Goal: Task Accomplishment & Management: Manage account settings

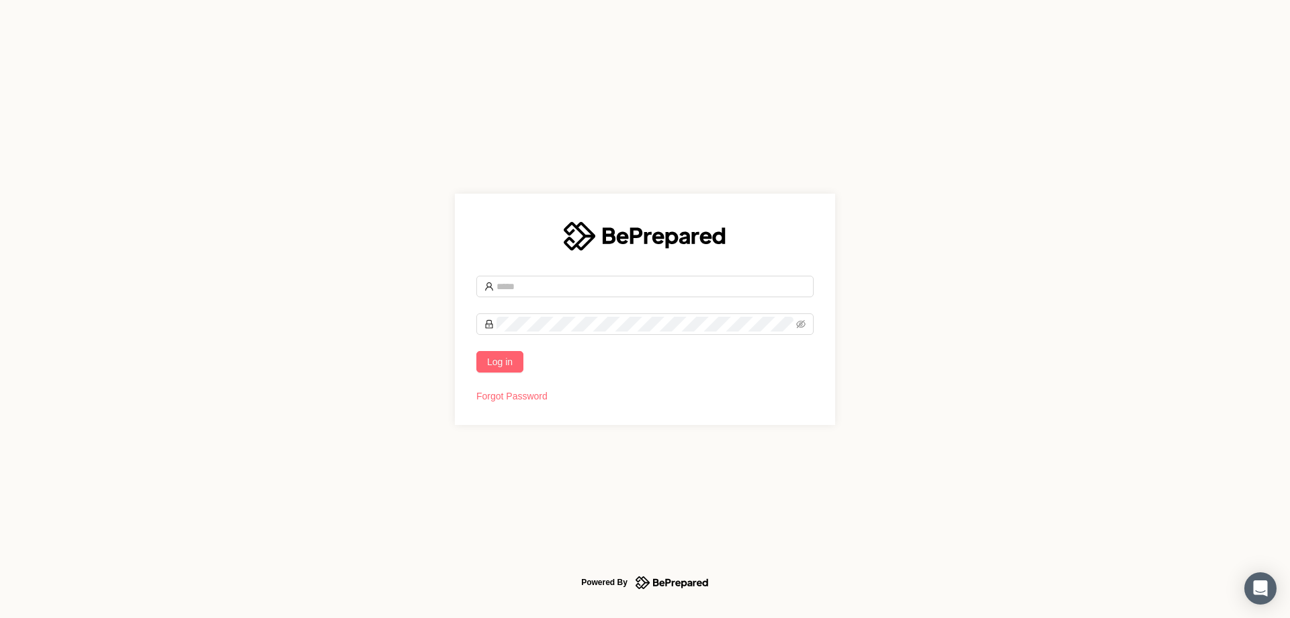
type input "**********"
click at [501, 370] on button "Log in" at bounding box center [500, 362] width 47 height 22
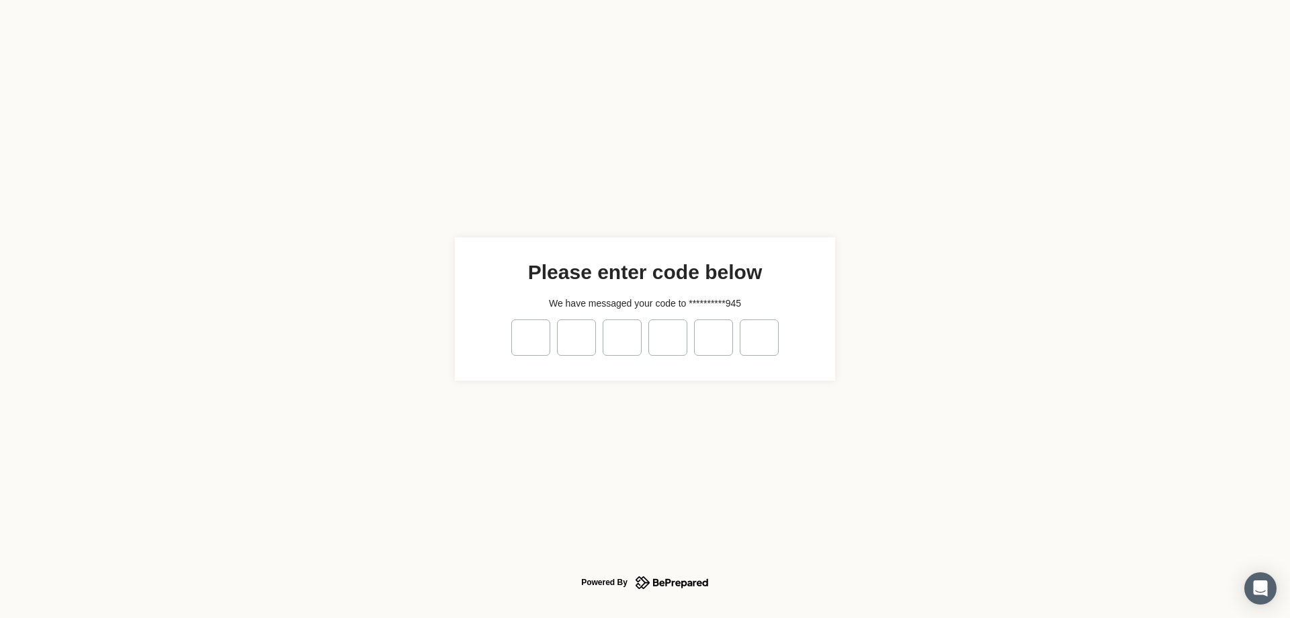
type input "*"
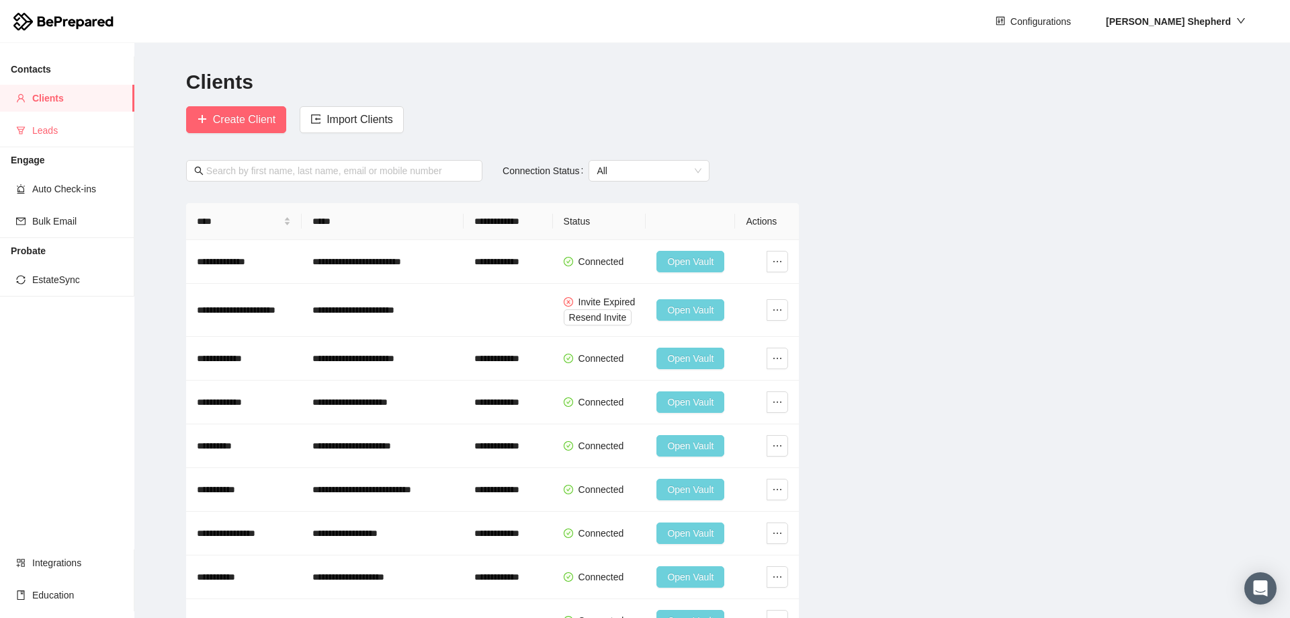
click at [54, 135] on span "Leads" at bounding box center [77, 130] width 91 height 27
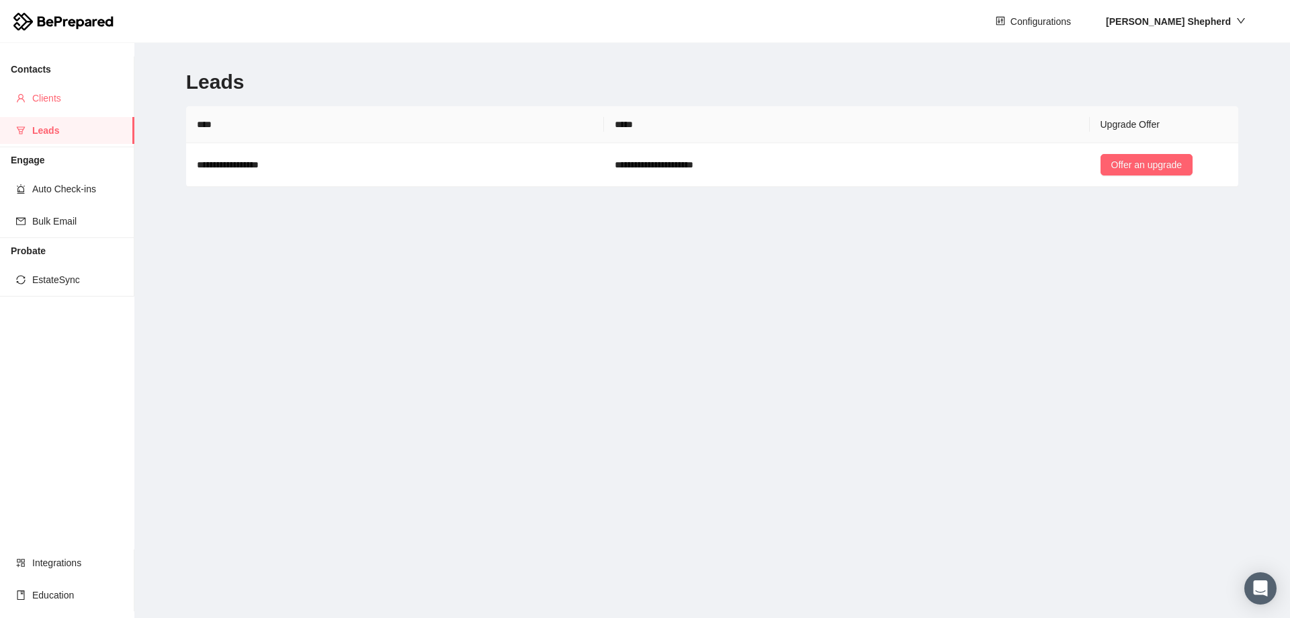
click at [43, 89] on span "Clients" at bounding box center [77, 98] width 91 height 27
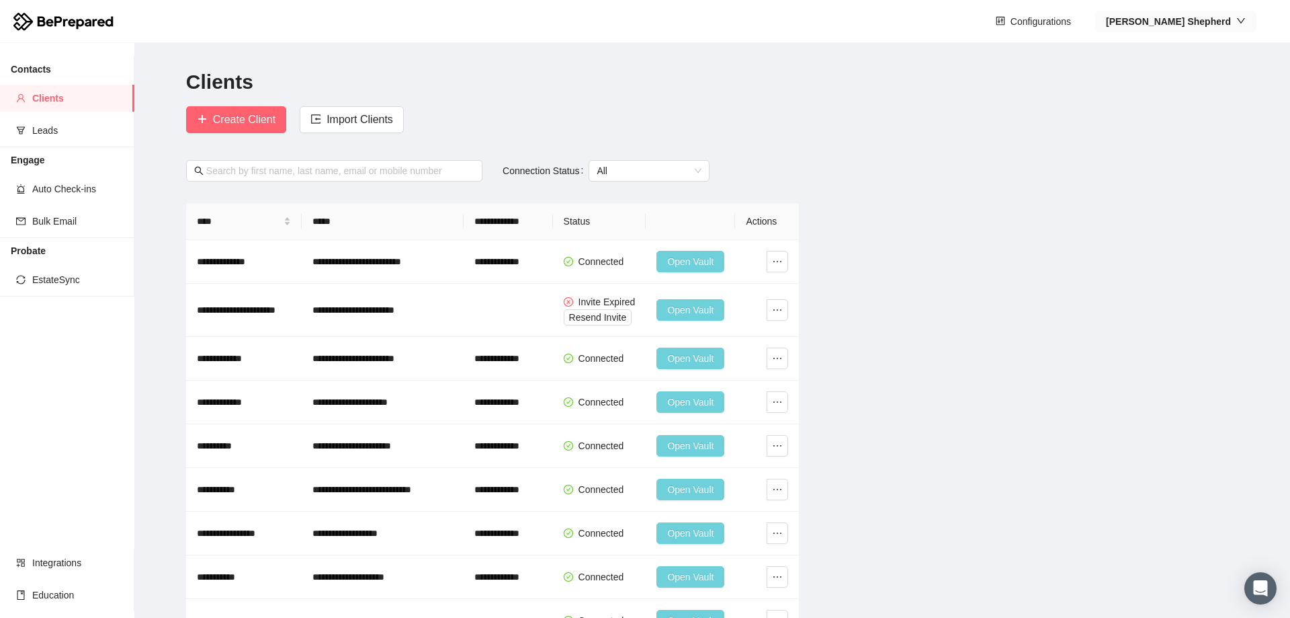
click at [1233, 19] on div "[PERSON_NAME]" at bounding box center [1176, 21] width 140 height 15
click at [1202, 69] on span "Company" at bounding box center [1209, 69] width 78 height 15
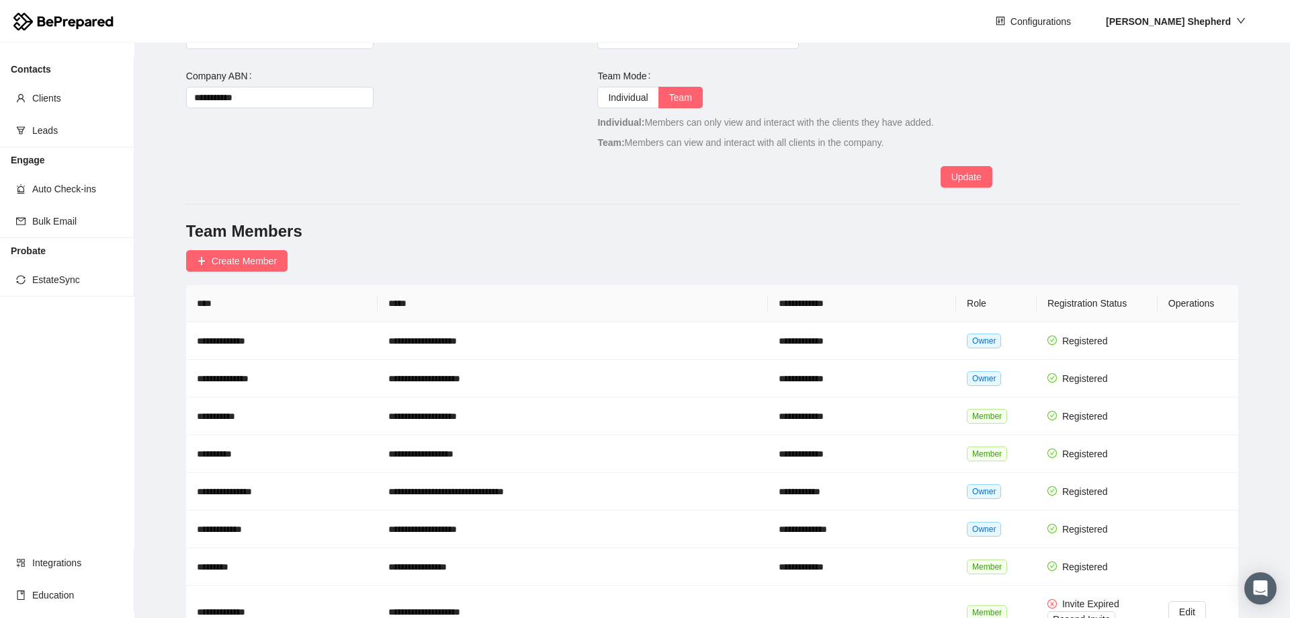
scroll to position [134, 0]
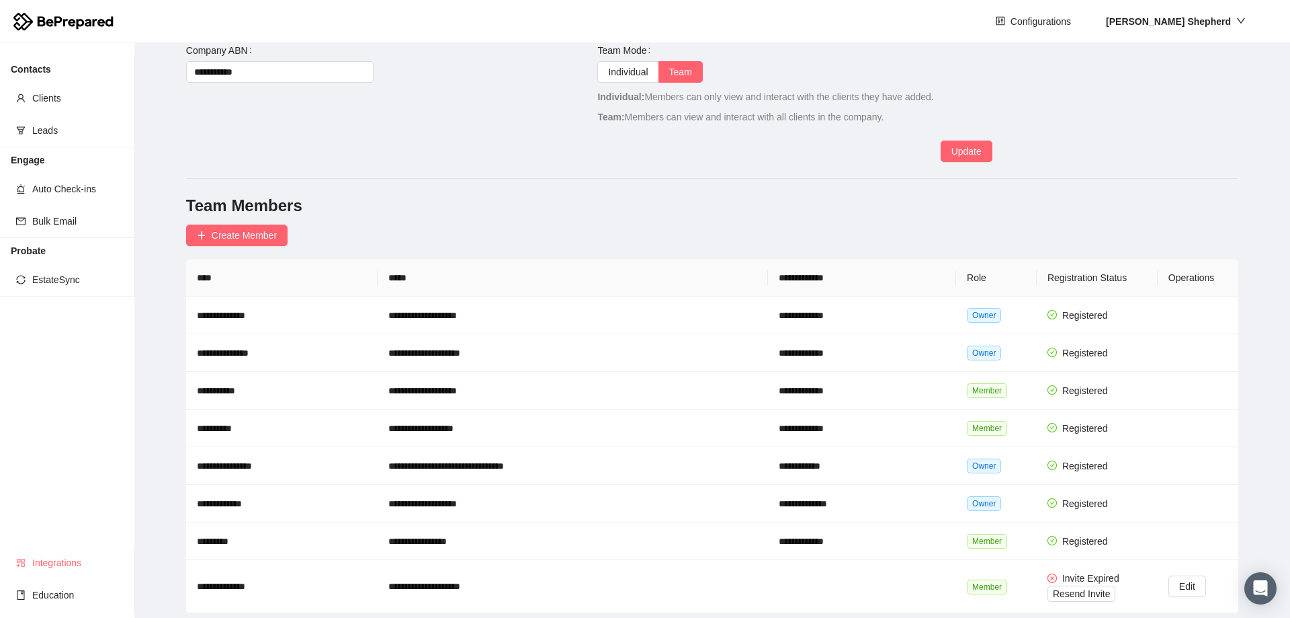
click at [62, 565] on span "Integrations" at bounding box center [77, 562] width 91 height 27
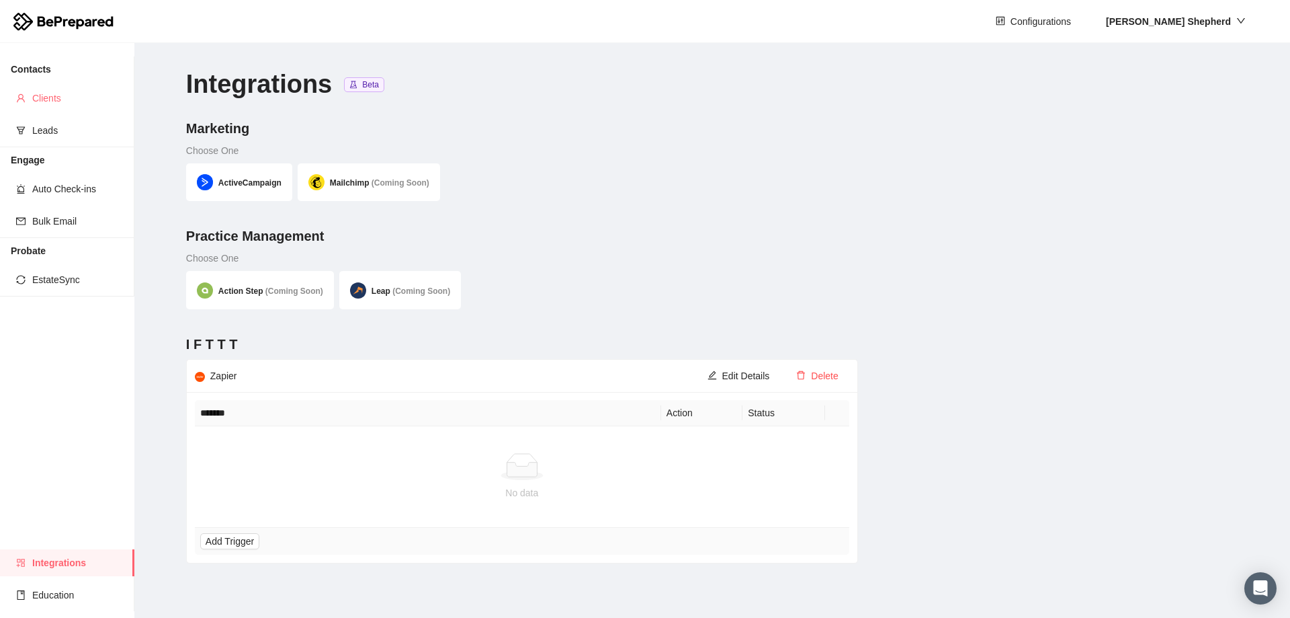
click at [65, 89] on span "Clients" at bounding box center [77, 98] width 91 height 27
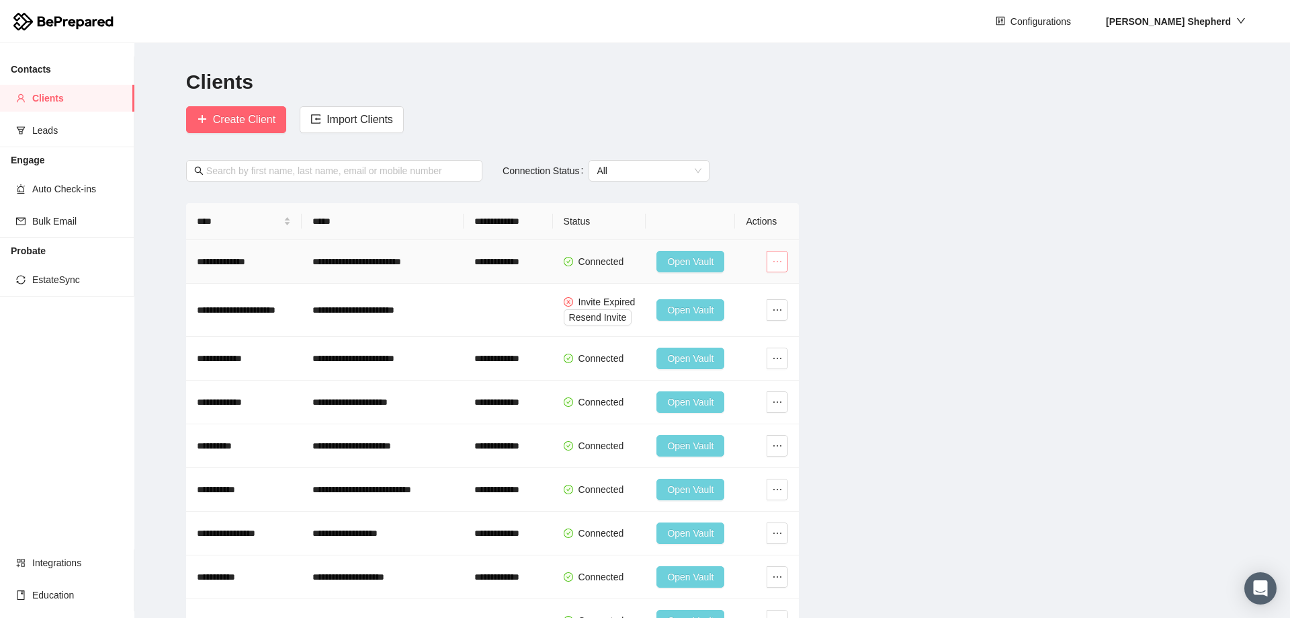
click at [782, 262] on icon "ellipsis" at bounding box center [777, 261] width 11 height 11
click at [83, 126] on span "Leads" at bounding box center [77, 130] width 91 height 27
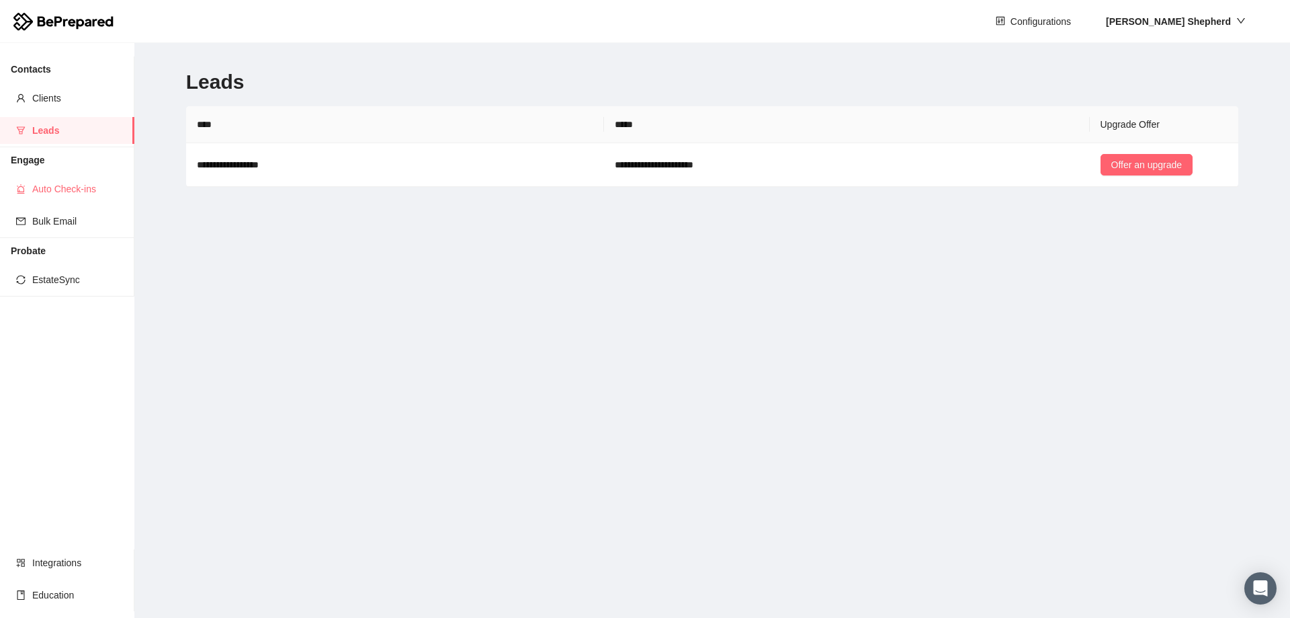
click at [67, 190] on span "Auto Check-ins" at bounding box center [77, 188] width 91 height 27
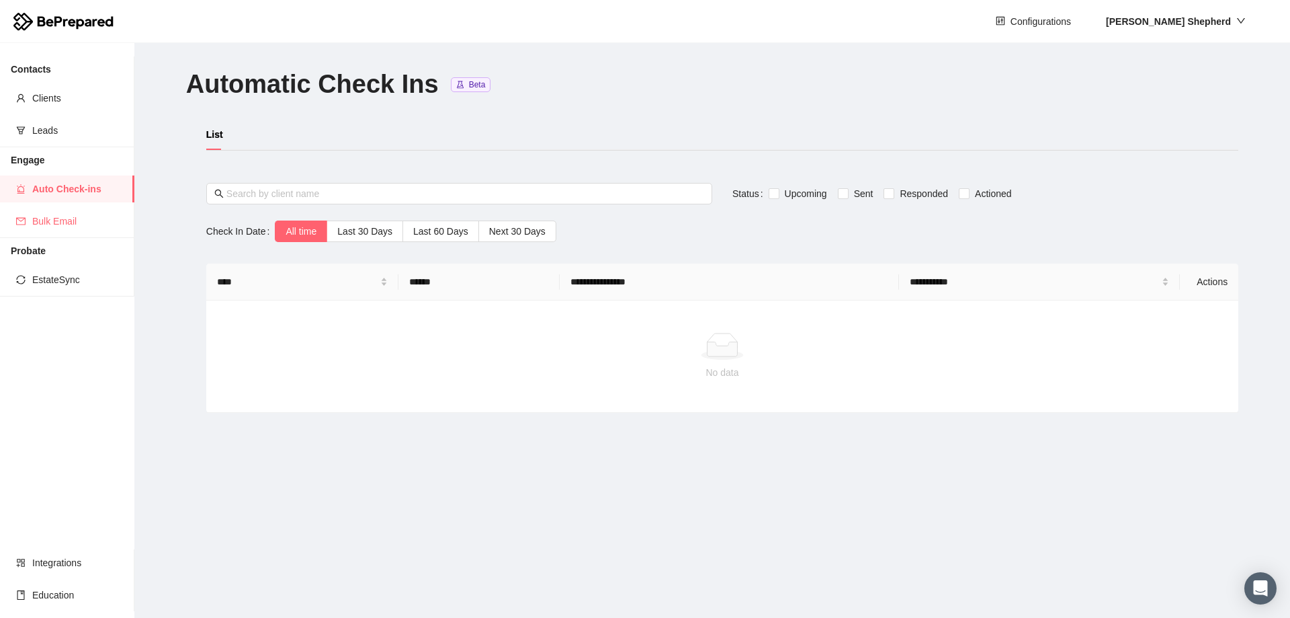
click at [43, 222] on span "Bulk Email" at bounding box center [77, 221] width 91 height 27
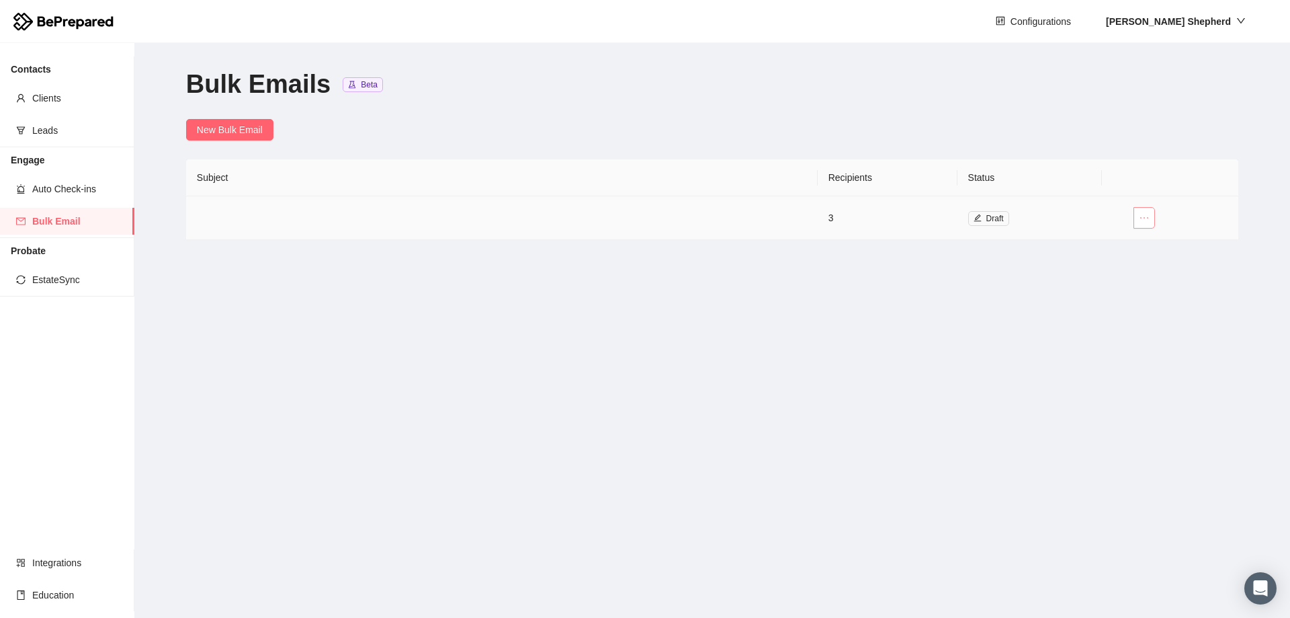
click at [1145, 220] on icon "ellipsis" at bounding box center [1144, 217] width 11 height 11
click at [1125, 243] on span "View" at bounding box center [1127, 244] width 39 height 15
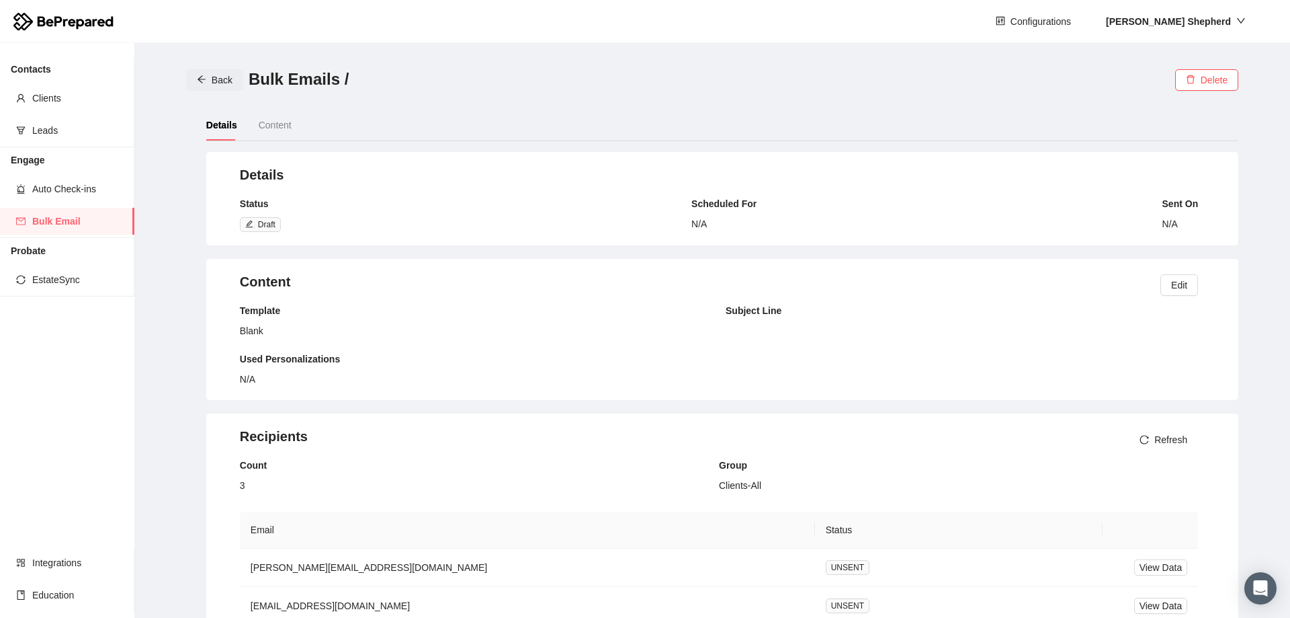
click at [214, 83] on span "Back" at bounding box center [222, 80] width 21 height 15
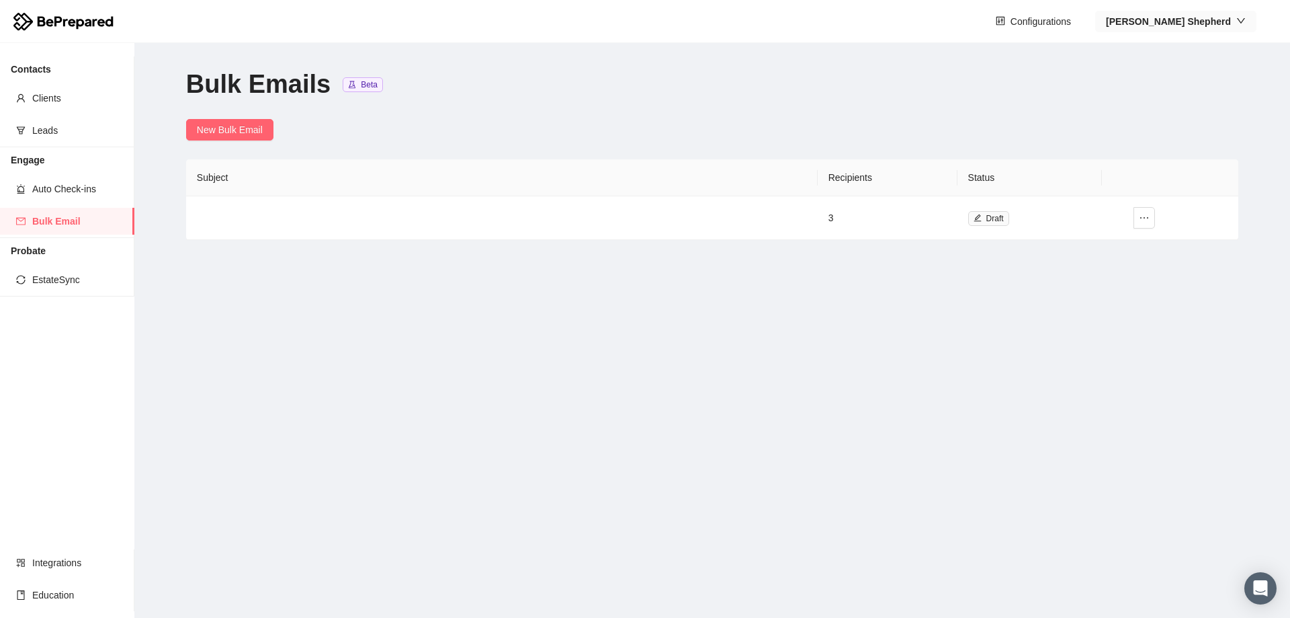
click at [1225, 16] on strong "[PERSON_NAME]" at bounding box center [1168, 21] width 125 height 11
click at [1217, 63] on span "Company" at bounding box center [1209, 69] width 78 height 15
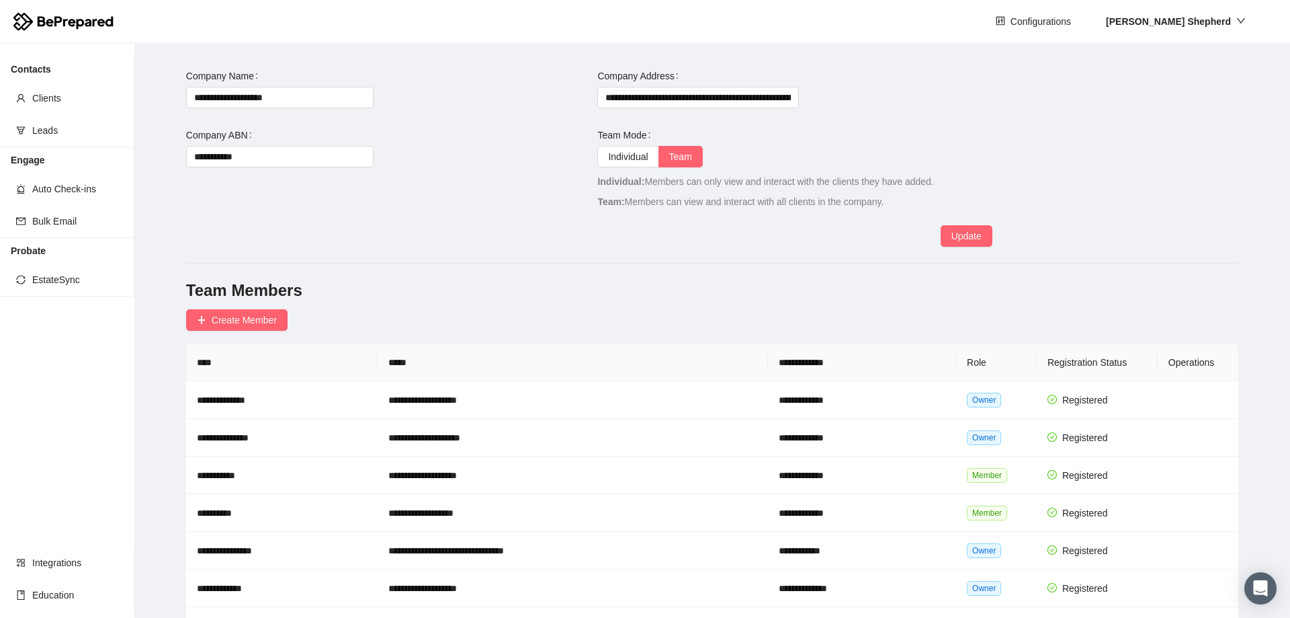
scroll to position [151, 0]
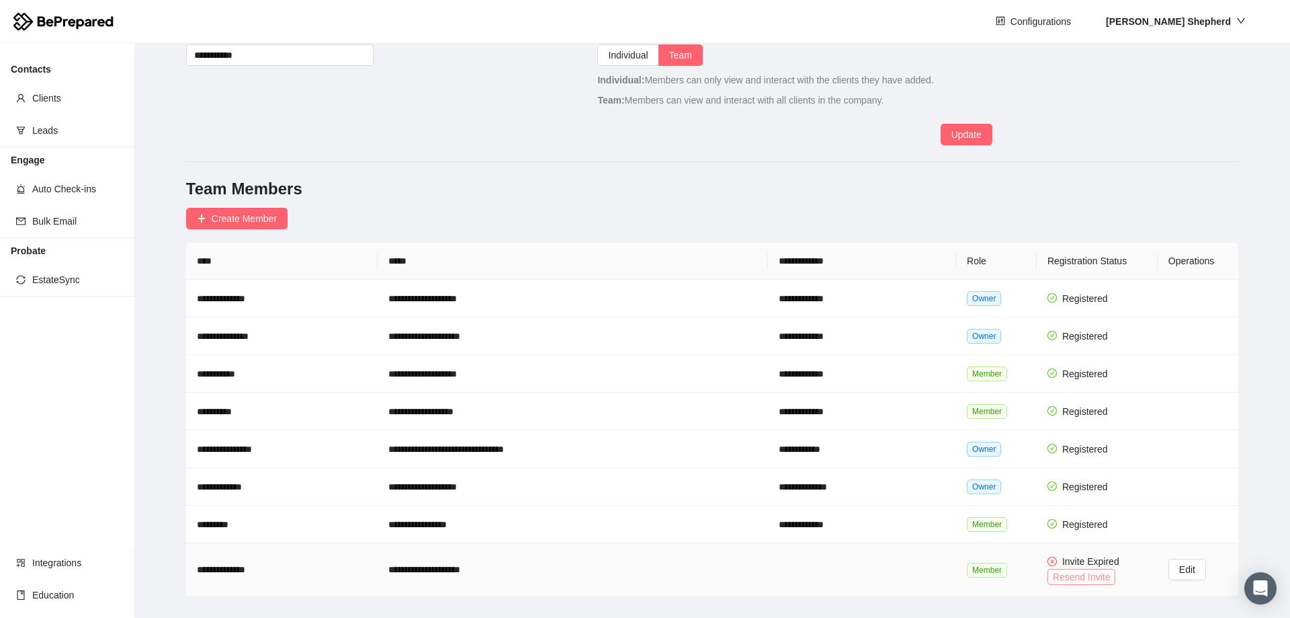
click at [1053, 576] on span "Resend Invite" at bounding box center [1082, 576] width 58 height 15
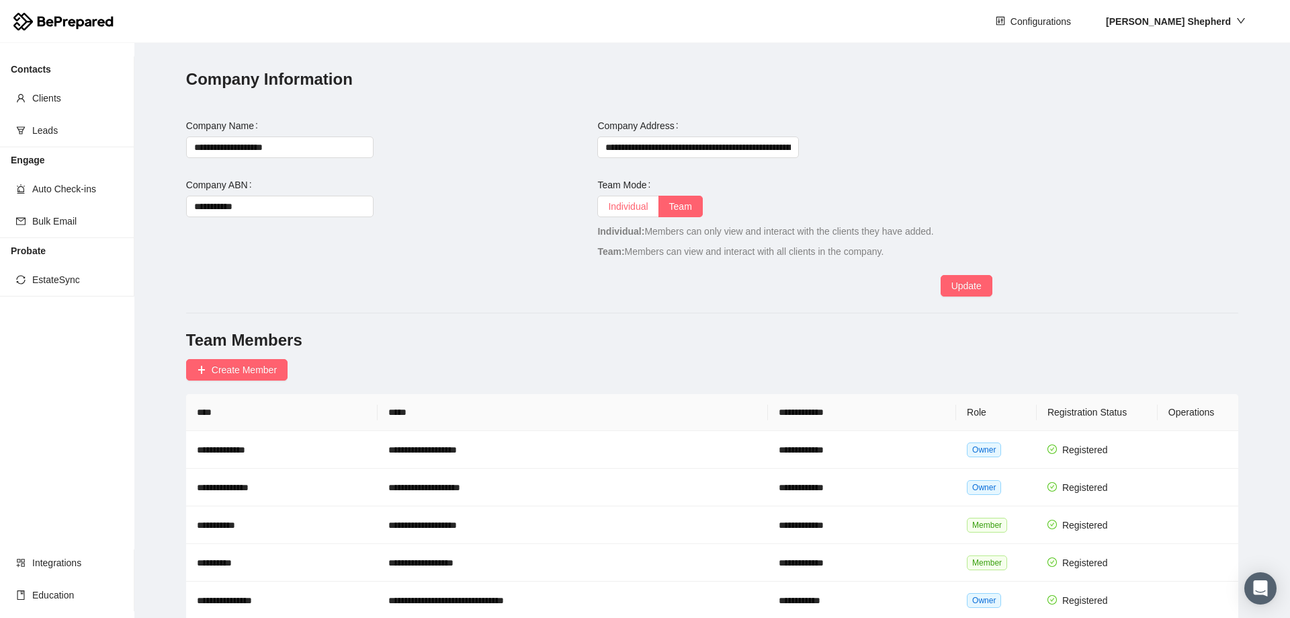
click at [612, 202] on span "Individual" at bounding box center [628, 206] width 40 height 11
click at [598, 210] on input "Individual" at bounding box center [598, 210] width 0 height 0
click at [677, 212] on span "Team" at bounding box center [680, 206] width 23 height 11
click at [659, 210] on input "Team" at bounding box center [659, 210] width 0 height 0
click at [1202, 28] on div "[PERSON_NAME]" at bounding box center [1168, 21] width 125 height 15
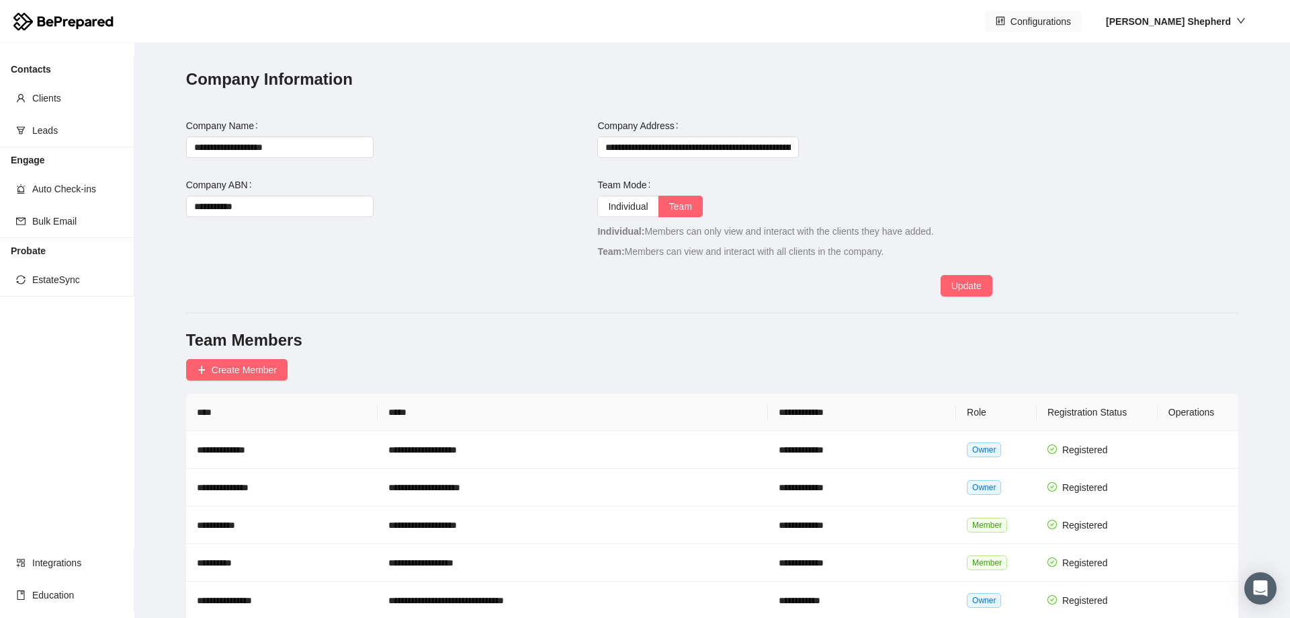
click at [1071, 23] on span "Configurations" at bounding box center [1041, 21] width 60 height 15
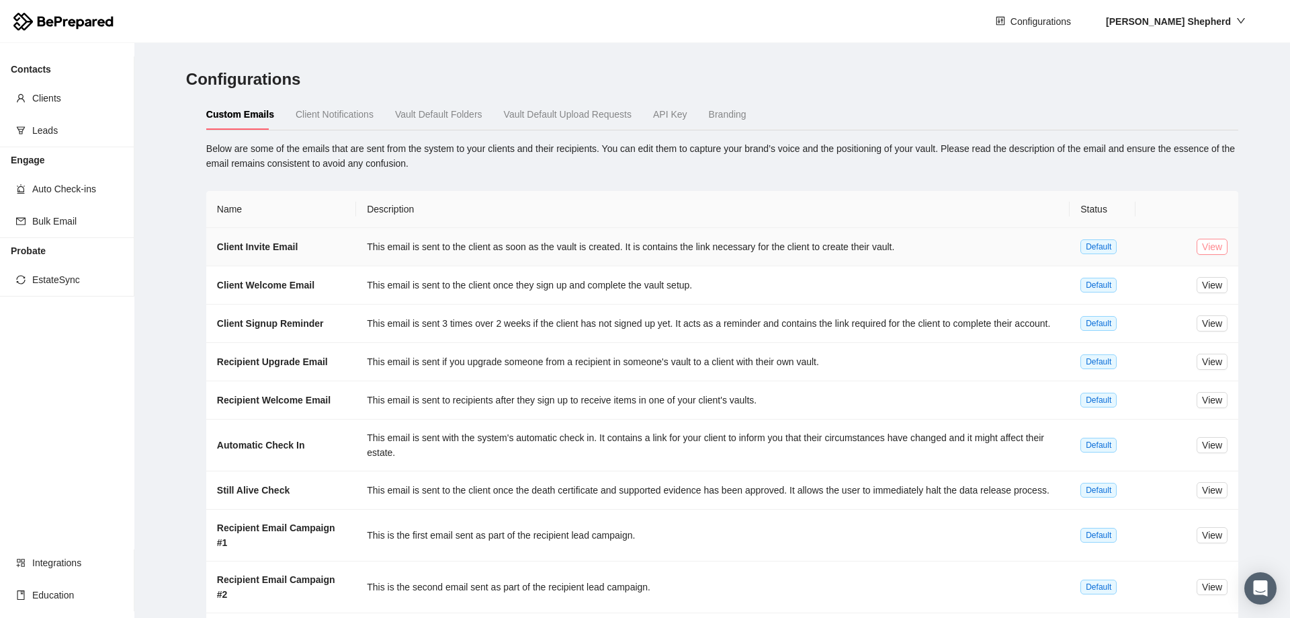
click at [1208, 243] on span "View" at bounding box center [1212, 246] width 20 height 15
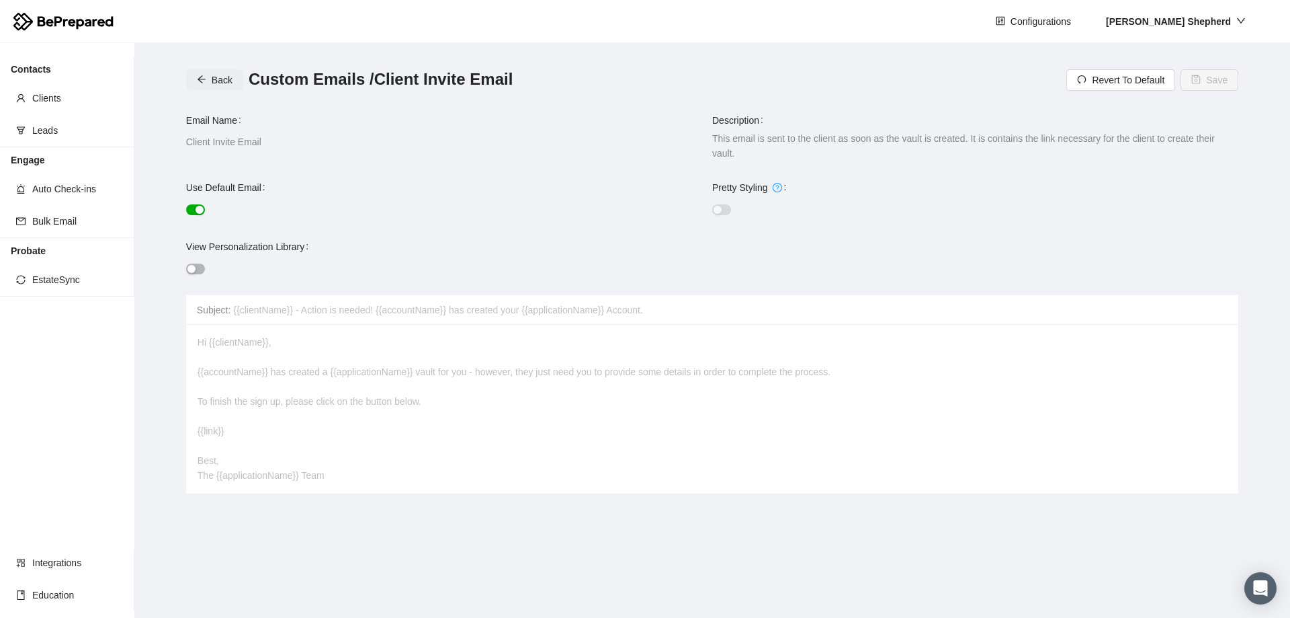
click at [220, 85] on span "Back" at bounding box center [222, 80] width 21 height 15
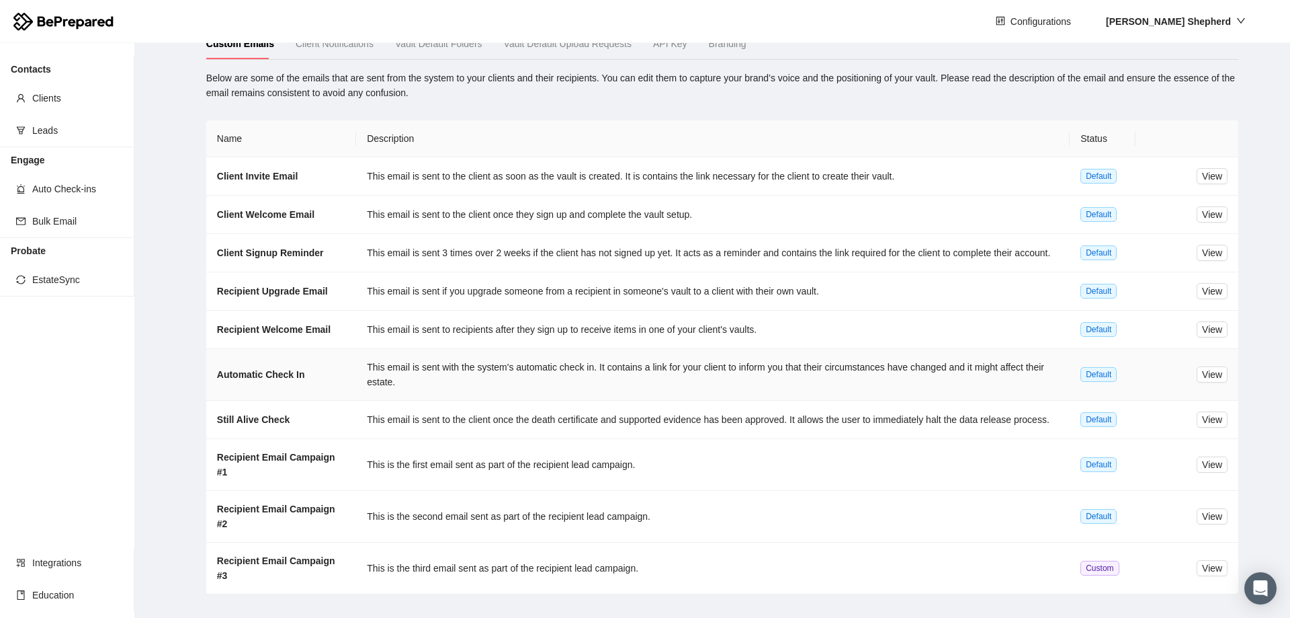
scroll to position [73, 0]
click at [1205, 173] on span "View" at bounding box center [1212, 174] width 20 height 15
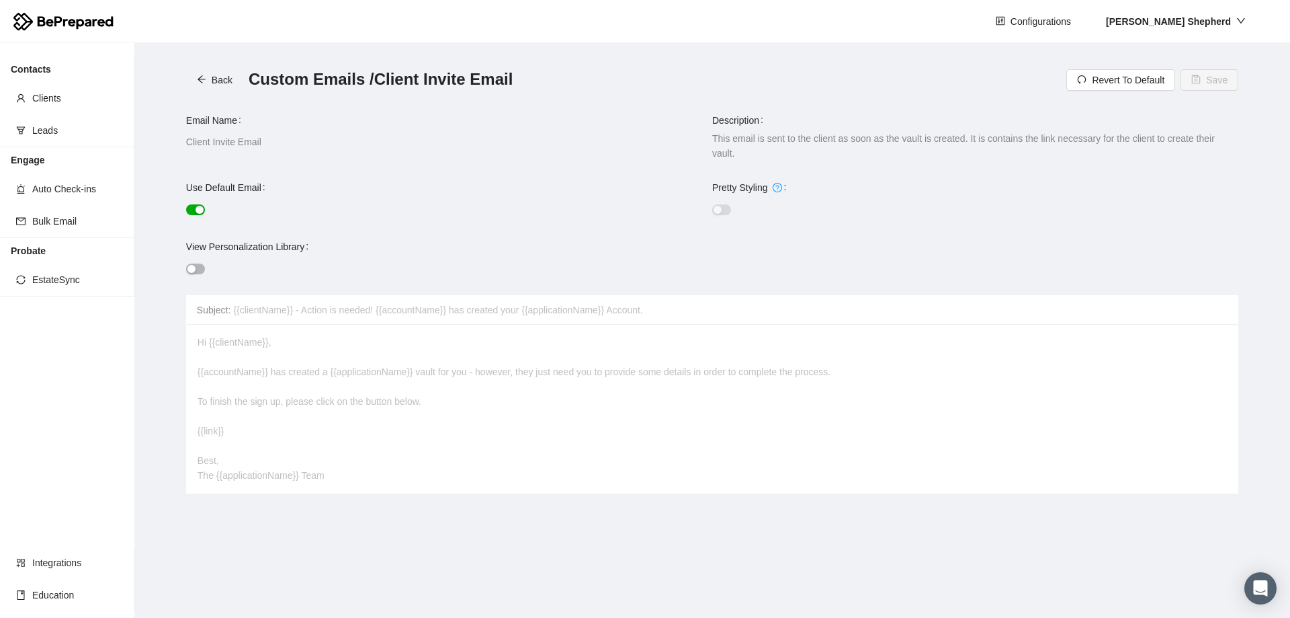
click at [378, 376] on div "Hi {{clientName}}, {{accountName}} has created a {{applicationName}} vault for …" at bounding box center [712, 409] width 1053 height 169
click at [202, 206] on div "button" at bounding box center [200, 210] width 8 height 8
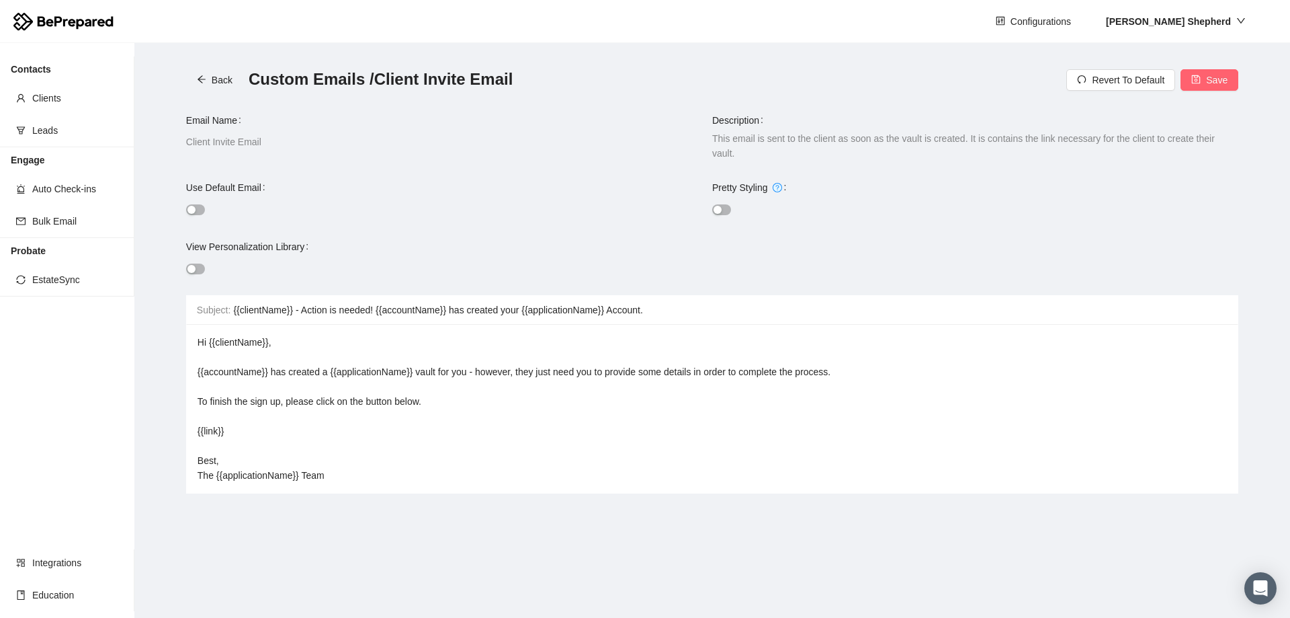
click at [333, 387] on span "Hi {{clientName}}, {{accountName}} has created a {{applicationName}} vault for …" at bounding box center [514, 409] width 633 height 144
click at [213, 81] on span "Back" at bounding box center [222, 80] width 21 height 15
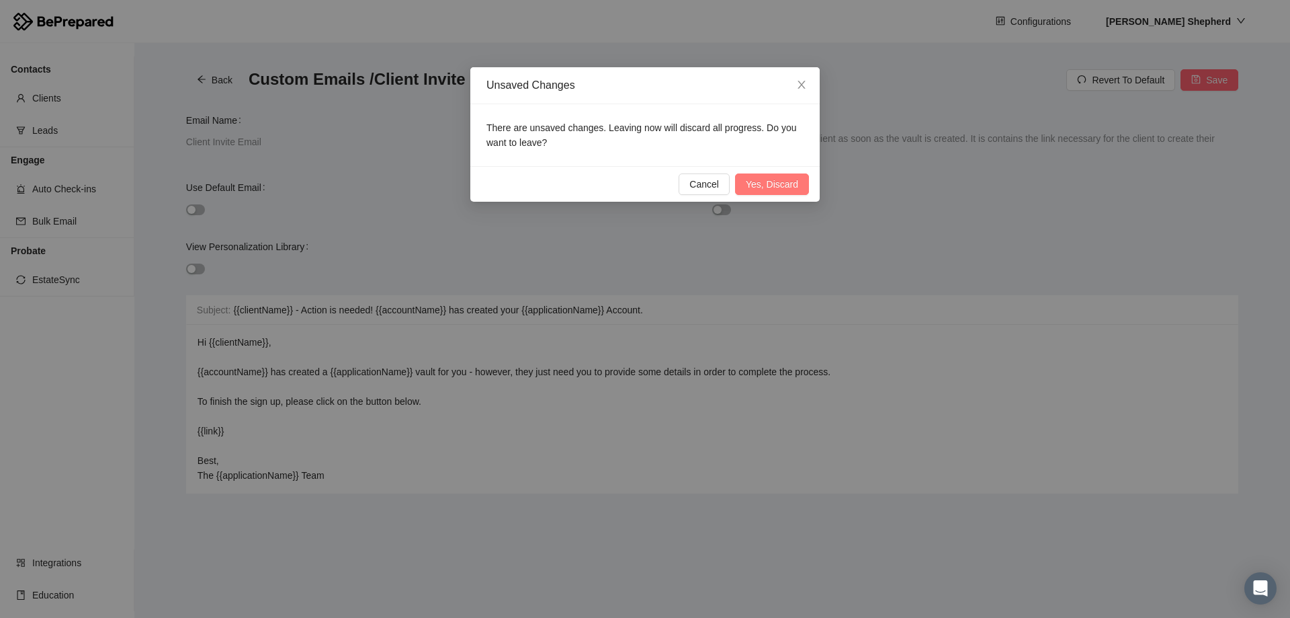
click at [799, 182] on button "Yes, Discard" at bounding box center [772, 184] width 74 height 22
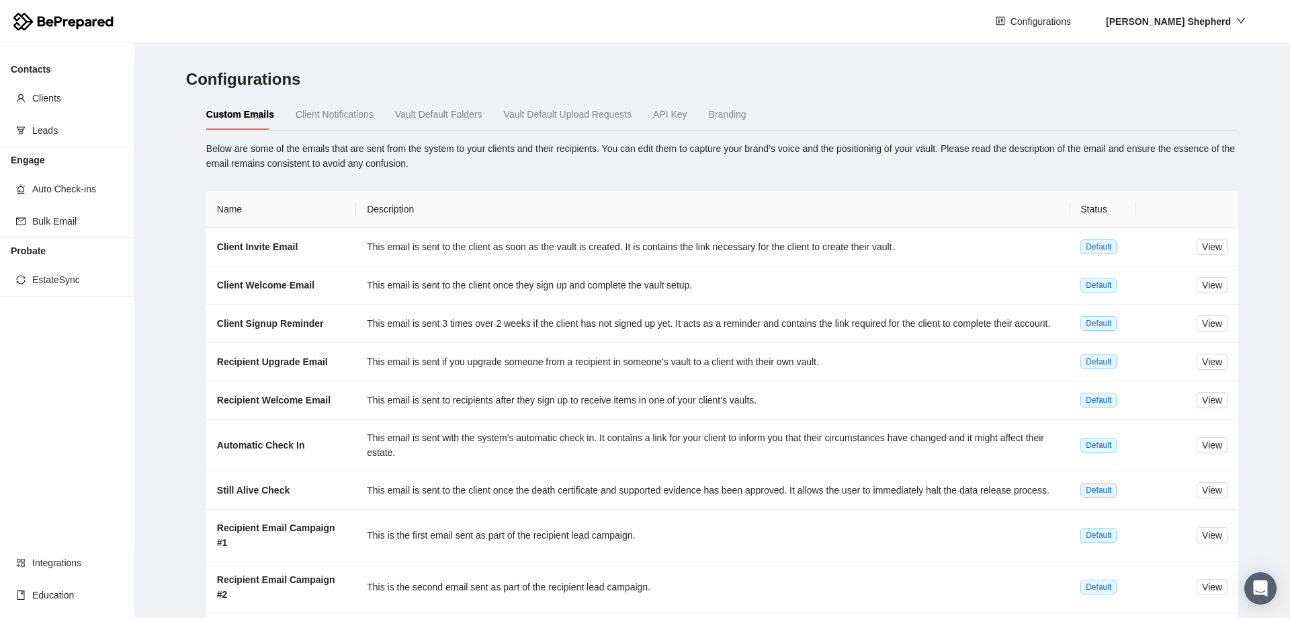
click at [311, 110] on span "Client Notifications" at bounding box center [335, 114] width 78 height 11
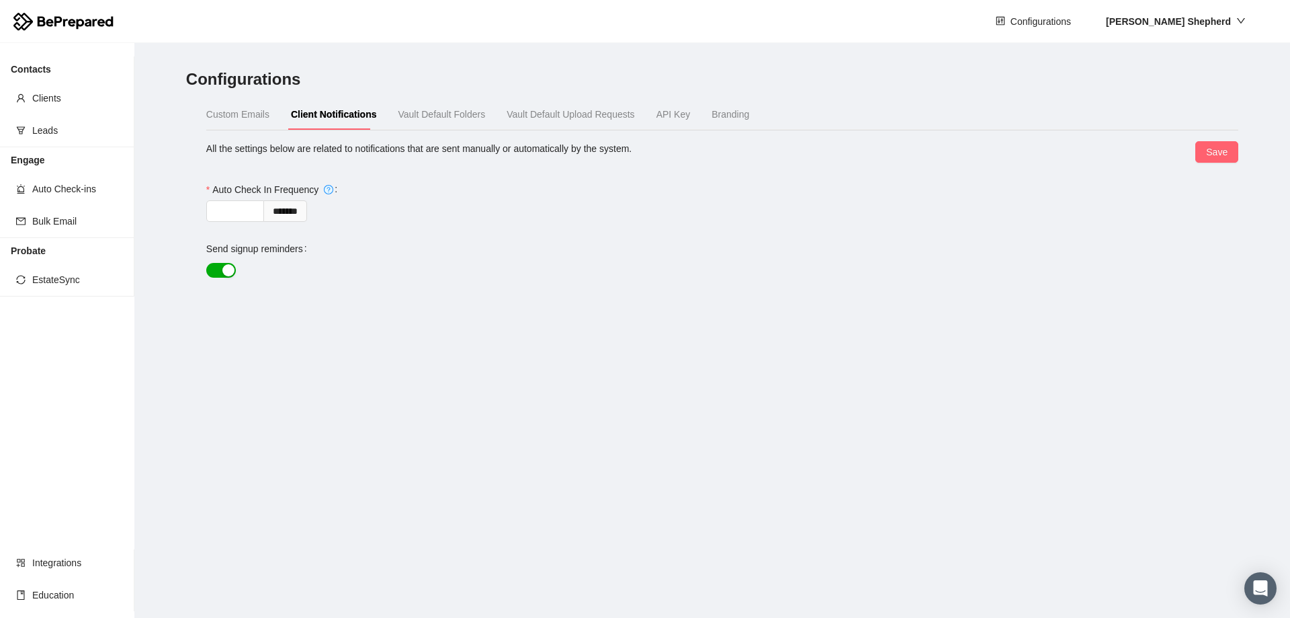
click at [449, 110] on span "Vault Default Folders" at bounding box center [442, 114] width 87 height 11
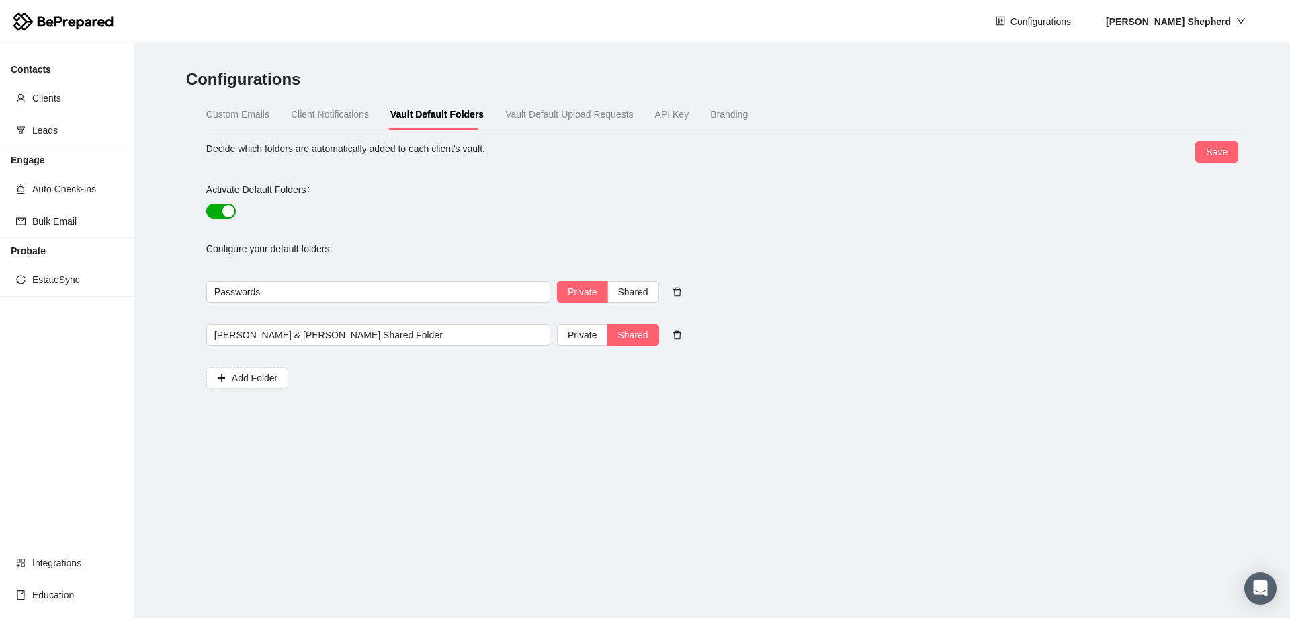
click at [571, 119] on span "Vault Default Upload Requests" at bounding box center [569, 114] width 128 height 11
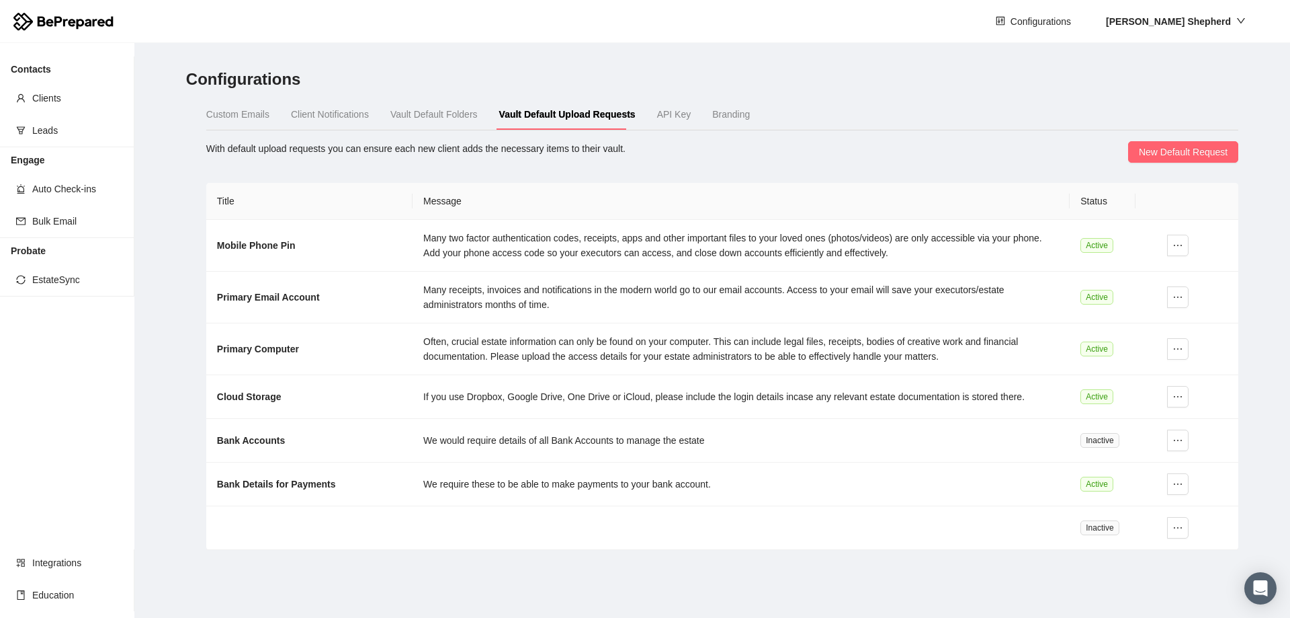
click at [659, 112] on span "API Key" at bounding box center [674, 114] width 34 height 11
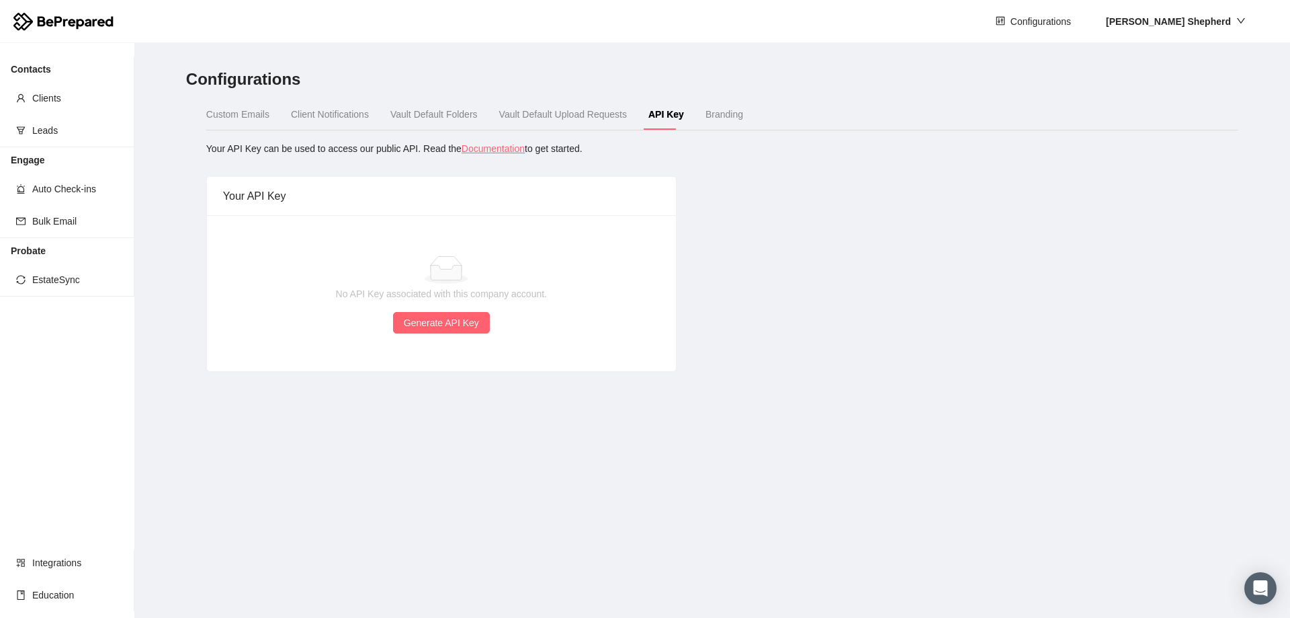
click at [717, 113] on span "Branding" at bounding box center [725, 114] width 38 height 11
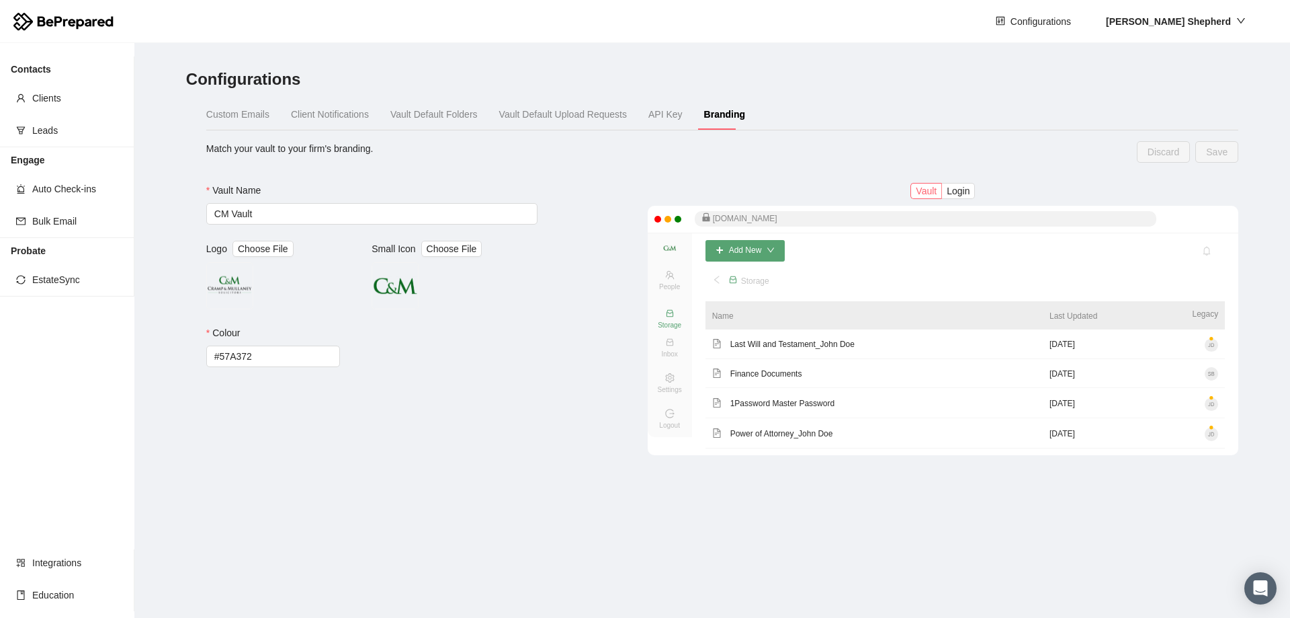
click at [314, 116] on span "Client Notifications" at bounding box center [330, 114] width 78 height 11
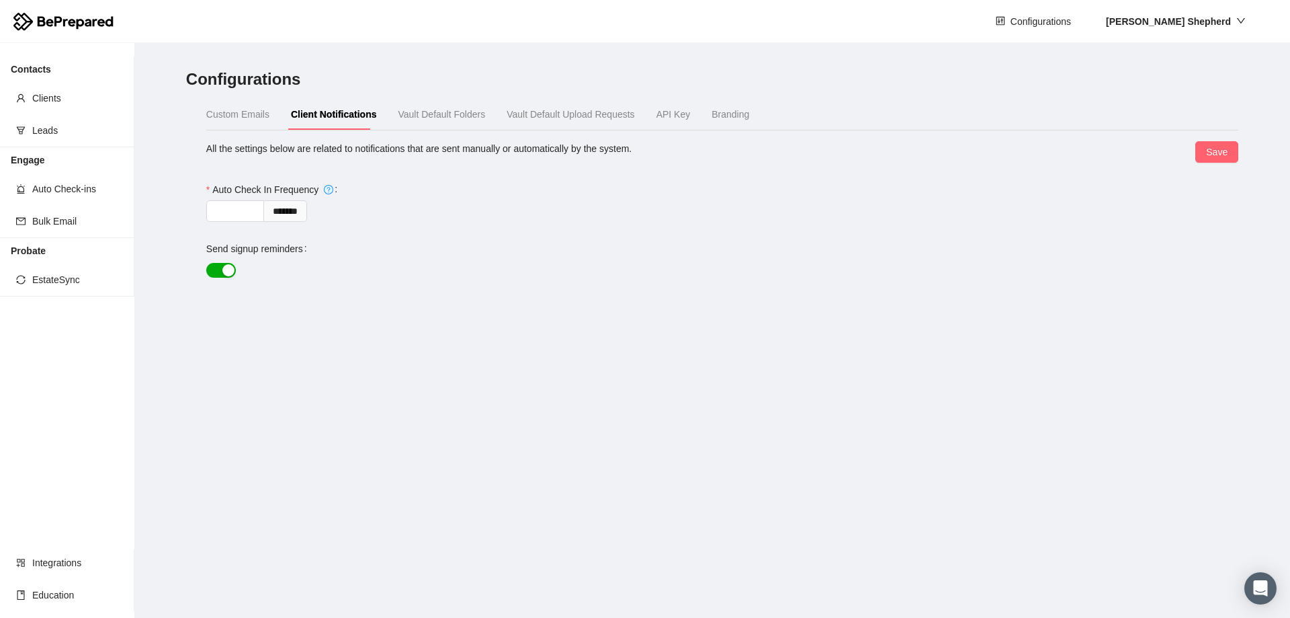
click at [414, 109] on span "Vault Default Folders" at bounding box center [442, 114] width 87 height 11
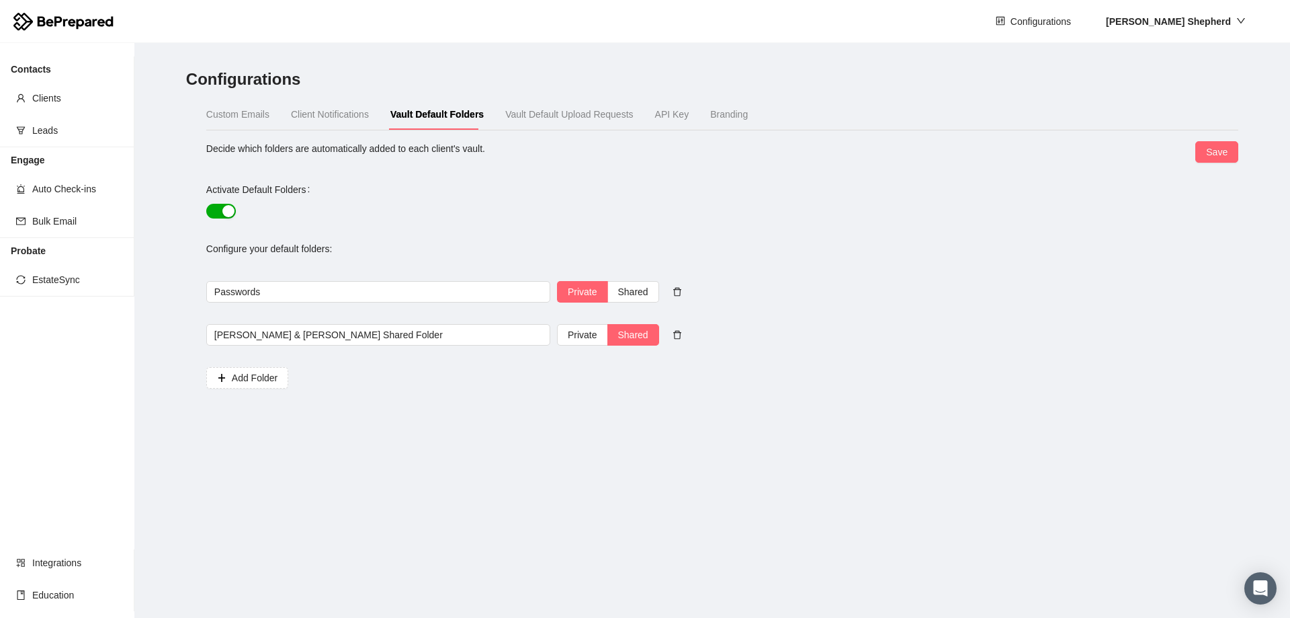
click at [322, 115] on span "Client Notifications" at bounding box center [330, 114] width 78 height 11
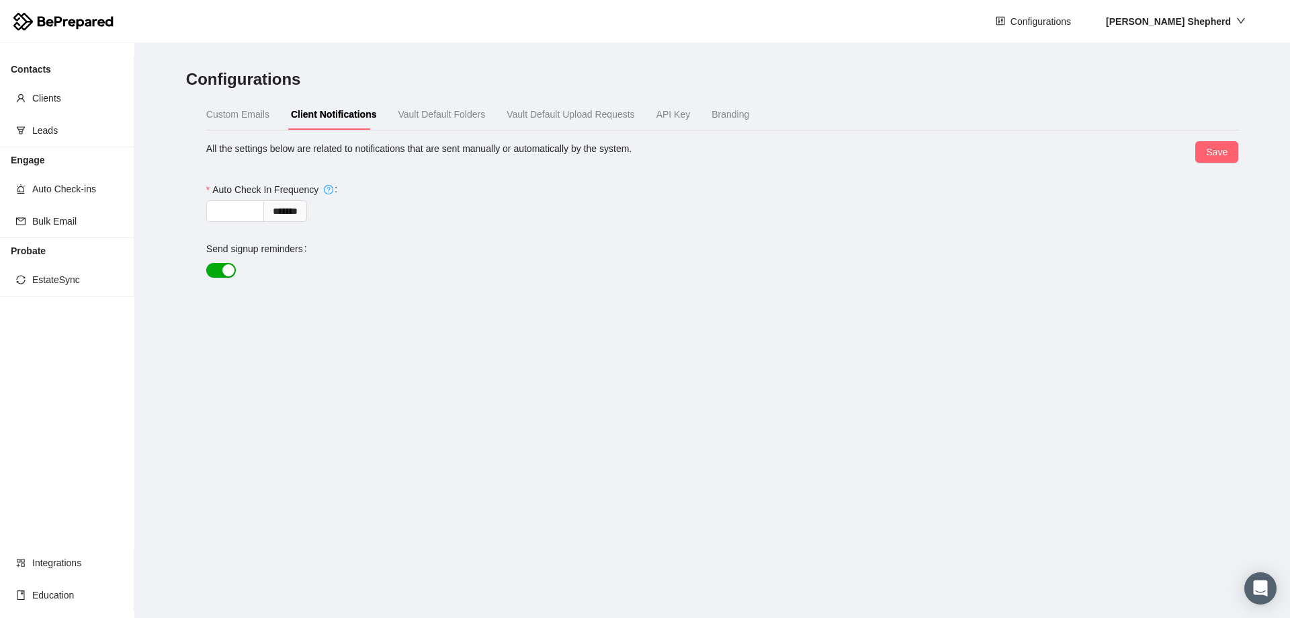
click at [278, 110] on div "Custom Emails Client Notifications Vault Default Folders Vault Default Upload R…" at bounding box center [477, 114] width 543 height 31
click at [268, 114] on div "Custom Emails Client Notifications Vault Default Folders Vault Default Upload R…" at bounding box center [477, 114] width 543 height 31
click at [245, 116] on span "Custom Emails" at bounding box center [237, 114] width 63 height 11
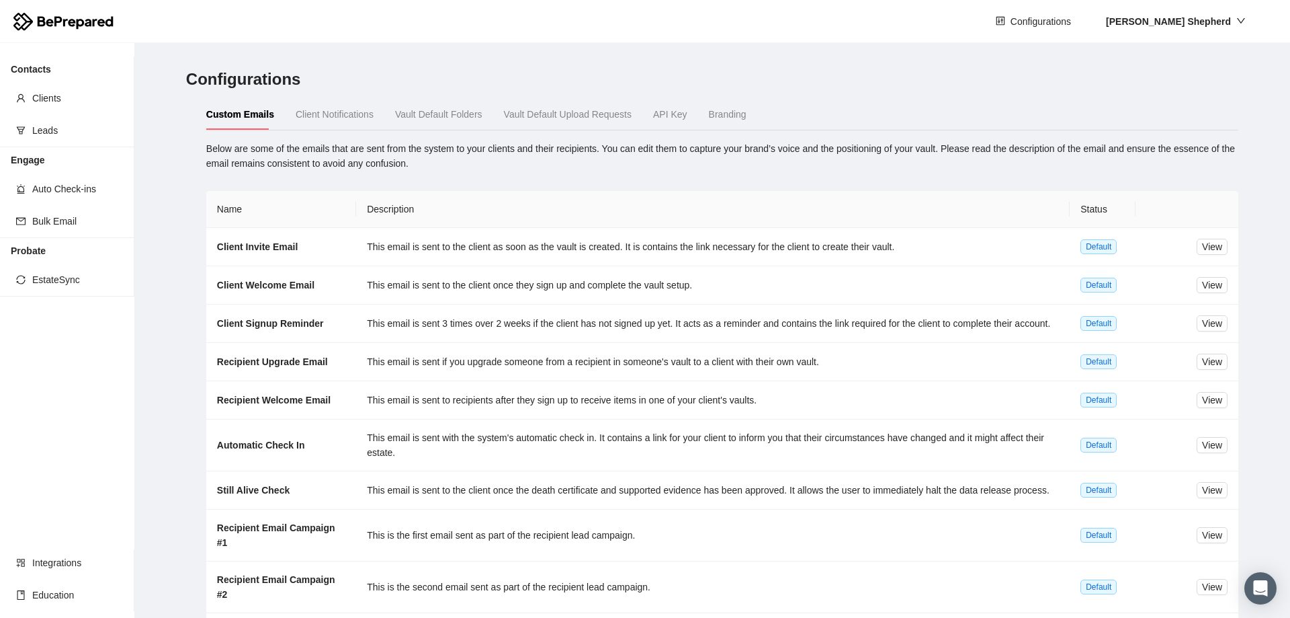
click at [1210, 32] on div "[PERSON_NAME]" at bounding box center [1176, 21] width 175 height 43
click at [1215, 17] on strong "[PERSON_NAME]" at bounding box center [1168, 21] width 125 height 11
click at [1184, 70] on span "Company" at bounding box center [1209, 69] width 78 height 15
drag, startPoint x: 212, startPoint y: 323, endPoint x: 194, endPoint y: 323, distance: 18.1
click at [194, 323] on main "Configurations Custom Emails Client Notifications Vault Default Folders Vault D…" at bounding box center [712, 330] width 1156 height 575
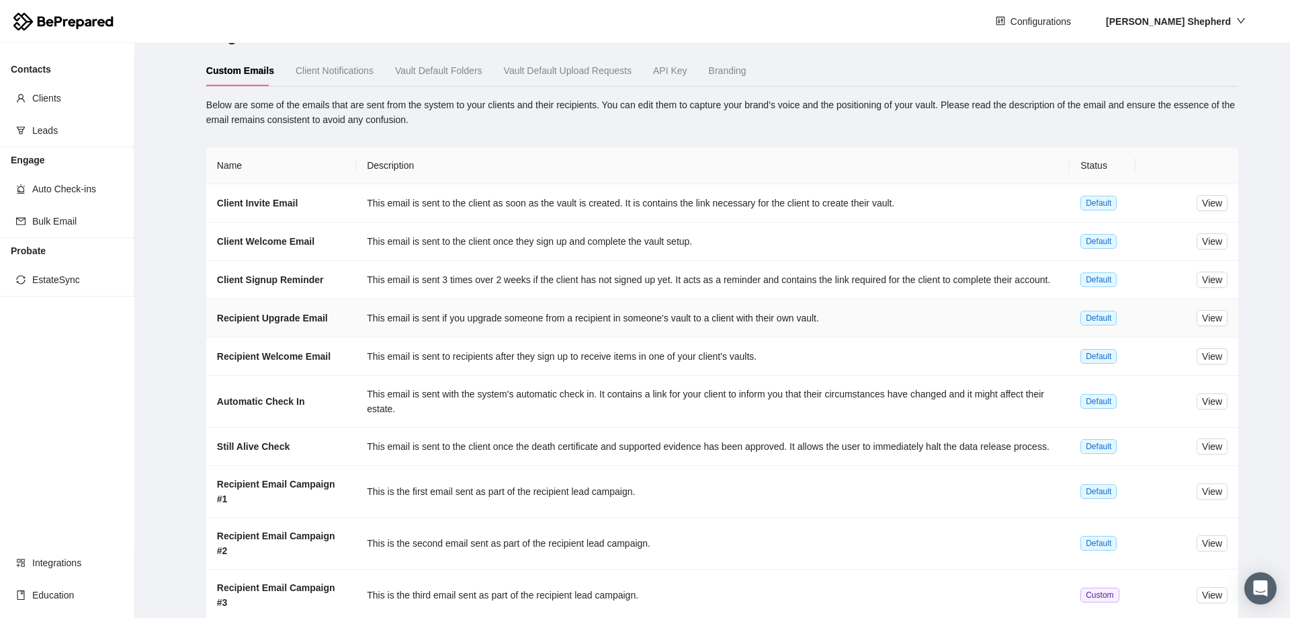
scroll to position [73, 0]
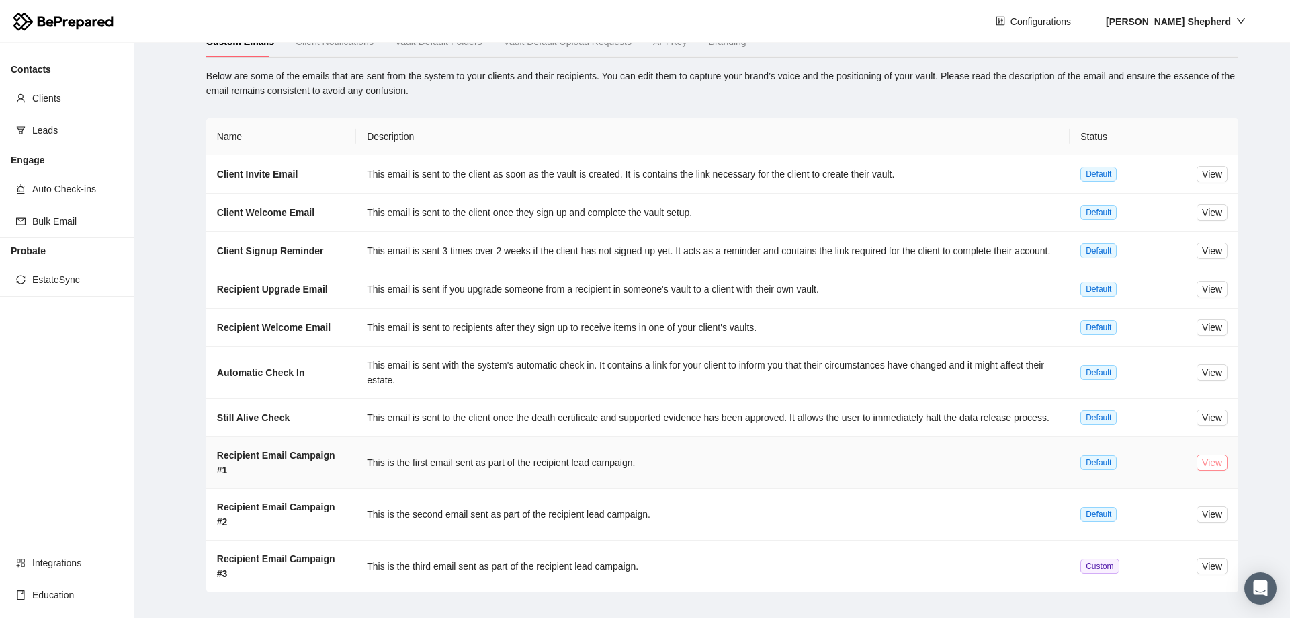
click at [1202, 462] on span "View" at bounding box center [1212, 462] width 20 height 15
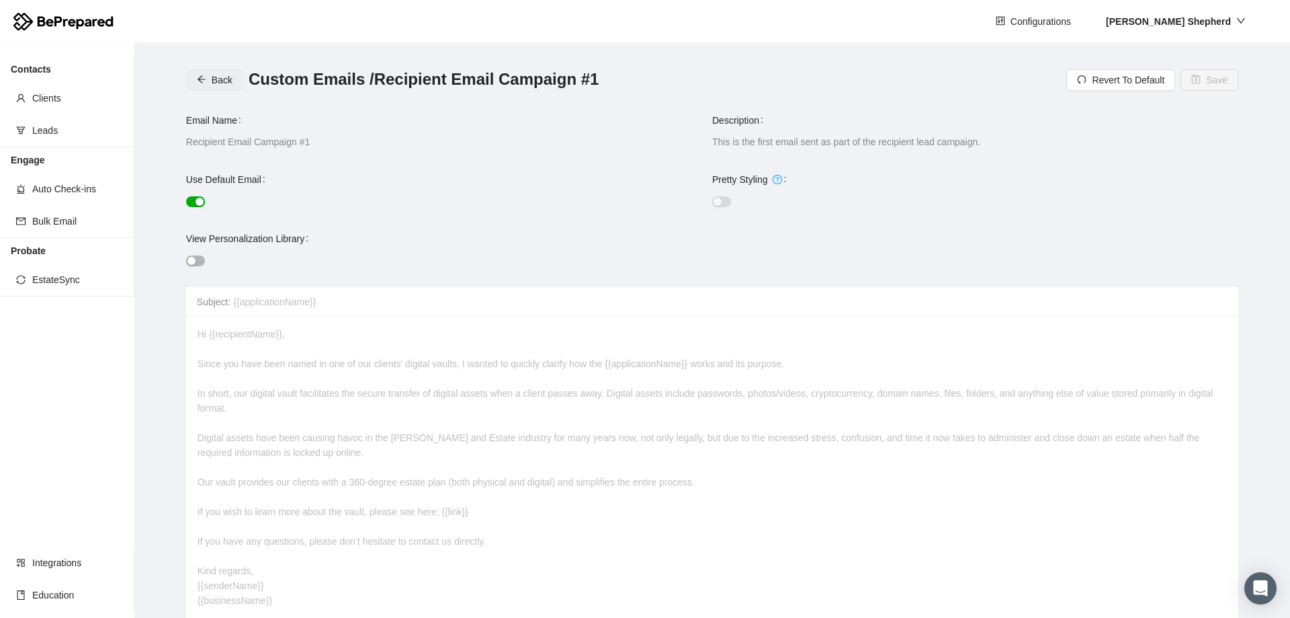
click at [216, 85] on span "Back" at bounding box center [222, 80] width 21 height 15
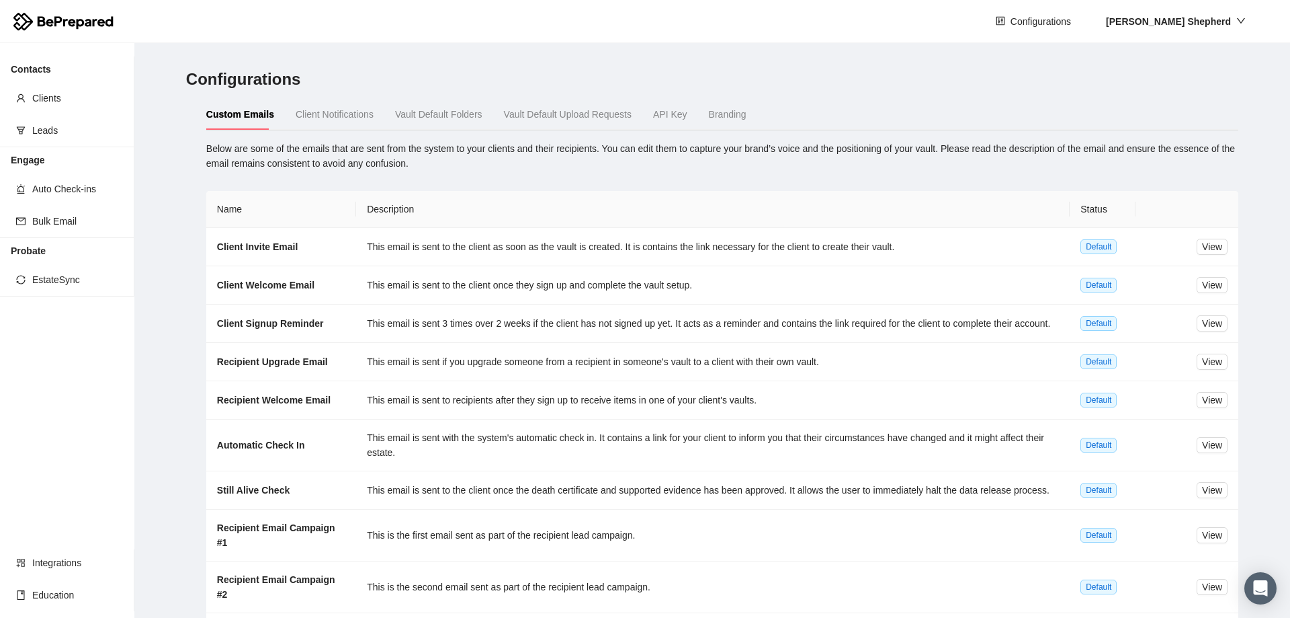
click at [335, 107] on div "Client Notifications" at bounding box center [335, 114] width 78 height 15
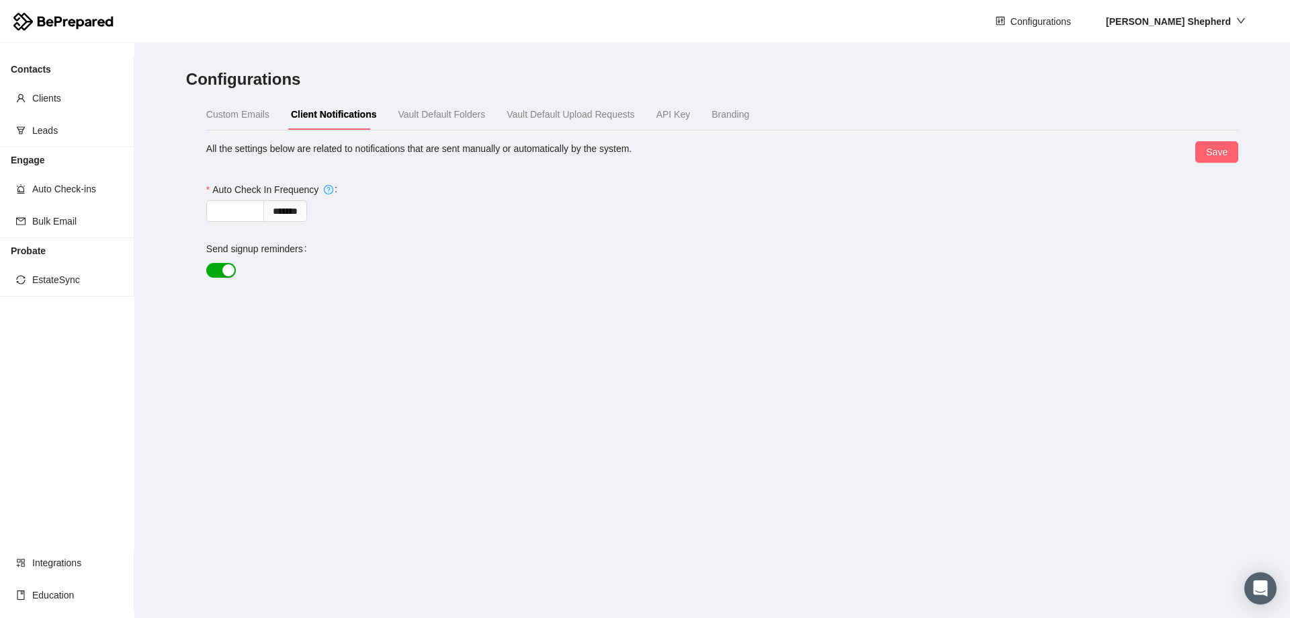
click at [438, 116] on span "Vault Default Folders" at bounding box center [442, 114] width 87 height 11
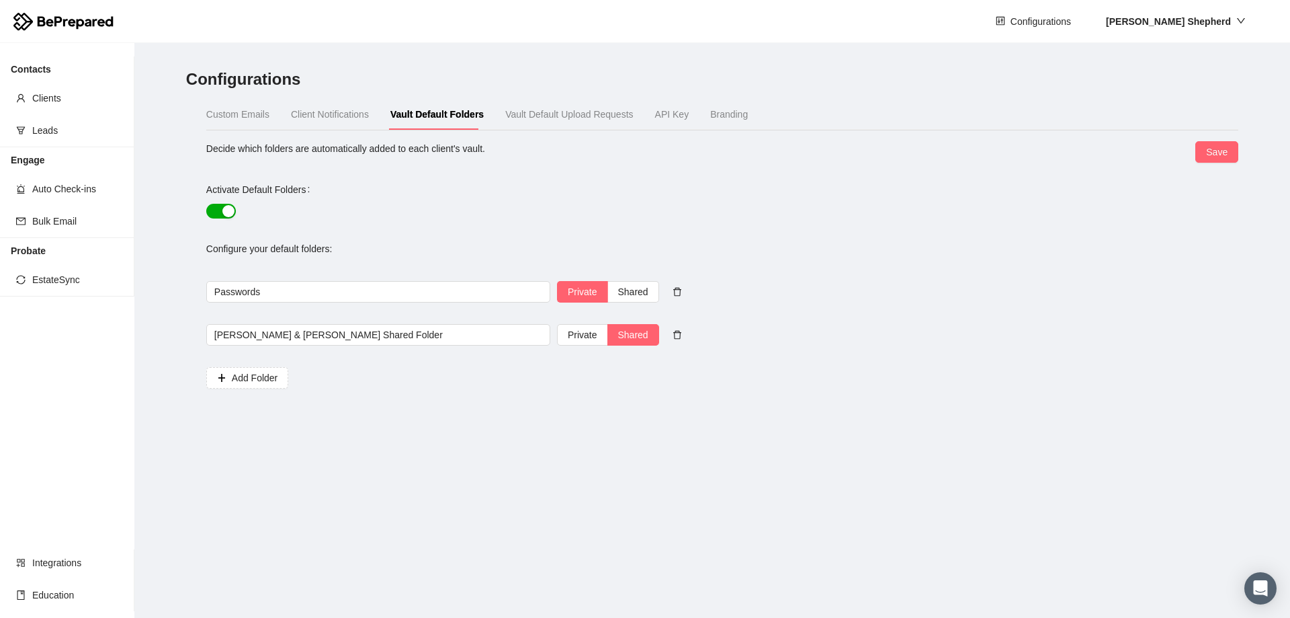
click at [223, 110] on span "Custom Emails" at bounding box center [237, 114] width 63 height 11
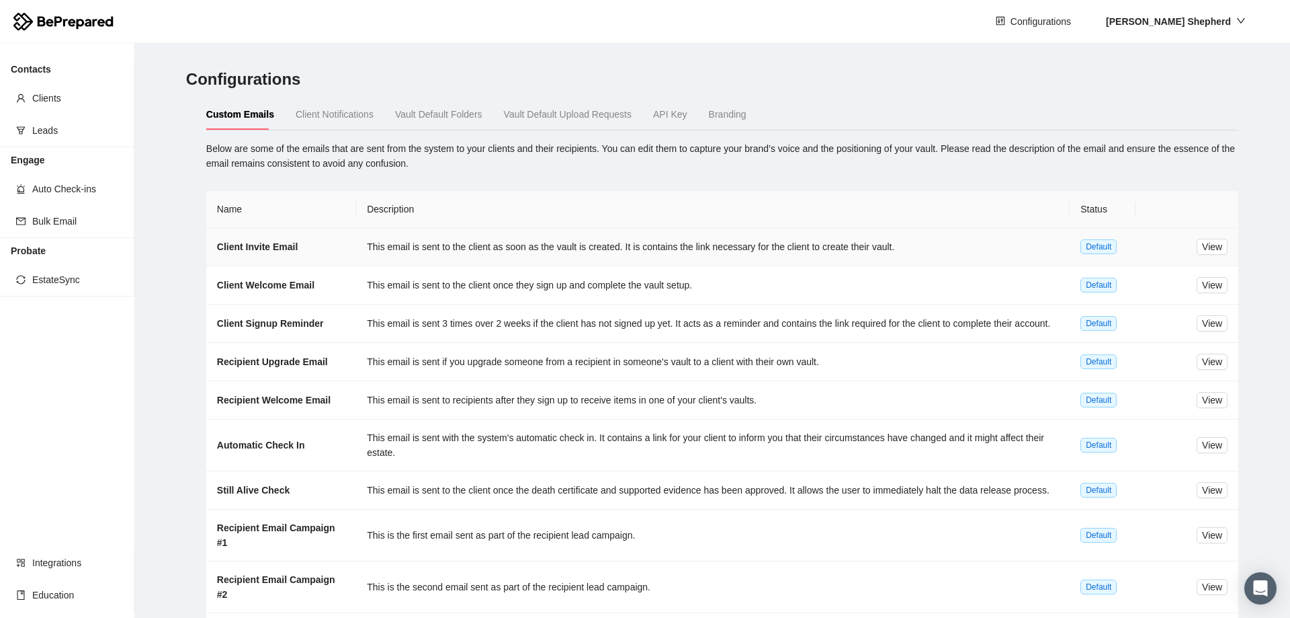
click at [863, 243] on td "This email is sent to the client as soon as the vault is created. It is contain…" at bounding box center [713, 247] width 714 height 38
drag, startPoint x: 240, startPoint y: 241, endPoint x: 147, endPoint y: 317, distance: 120.4
click at [148, 323] on main "Configurations Custom Emails Client Notifications Vault Default Folders Vault D…" at bounding box center [712, 330] width 1156 height 575
click at [1206, 248] on span "View" at bounding box center [1212, 246] width 20 height 15
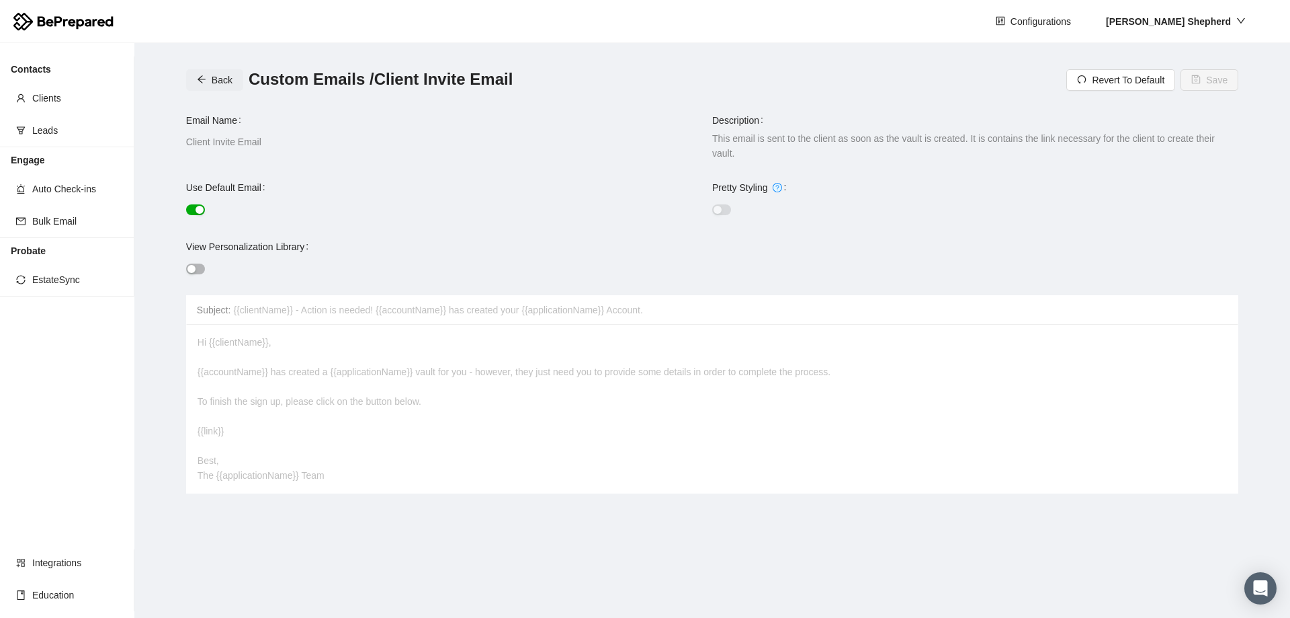
click at [208, 79] on button "Back" at bounding box center [214, 80] width 57 height 22
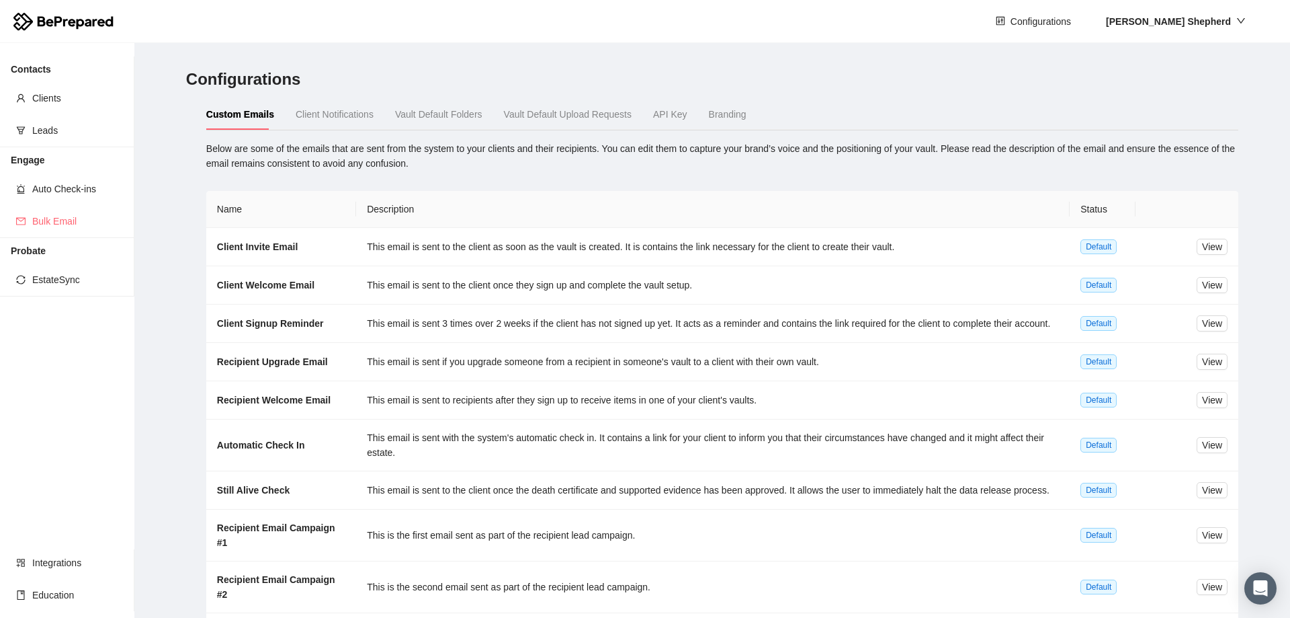
click at [75, 223] on span "Bulk Email" at bounding box center [77, 221] width 91 height 27
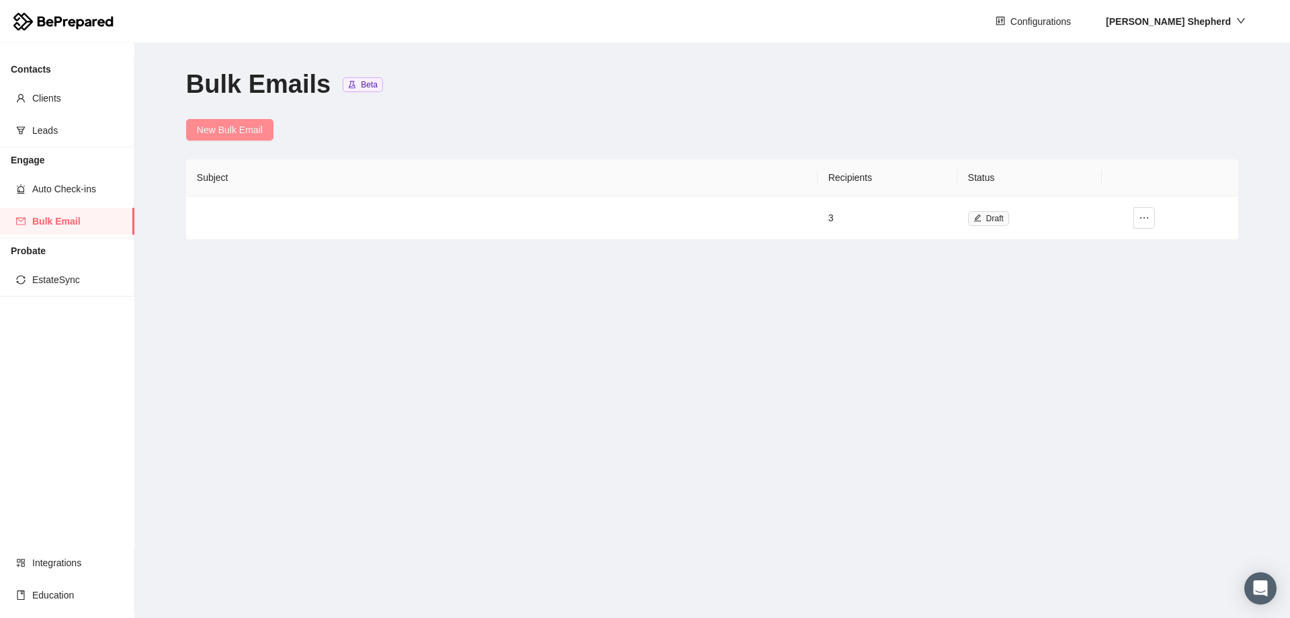
click at [231, 132] on span "New Bulk Email" at bounding box center [230, 129] width 66 height 15
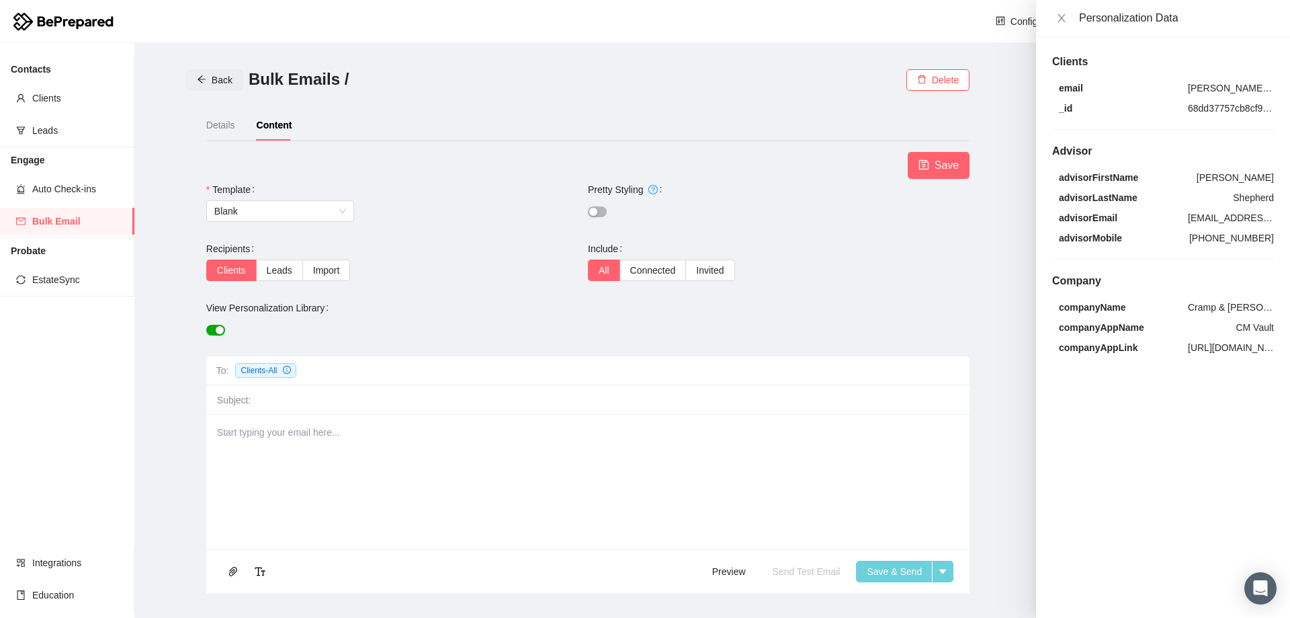
click at [216, 81] on span "Back" at bounding box center [222, 80] width 21 height 15
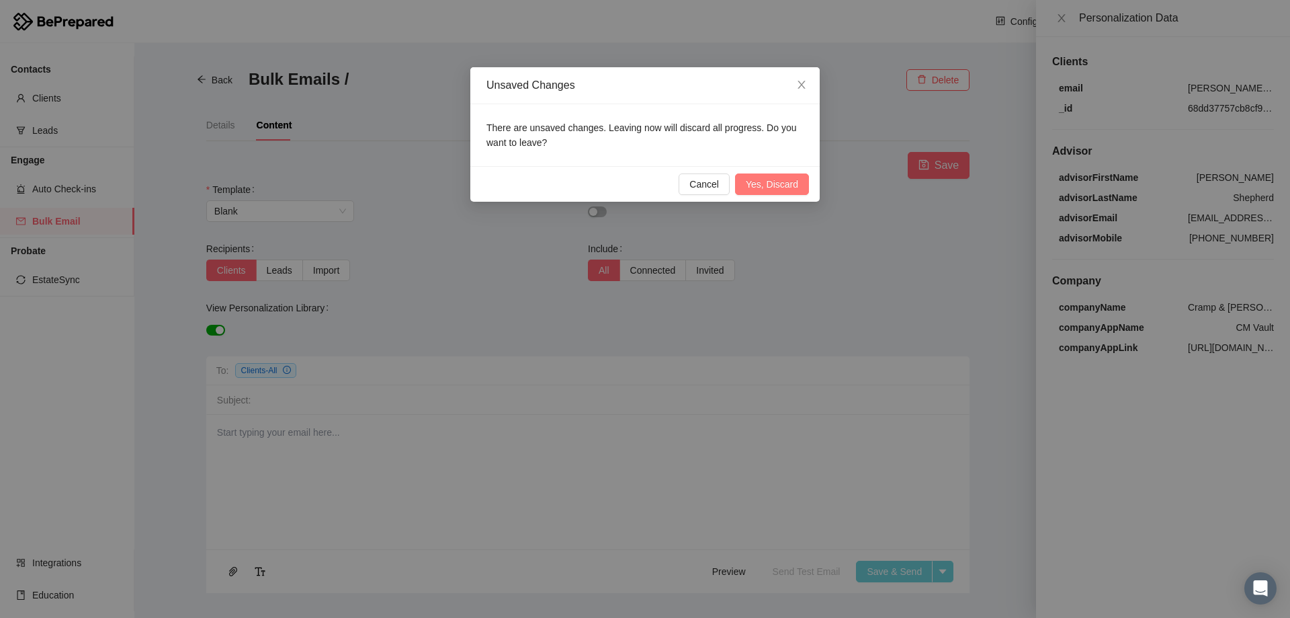
click at [781, 188] on span "Yes, Discard" at bounding box center [772, 184] width 52 height 15
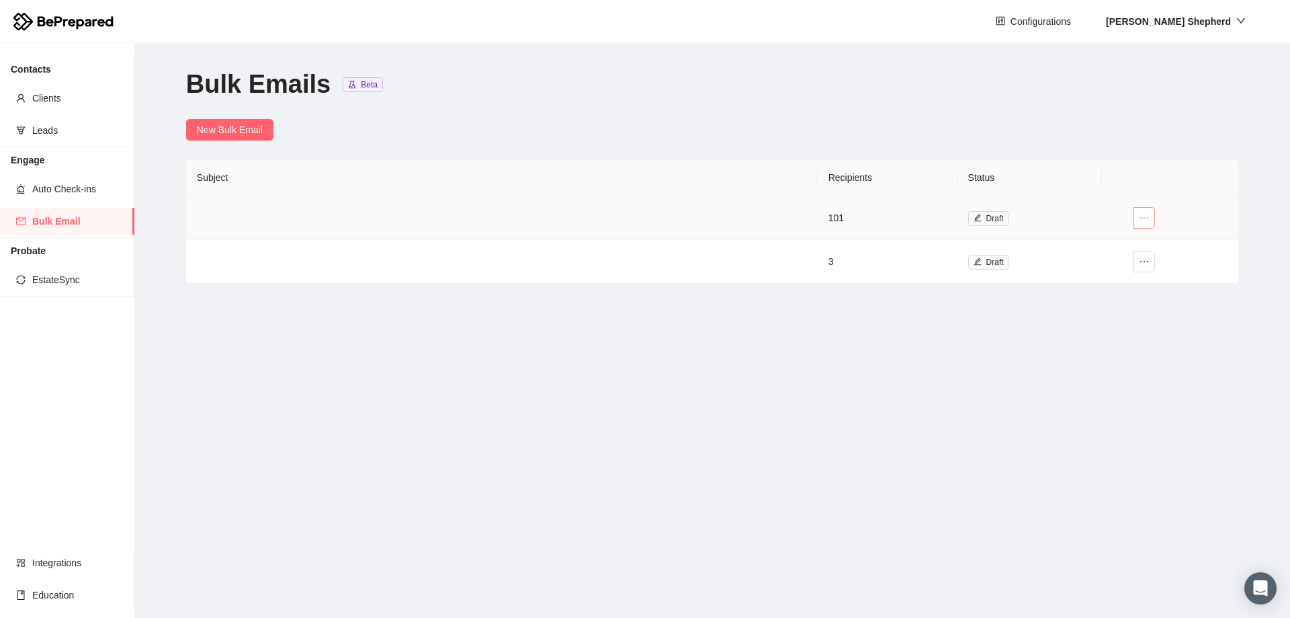
click at [1138, 213] on span "ellipsis" at bounding box center [1145, 217] width 20 height 11
click at [1135, 287] on span "Delete" at bounding box center [1127, 287] width 39 height 15
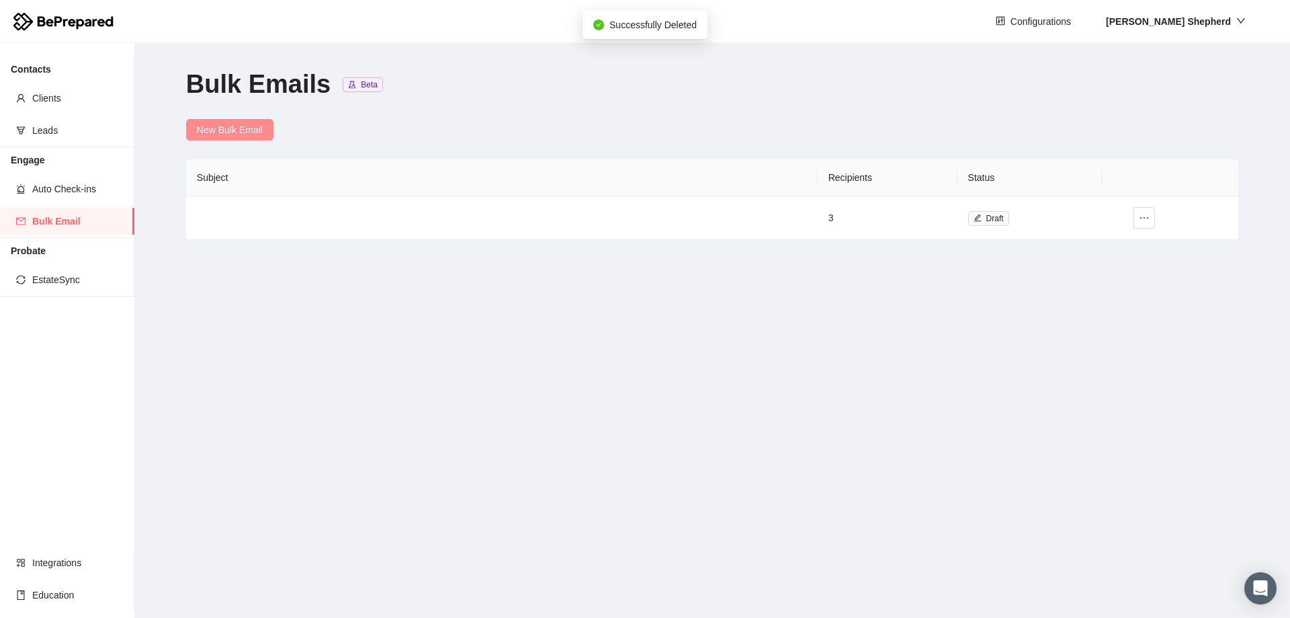
click at [208, 128] on span "New Bulk Email" at bounding box center [230, 129] width 66 height 15
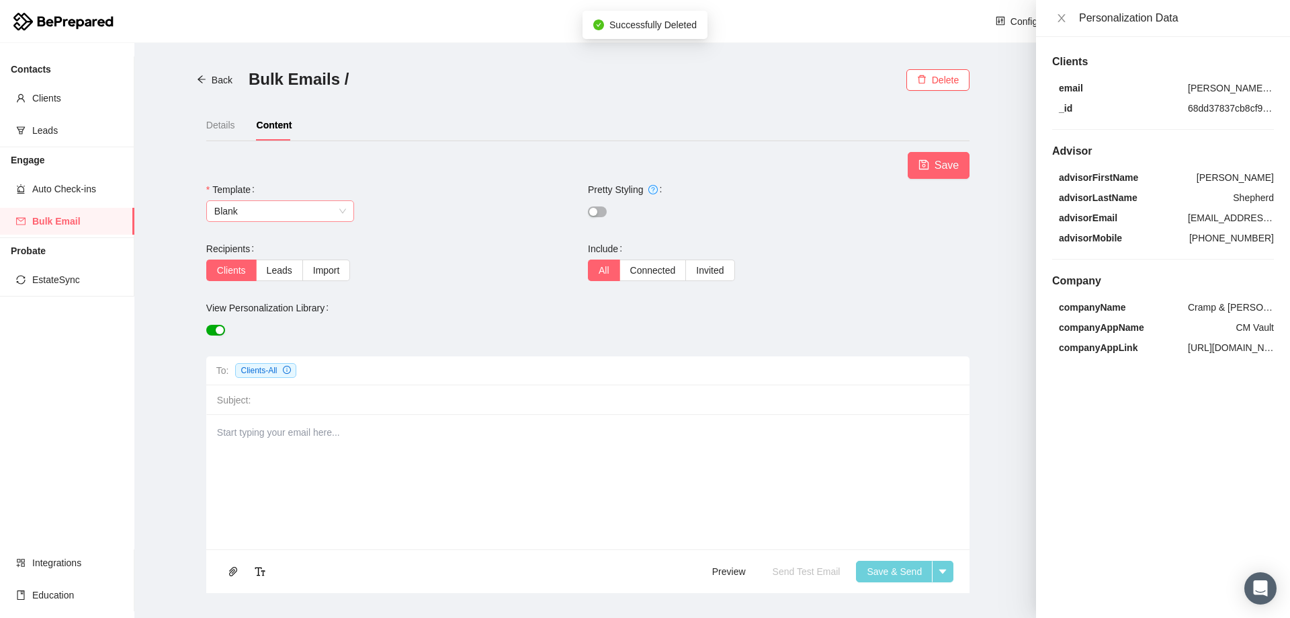
click at [334, 212] on span "Blank" at bounding box center [280, 211] width 132 height 20
click at [608, 181] on label "Pretty Styling" at bounding box center [627, 190] width 79 height 22
click at [273, 272] on span "Leads" at bounding box center [280, 270] width 26 height 11
click at [257, 274] on input "Leads" at bounding box center [257, 274] width 0 height 0
click at [635, 277] on label "Invited" at bounding box center [644, 270] width 48 height 22
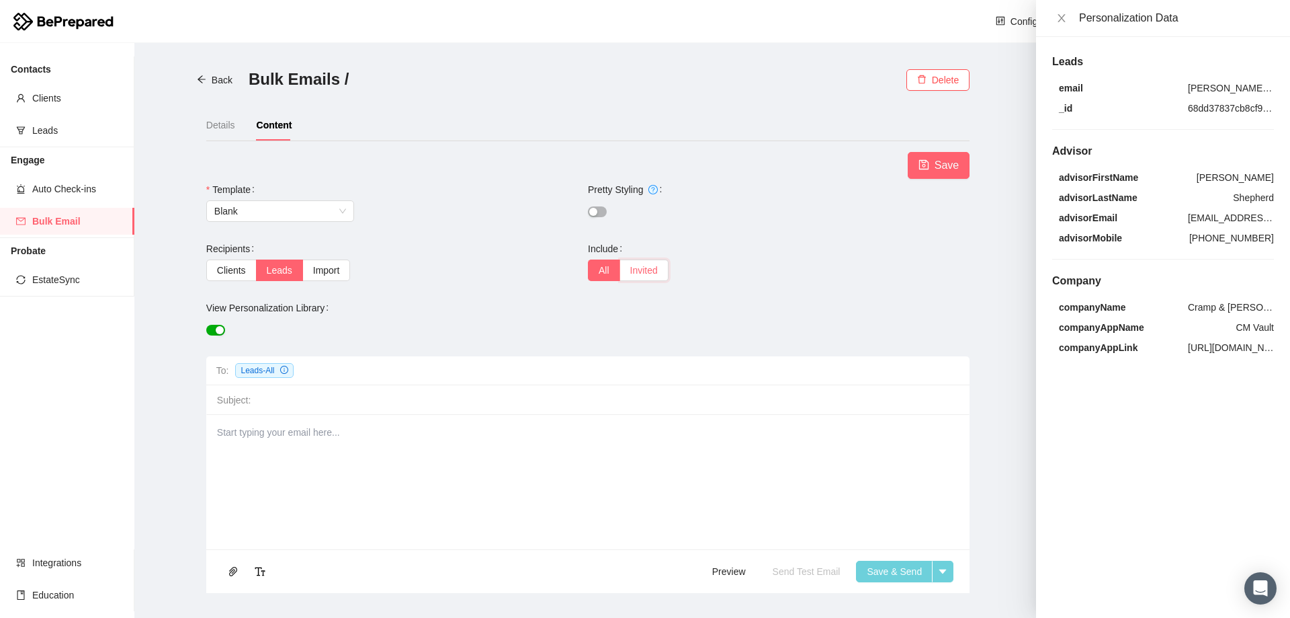
click at [620, 274] on input "Invited" at bounding box center [620, 274] width 0 height 0
click at [271, 203] on span "Blank" at bounding box center [280, 210] width 132 height 20
click at [274, 228] on div "Vault Announcement" at bounding box center [280, 237] width 148 height 22
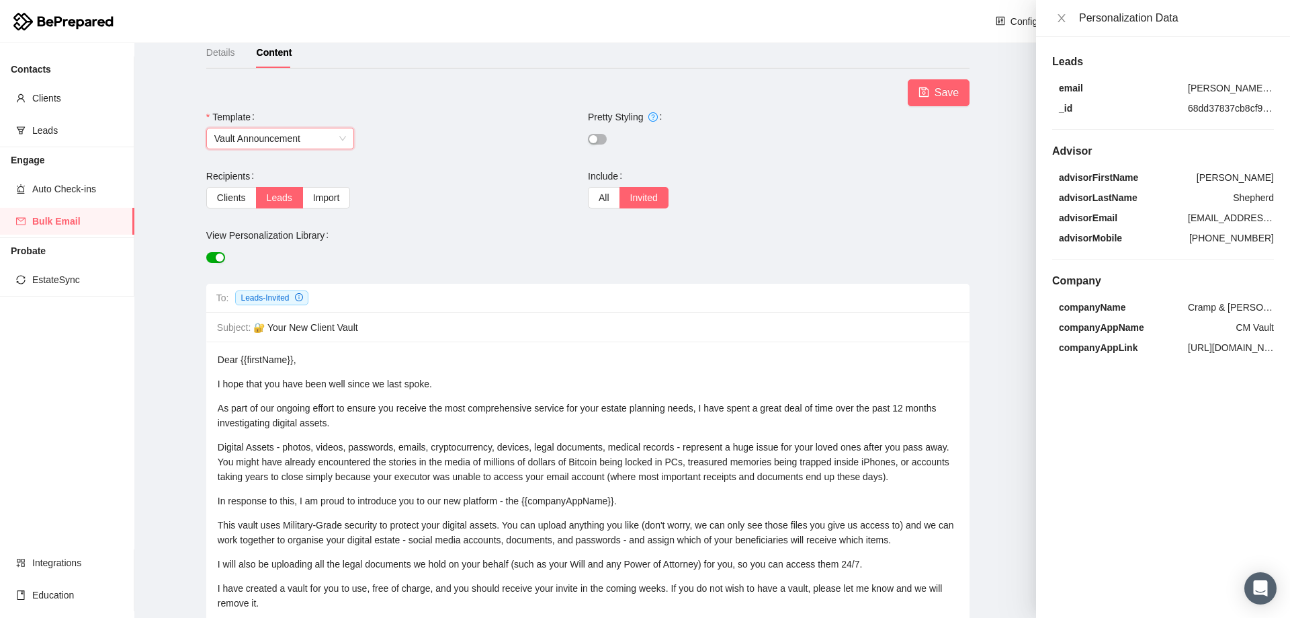
scroll to position [0, 0]
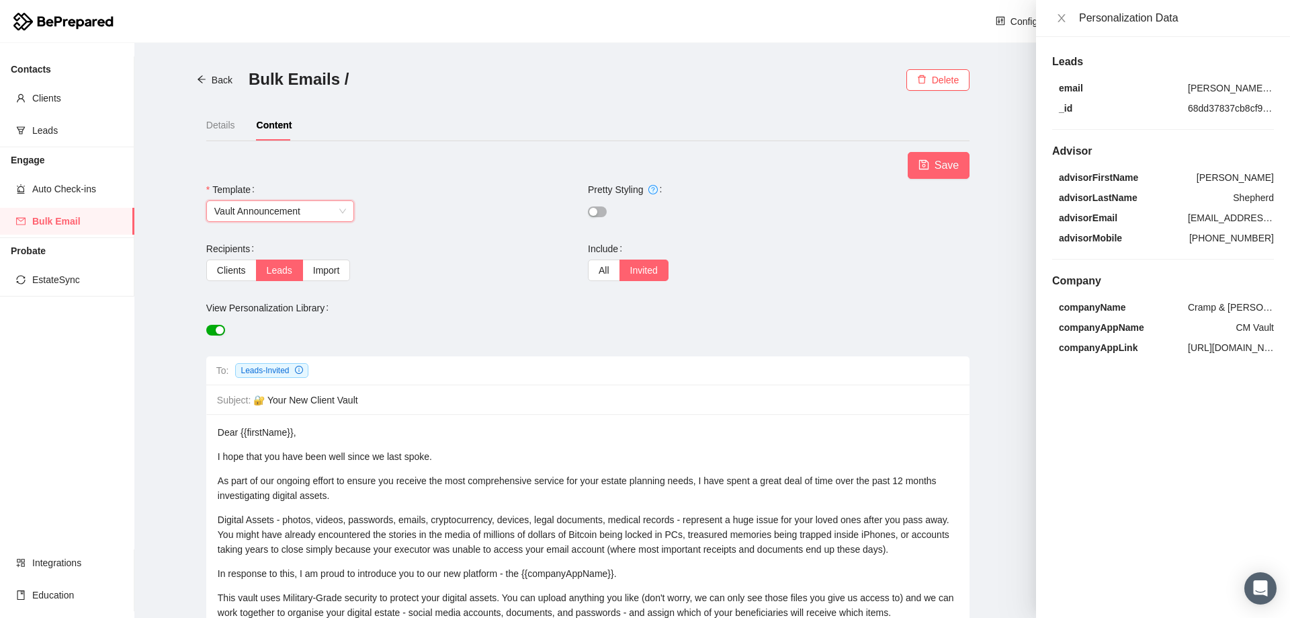
click at [304, 214] on span "Vault Announcement" at bounding box center [280, 211] width 132 height 20
click at [279, 259] on div "Blank" at bounding box center [280, 258] width 132 height 15
type input "Blank"
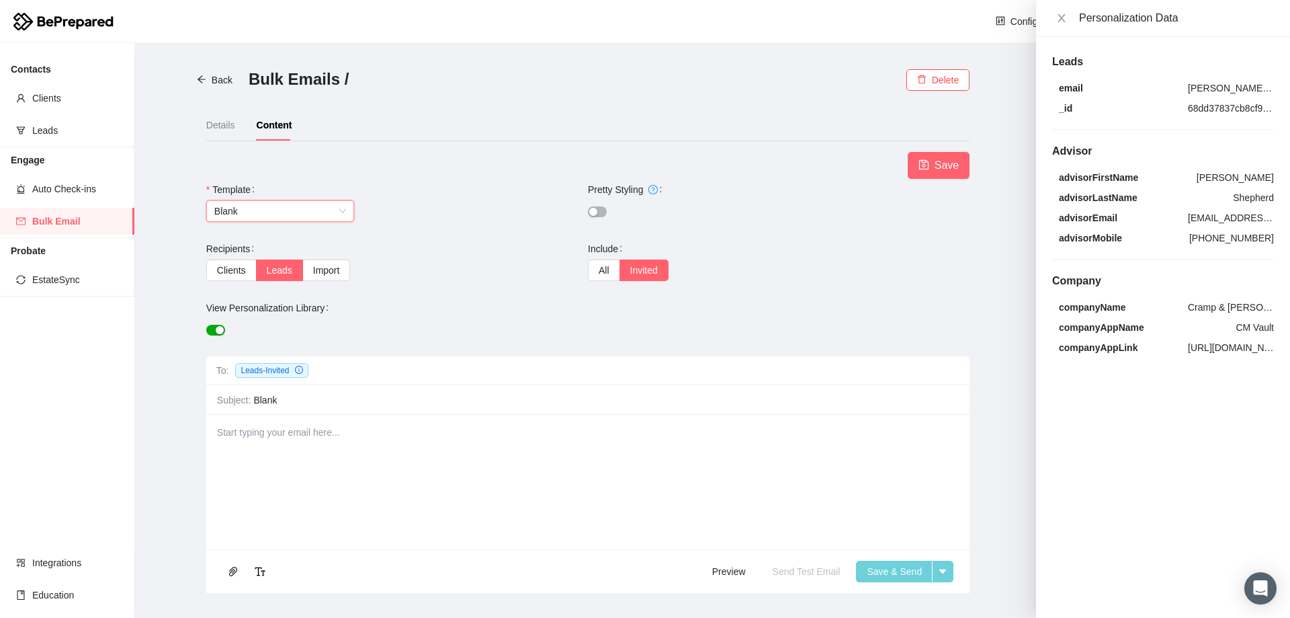
scroll to position [1, 0]
click at [210, 73] on button "Back" at bounding box center [214, 80] width 57 height 22
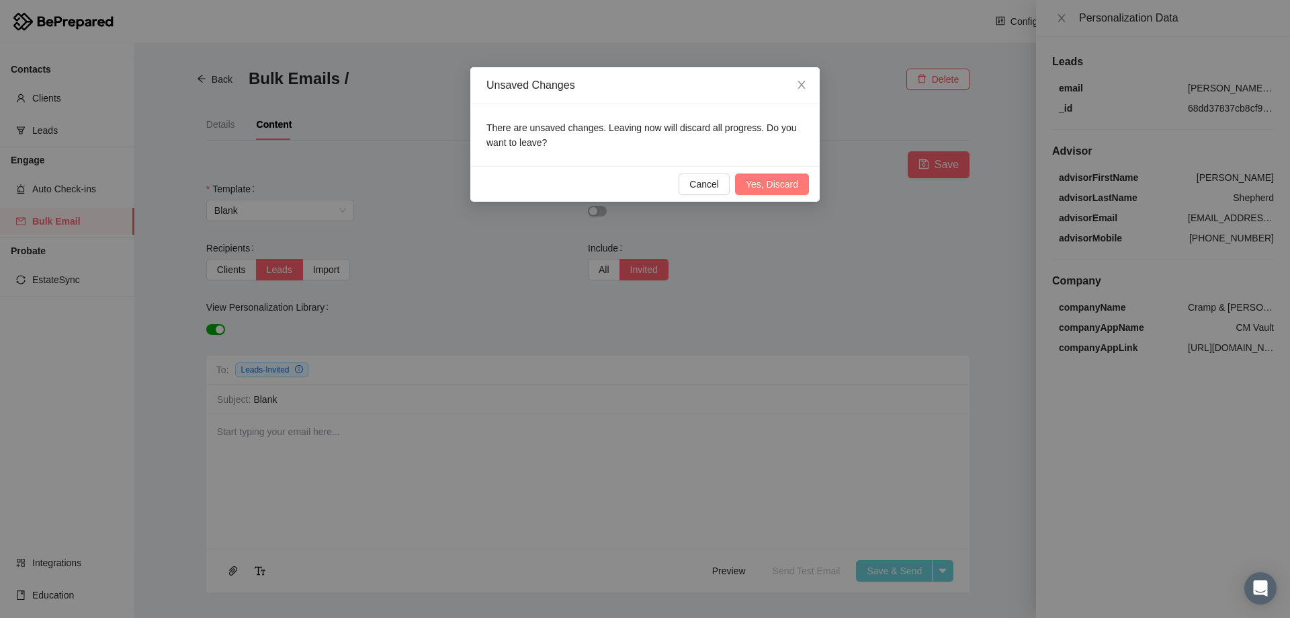
click at [791, 181] on span "Yes, Discard" at bounding box center [772, 184] width 52 height 15
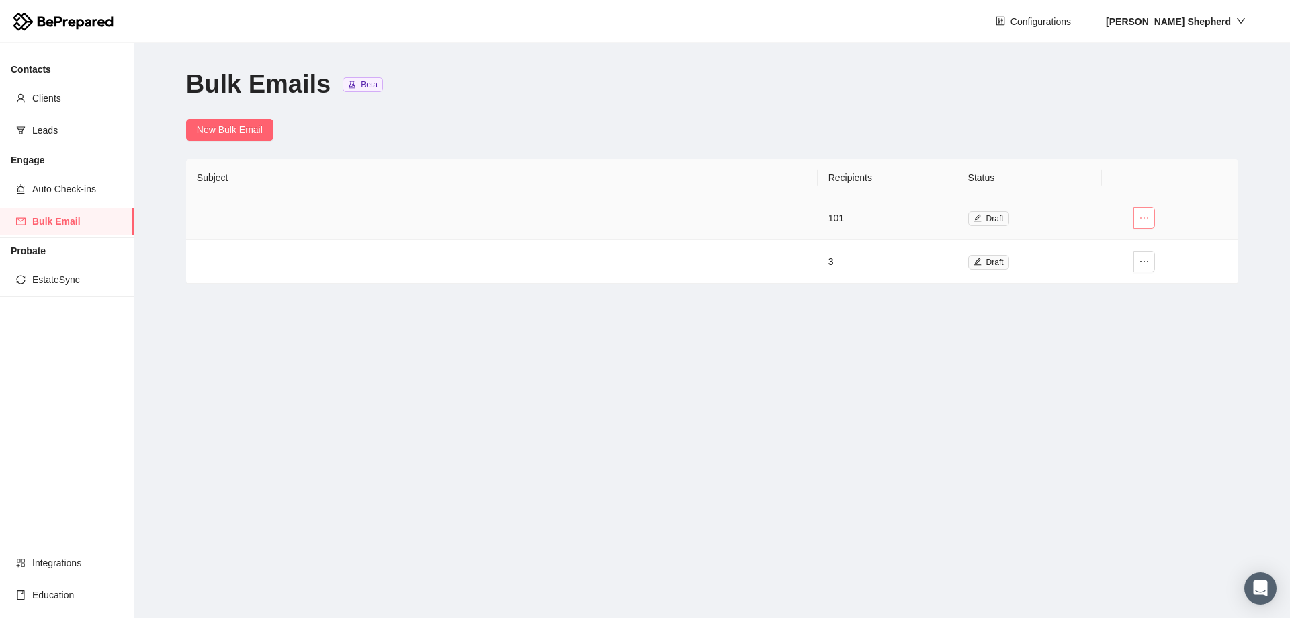
click at [1145, 221] on icon "ellipsis" at bounding box center [1144, 217] width 11 height 11
click at [1122, 284] on span "Delete" at bounding box center [1127, 287] width 39 height 15
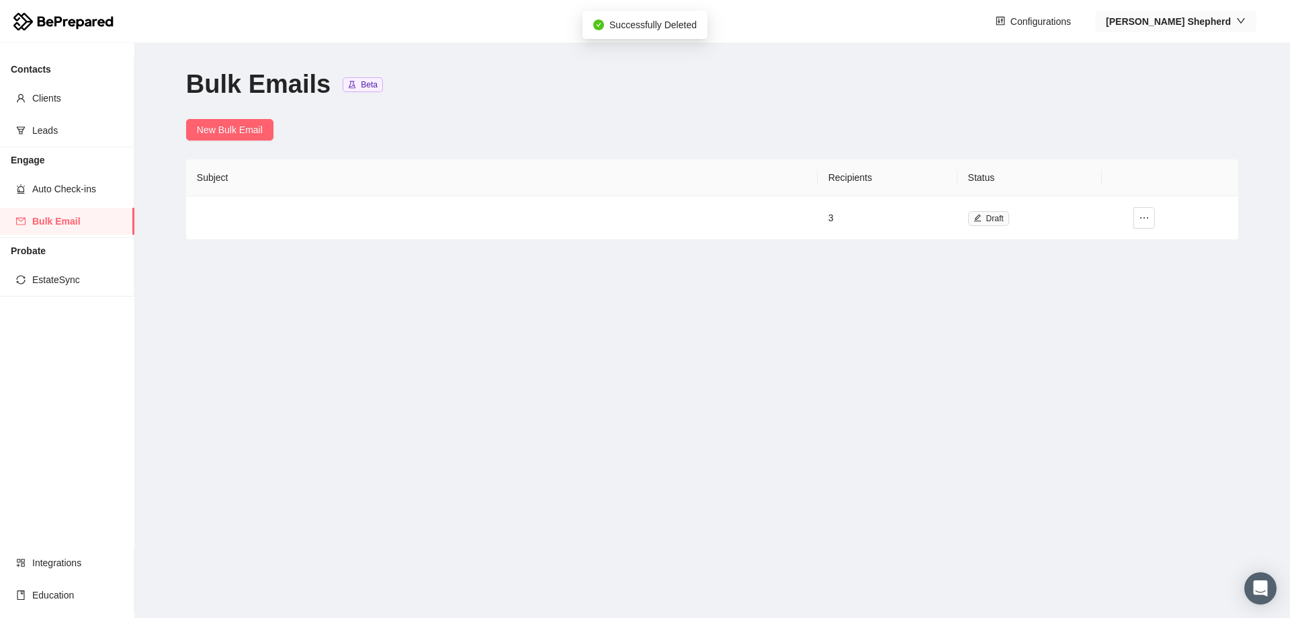
click at [1212, 19] on strong "[PERSON_NAME]" at bounding box center [1168, 21] width 125 height 11
click at [1200, 72] on span "Company" at bounding box center [1209, 69] width 78 height 15
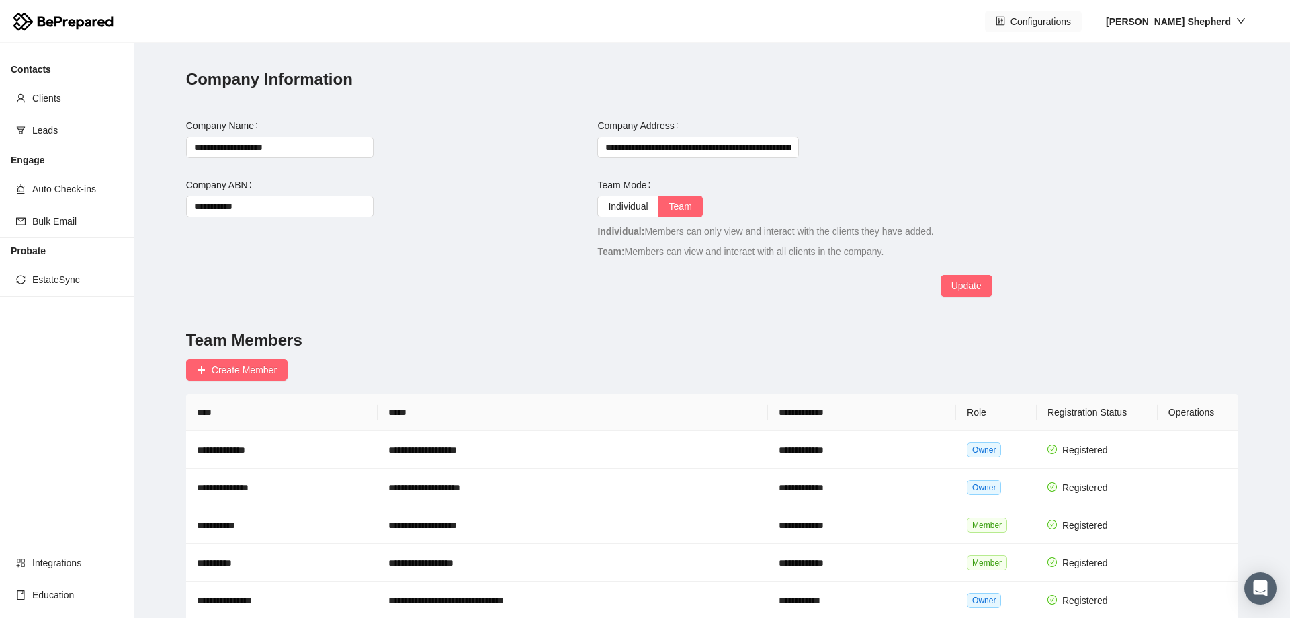
click at [1082, 11] on button "Configurations" at bounding box center [1033, 22] width 97 height 22
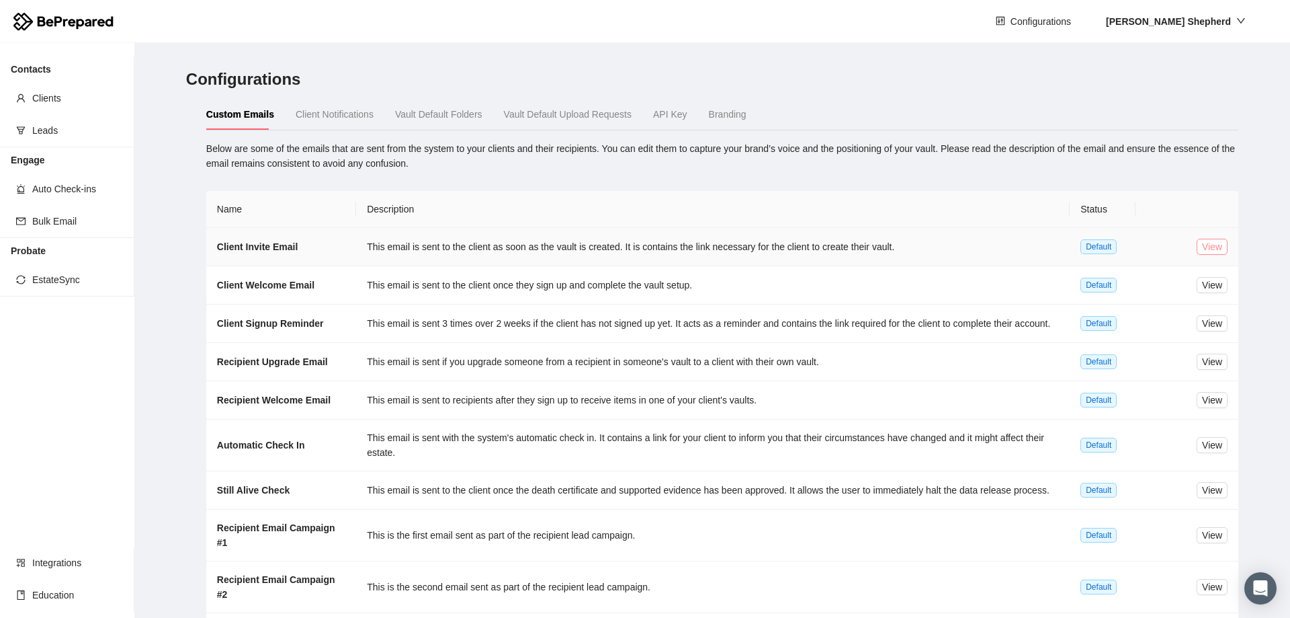
click at [1202, 241] on span "View" at bounding box center [1212, 246] width 20 height 15
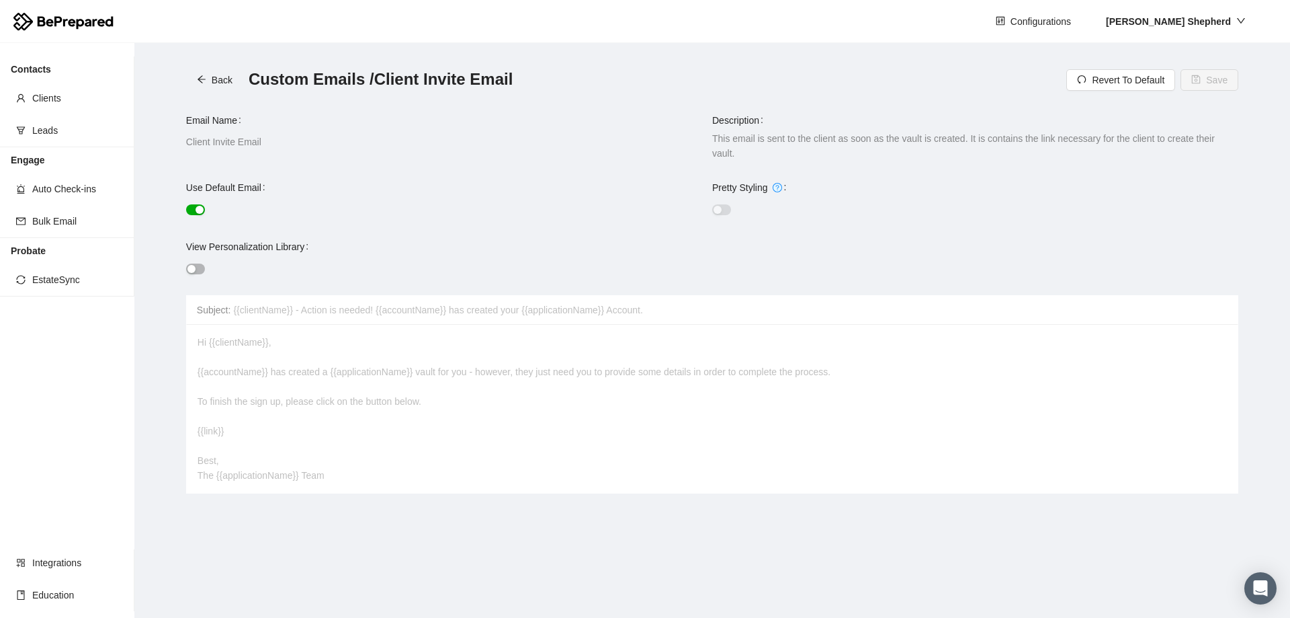
click at [630, 393] on div "Hi {{clientName}}, {{accountName}} has created a {{applicationName}} vault for …" at bounding box center [712, 409] width 1053 height 169
click at [190, 204] on button "button" at bounding box center [195, 209] width 19 height 11
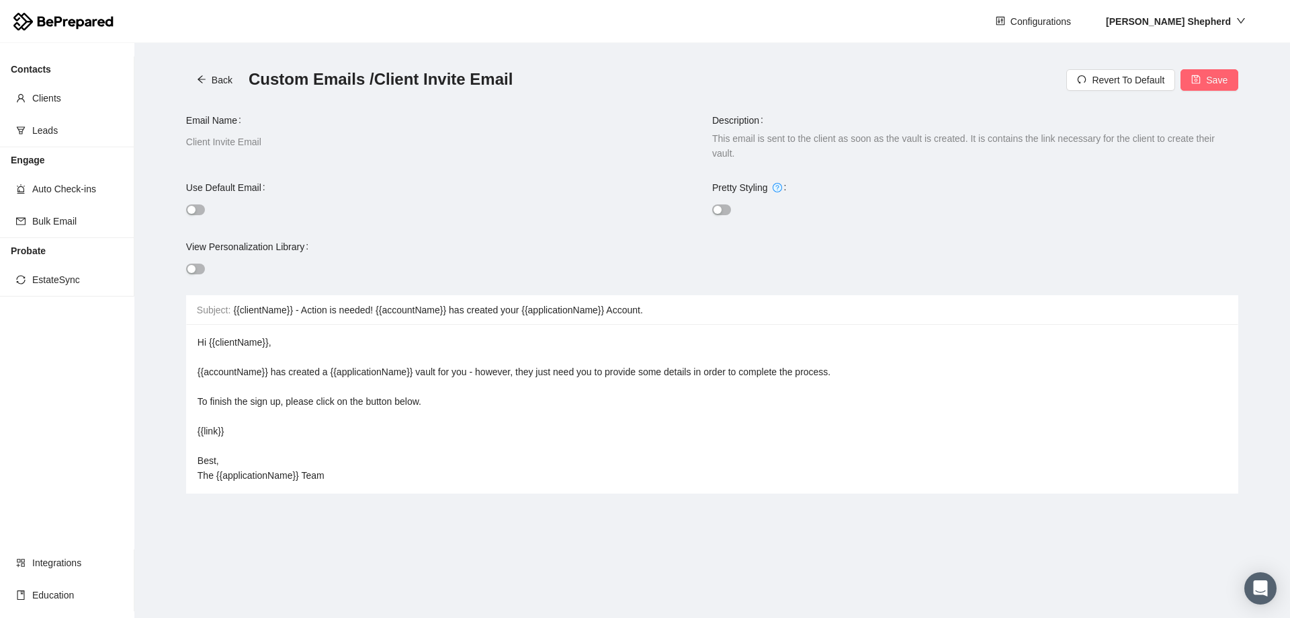
click at [186, 263] on button "button" at bounding box center [195, 268] width 19 height 11
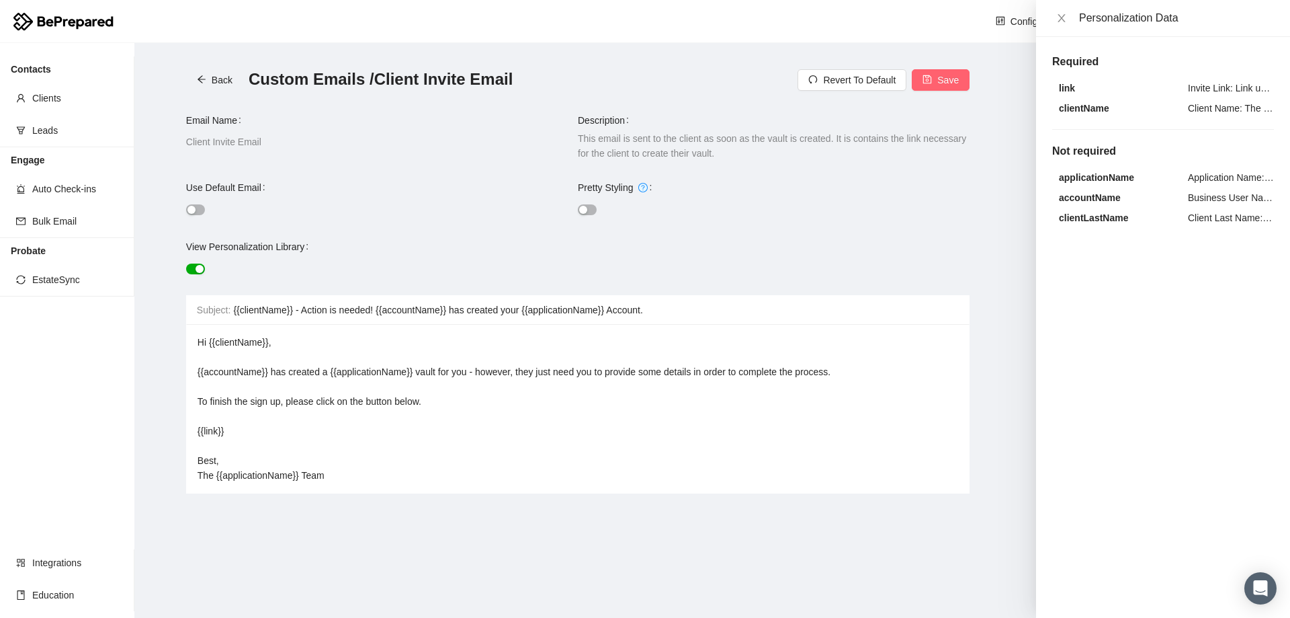
click at [363, 471] on div "Hi {{clientName}}, {{accountName}} has created a {{applicationName}} vault for …" at bounding box center [579, 409] width 762 height 148
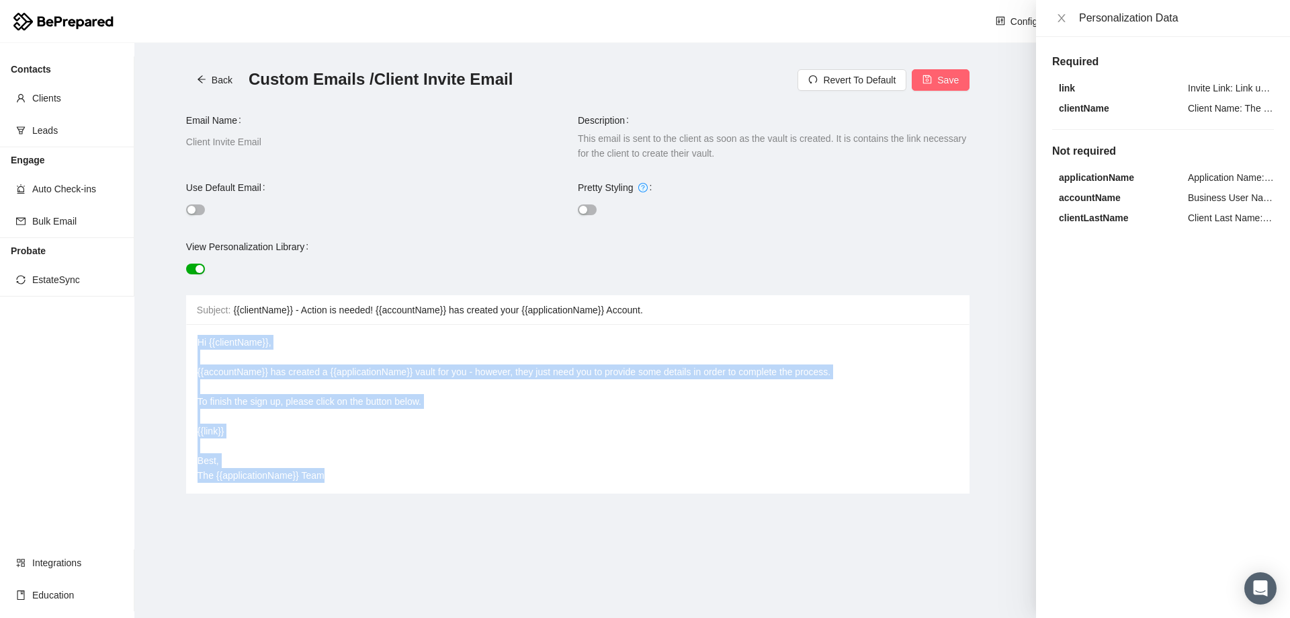
drag, startPoint x: 360, startPoint y: 473, endPoint x: 184, endPoint y: 322, distance: 231.6
click at [184, 322] on main "Back Custom Emails / Client Invite Email Revert To Default Save Email Name Clie…" at bounding box center [712, 330] width 1156 height 575
copy span "Hi {{clientName}}, {{accountName}} has created a {{applicationName}} vault for …"
click at [319, 440] on div "Hi {{clientName}}, {{accountName}} has created a {{applicationName}} vault for …" at bounding box center [579, 409] width 762 height 148
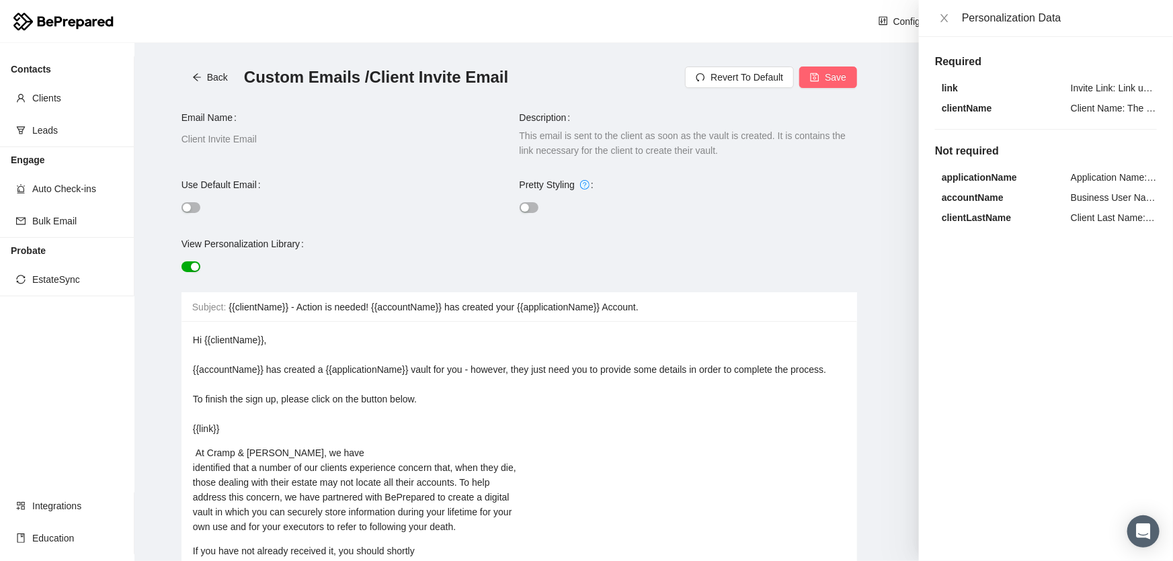
scroll to position [122, 0]
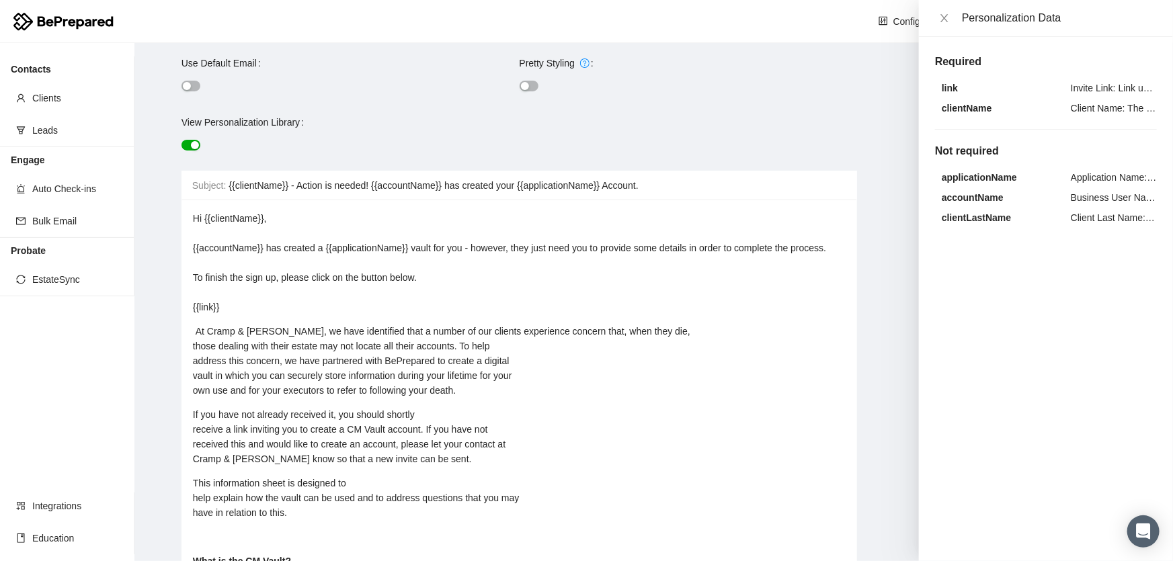
click at [667, 341] on div "At Cramp & [PERSON_NAME], we have identified that a number of our clients exper…" at bounding box center [519, 361] width 653 height 74
click at [309, 338] on span "At Cramp & [PERSON_NAME], we have identified that a number of our clients exper…" at bounding box center [441, 361] width 497 height 70
click at [194, 337] on span "rdw-editor" at bounding box center [194, 331] width 3 height 11
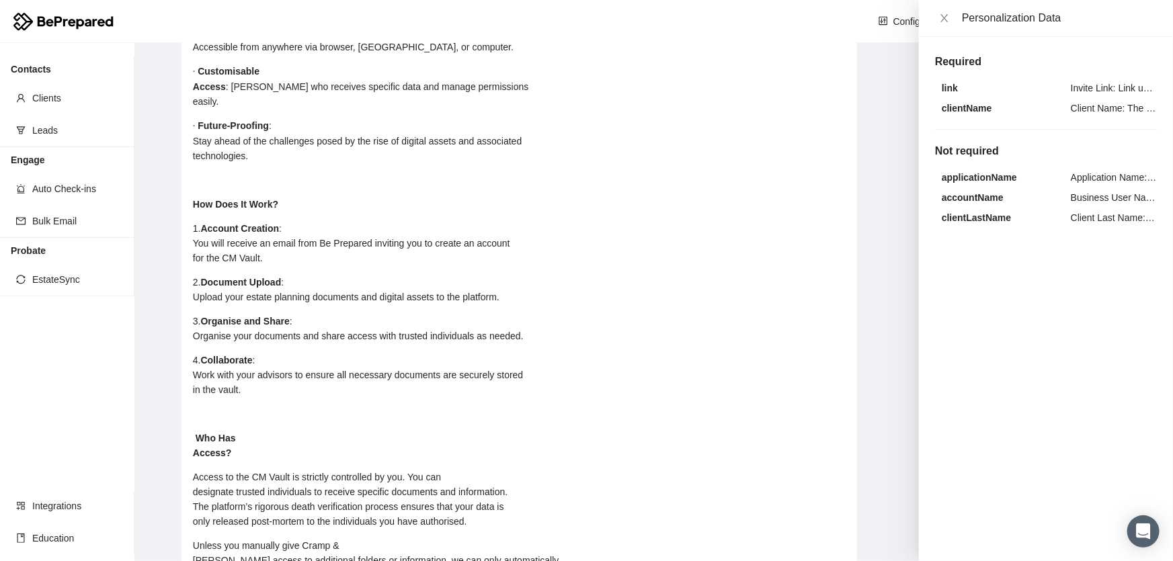
scroll to position [1871, 0]
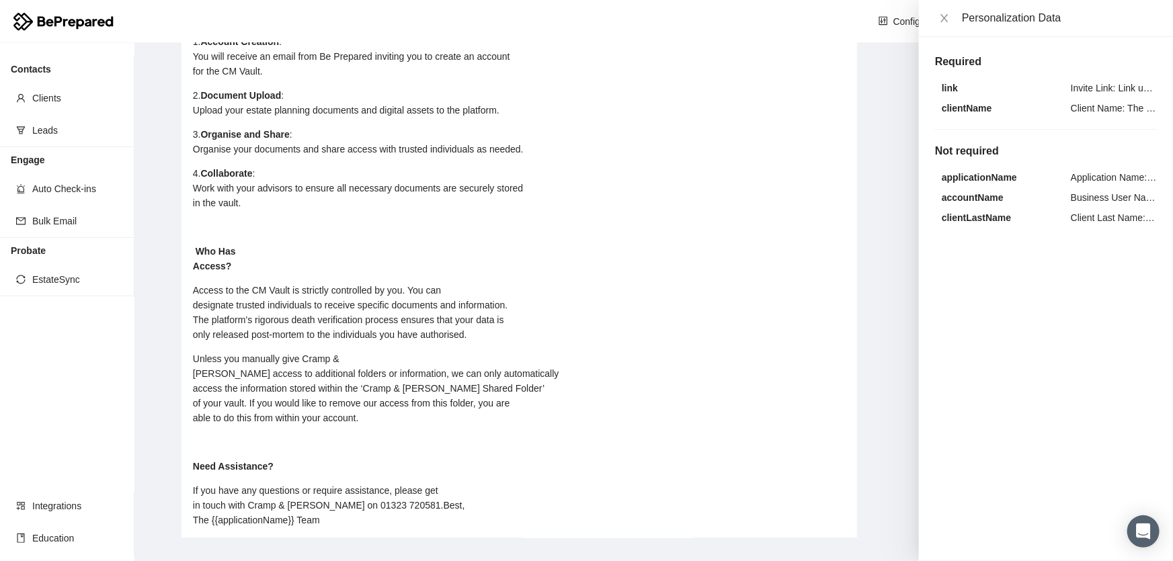
click at [409, 491] on div "If you have any questions or require assistance, please get in touch with Cramp…" at bounding box center [519, 505] width 653 height 44
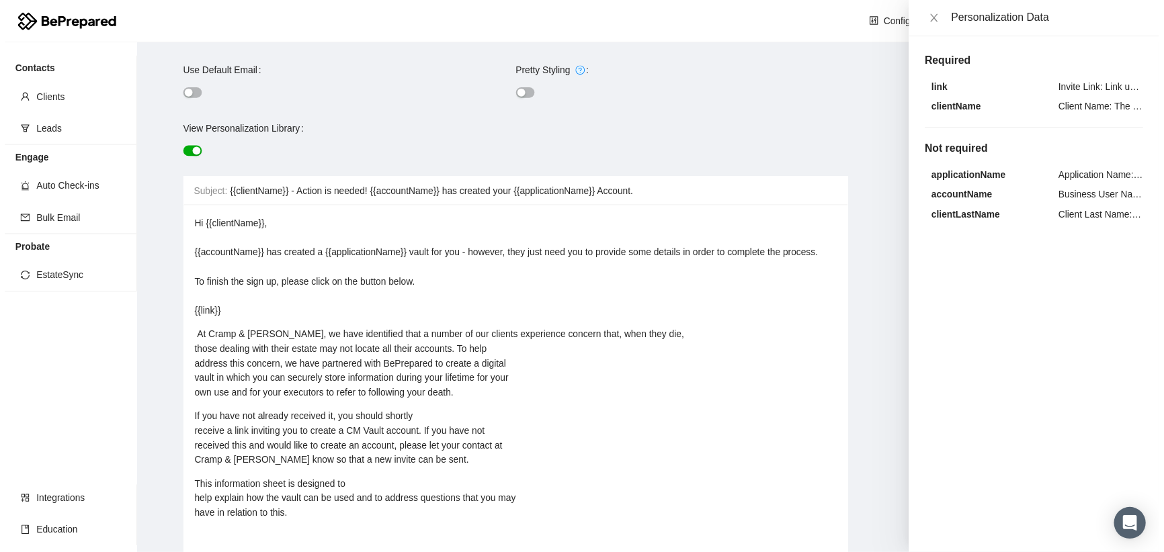
scroll to position [122, 0]
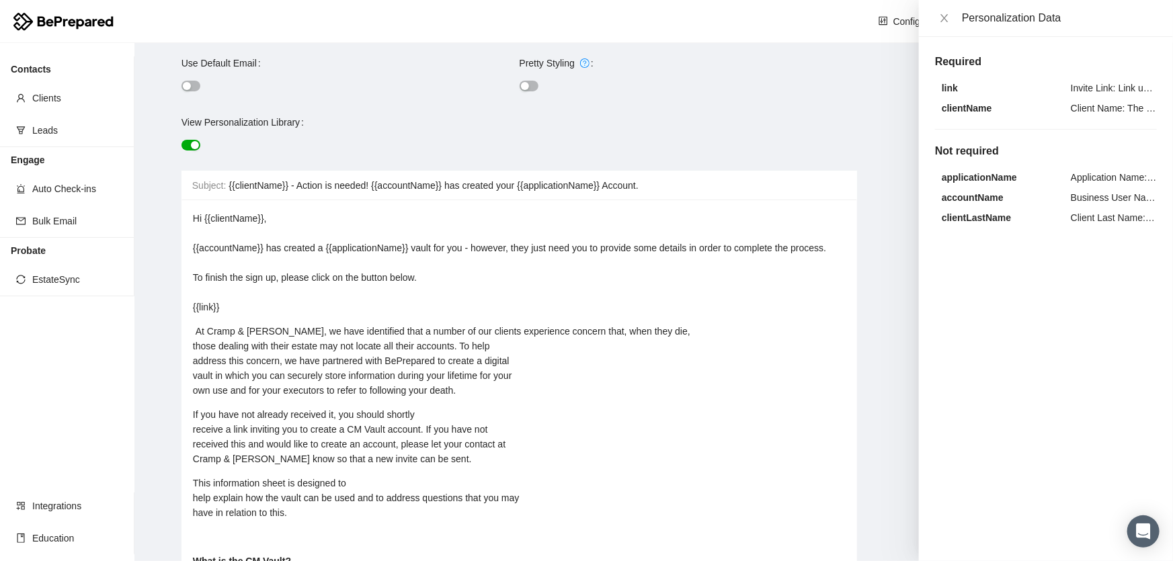
click at [429, 272] on div "Hi {{clientName}}, {{accountName}} has created a {{applicationName}} vault for …" at bounding box center [519, 263] width 653 height 104
click at [421, 276] on span "Hi {{clientName}}, {{accountName}} has created a {{applicationName}} vault for …" at bounding box center [509, 262] width 633 height 99
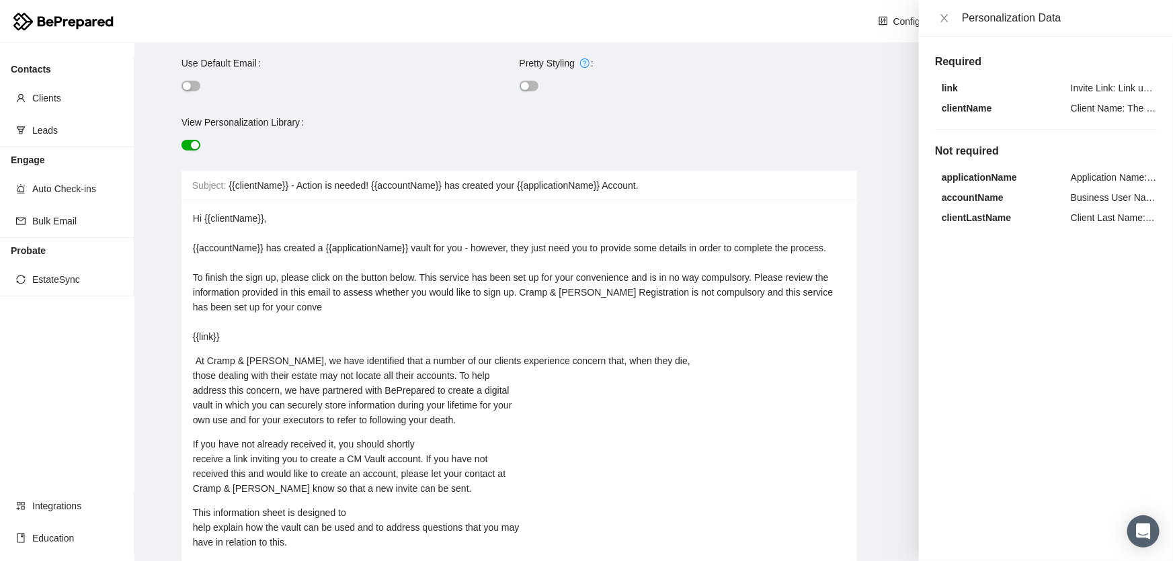
click at [524, 291] on span "Hi {{clientName}}, {{accountName}} has created a {{applicationName}} vault for …" at bounding box center [514, 277] width 643 height 129
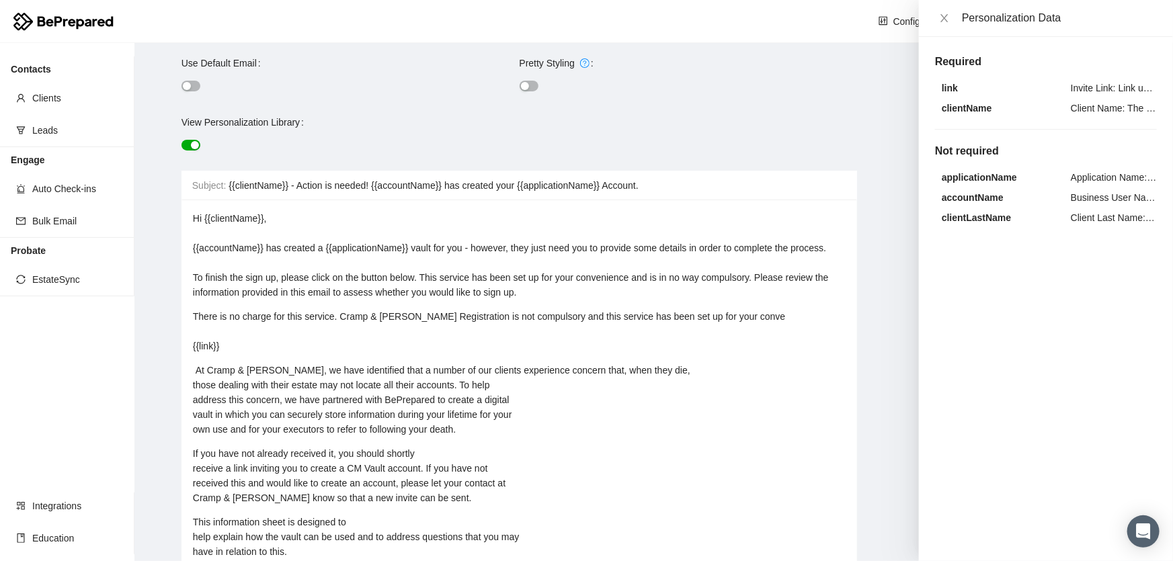
click at [194, 317] on span "There is no charge for this service. Cramp & [PERSON_NAME] Registration is not …" at bounding box center [489, 331] width 593 height 40
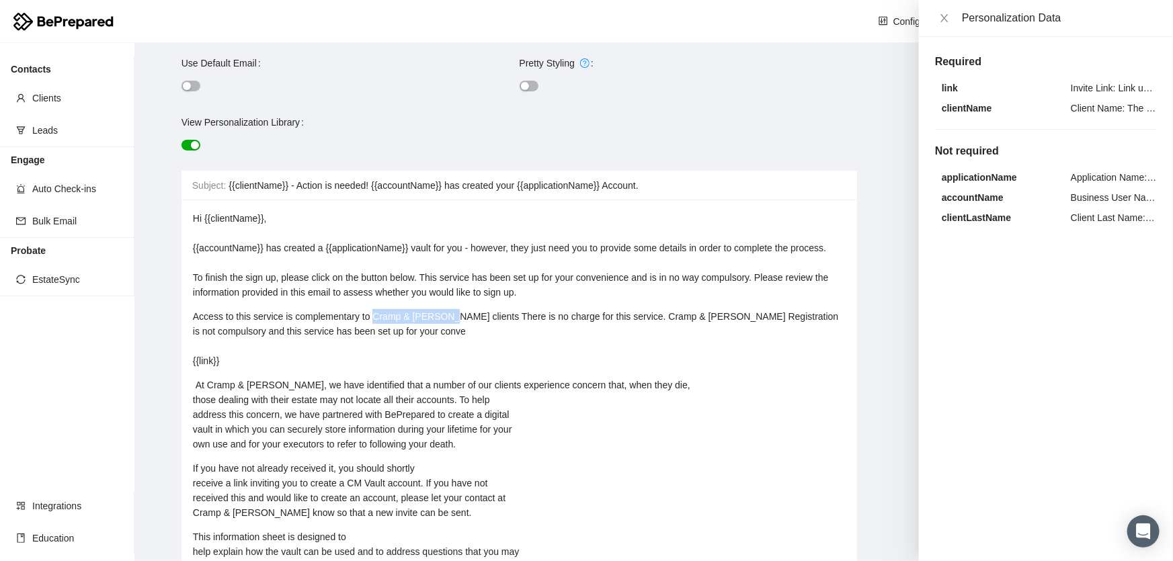
drag, startPoint x: 371, startPoint y: 312, endPoint x: 447, endPoint y: 309, distance: 76.0
click at [447, 311] on span "Access to this service is complementary to Cramp & [PERSON_NAME] clients There …" at bounding box center [517, 338] width 649 height 55
click at [288, 319] on span "Access to this service is complementary to our clients There is no charge for t…" at bounding box center [521, 338] width 656 height 55
click at [453, 316] on span "Access to this service is currently complementary to our clients There is no ch…" at bounding box center [497, 338] width 608 height 55
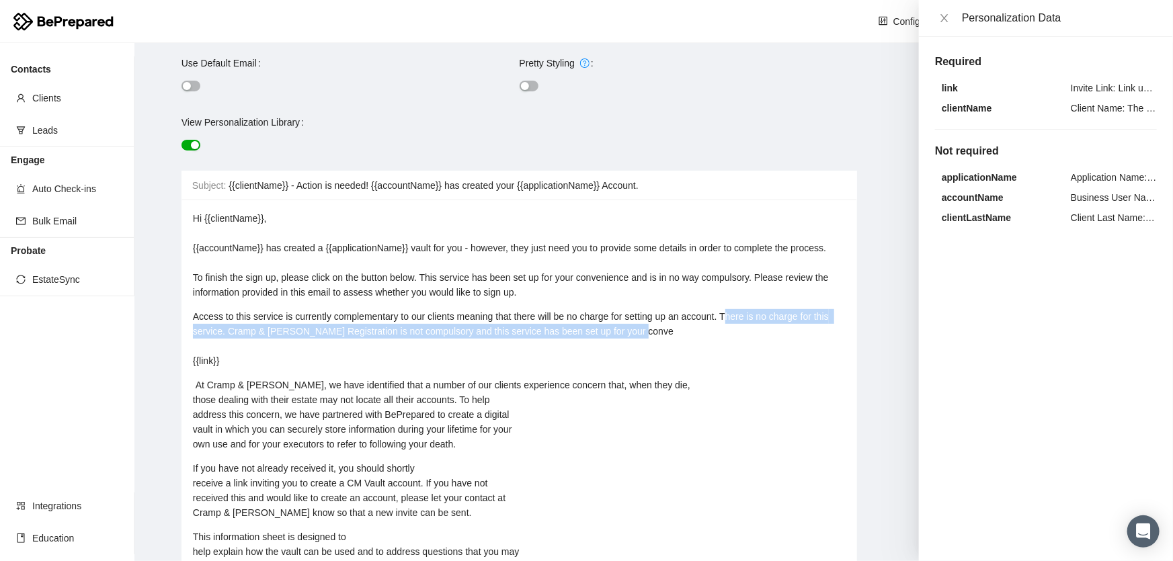
drag, startPoint x: 654, startPoint y: 330, endPoint x: 724, endPoint y: 313, distance: 71.9
click at [724, 313] on div "Access to this service is currently complementary to our clients meaning that t…" at bounding box center [519, 338] width 653 height 59
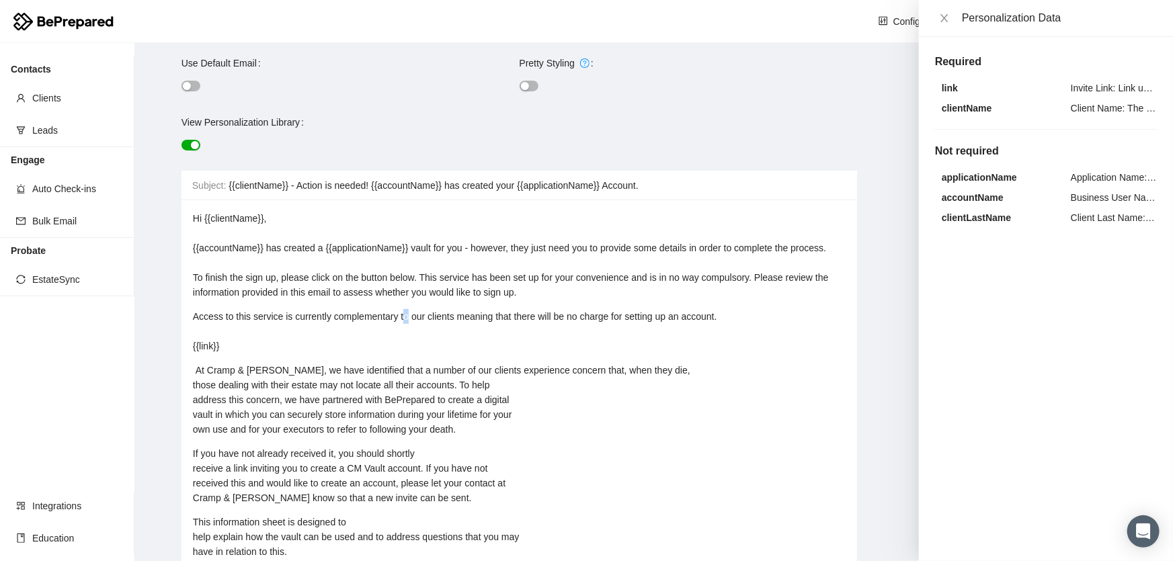
click at [405, 317] on span "Access to this service is currently complementary to our clients meaning that t…" at bounding box center [455, 331] width 524 height 40
drag, startPoint x: 421, startPoint y: 315, endPoint x: 399, endPoint y: 316, distance: 21.5
click at [399, 316] on span "Access to this service is currently complementary to our clients meaning that t…" at bounding box center [455, 331] width 524 height 40
click at [417, 317] on span "Access to this service is currently complementary to our clients meaning that t…" at bounding box center [455, 331] width 524 height 40
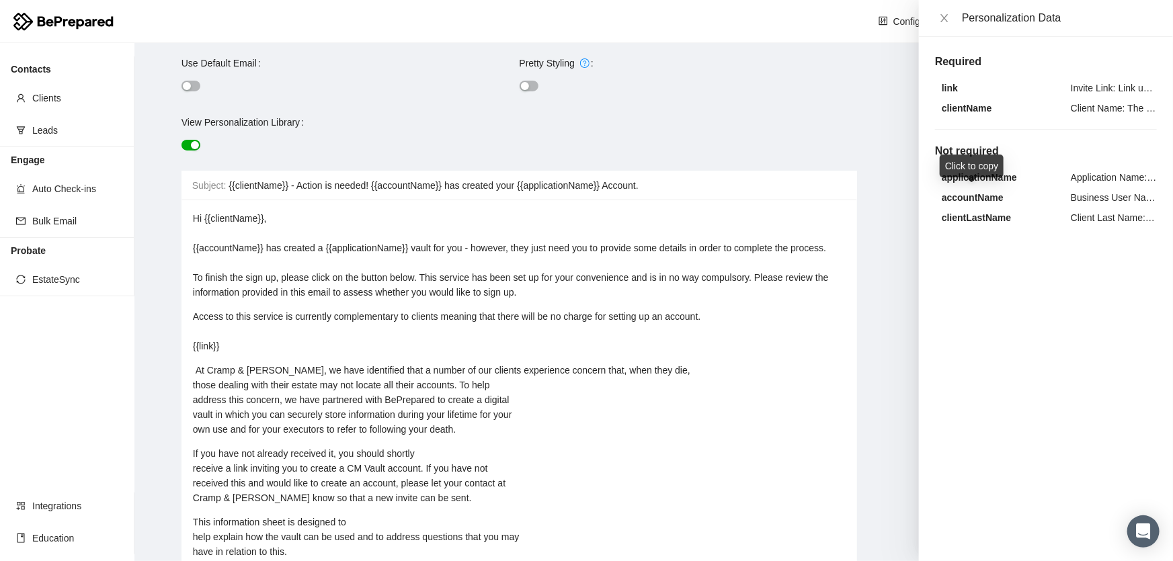
click at [953, 194] on strong "accountName" at bounding box center [973, 197] width 62 height 11
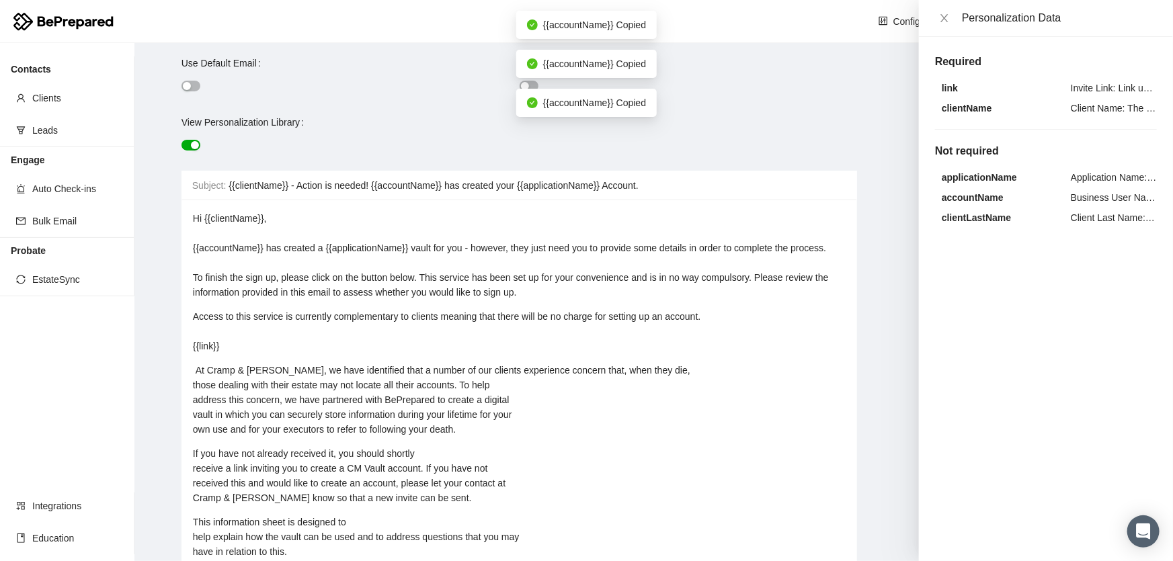
drag, startPoint x: 406, startPoint y: 317, endPoint x: 413, endPoint y: 317, distance: 7.4
click at [406, 315] on span "Access to this service is currently complementary to clients meaning that there…" at bounding box center [447, 331] width 508 height 40
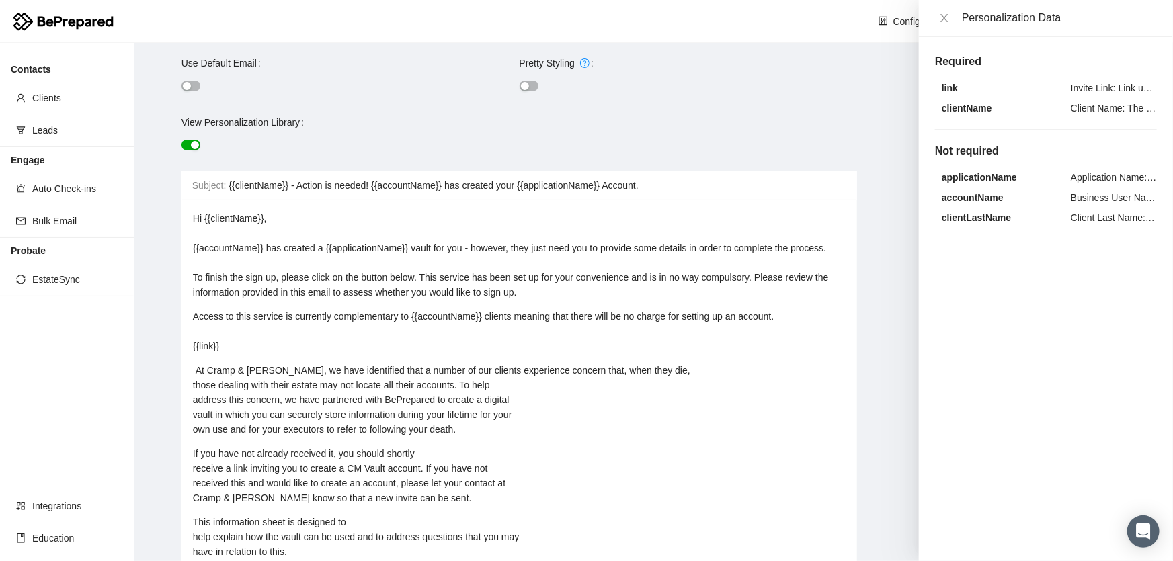
click at [505, 313] on span "Access to this service is currently complementary to {{accountName}} clients me…" at bounding box center [483, 331] width 581 height 40
click at [299, 314] on span "Access to this service is currently complementary to {{accountName}} clients. m…" at bounding box center [484, 331] width 583 height 40
click at [478, 316] on span "Access to this service is currently complementary to {{accountName}} clients. m…" at bounding box center [484, 331] width 583 height 40
click at [491, 315] on span "Access to this service is currently complementary to {{accountName}} will clien…" at bounding box center [493, 331] width 600 height 40
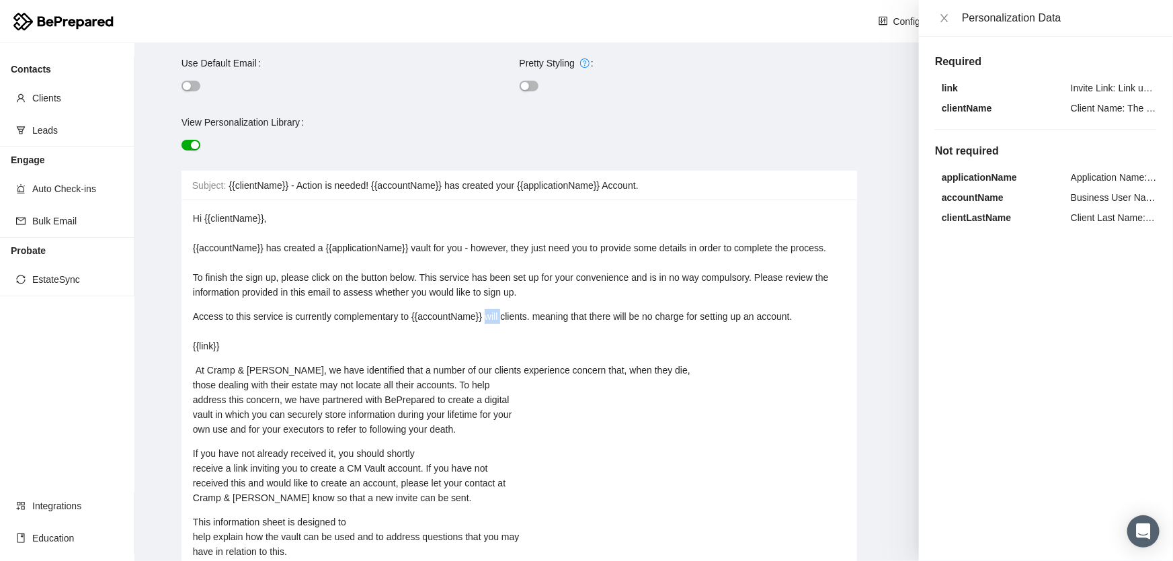
click at [491, 315] on span "Access to this service is currently complementary to {{accountName}} will clien…" at bounding box center [493, 331] width 600 height 40
click at [511, 319] on span "Access to this service is currently complementary to {{accountName}} clients. m…" at bounding box center [484, 331] width 583 height 40
click at [237, 311] on span "Access to this service is currently complementary to {{accountName}} clients me…" at bounding box center [483, 331] width 581 height 40
click at [961, 196] on div "Click to copy" at bounding box center [974, 186] width 64 height 23
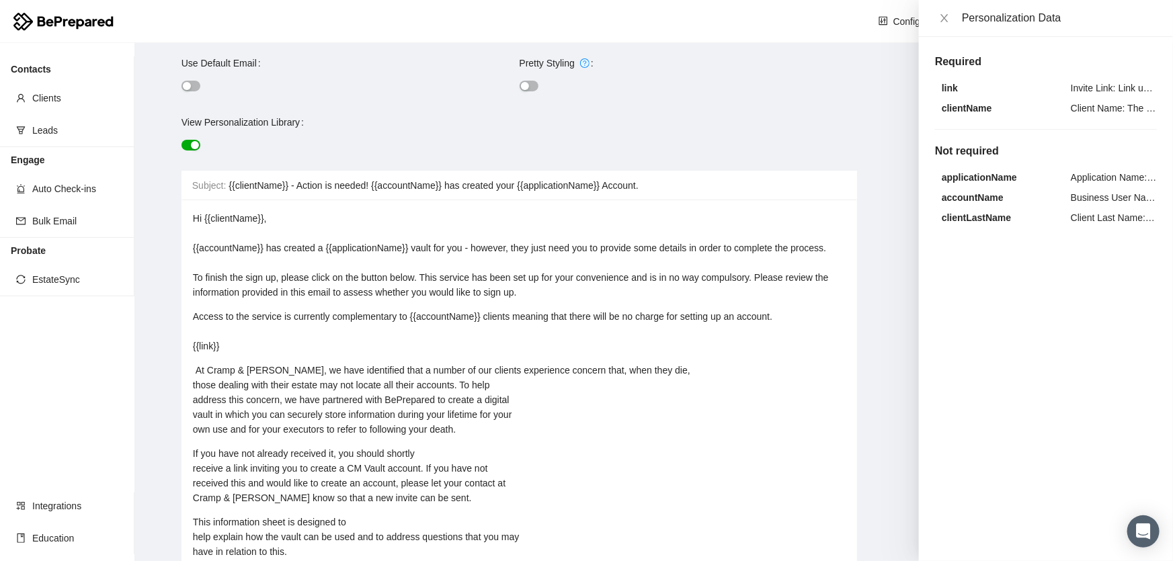
click at [369, 325] on div "Access to the service is currently complementary to {{accountName}} clients mea…" at bounding box center [519, 331] width 653 height 44
click at [248, 315] on span "Access to the service is currently complementary to {{accountName}} clients mea…" at bounding box center [482, 331] width 579 height 40
click at [247, 315] on span "Access to the{{accountName}} service is currently complementary to {{accountNam…" at bounding box center [518, 331] width 650 height 40
click at [319, 317] on span "Access to the {{accountName}} service is currently complementary to {{accountNa…" at bounding box center [519, 331] width 653 height 40
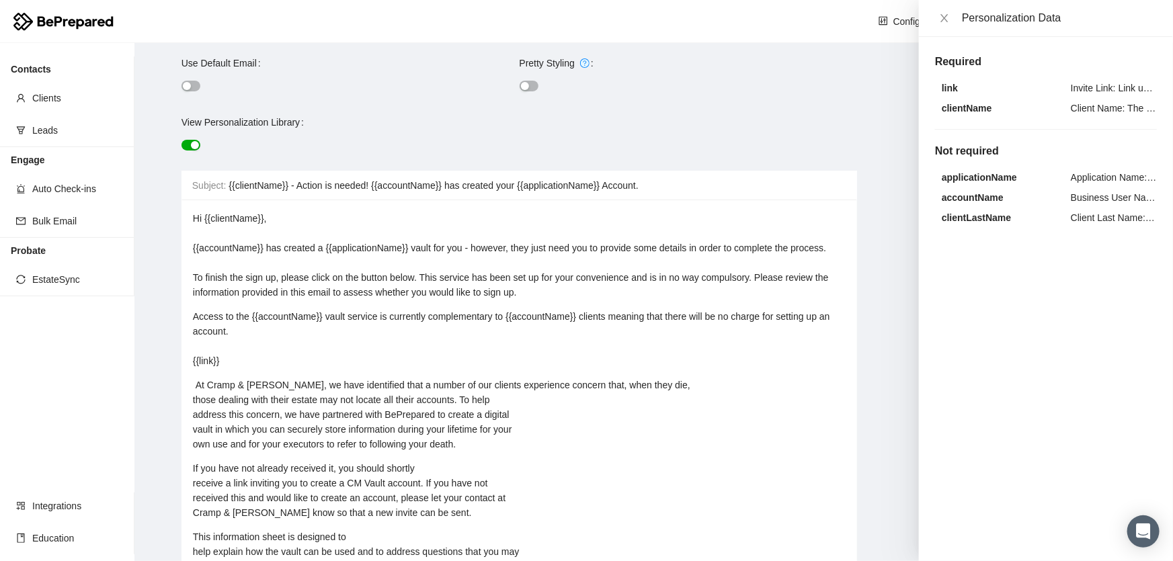
click at [600, 317] on span "Access to the {{accountName}} vault service is currently complementary to {{acc…" at bounding box center [513, 338] width 640 height 55
click at [760, 312] on span "Access to the {{accountName}} vault service is currently complementary to {{acc…" at bounding box center [514, 338] width 643 height 55
click at [730, 315] on span "Access to the {{accountName}} vault service is currently complementary to {{acc…" at bounding box center [515, 338] width 645 height 55
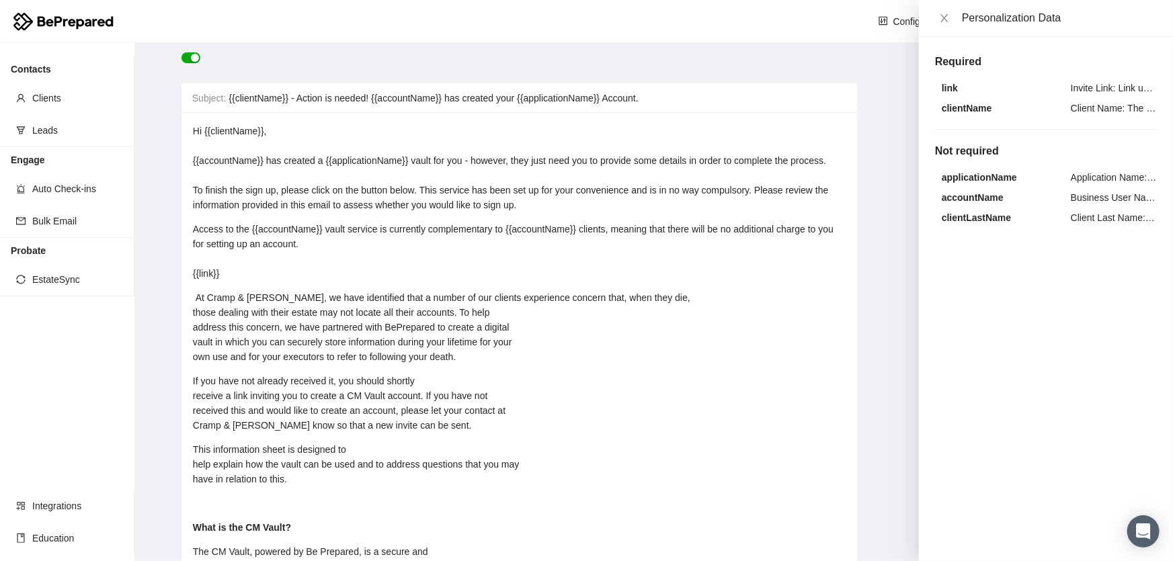
scroll to position [183, 0]
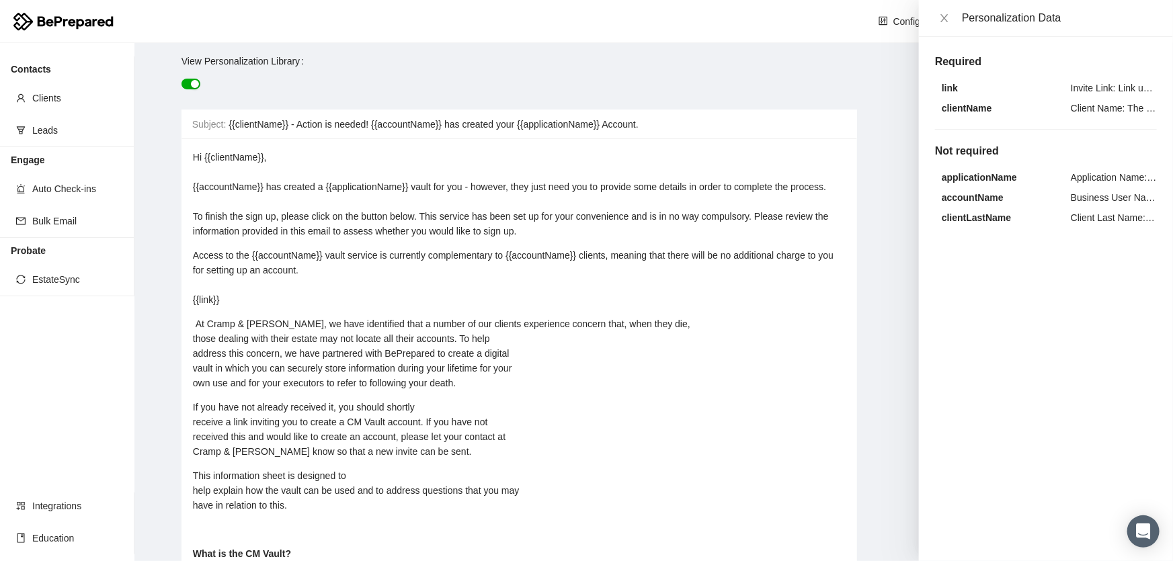
click at [688, 335] on div "At Cramp & [PERSON_NAME], we have identified that a number of our clients exper…" at bounding box center [519, 354] width 653 height 74
click at [376, 357] on div "At Cramp & [PERSON_NAME], we have identified that a number of our clients exper…" at bounding box center [519, 354] width 653 height 74
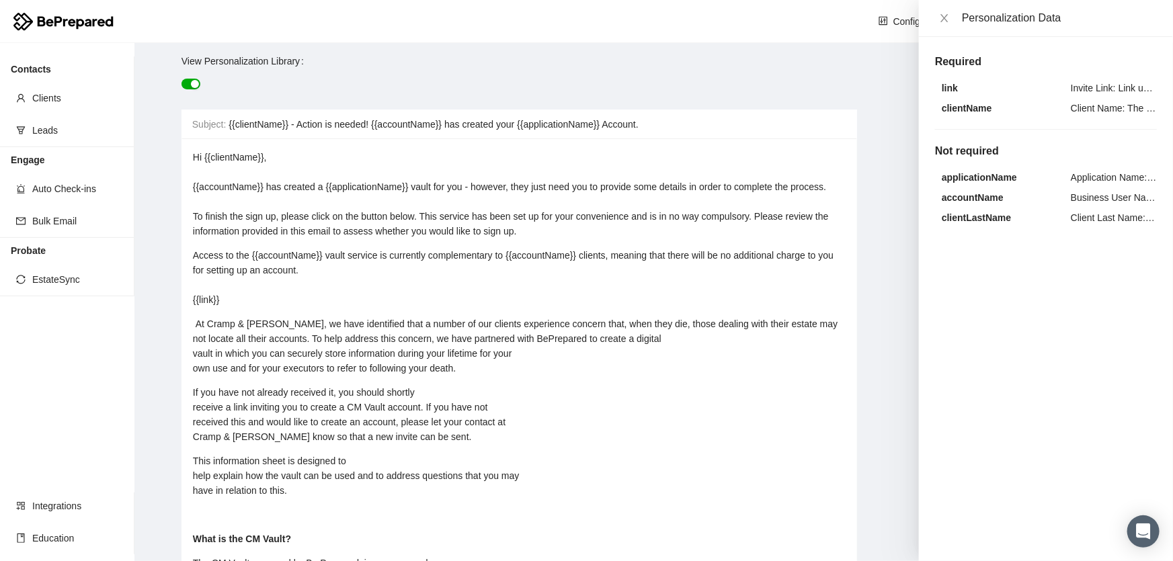
drag, startPoint x: 681, startPoint y: 354, endPoint x: 683, endPoint y: 335, distance: 18.9
click at [681, 354] on div "At Cramp & [PERSON_NAME], we have identified that a number of our clients exper…" at bounding box center [519, 346] width 653 height 59
click at [804, 353] on div "At Cramp & [PERSON_NAME], we have identified that a number of our clients exper…" at bounding box center [519, 346] width 653 height 59
click at [415, 362] on div "At Cramp & [PERSON_NAME], we have identified that a number of our clients exper…" at bounding box center [519, 346] width 653 height 59
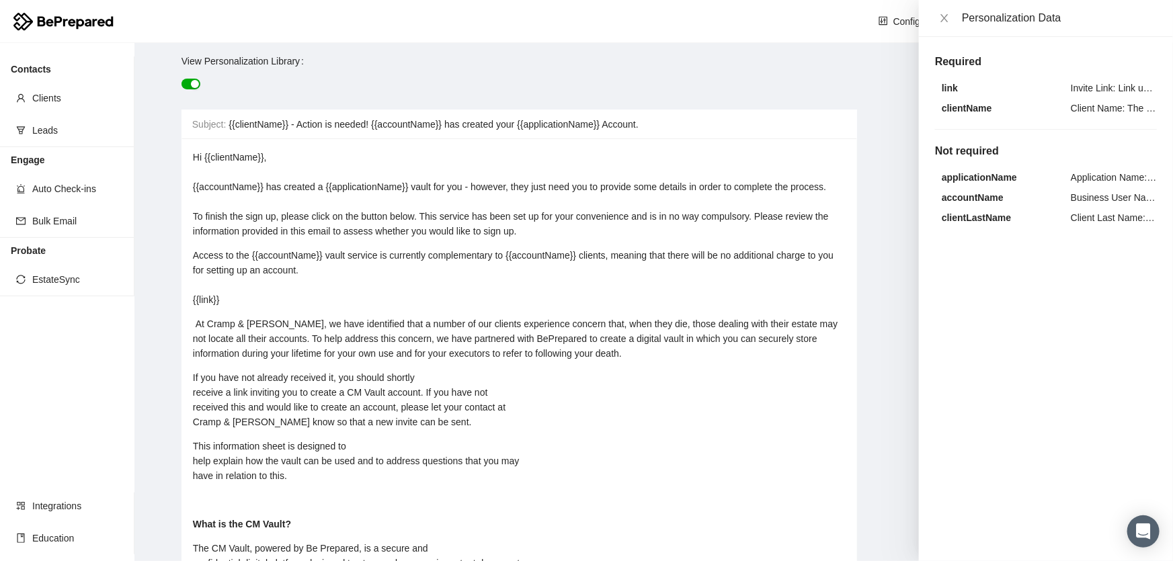
click at [705, 361] on div "At Cramp & [PERSON_NAME], we have identified that a number of our clients exper…" at bounding box center [519, 339] width 653 height 44
click at [427, 388] on div "If you have not already received it, you should shortly receive a link inviting…" at bounding box center [519, 399] width 653 height 59
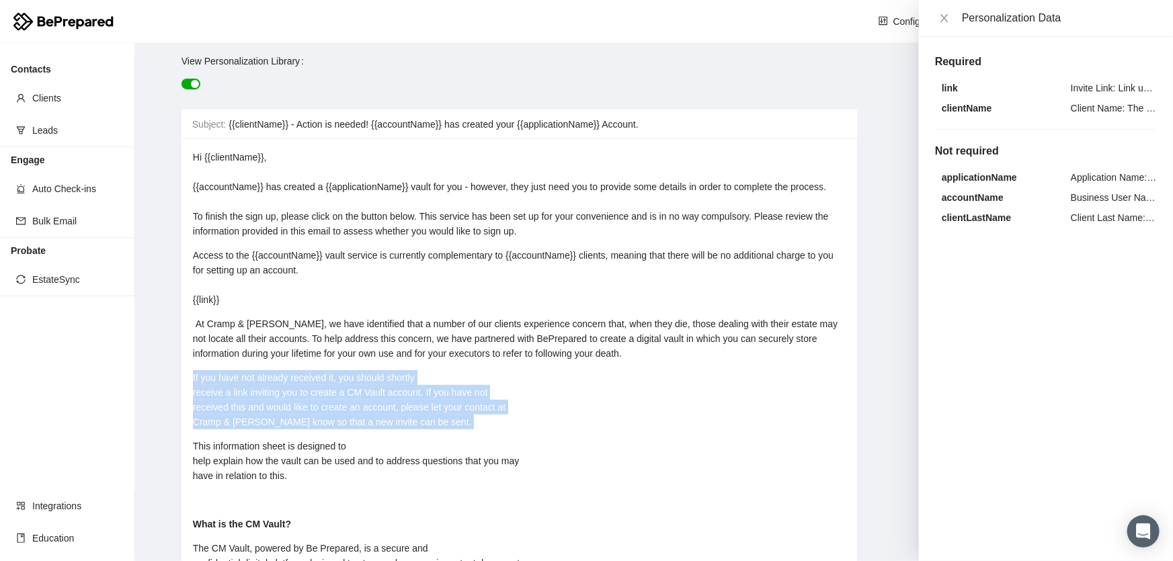
drag, startPoint x: 449, startPoint y: 440, endPoint x: 177, endPoint y: 393, distance: 276.2
click at [177, 393] on main "Back Custom Emails / Client Invite Email Revert To Default Save Email Name Clie…" at bounding box center [653, 302] width 1038 height 518
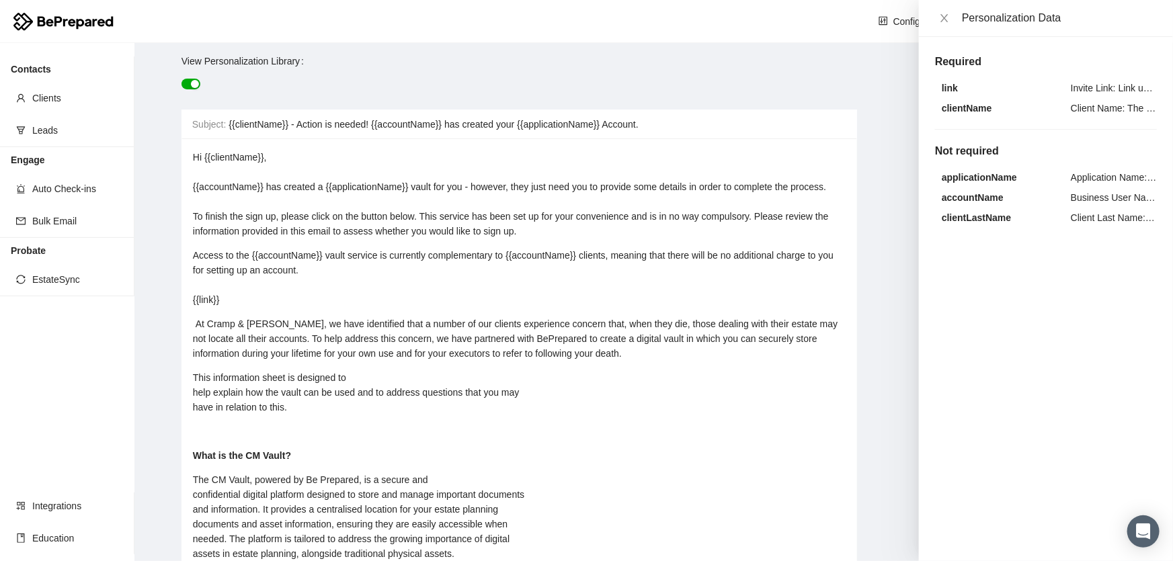
click at [265, 394] on span "This information sheet is designed to help explain how the vault can be used an…" at bounding box center [356, 392] width 327 height 40
click at [239, 397] on span "This information is designed to help explain how the vault can be used and to a…" at bounding box center [356, 392] width 327 height 40
click at [238, 397] on span "This information is designed to help explain how the vault can be used and to a…" at bounding box center [356, 392] width 327 height 40
click at [338, 394] on div "This email is designed to help explain how the vault can be used and to address…" at bounding box center [519, 392] width 653 height 44
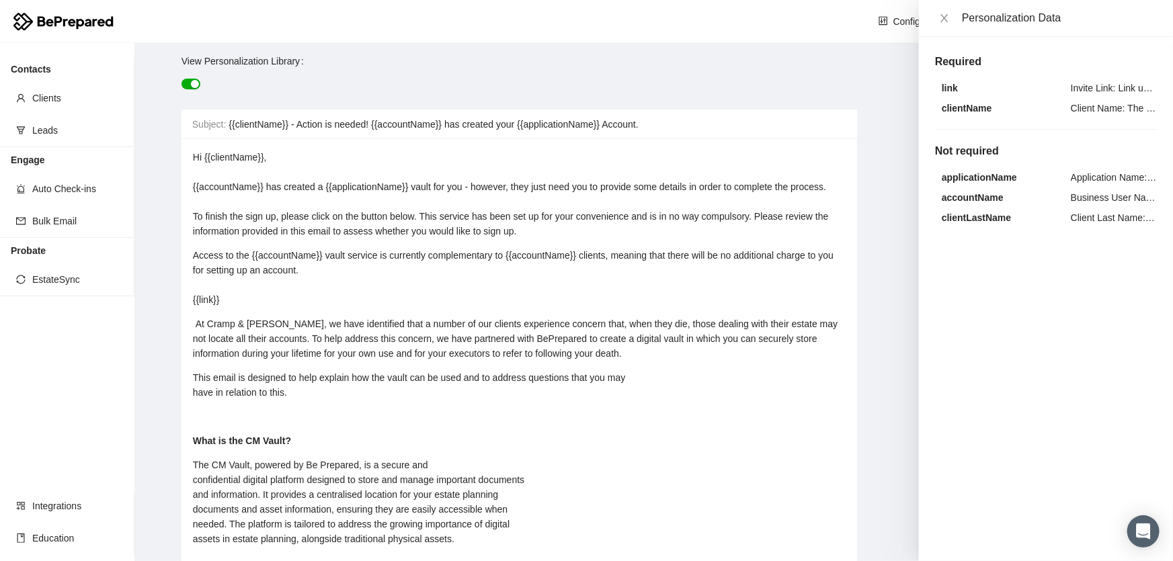
click at [652, 390] on div "This email is designed to help explain how the vault can be used and to address…" at bounding box center [519, 385] width 653 height 30
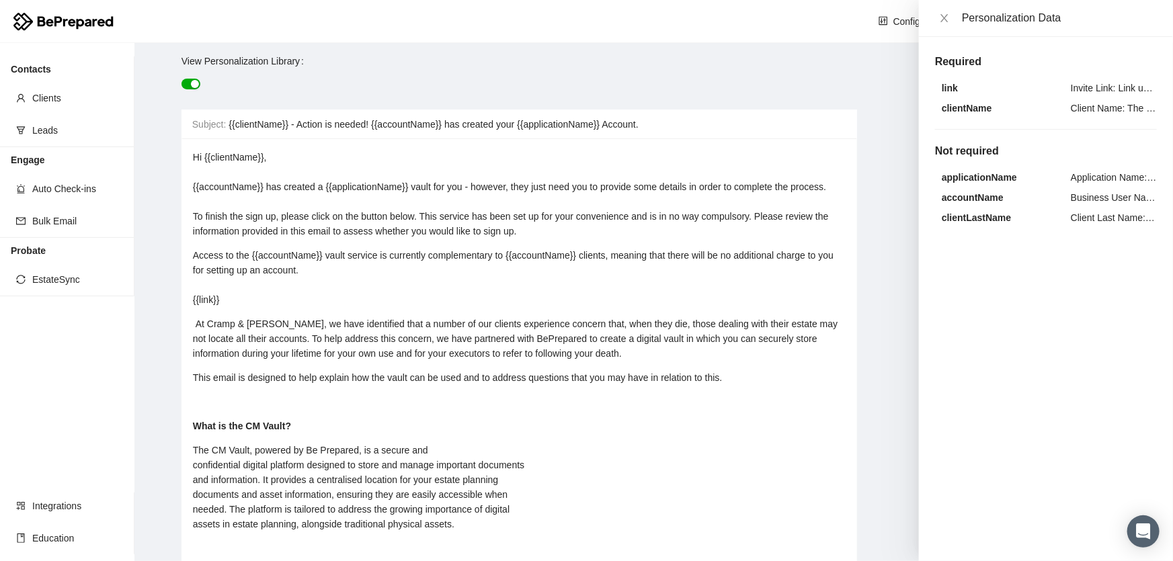
click at [271, 409] on div "rdw-editor" at bounding box center [519, 402] width 653 height 15
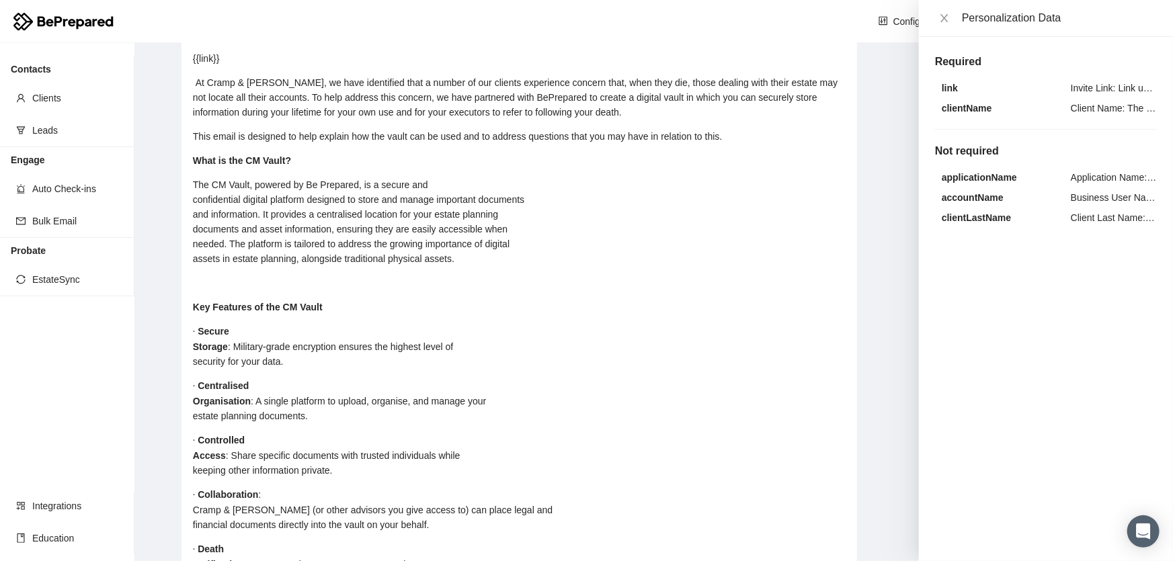
scroll to position [305, 0]
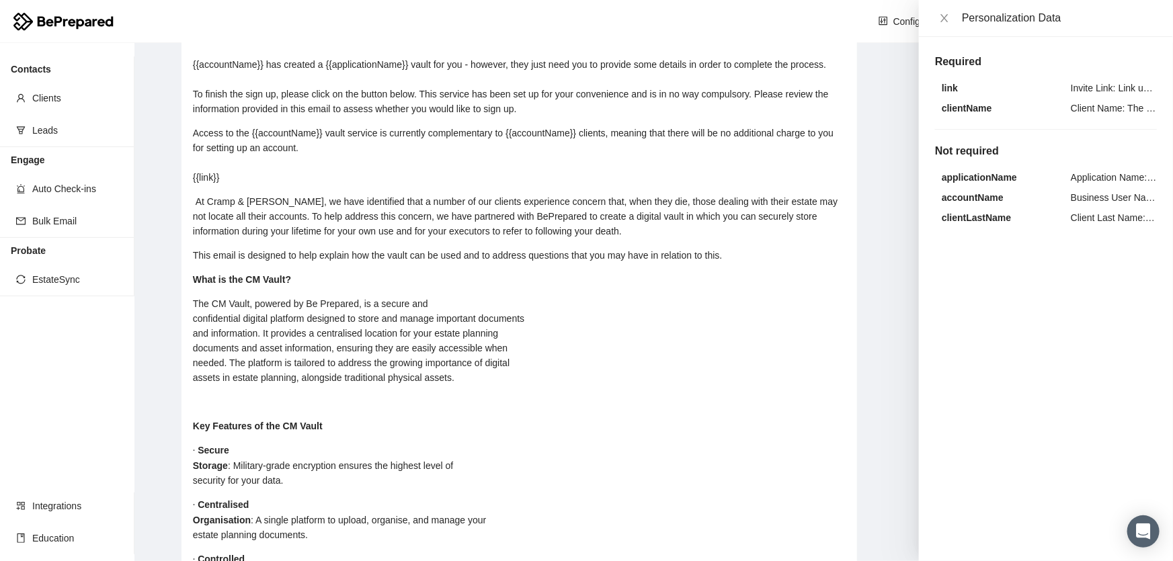
click at [450, 316] on div "The CM Vault, powered by Be Prepared, is a secure and confidential digital plat…" at bounding box center [519, 340] width 653 height 89
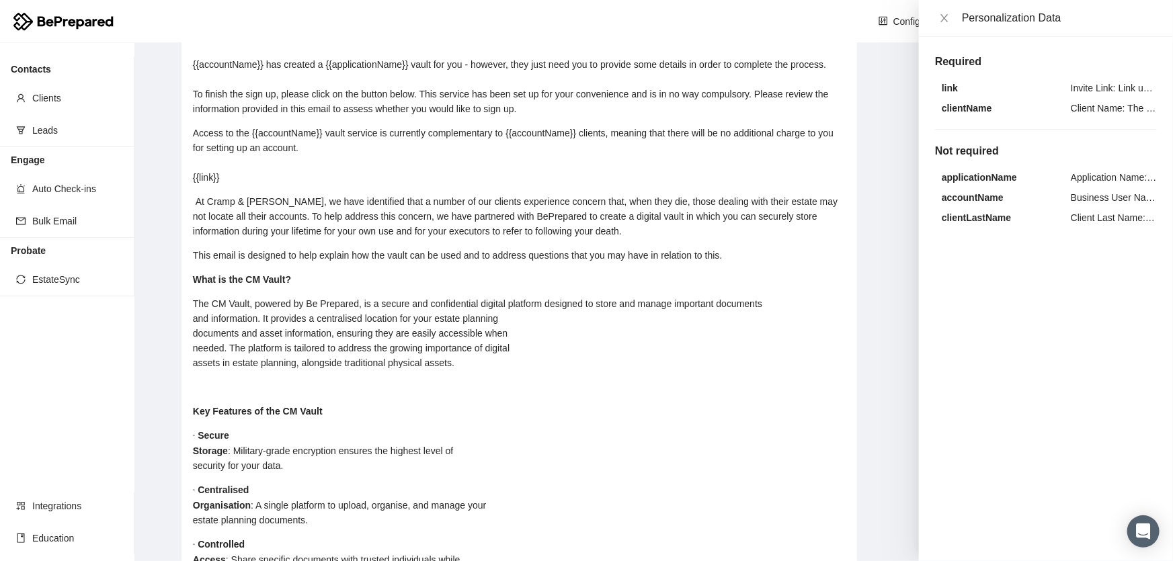
click at [797, 315] on div "The CM Vault, powered by Be Prepared, is a secure and confidential digital plat…" at bounding box center [519, 333] width 653 height 74
click at [462, 335] on div "The CM Vault, powered by Be Prepared, is a secure and confidential digital plat…" at bounding box center [519, 333] width 653 height 74
drag, startPoint x: 836, startPoint y: 314, endPoint x: 842, endPoint y: 318, distance: 7.3
click at [475, 325] on div "The CM Vault, powered by Be Prepared, is a secure and confidential digital plat…" at bounding box center [519, 333] width 653 height 74
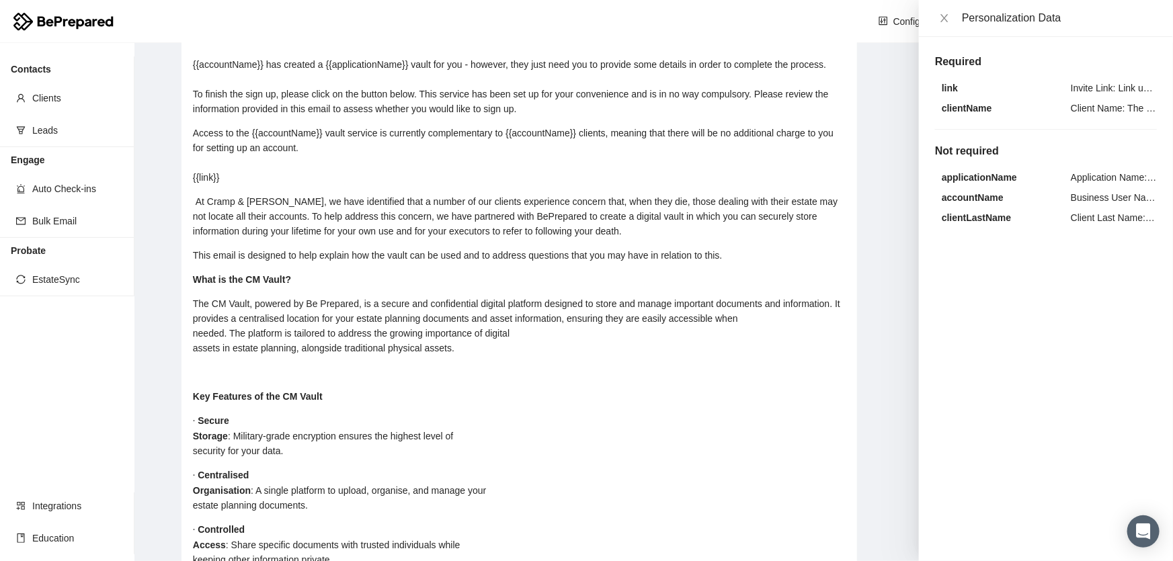
click at [782, 326] on div "The CM Vault, powered by Be Prepared, is a secure and confidential digital plat…" at bounding box center [519, 325] width 653 height 59
click at [487, 351] on div "The CM Vault, powered by Be Prepared, is a secure and confidential digital plat…" at bounding box center [519, 325] width 653 height 59
click at [520, 343] on div "The CM Vault, powered by Be Prepared, is a secure and confidential digital plat…" at bounding box center [519, 325] width 653 height 59
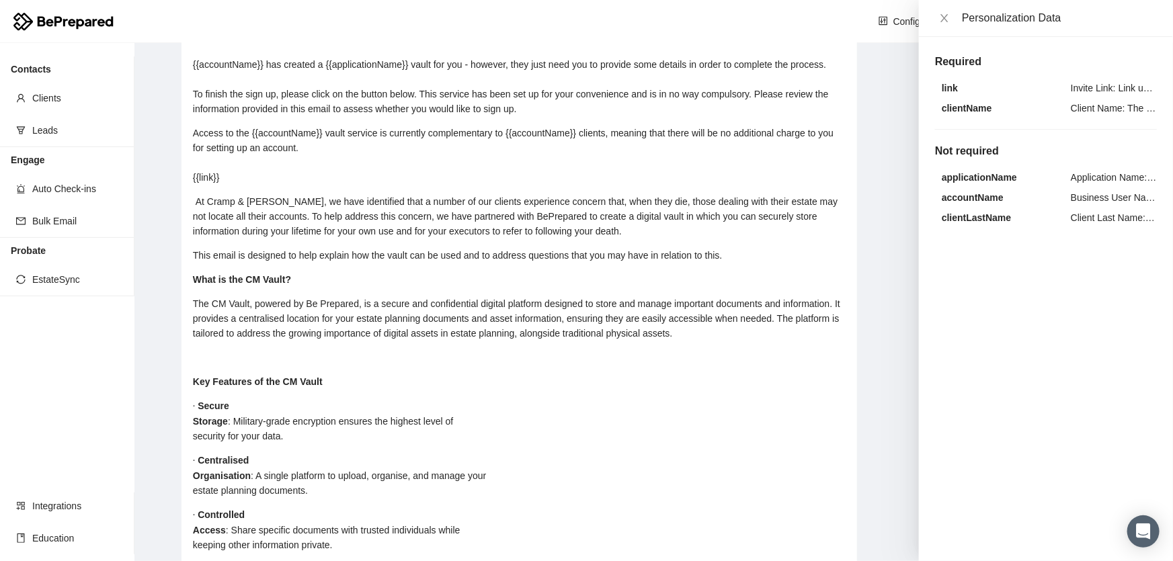
click at [300, 365] on div "rdw-editor" at bounding box center [519, 357] width 653 height 15
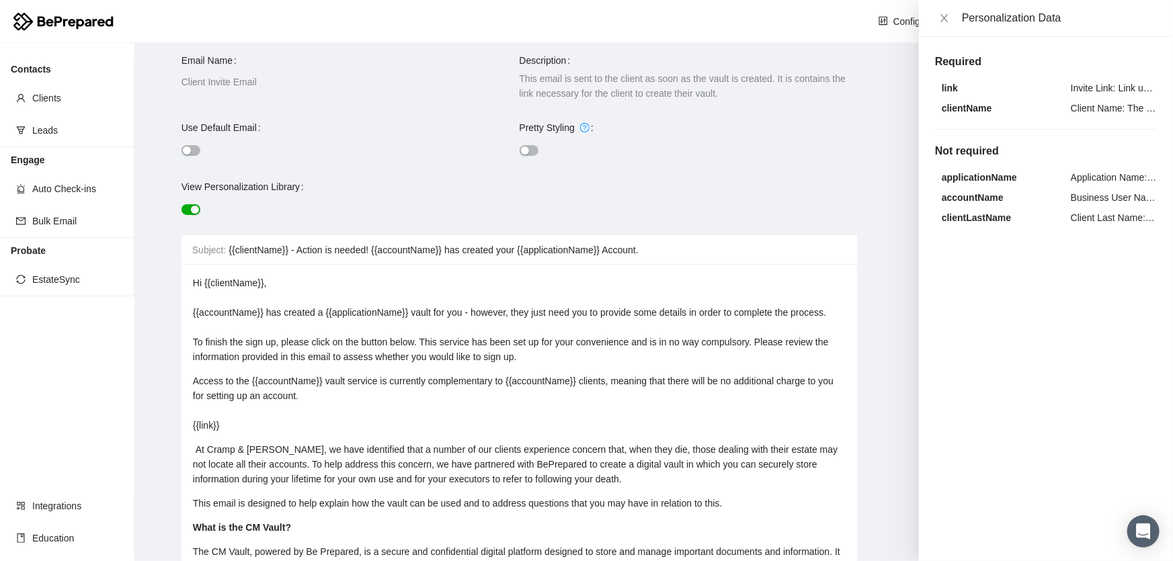
scroll to position [0, 0]
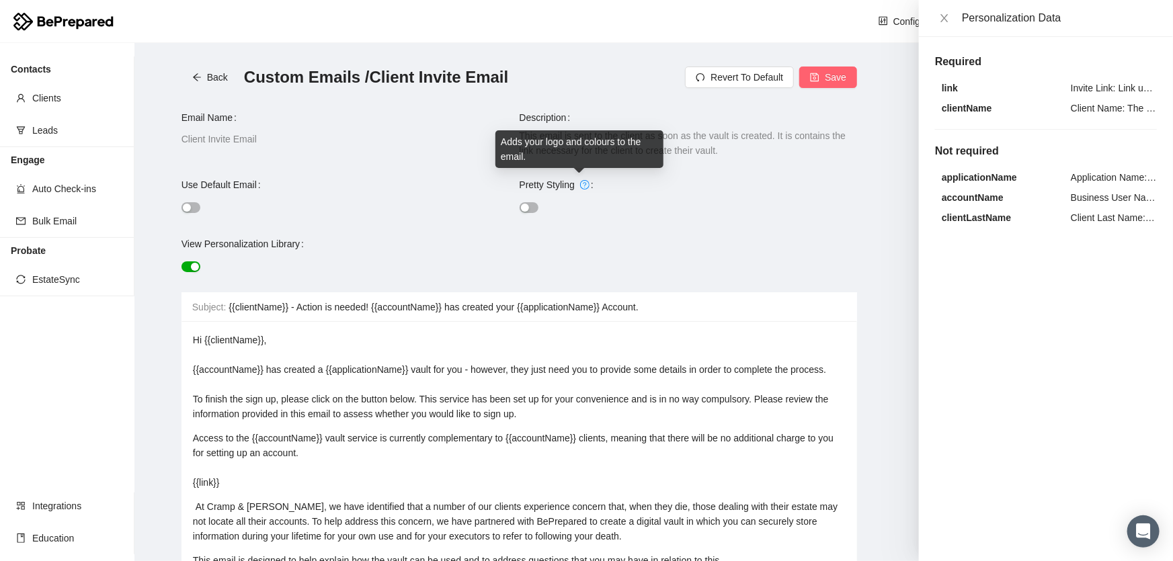
click at [582, 185] on icon "question-circle" at bounding box center [585, 185] width 8 height 8
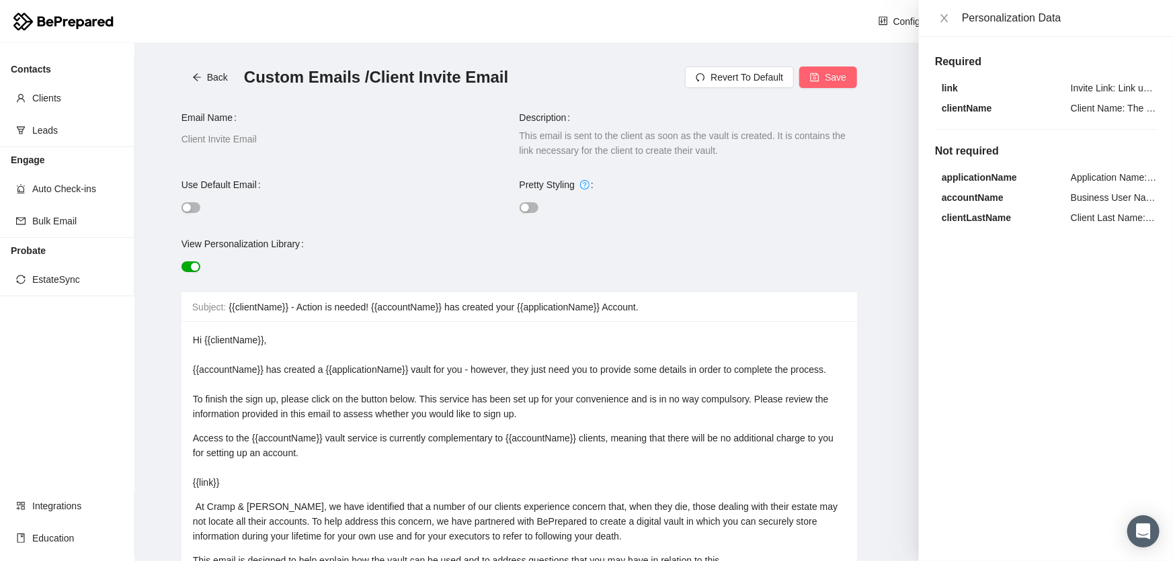
click at [527, 204] on button "button" at bounding box center [529, 207] width 19 height 11
click at [529, 204] on div "button" at bounding box center [533, 208] width 8 height 8
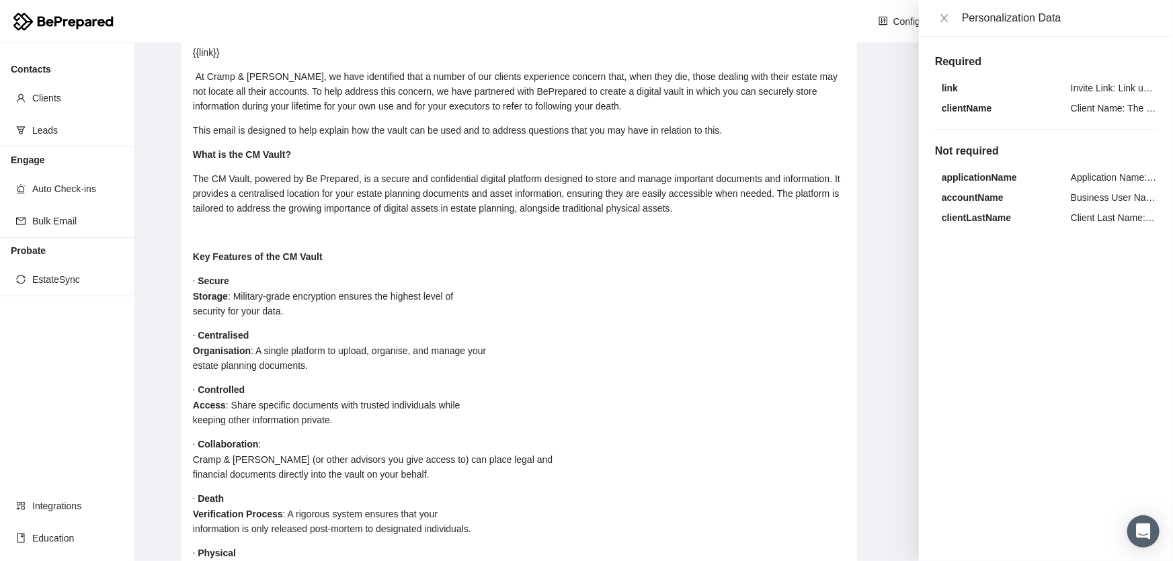
scroll to position [427, 0]
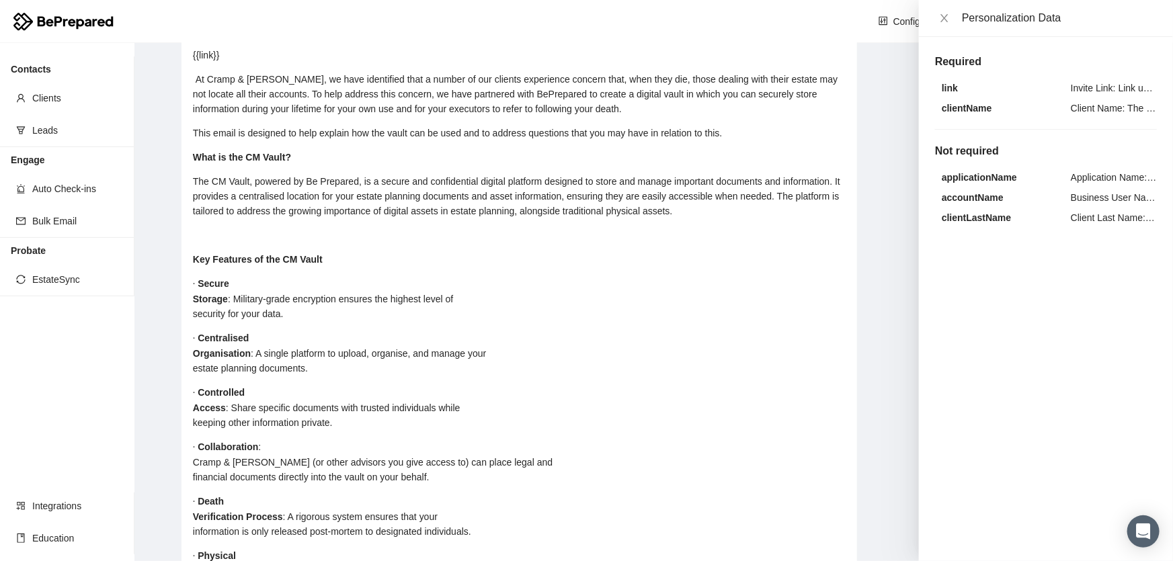
click at [239, 294] on div "· Secure Storage : Military-grade encryption ensures the highest level of secur…" at bounding box center [519, 298] width 653 height 45
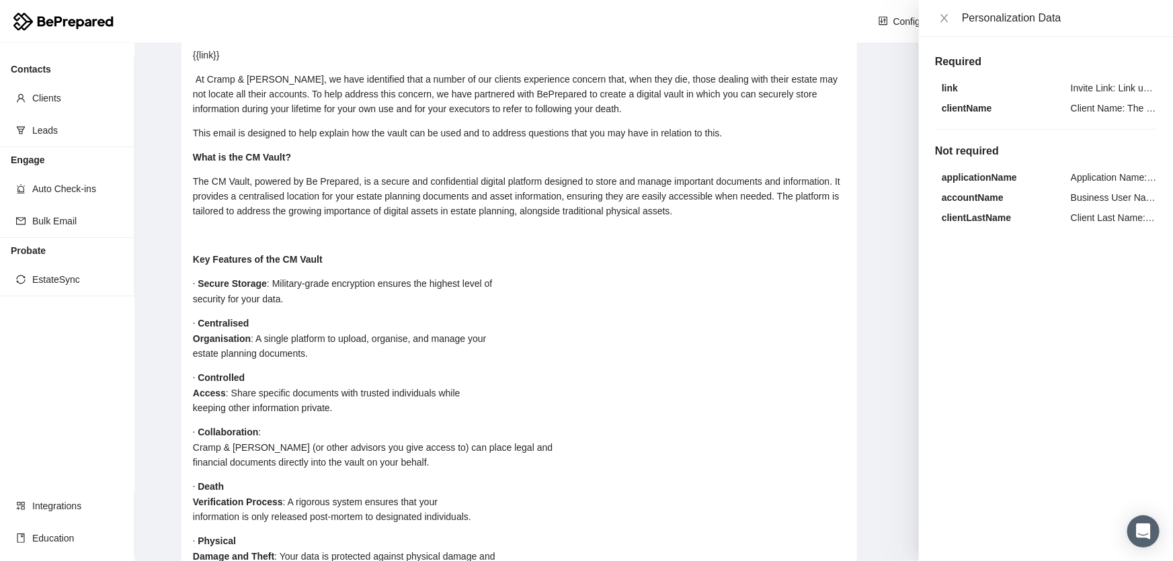
click at [570, 294] on div "· Secure Storage : Military-grade encryption ensures the highest level of secur…" at bounding box center [519, 291] width 653 height 30
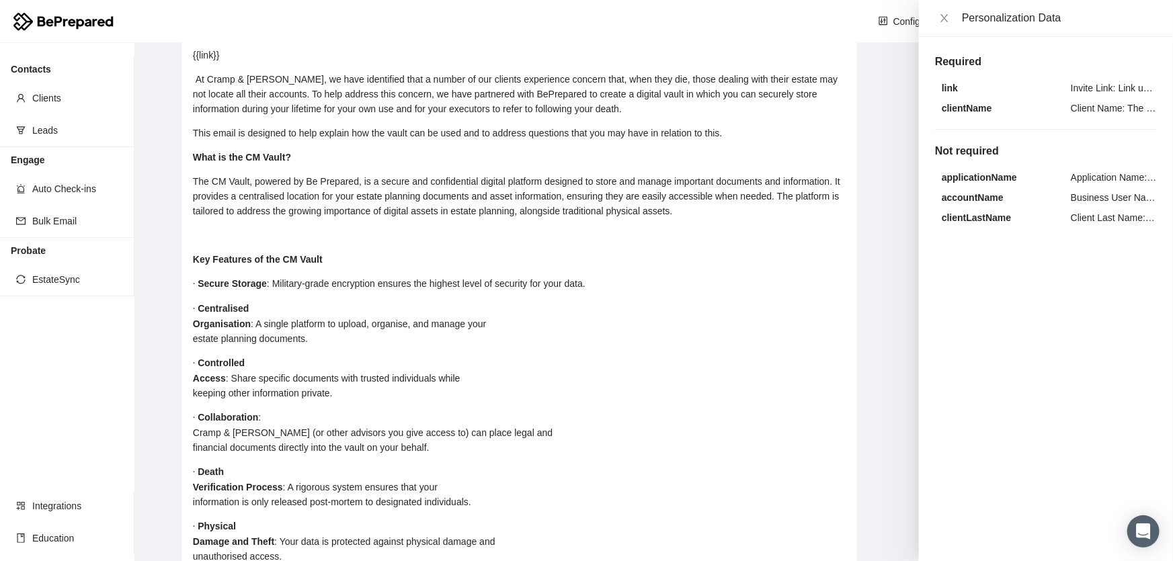
click at [270, 320] on div "· Centralised Organisation : A single platform to upload, organise, and manage …" at bounding box center [519, 323] width 653 height 45
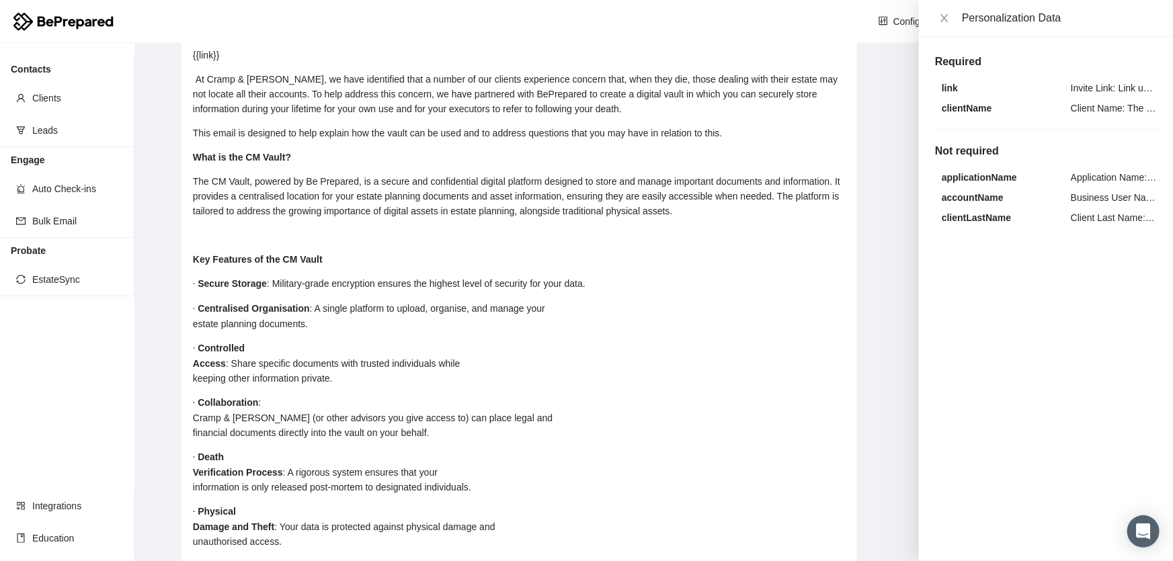
click at [549, 320] on div "· Centralised Organisation : A single platform to upload, organise, and manage …" at bounding box center [519, 316] width 653 height 30
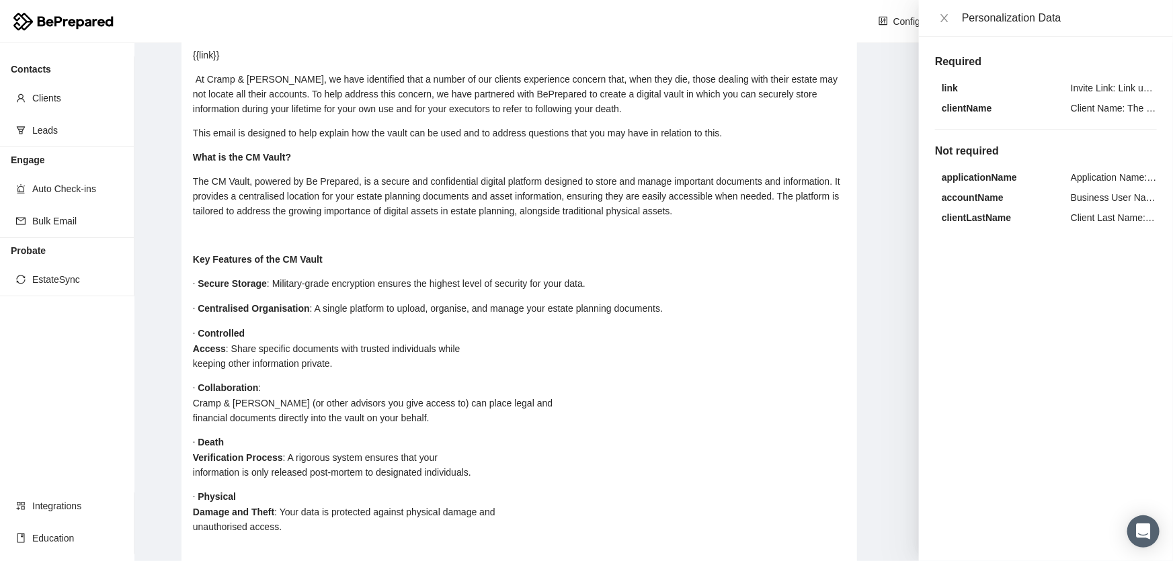
click at [276, 352] on div "· Controlled Access : Share specific documents with trusted individuals while k…" at bounding box center [519, 348] width 653 height 45
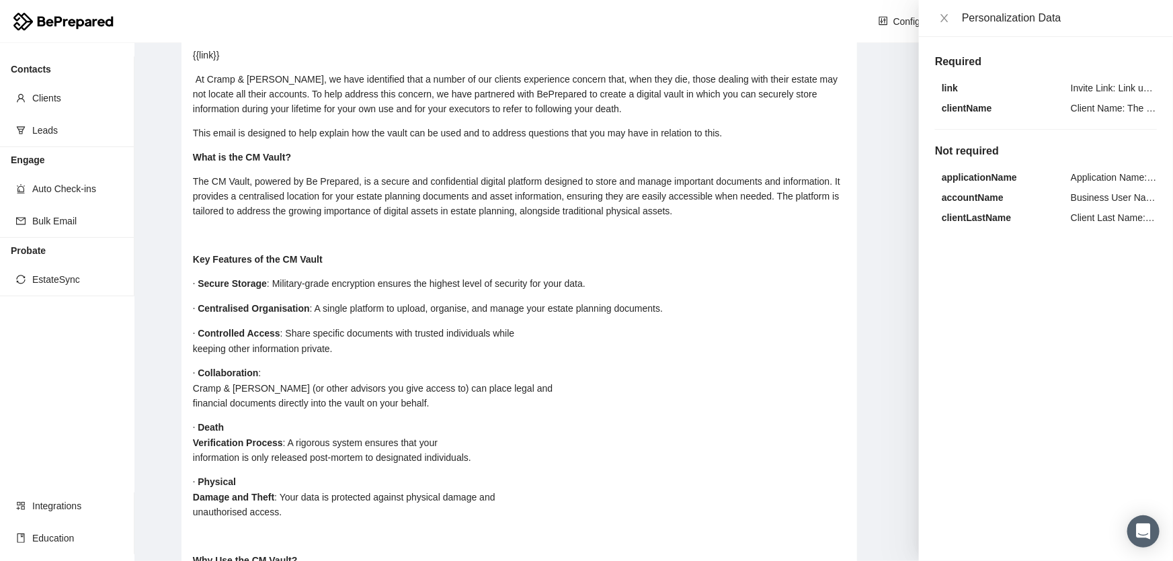
click at [561, 352] on div "· Controlled Access : Share specific documents with trusted individuals while k…" at bounding box center [519, 341] width 653 height 30
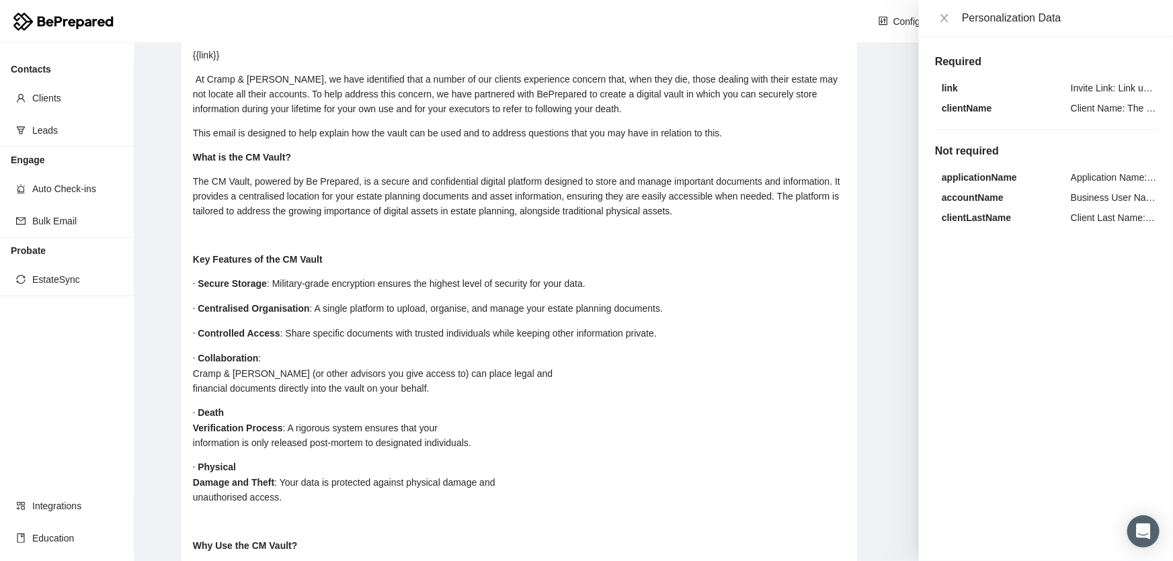
click at [342, 363] on div "· Collaboration : [PERSON_NAME] & [PERSON_NAME] (or other advisors you give acc…" at bounding box center [519, 373] width 653 height 45
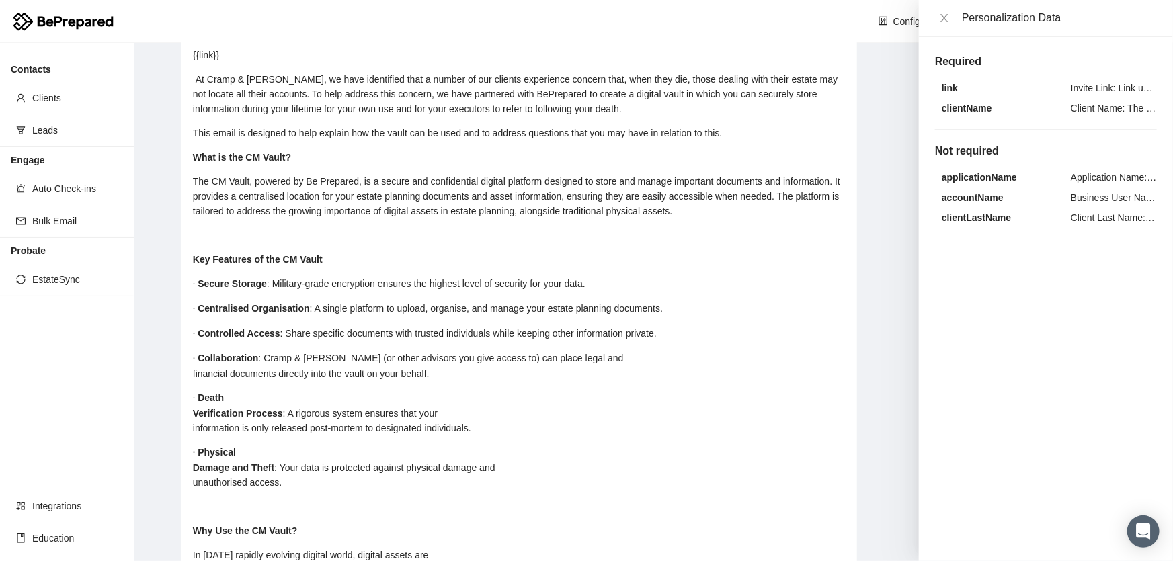
click at [598, 369] on div "· Collaboration : [PERSON_NAME] & [PERSON_NAME] (or other advisors you give acc…" at bounding box center [519, 366] width 653 height 30
click at [292, 393] on div "· Death Verification Process : A rigorous system ensures that your information …" at bounding box center [519, 413] width 653 height 45
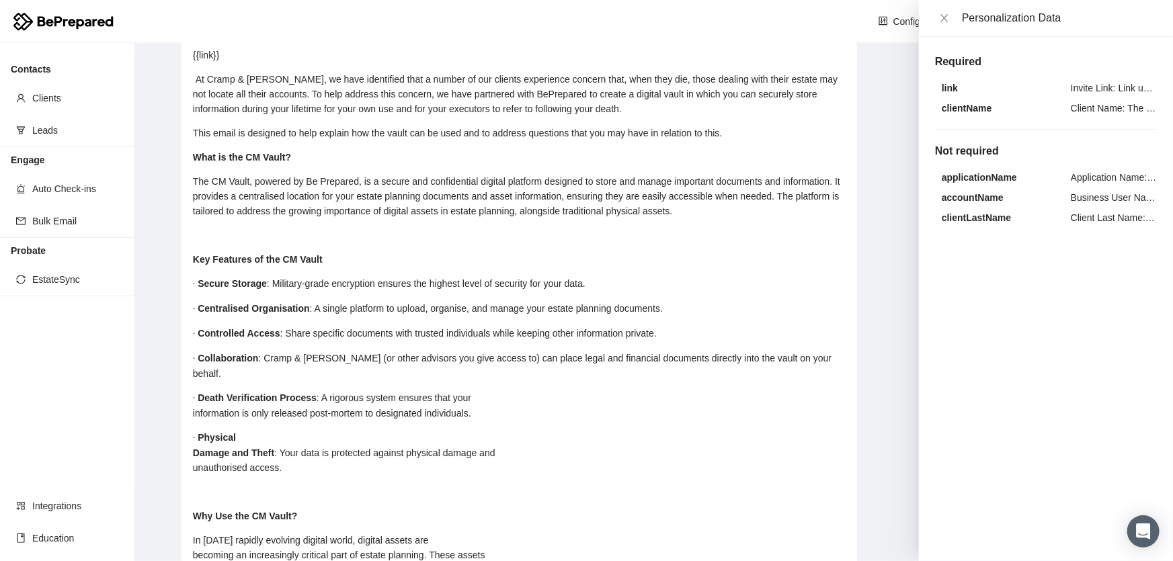
click at [481, 397] on div "· Death Verification Process : A rigorous system ensures that your information …" at bounding box center [519, 406] width 653 height 30
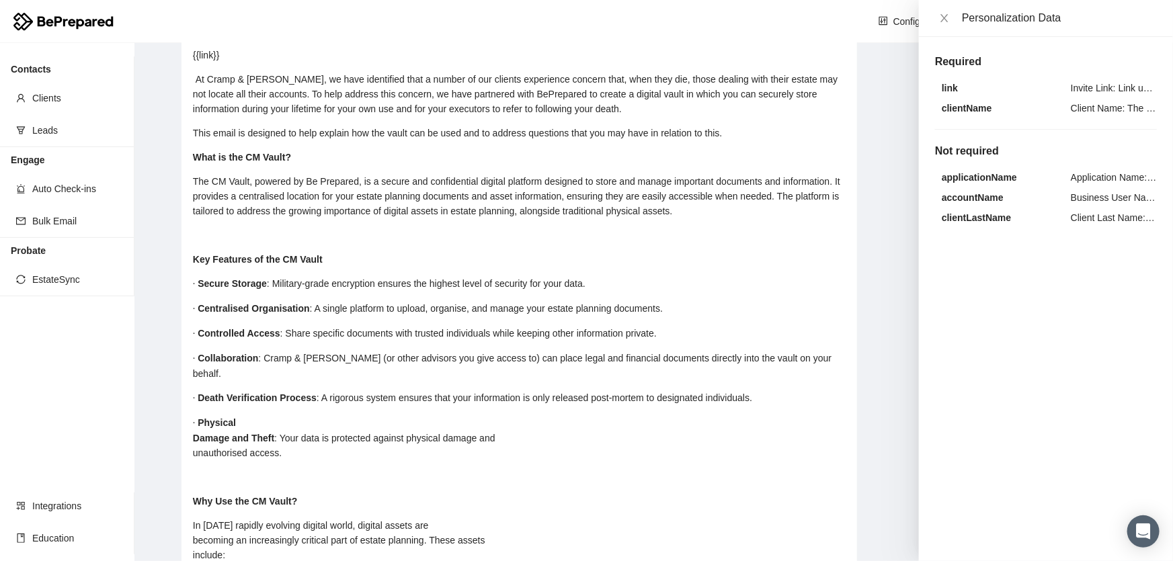
click at [268, 423] on div "· Physical Damage and Theft : Your data is protected against physical damage an…" at bounding box center [519, 437] width 653 height 45
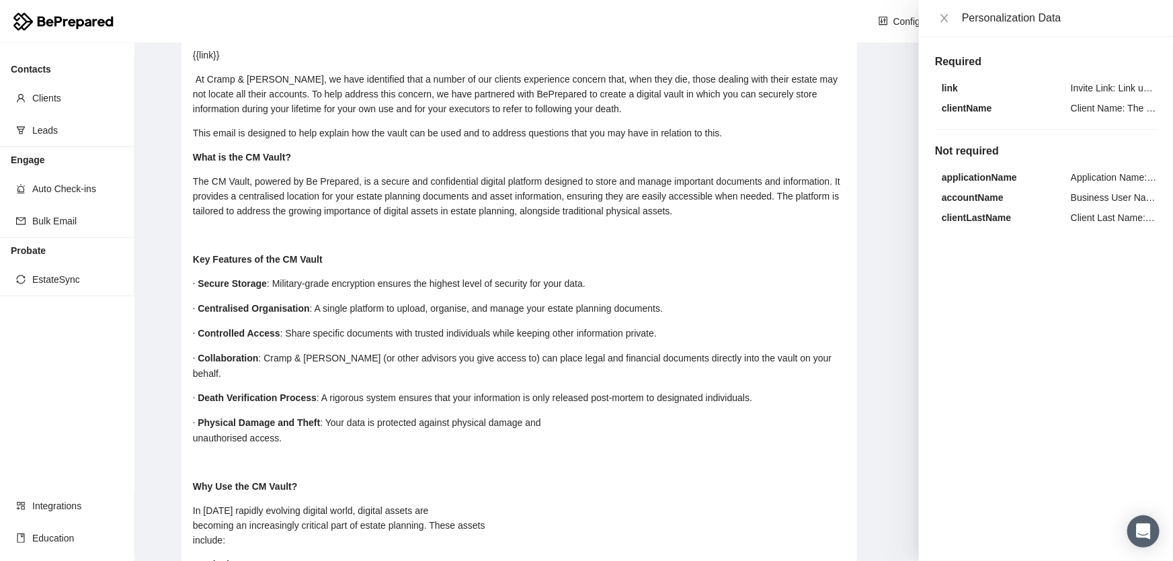
click at [557, 416] on div "· Physical Damage and Theft : Your data is protected against physical damage an…" at bounding box center [519, 430] width 653 height 30
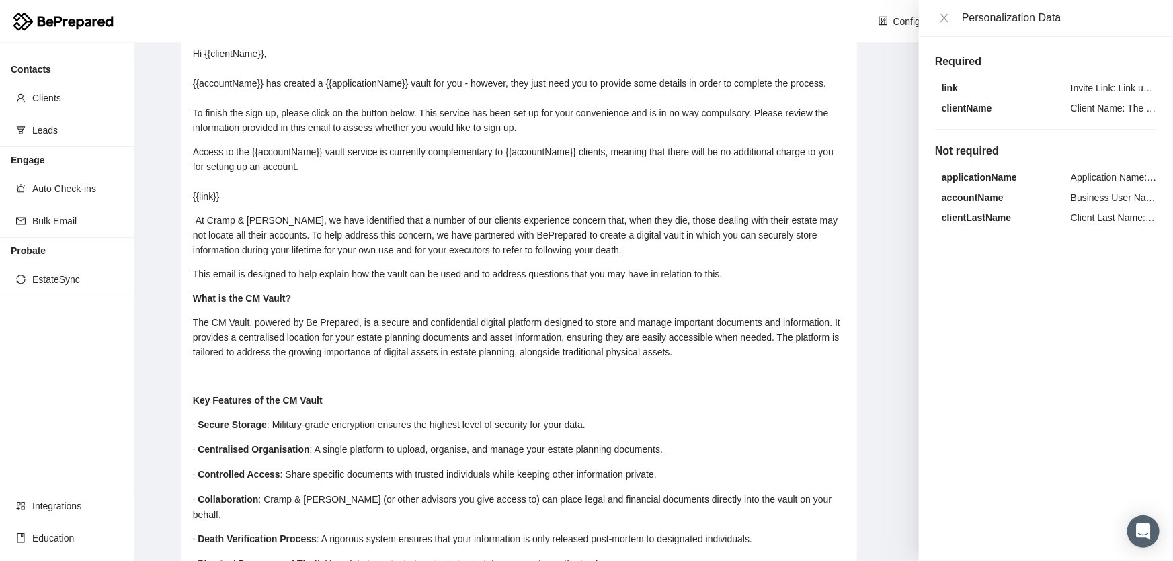
scroll to position [305, 0]
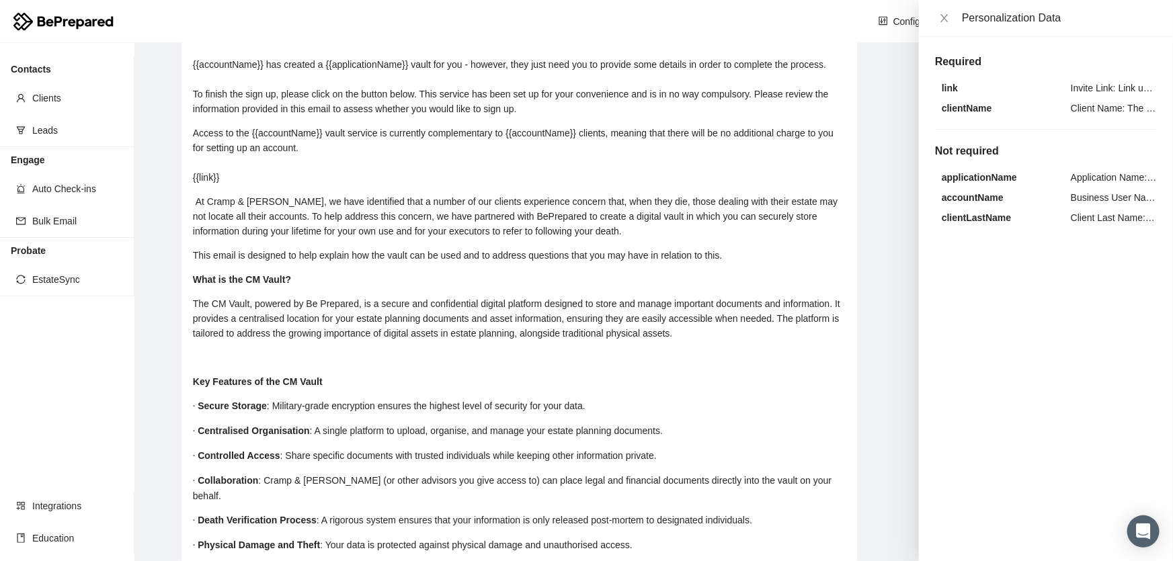
click at [193, 285] on span "What is the CM Vault?" at bounding box center [242, 279] width 98 height 11
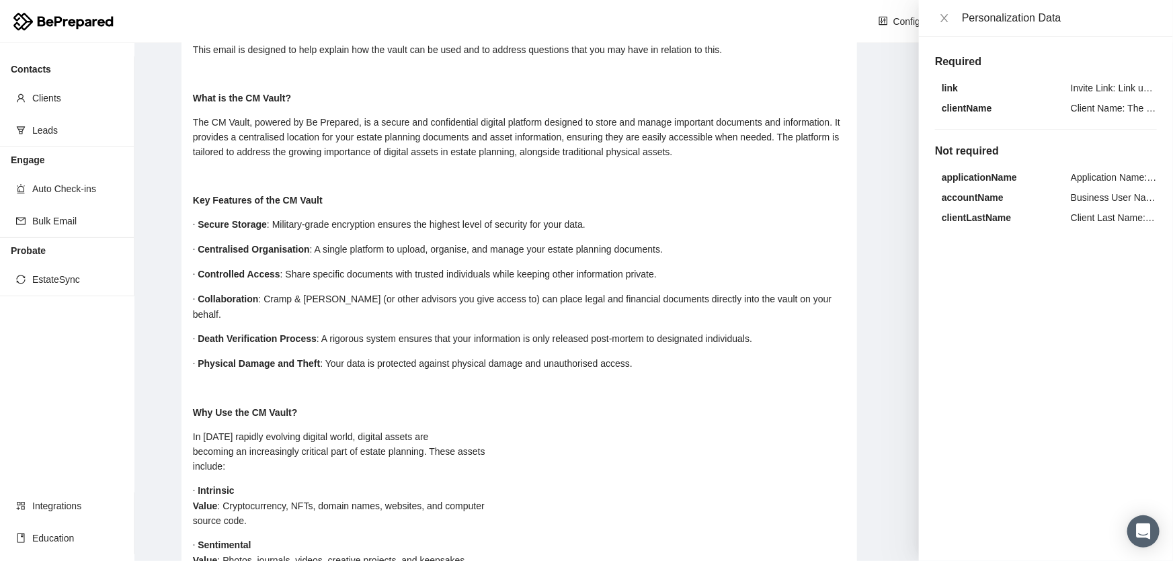
scroll to position [489, 0]
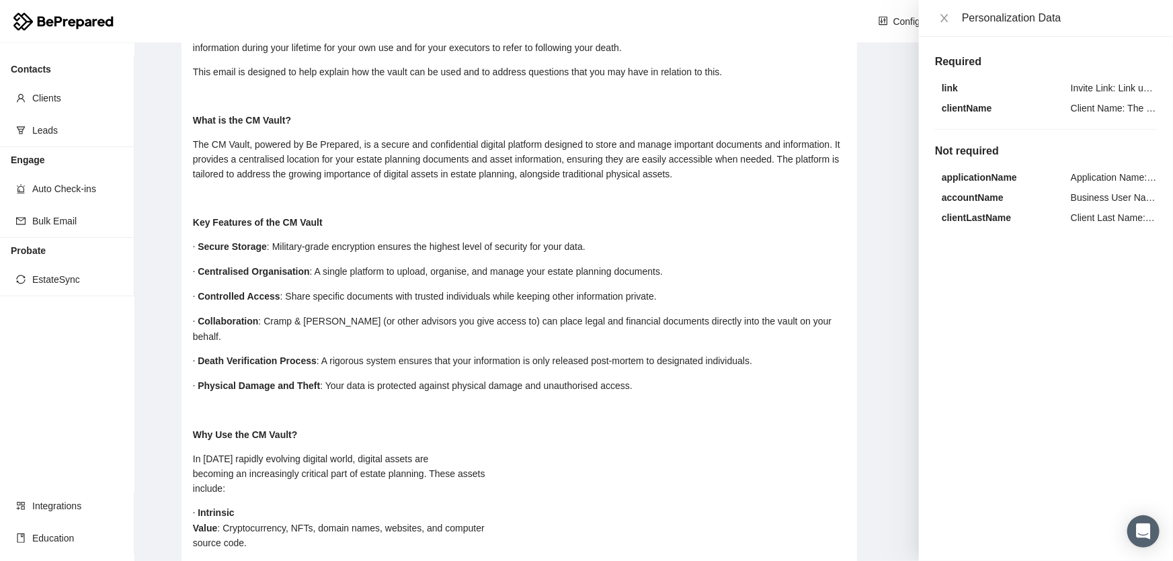
click at [234, 206] on div "rdw-editor" at bounding box center [519, 198] width 653 height 15
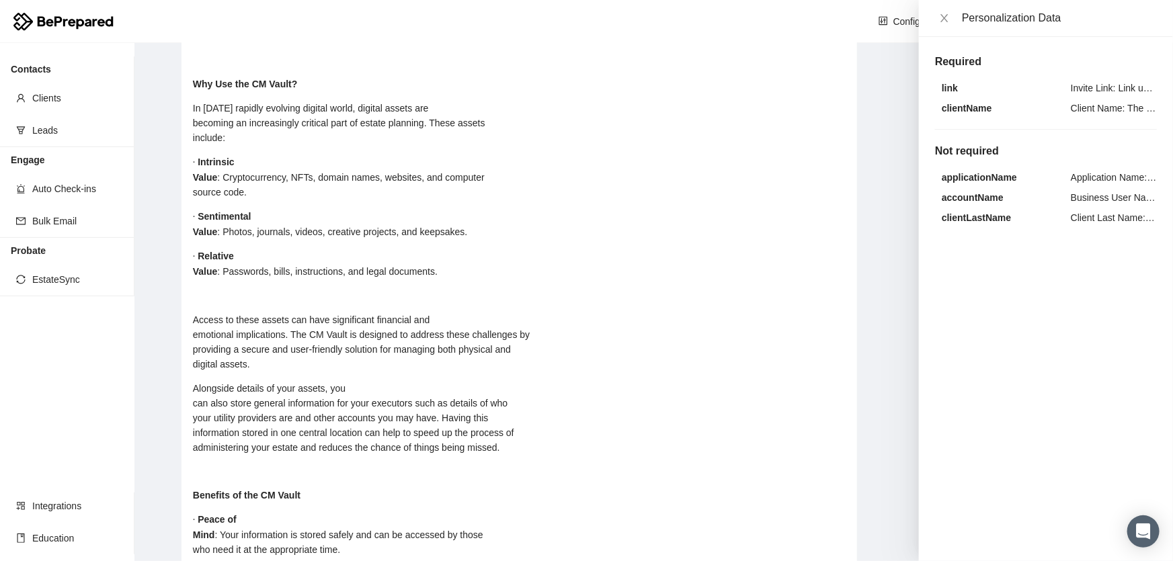
scroll to position [855, 0]
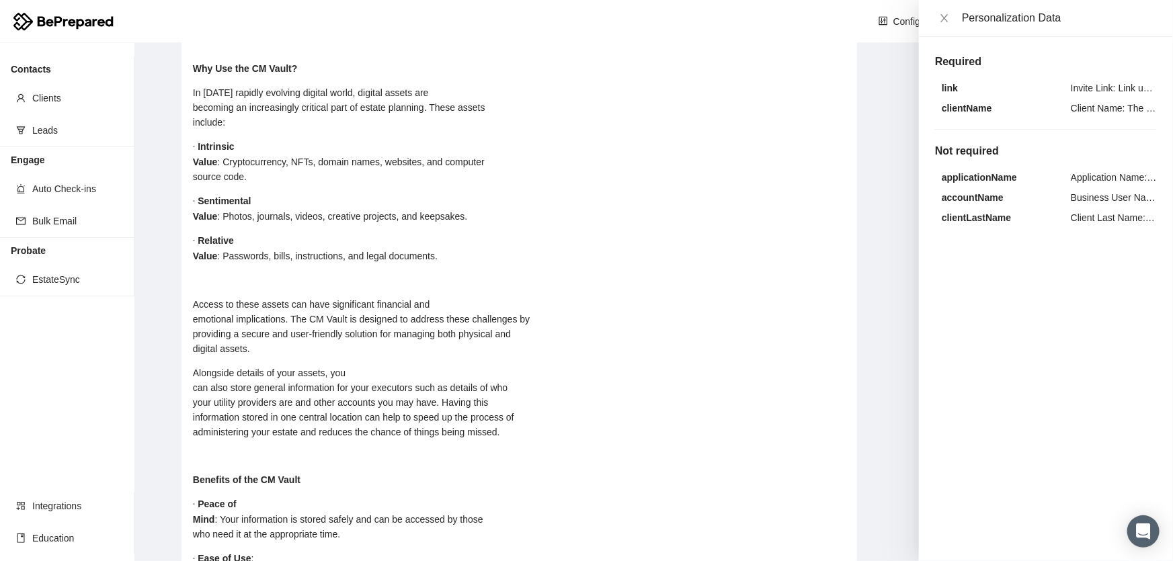
click at [450, 86] on div "In [DATE] rapidly evolving digital world, digital assets are becoming an increa…" at bounding box center [519, 107] width 653 height 44
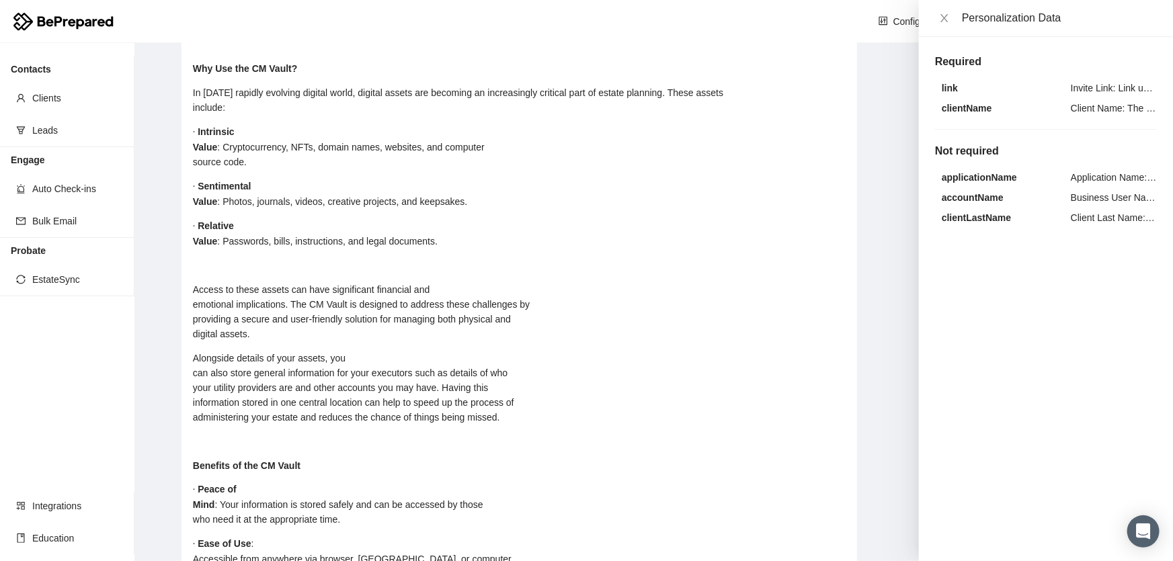
click at [741, 85] on div "In [DATE] rapidly evolving digital world, digital assets are becoming an increa…" at bounding box center [519, 100] width 653 height 30
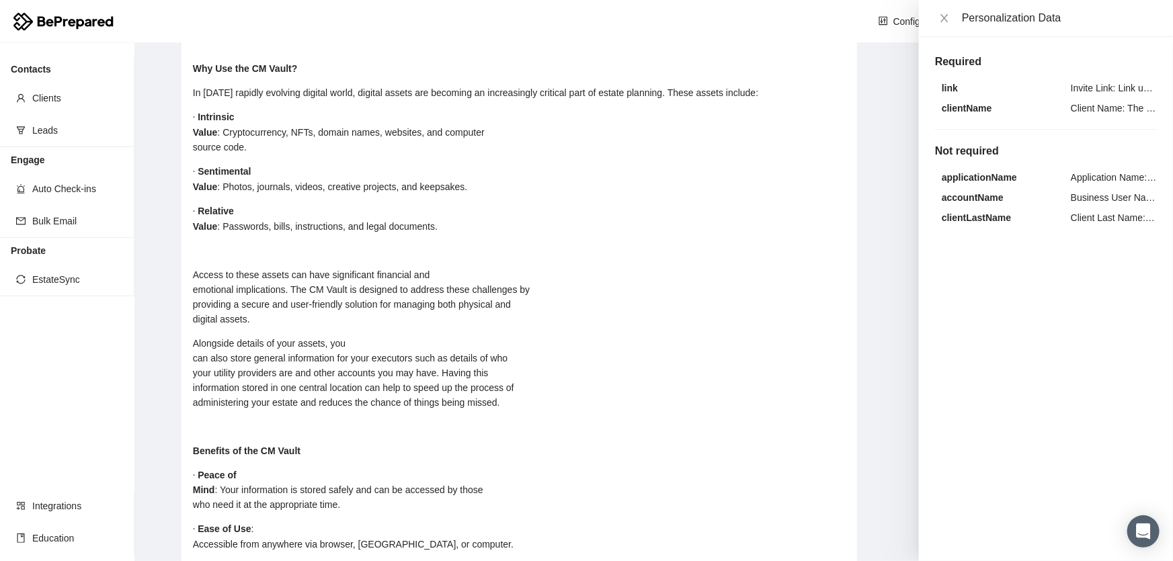
click at [309, 110] on div "· Intrinsic Value : Cryptocurrency, NFTs, domain names, websites, and computer …" at bounding box center [519, 132] width 653 height 45
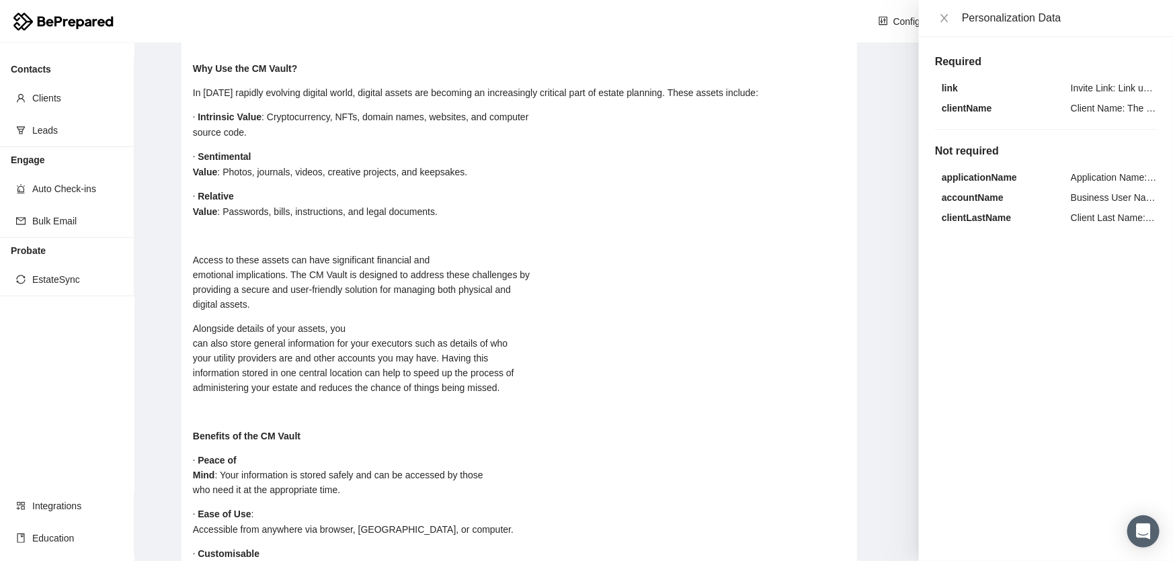
click at [540, 110] on div "· Intrinsic Value : Cryptocurrency, NFTs, domain names, websites, and computer …" at bounding box center [519, 125] width 653 height 30
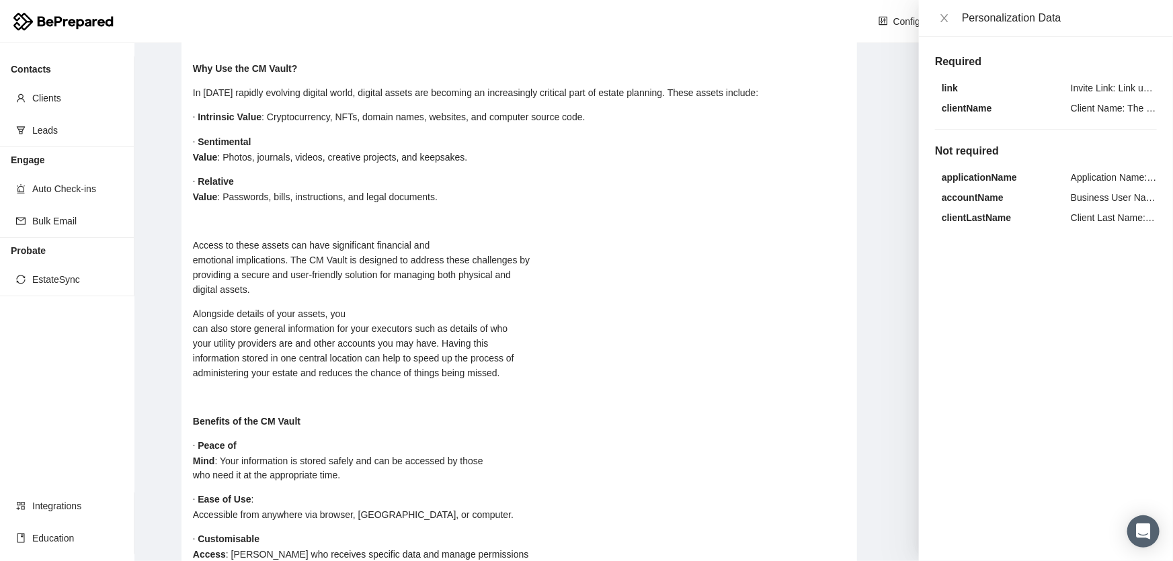
click at [273, 138] on div "· Sentimental Value : Photos, journals, videos, creative projects, and keepsake…" at bounding box center [519, 149] width 653 height 30
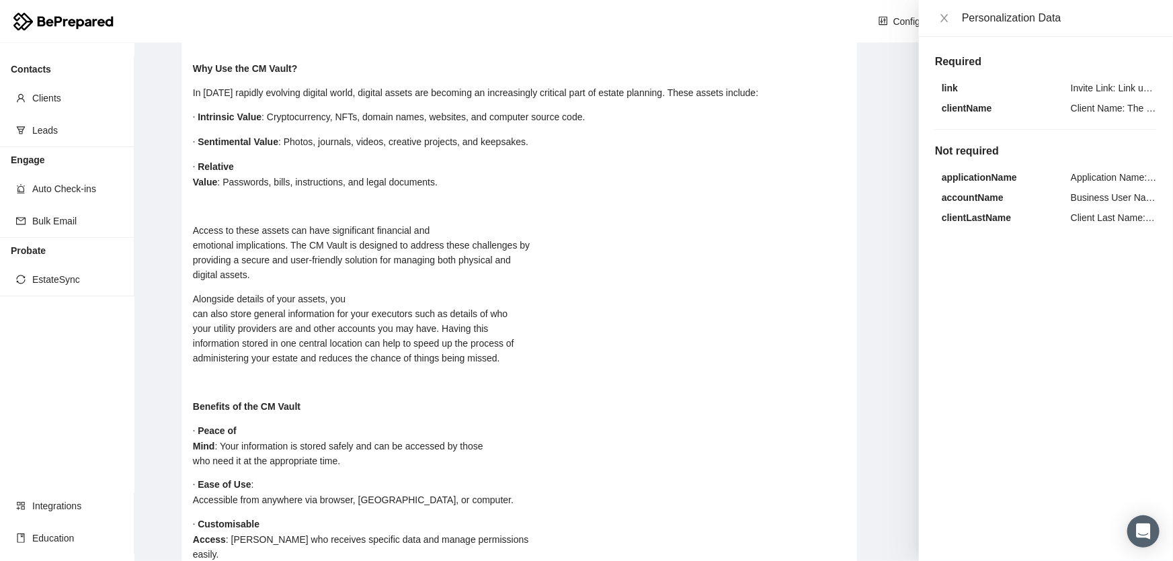
click at [599, 136] on div "· Sentimental Value : Photos, journals, videos, creative projects, and keepsake…" at bounding box center [519, 141] width 653 height 15
click at [274, 177] on span ": Passwords, bills, instructions, and legal documents." at bounding box center [327, 182] width 220 height 11
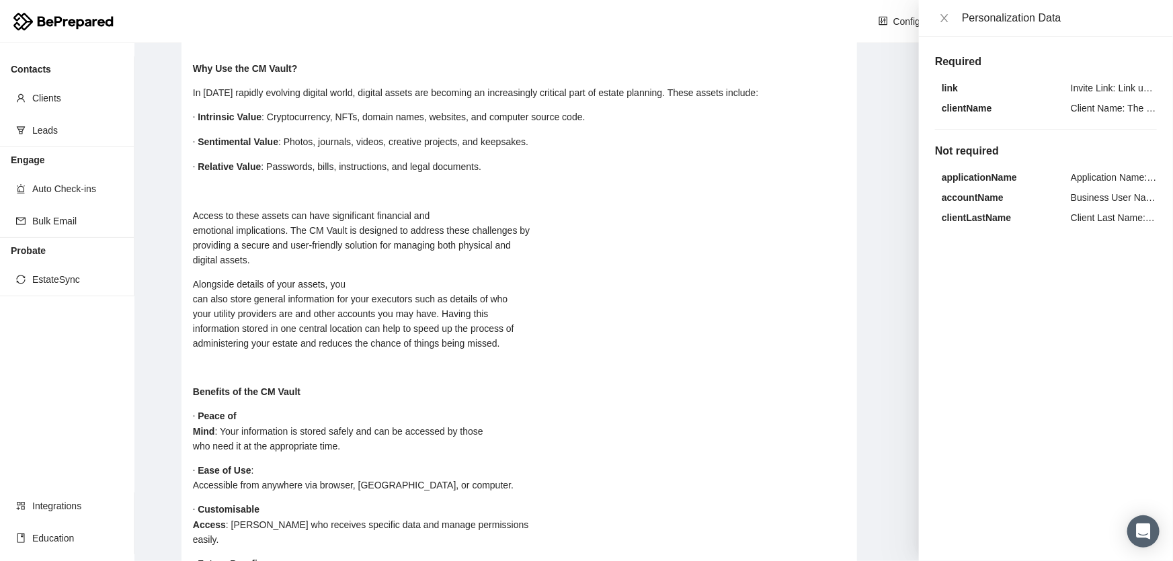
click at [497, 164] on div "· Relative Value : Passwords, bills, instructions, and legal documents." at bounding box center [519, 166] width 653 height 15
click at [446, 208] on div "Access to these assets can have significant financial and emotional implication…" at bounding box center [519, 237] width 653 height 59
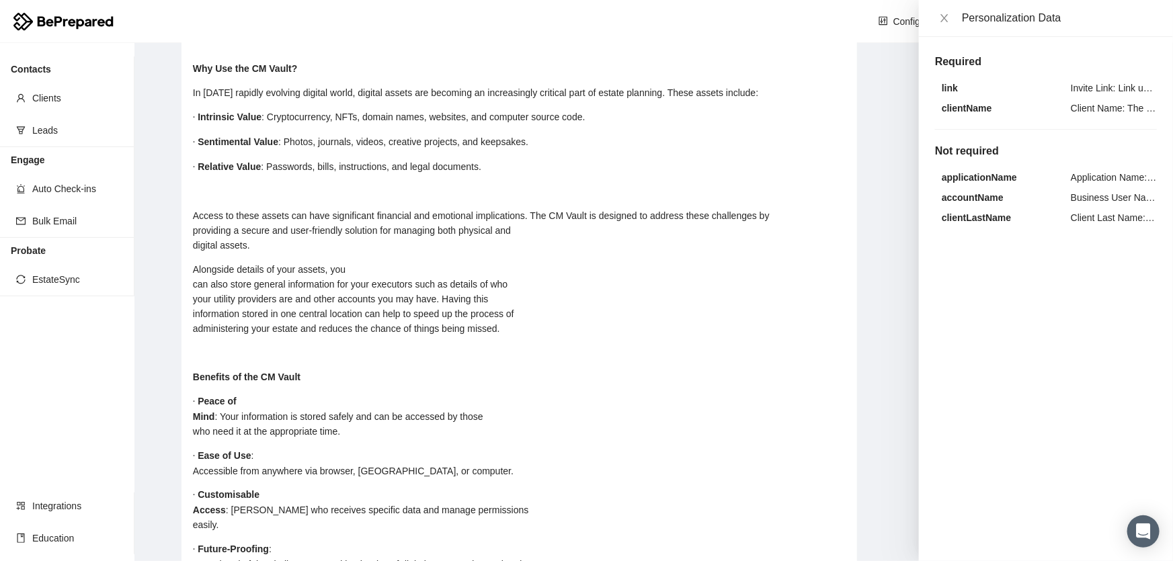
click at [803, 208] on div "Access to these assets can have significant financial and emotional implication…" at bounding box center [519, 230] width 653 height 44
click at [482, 227] on div "Access to these assets can have significant financial and emotional implication…" at bounding box center [519, 230] width 653 height 44
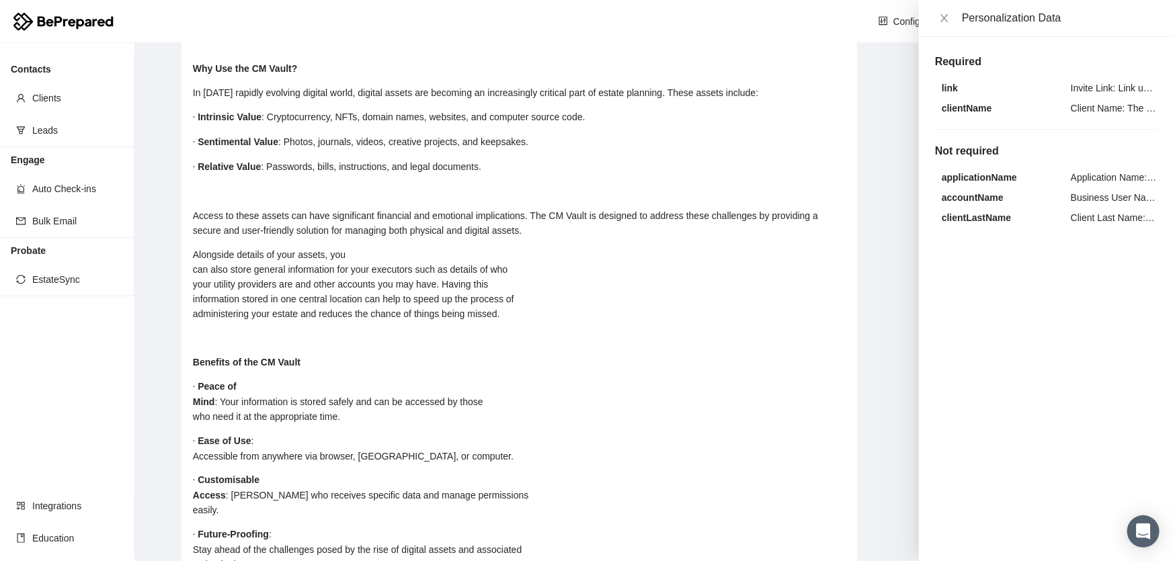
drag, startPoint x: 392, startPoint y: 247, endPoint x: 382, endPoint y: 247, distance: 9.4
click at [393, 247] on div "Alongside details of your assets, you can also store general information for yo…" at bounding box center [519, 284] width 653 height 74
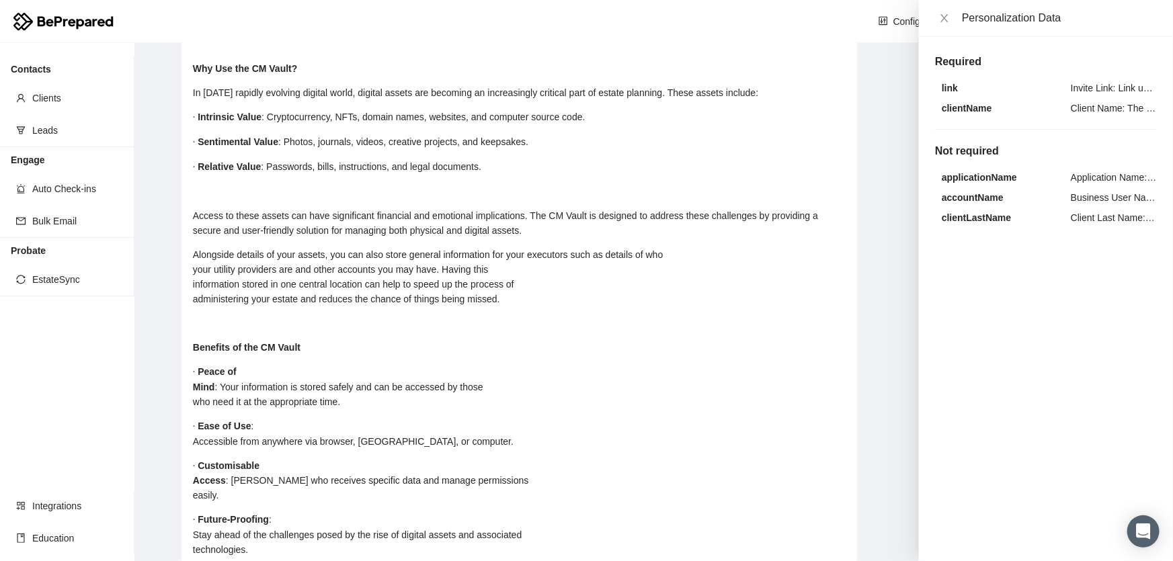
click at [768, 247] on div "Alongside details of your assets, you can also store general information for yo…" at bounding box center [519, 276] width 653 height 59
click at [444, 259] on div "Alongside details of your assets, you can also store general information for yo…" at bounding box center [519, 276] width 653 height 59
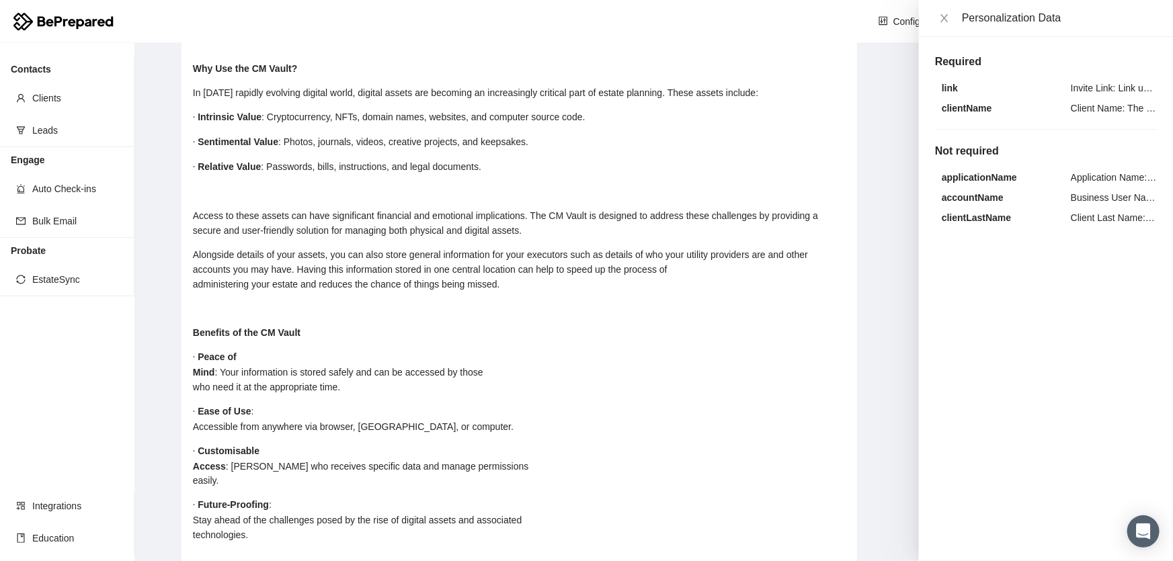
click at [723, 261] on div "Alongside details of your assets, you can also store general information for yo…" at bounding box center [519, 269] width 653 height 44
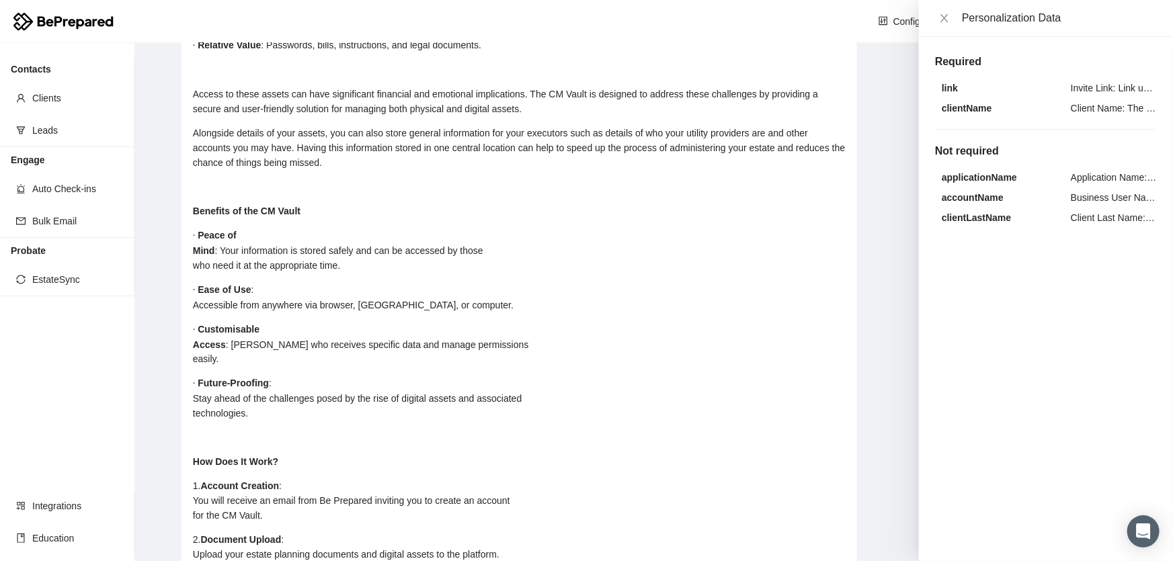
scroll to position [977, 0]
click at [245, 229] on div "· Peace of Mind : Your information is stored safely and can be accessed by thos…" at bounding box center [519, 249] width 653 height 45
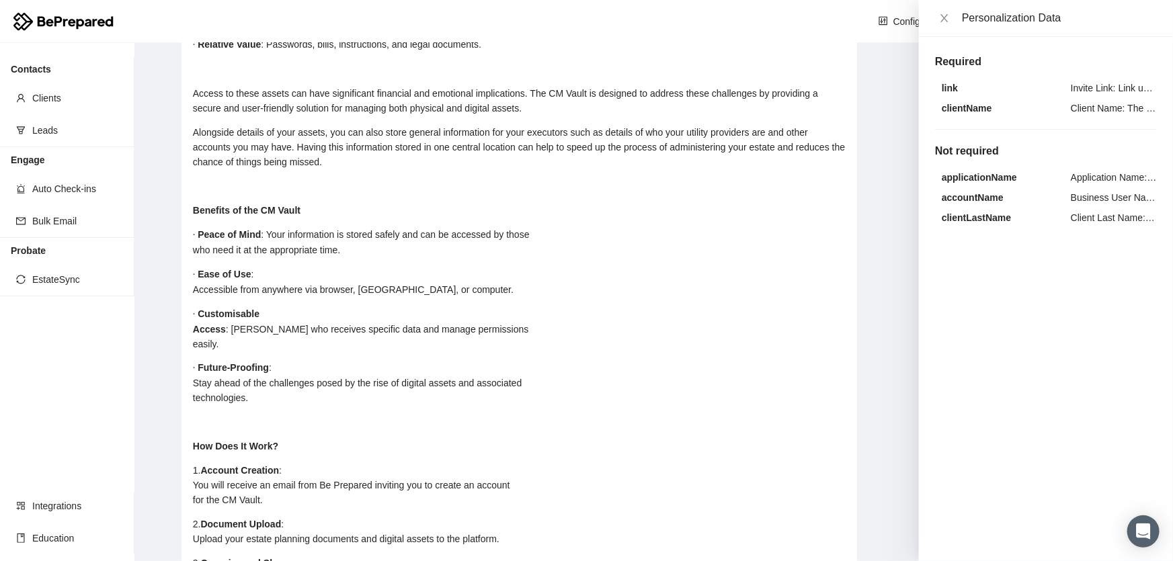
click at [555, 227] on div "· Peace of Mind : Your information is stored safely and can be accessed by thos…" at bounding box center [519, 242] width 653 height 30
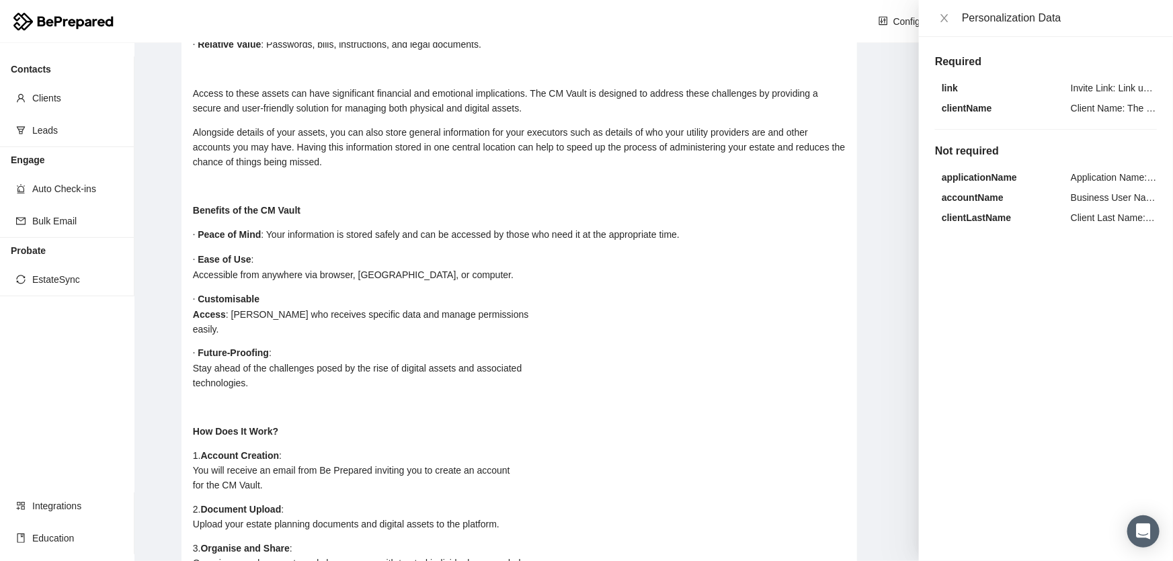
click at [278, 253] on div "· Ease of Use : Accessible from anywhere via browser, mobile, or computer." at bounding box center [519, 267] width 653 height 30
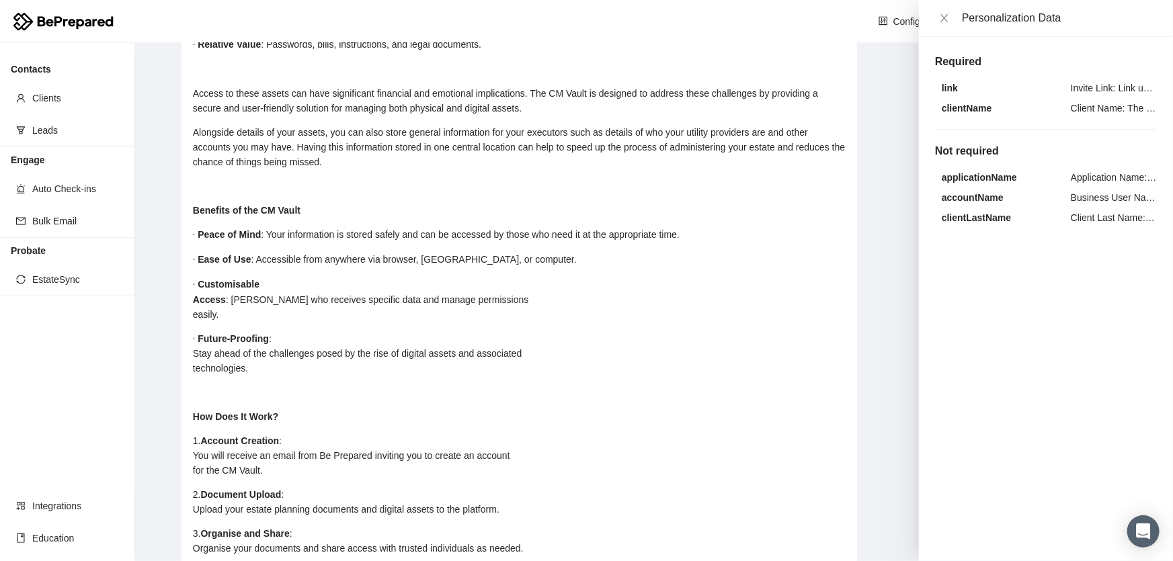
click at [441, 277] on div "· Customisable Access : Choose who receives specific data and manage permission…" at bounding box center [519, 299] width 653 height 45
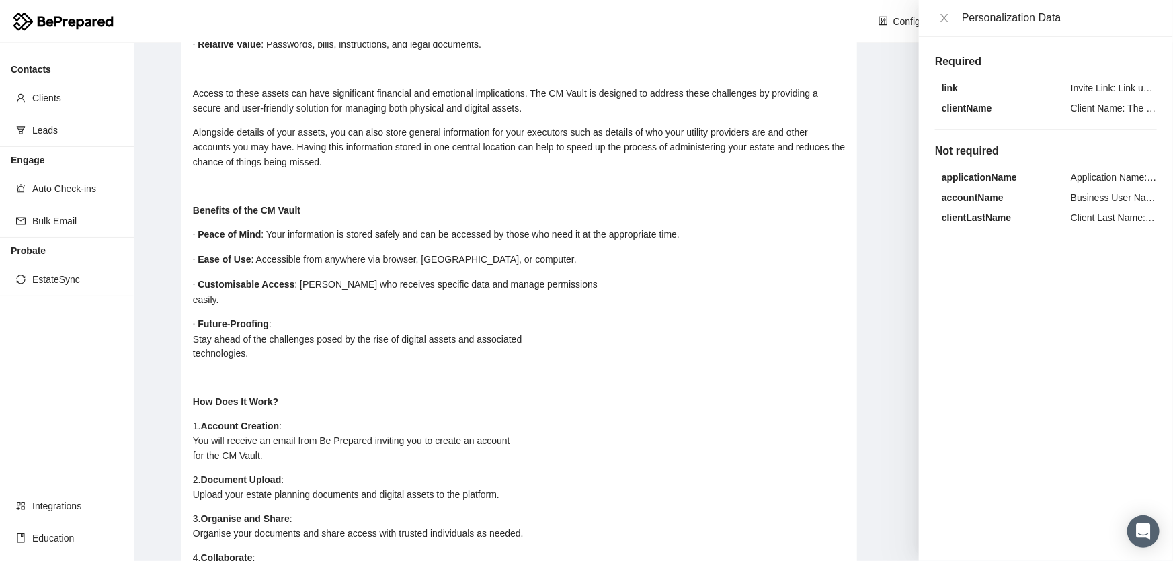
click at [557, 277] on div "· Customisable Access : Choose who receives specific data and manage permission…" at bounding box center [519, 292] width 653 height 30
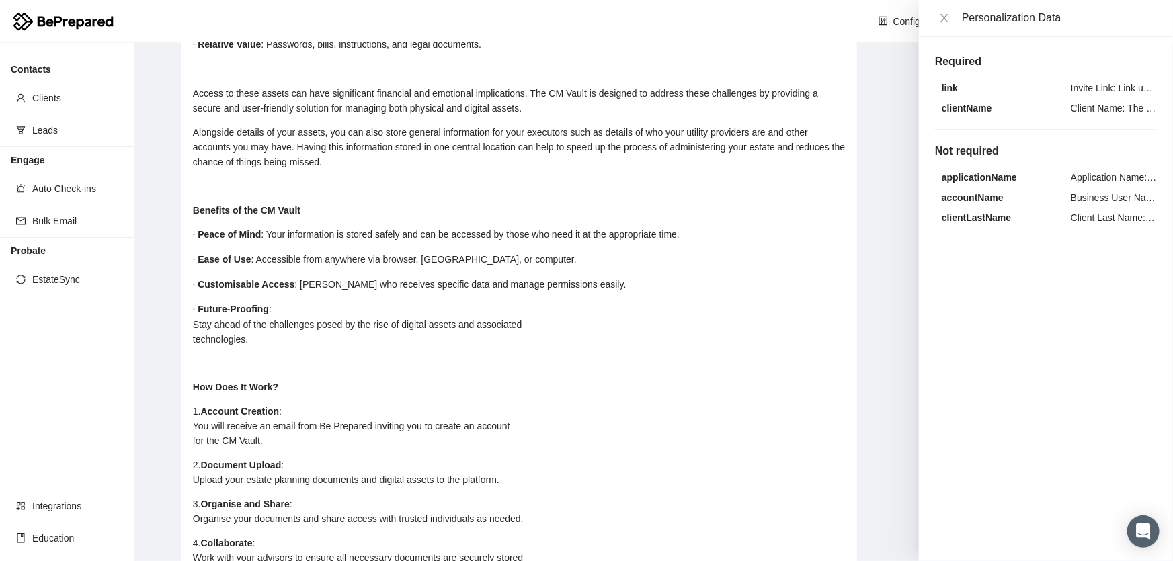
click at [314, 302] on div "· Future-Proofing : Stay ahead of the challenges posed by the rise of digital a…" at bounding box center [519, 324] width 653 height 45
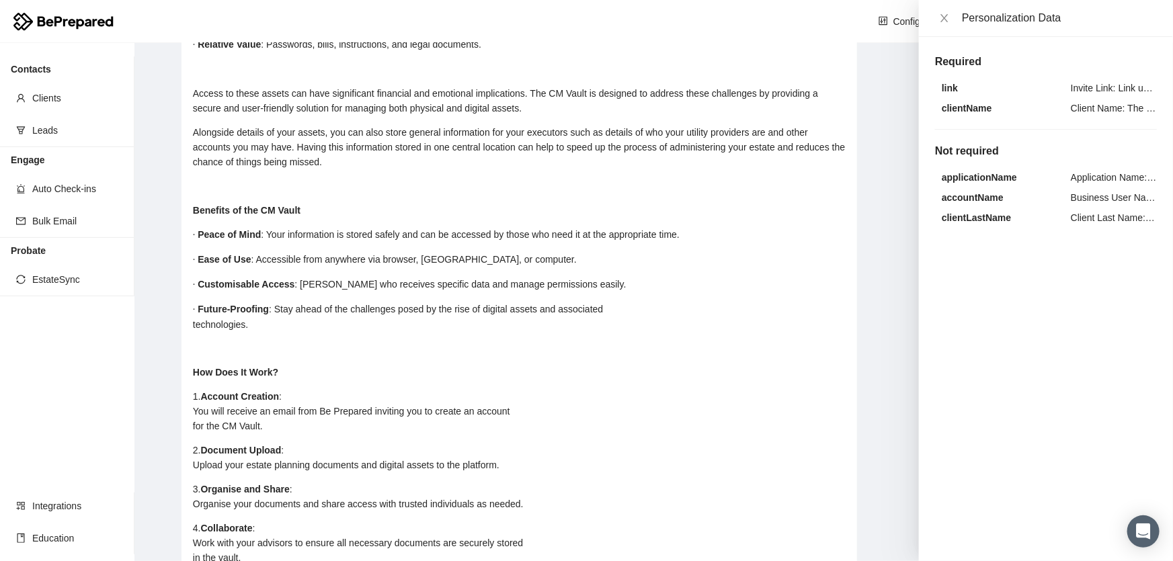
click at [712, 303] on div "· Future-Proofing : Stay ahead of the challenges posed by the rise of digital a…" at bounding box center [519, 317] width 653 height 30
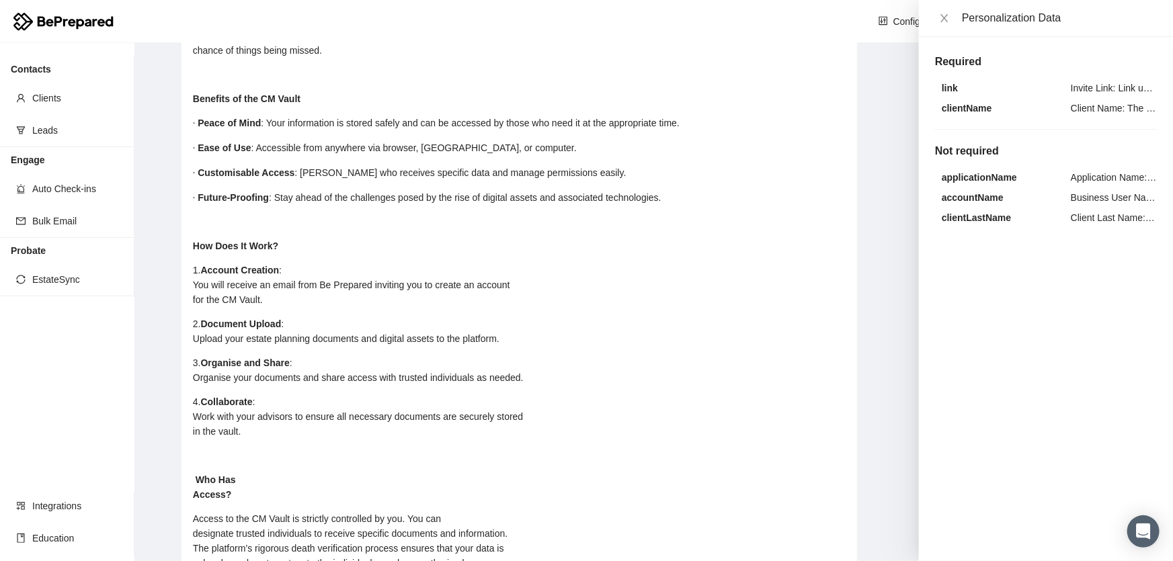
scroll to position [1100, 0]
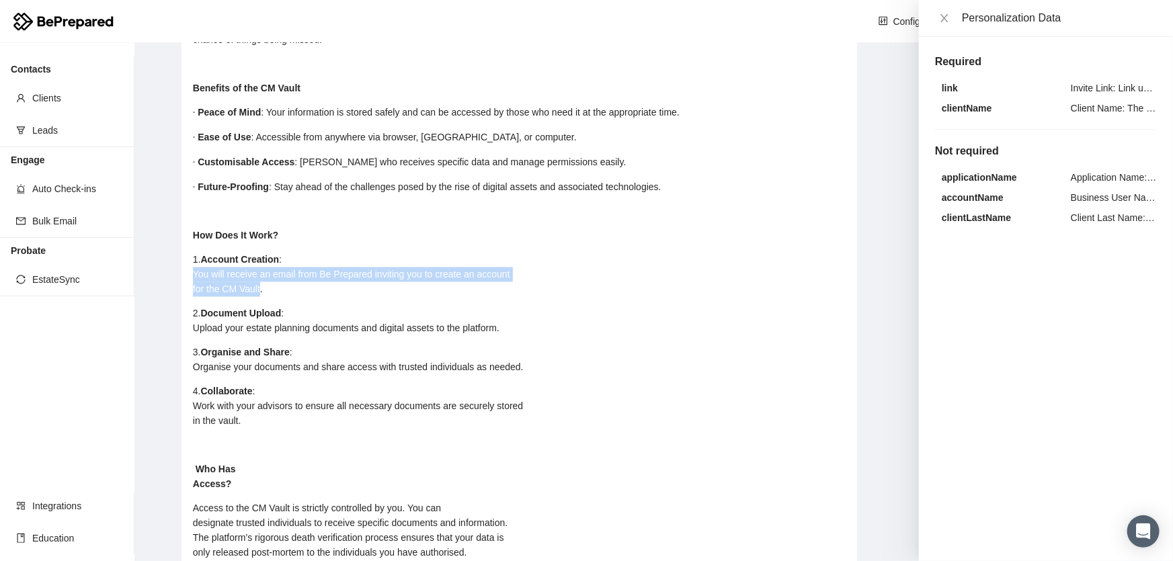
drag, startPoint x: 194, startPoint y: 266, endPoint x: 264, endPoint y: 282, distance: 71.7
click at [259, 282] on span ": You will receive an email from Be Prepared inviting you to create an account …" at bounding box center [351, 275] width 317 height 40
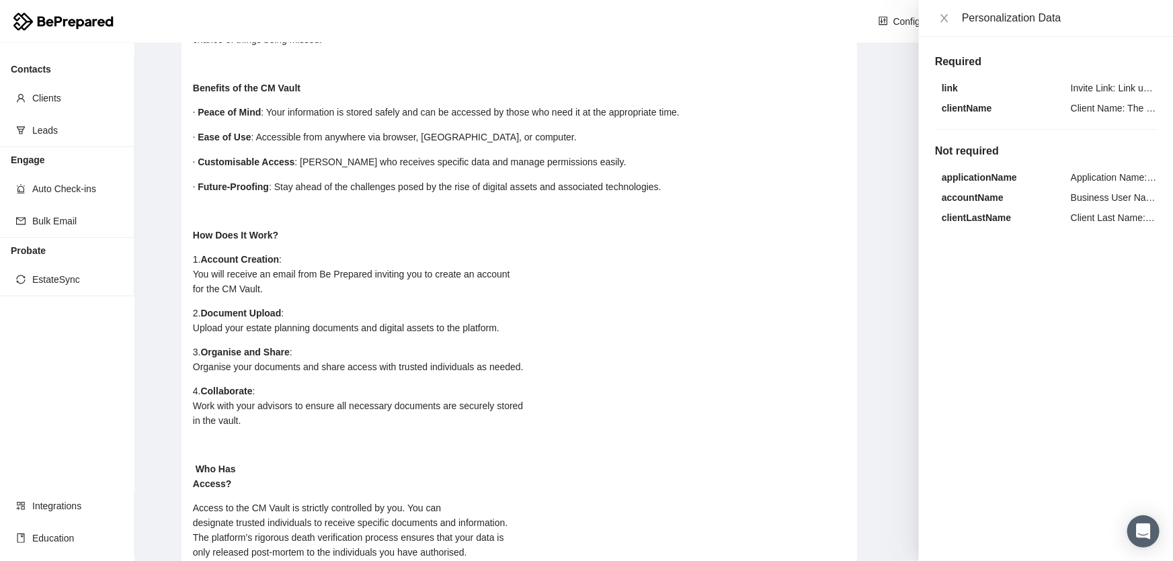
click at [296, 253] on div "1. Account Creation : You will receive an email from Be Prepared inviting you t…" at bounding box center [519, 275] width 653 height 44
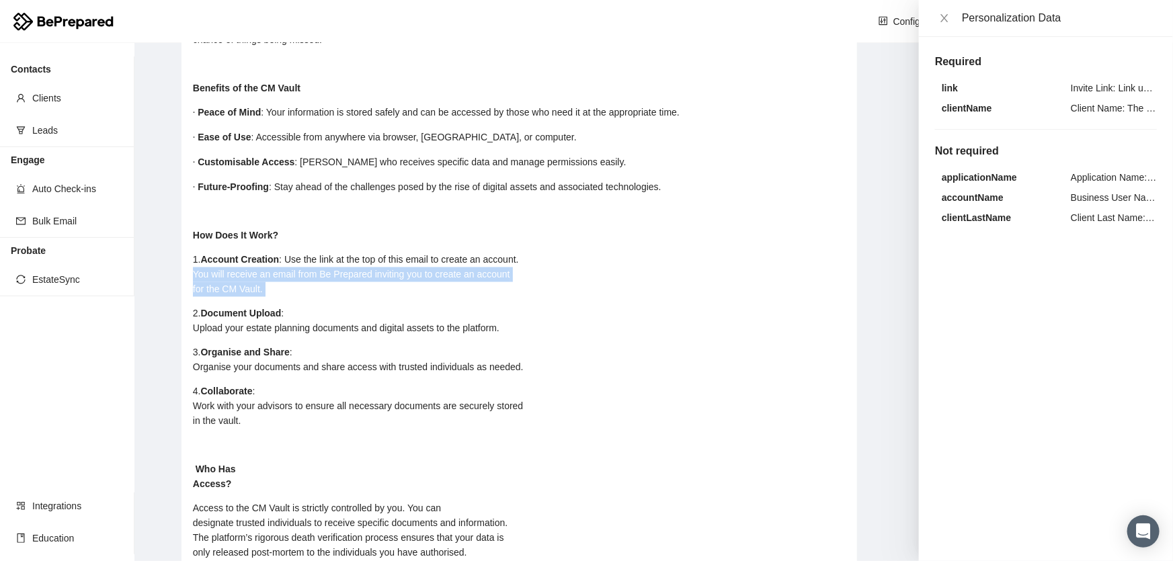
drag, startPoint x: 274, startPoint y: 282, endPoint x: 194, endPoint y: 268, distance: 81.9
click at [194, 268] on div "1. Account Creation : Use the link at the top of this email to create an accoun…" at bounding box center [519, 275] width 653 height 44
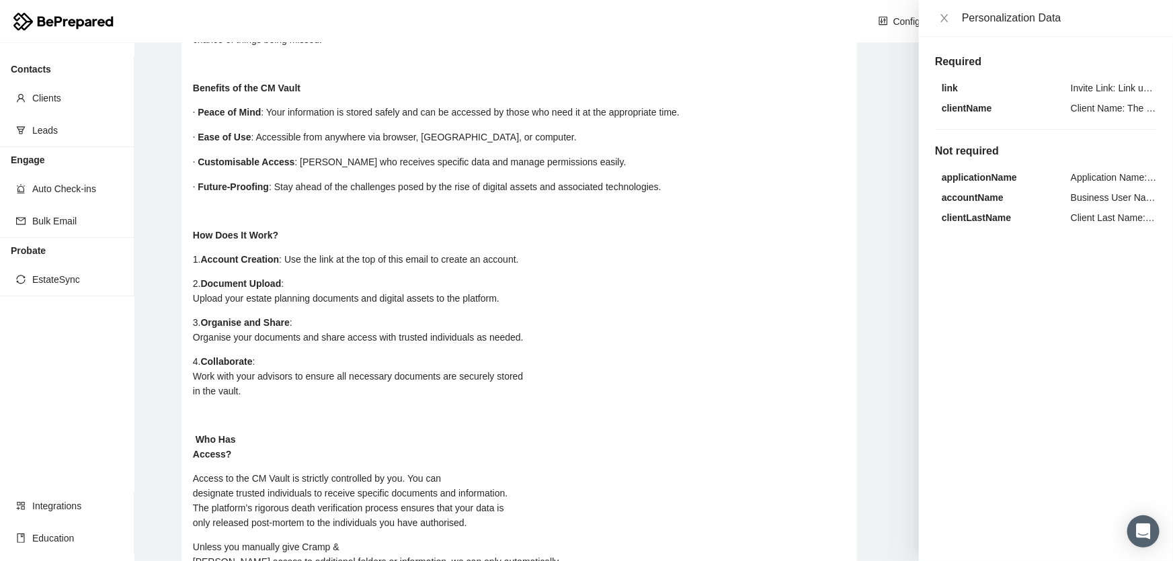
click at [333, 277] on div "2. Document Upload : Upload your estate planning documents and digital assets t…" at bounding box center [519, 292] width 653 height 30
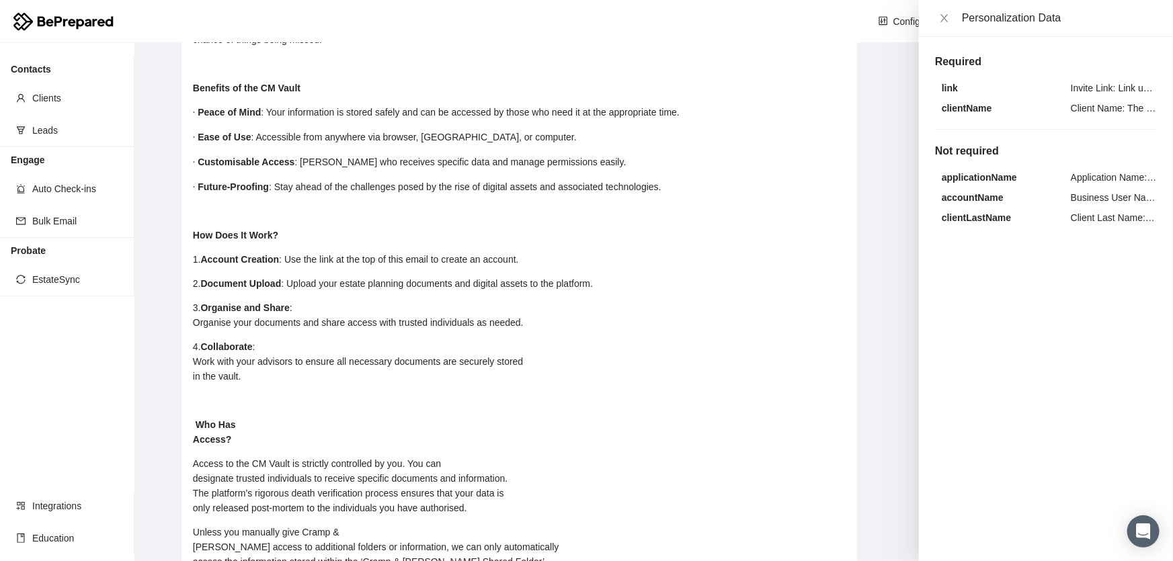
click at [327, 301] on div "3. Organise and Share : Organise your documents and share access with trusted i…" at bounding box center [519, 316] width 653 height 30
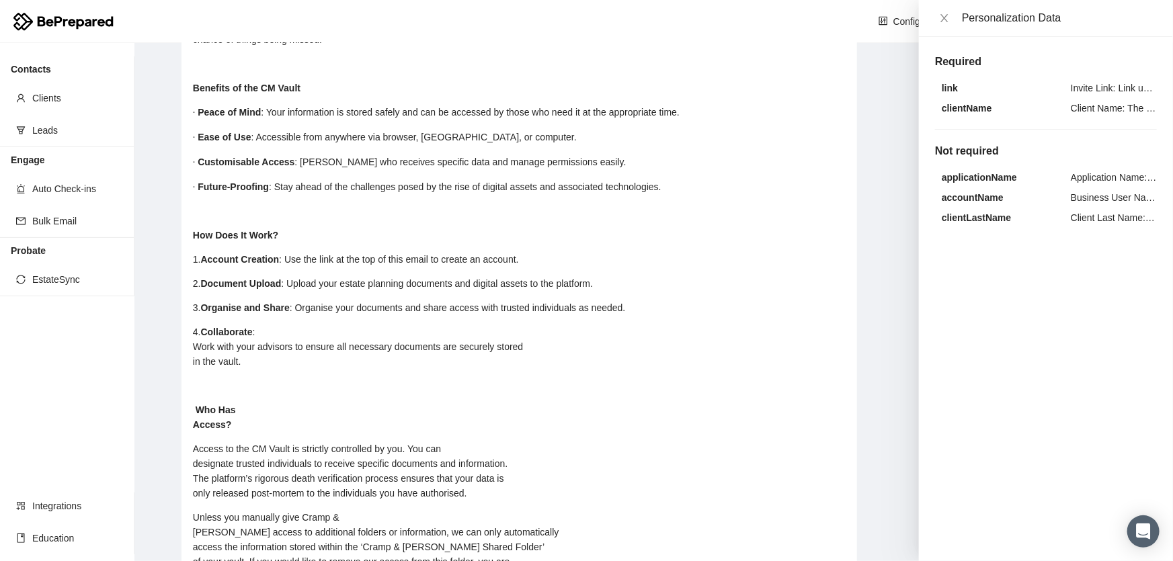
click at [327, 325] on div "4. Collaborate : Work with your advisors to ensure all necessary documents are …" at bounding box center [519, 347] width 653 height 44
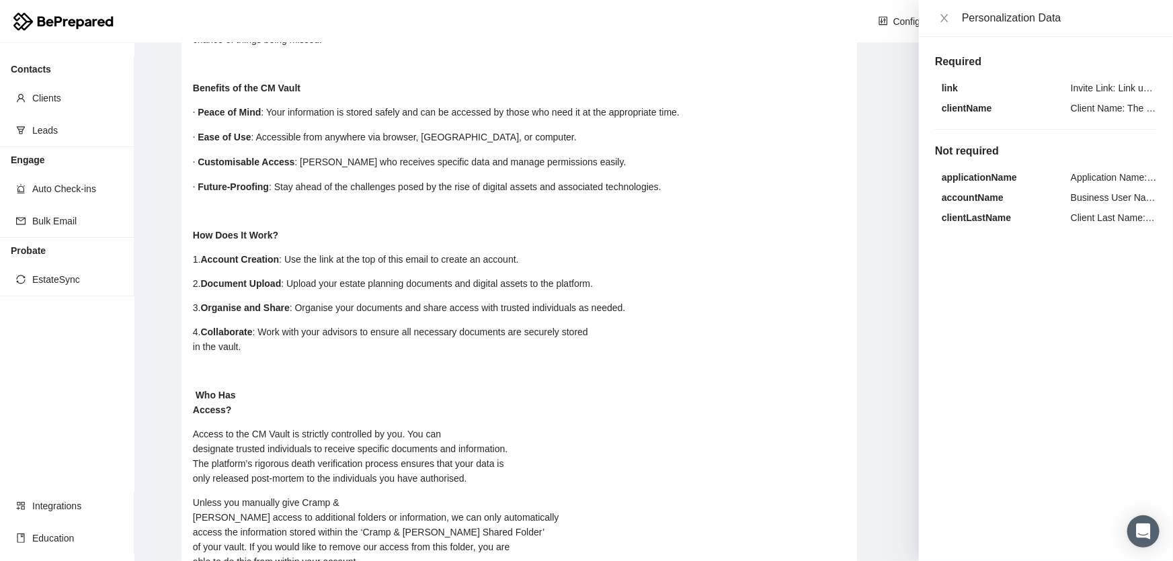
click at [298, 365] on div "rdw-editor" at bounding box center [519, 371] width 653 height 15
click at [248, 391] on div "Who Has Access?" at bounding box center [519, 403] width 653 height 30
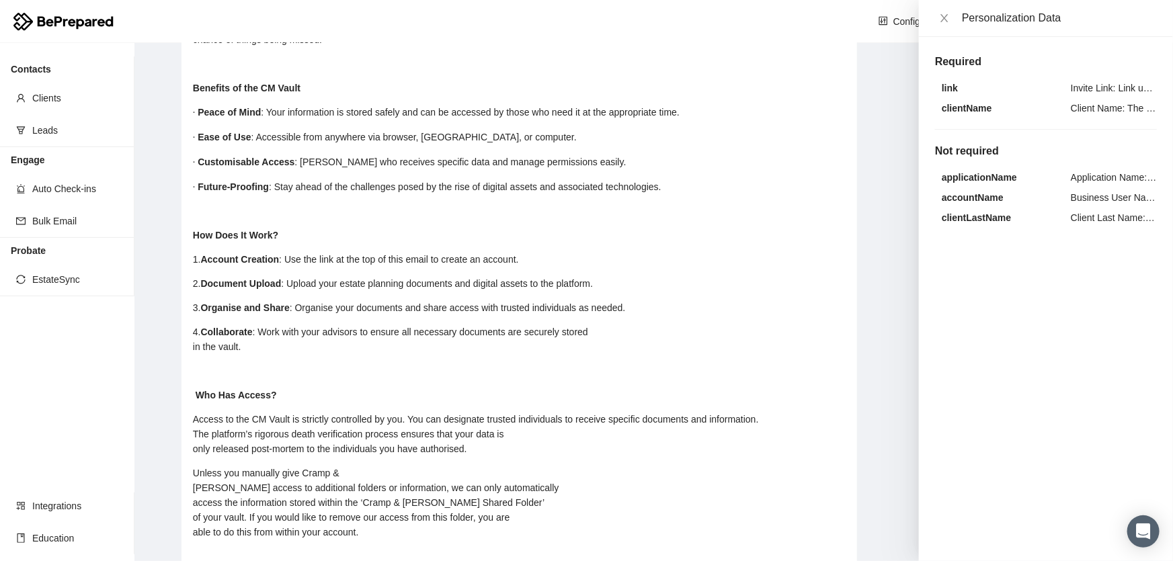
click at [780, 413] on div "Access to the CM Vault is strictly controlled by you. You can designate trusted…" at bounding box center [519, 435] width 653 height 44
click at [678, 423] on div "Access to the CM Vault is strictly controlled by you. You can designate trusted…" at bounding box center [519, 435] width 653 height 44
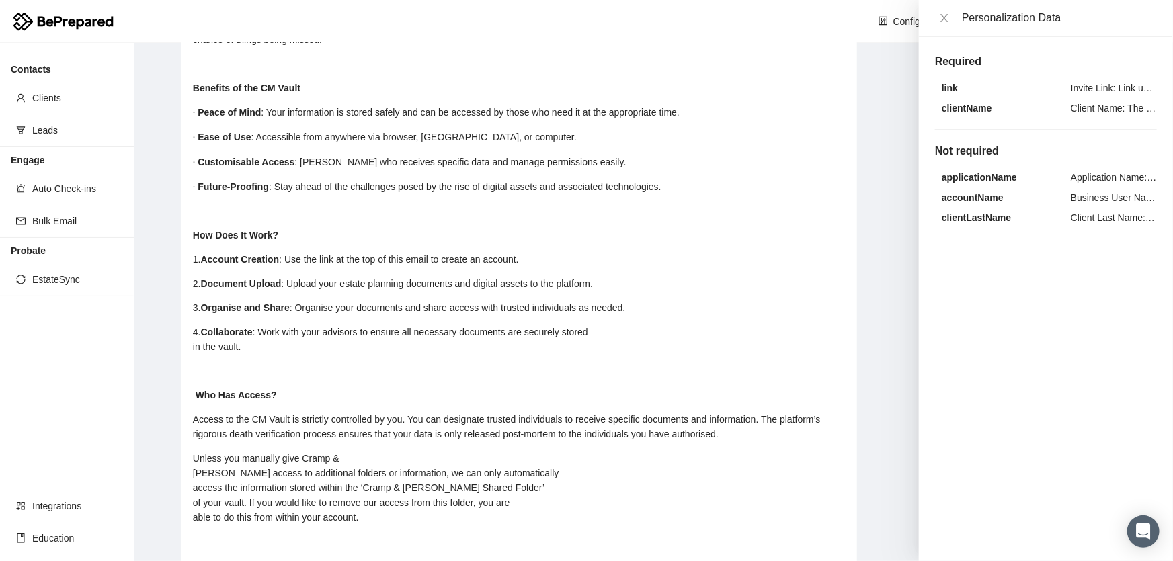
click at [357, 452] on div "Unless you manually give Cramp & [PERSON_NAME] access to additional folders or …" at bounding box center [519, 489] width 653 height 74
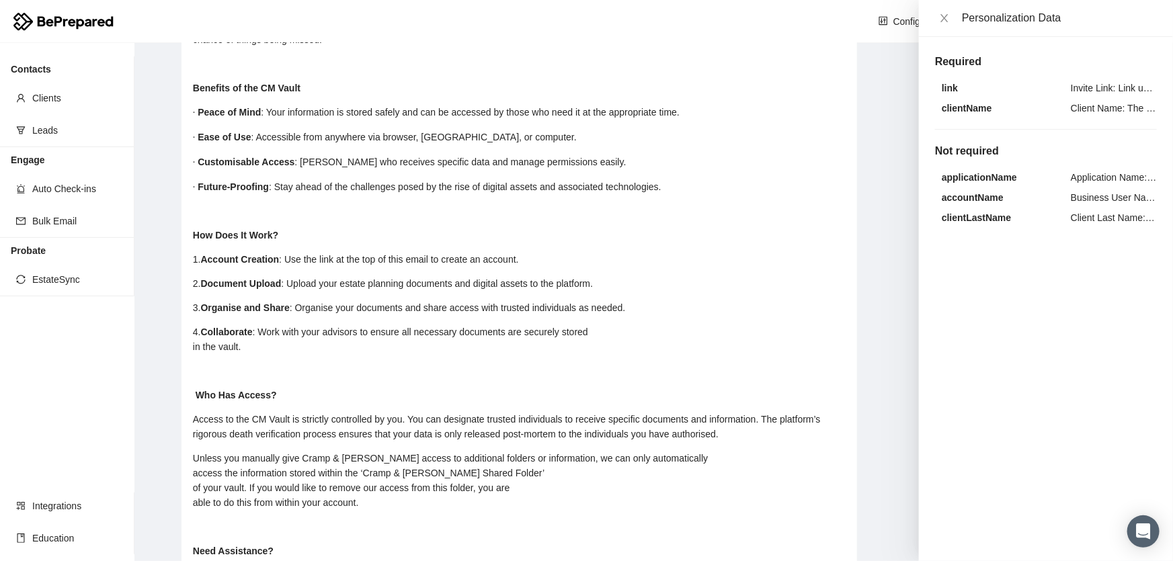
click at [685, 452] on div "Unless you manually give Cramp & [PERSON_NAME] access to additional folders or …" at bounding box center [519, 481] width 653 height 59
click at [364, 461] on div "Unless you manually give Cramp & [PERSON_NAME] access to additional folders or …" at bounding box center [519, 481] width 653 height 59
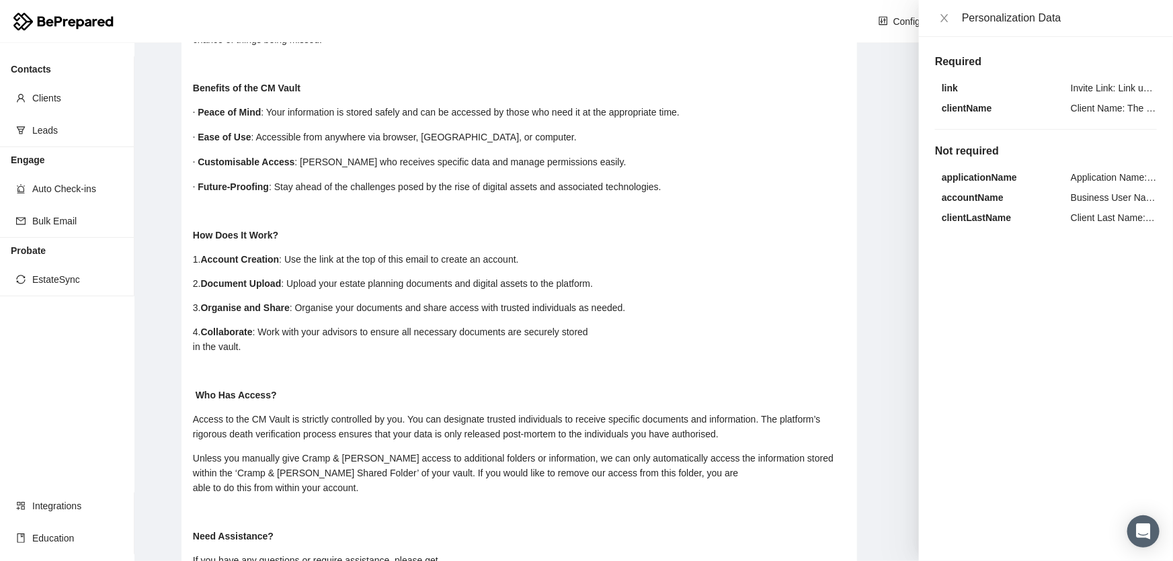
drag, startPoint x: 675, startPoint y: 467, endPoint x: 682, endPoint y: 466, distance: 7.4
click at [676, 467] on div "Unless you manually give Cramp & [PERSON_NAME] access to additional folders or …" at bounding box center [519, 474] width 653 height 44
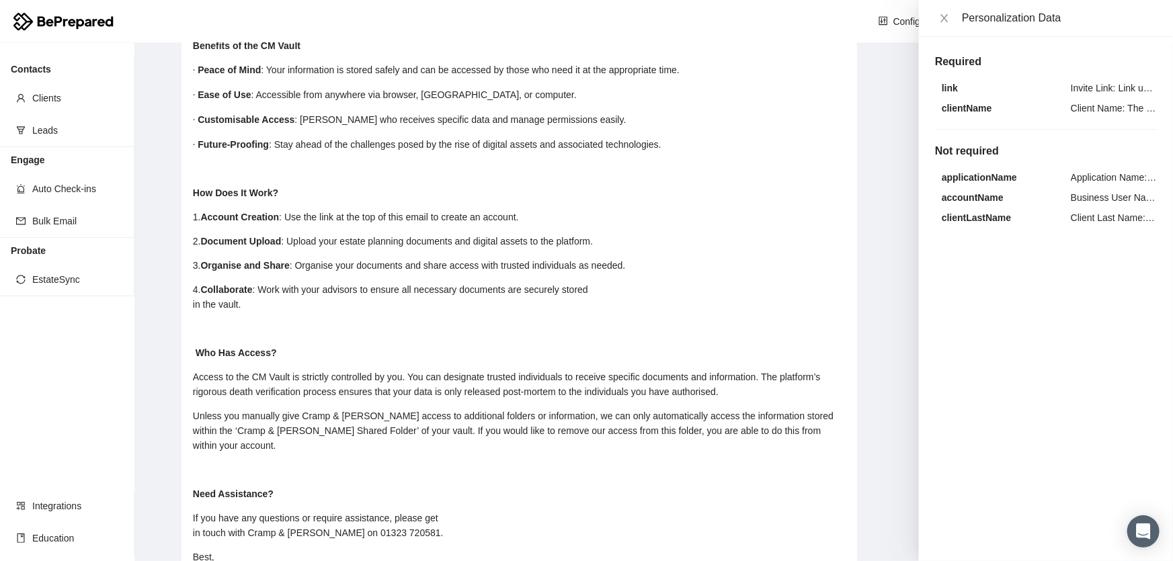
scroll to position [1184, 0]
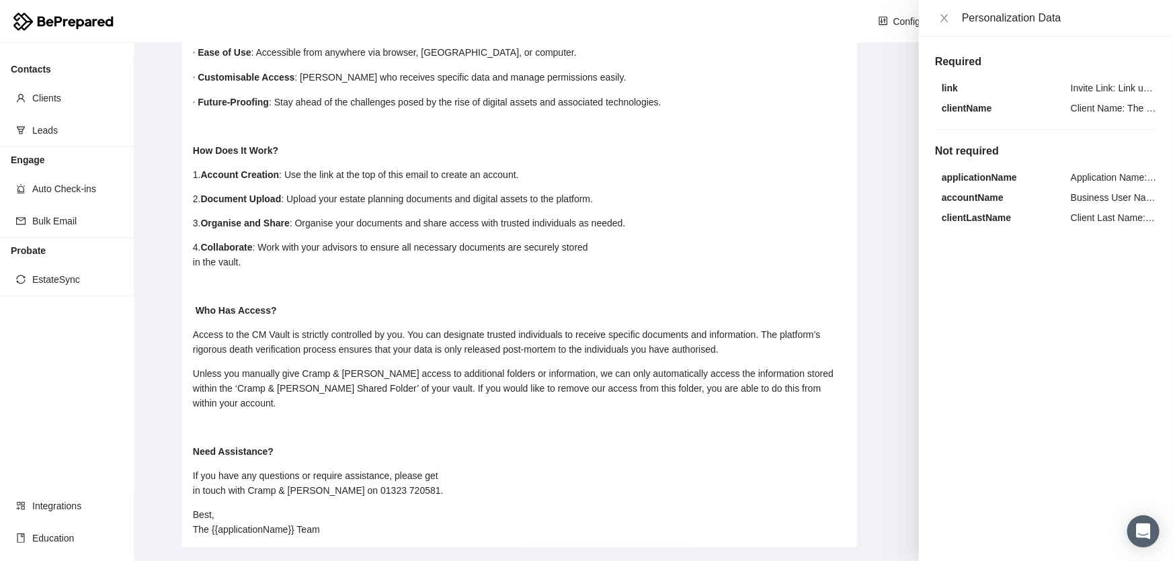
click at [483, 469] on div "If you have any questions or require assistance, please get in touch with Cramp…" at bounding box center [519, 484] width 653 height 30
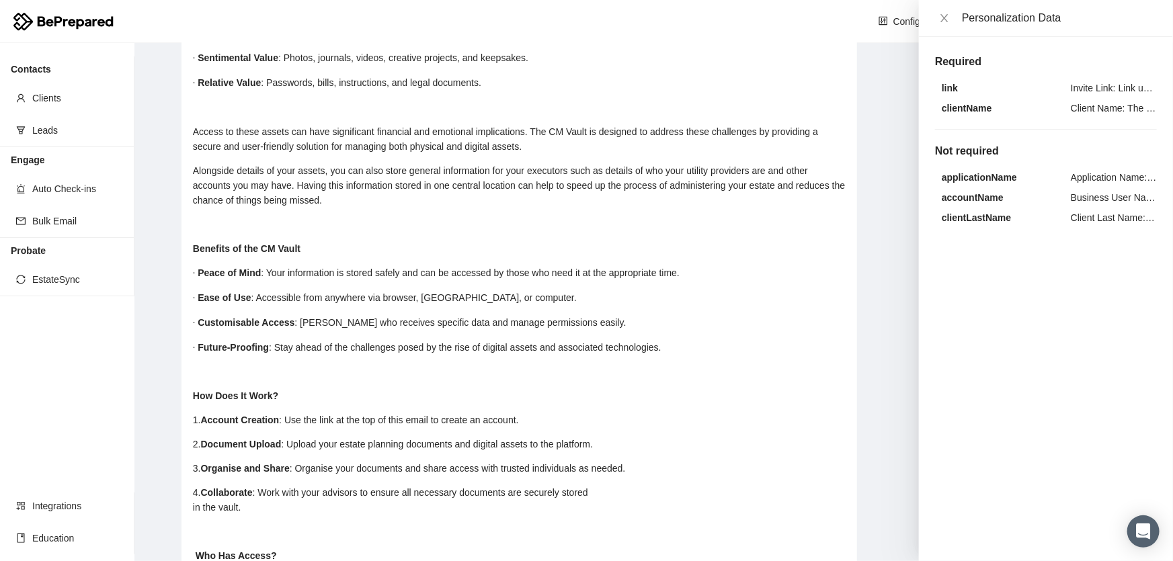
scroll to position [1170, 0]
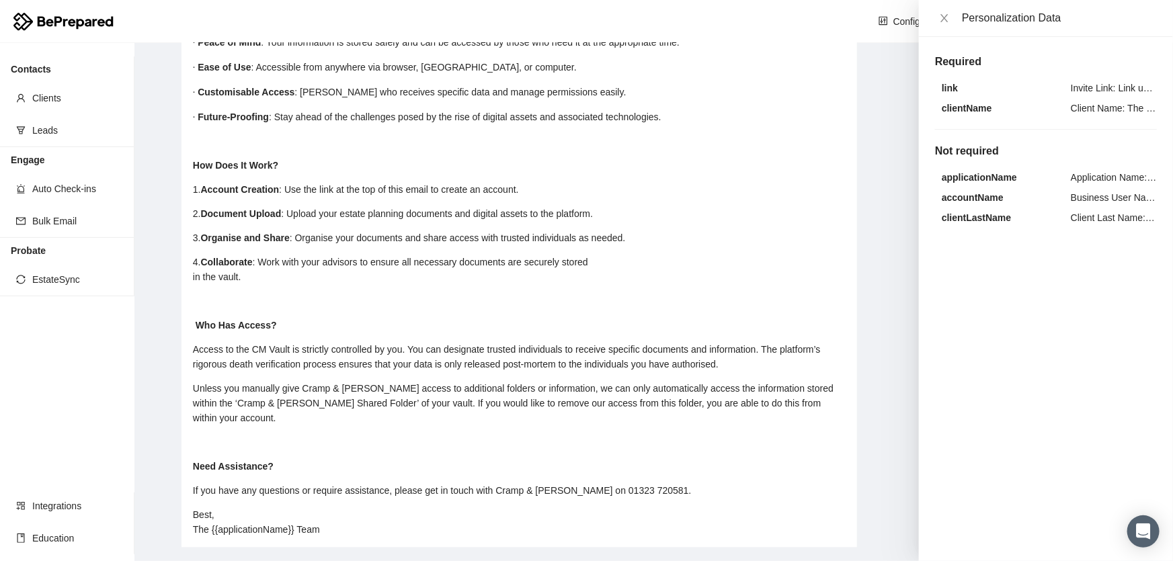
click at [351, 520] on div "Best, The {{applicationName}} Team" at bounding box center [519, 523] width 653 height 30
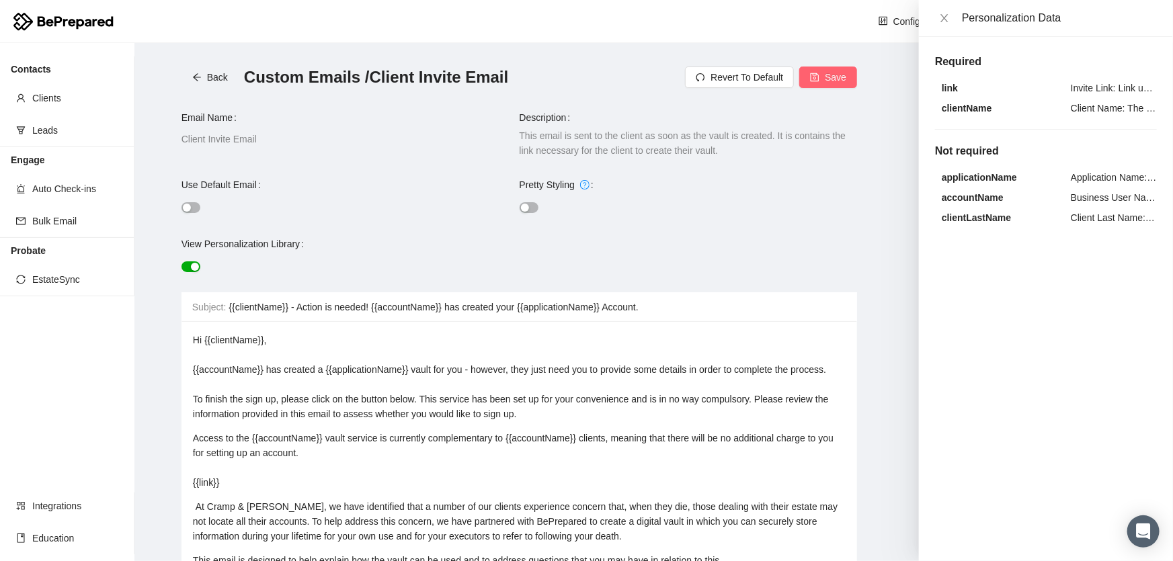
drag, startPoint x: 326, startPoint y: 516, endPoint x: 54, endPoint y: -74, distance: 649.3
click at [54, 0] on html "Configurations [PERSON_NAME] Contacts Clients Leads Engage Auto Check-ins Bulk …" at bounding box center [586, 280] width 1173 height 561
copy div "Hi {{clientName}}, {{accountName}} has created a {{applicationName}} vault for …"
click at [498, 335] on div "Hi {{clientName}}, {{accountName}} has created a {{applicationName}} vault for …" at bounding box center [519, 377] width 653 height 89
click at [528, 382] on div "Hi {{clientName}}, {{accountName}} has created a {{applicationName}} vault for …" at bounding box center [519, 377] width 653 height 89
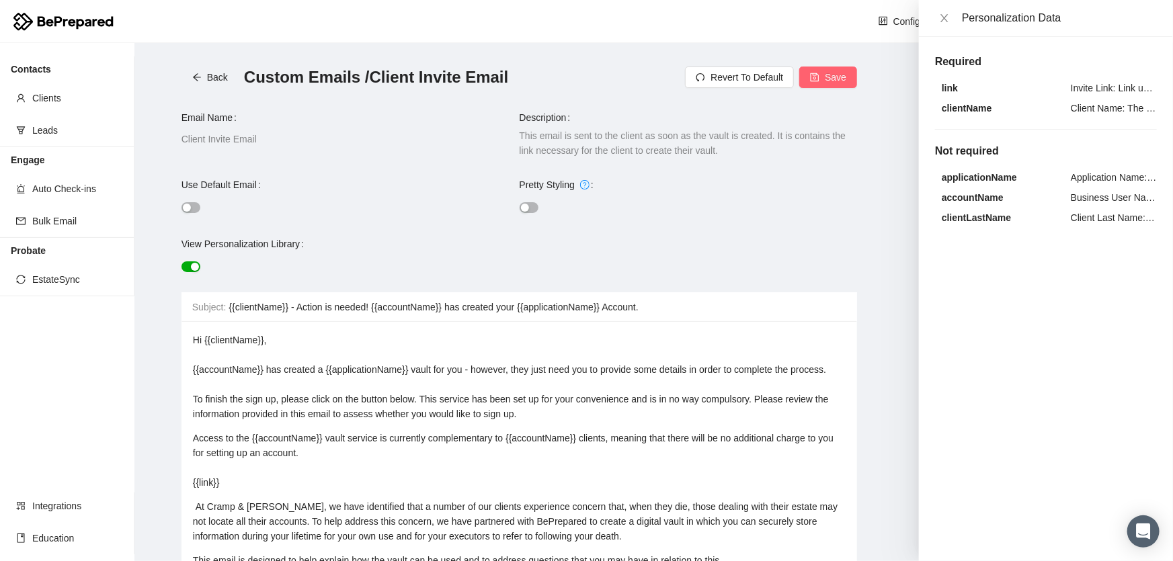
click at [556, 457] on div "Access to the {{accountName}} vault service is currently complementary to {{acc…" at bounding box center [519, 460] width 653 height 59
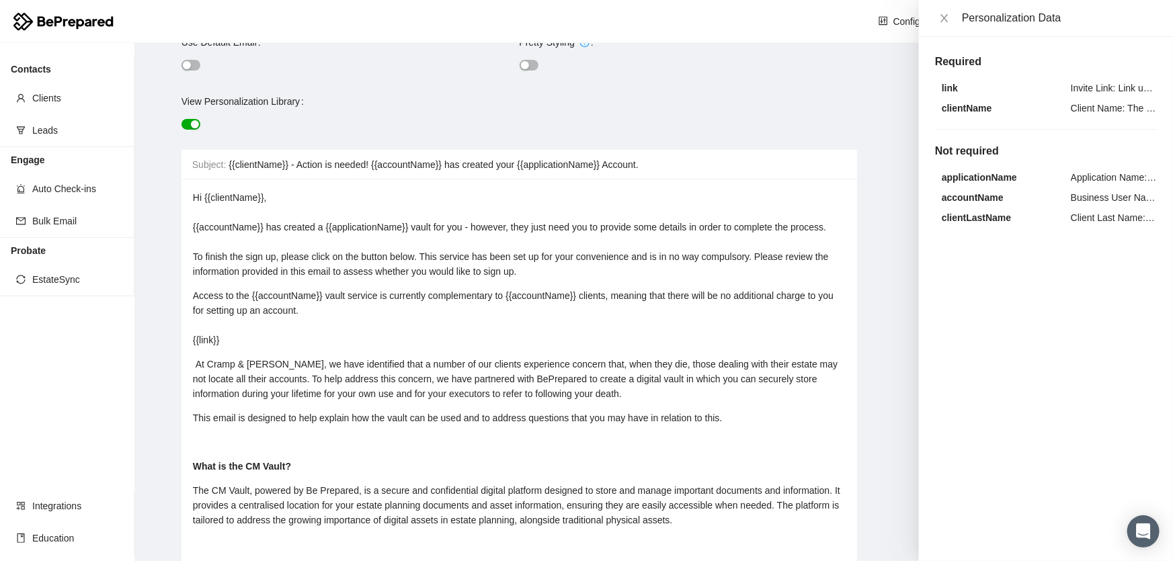
scroll to position [183, 0]
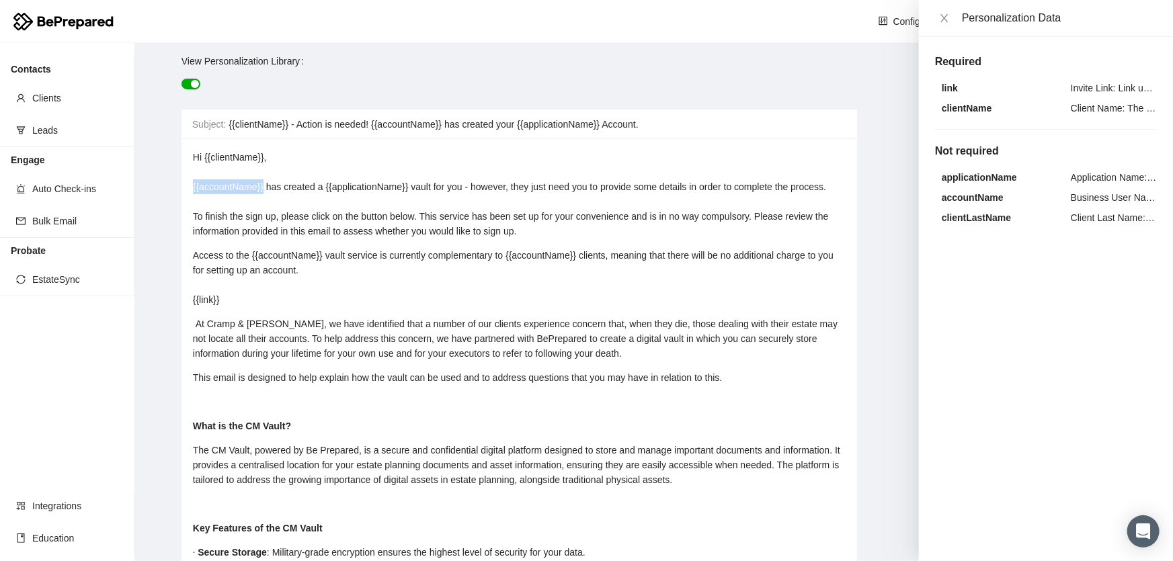
drag, startPoint x: 261, startPoint y: 183, endPoint x: 145, endPoint y: 192, distance: 116.6
click at [145, 192] on main "Back Custom Emails / Client Invite Email Revert To Default Save Email Name Clie…" at bounding box center [653, 302] width 1038 height 518
drag, startPoint x: 419, startPoint y: 214, endPoint x: 198, endPoint y: 208, distance: 221.9
click at [194, 217] on span "Hi {{clientName}}, {{accountName}} has created a {{applicationName}} vault for …" at bounding box center [512, 194] width 639 height 85
drag, startPoint x: 287, startPoint y: 230, endPoint x: 315, endPoint y: 220, distance: 29.8
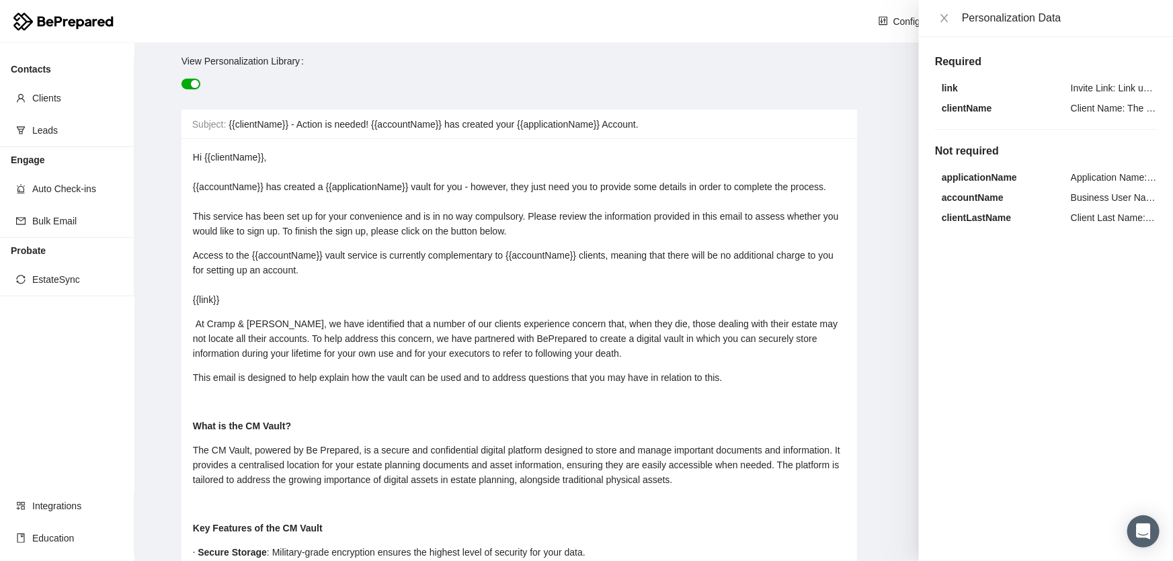
click at [289, 229] on span "Hi {{clientName}}, {{accountName}} has created a {{applicationName}} vault for …" at bounding box center [517, 194] width 649 height 85
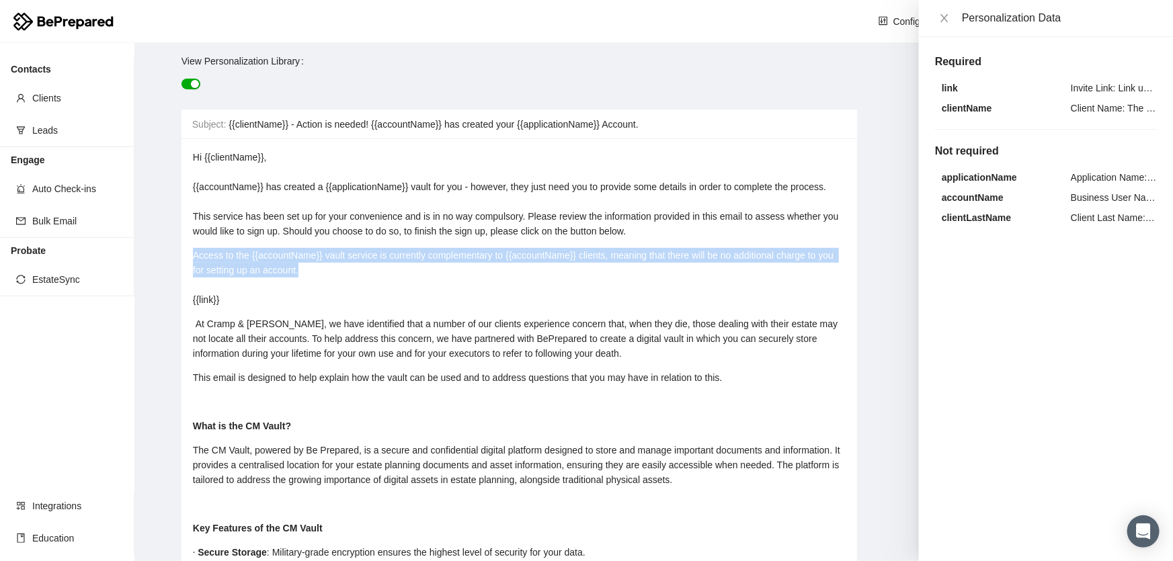
drag, startPoint x: 309, startPoint y: 265, endPoint x: 180, endPoint y: 253, distance: 129.0
click at [180, 253] on main "Back Custom Emails / Client Invite Email Revert To Default Save Email Name Clie…" at bounding box center [653, 302] width 1038 height 518
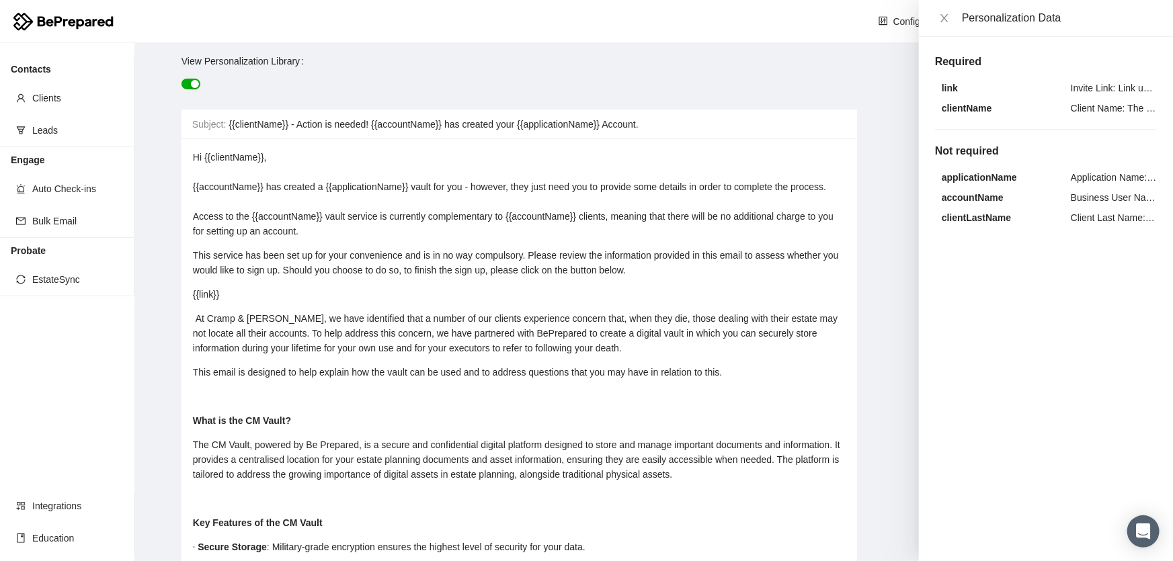
drag, startPoint x: 316, startPoint y: 220, endPoint x: 323, endPoint y: 224, distance: 7.5
click at [317, 220] on span "Hi {{clientName}}, {{accountName}} has created a {{applicationName}} vault for …" at bounding box center [514, 194] width 643 height 85
click at [330, 230] on div "Hi {{clientName}}, {{accountName}} has created a {{applicationName}} vault for …" at bounding box center [519, 194] width 653 height 89
click at [207, 298] on div "{{link}}" at bounding box center [519, 294] width 653 height 15
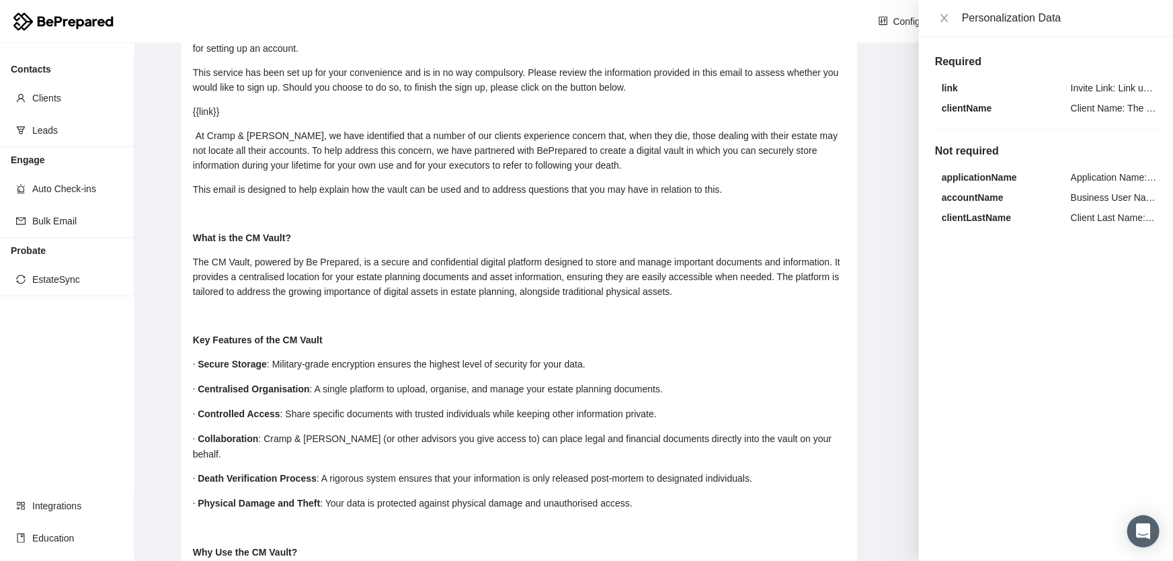
scroll to position [366, 0]
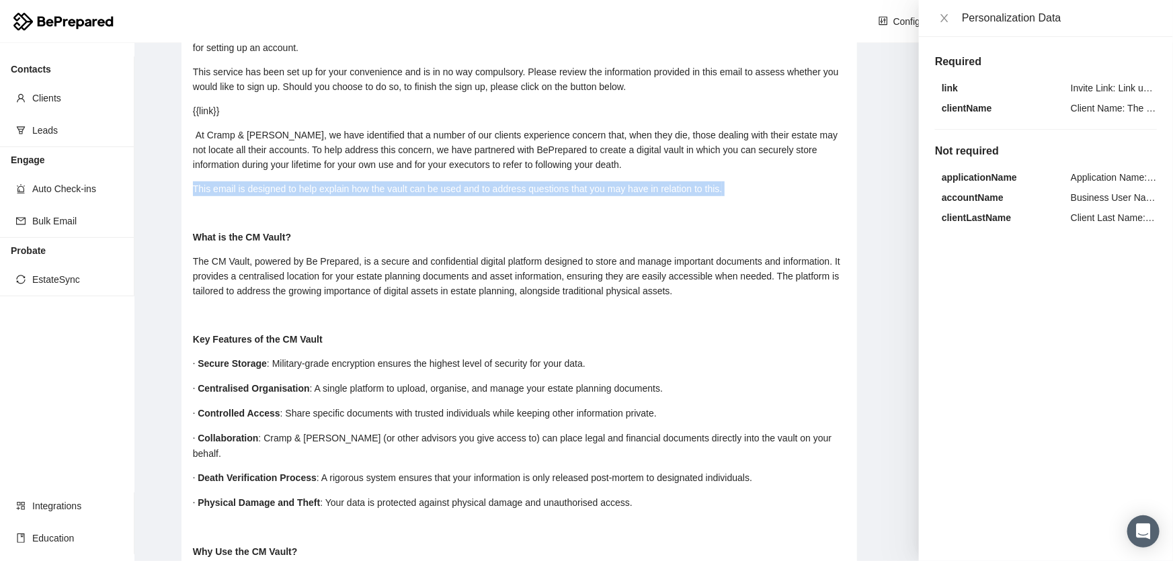
drag, startPoint x: 733, startPoint y: 232, endPoint x: 265, endPoint y: 244, distance: 468.6
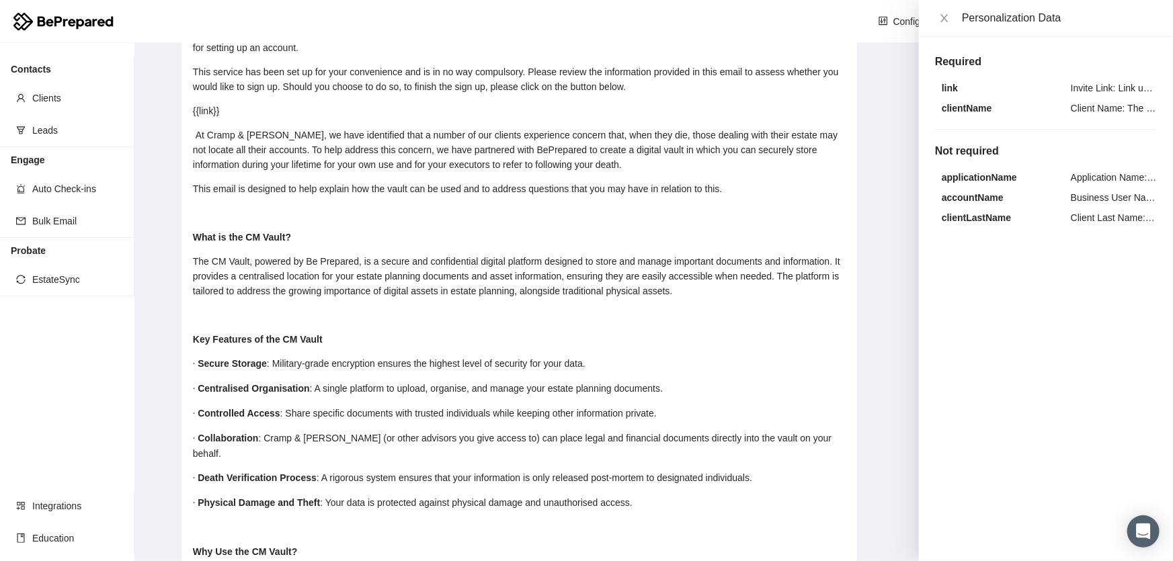
click at [429, 220] on div "rdw-editor" at bounding box center [519, 213] width 653 height 15
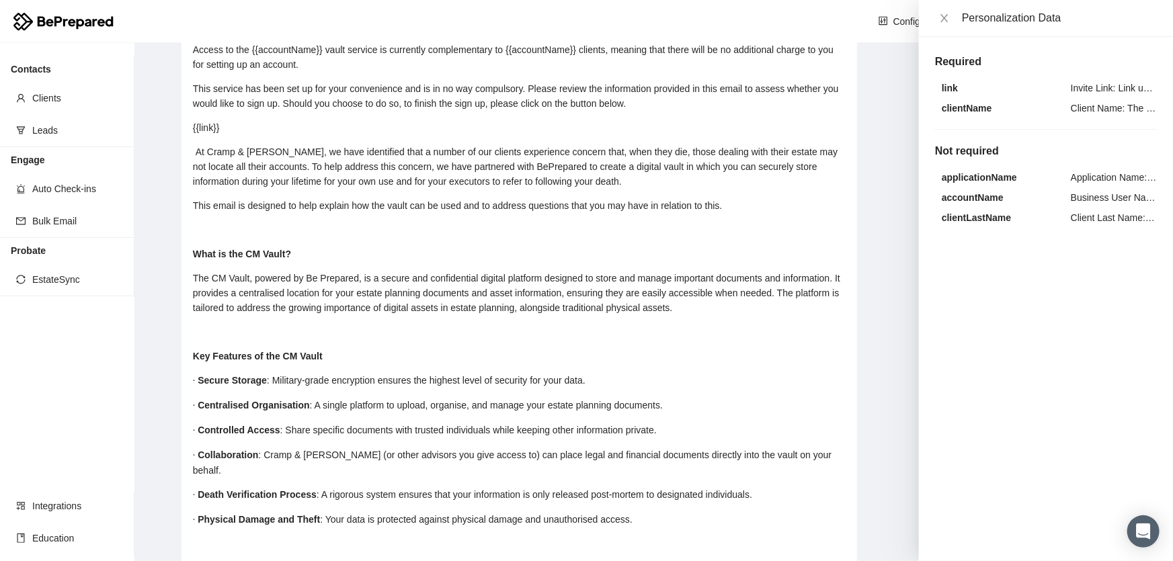
scroll to position [0, 0]
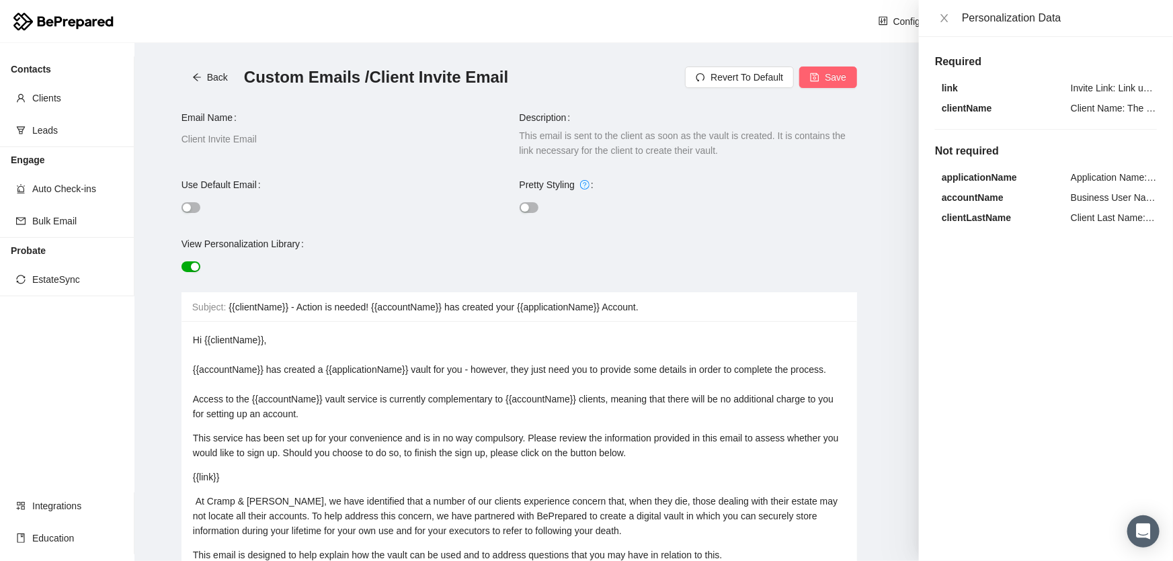
drag, startPoint x: 327, startPoint y: 520, endPoint x: 10, endPoint y: -74, distance: 673.6
click at [10, 0] on html "Configurations [PERSON_NAME] Contacts Clients Leads Engage Auto Check-ins Bulk …" at bounding box center [586, 280] width 1173 height 561
copy div "Hi {{clientName}}, {{accountName}} has created a {{applicationName}} vault for …"
click at [330, 358] on div "Hi {{clientName}}, {{accountName}} has created a {{applicationName}} vault for …" at bounding box center [519, 377] width 653 height 89
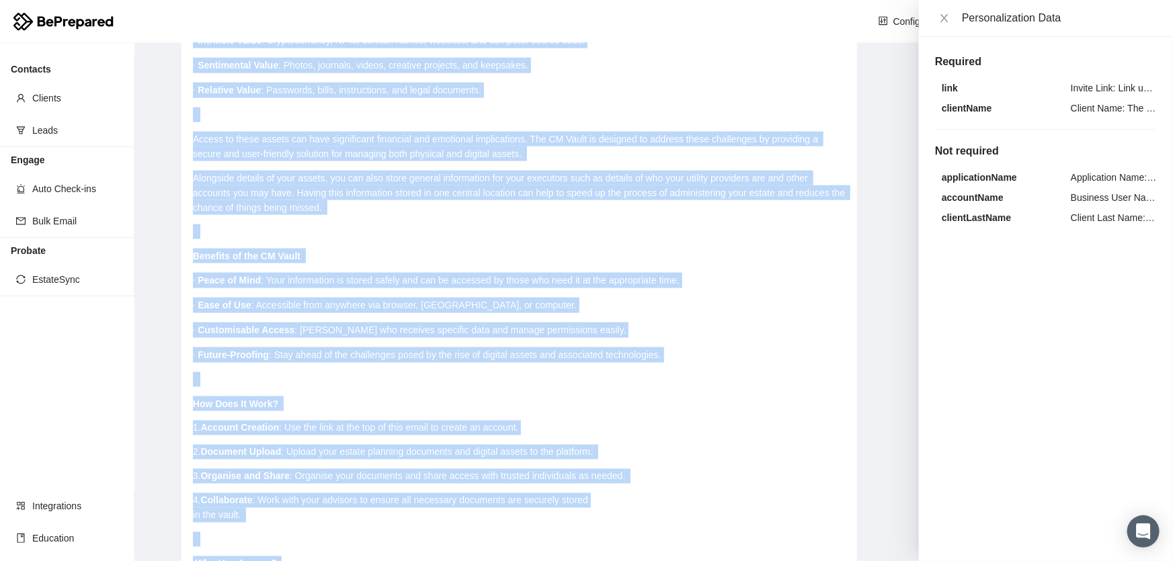
scroll to position [1194, 0]
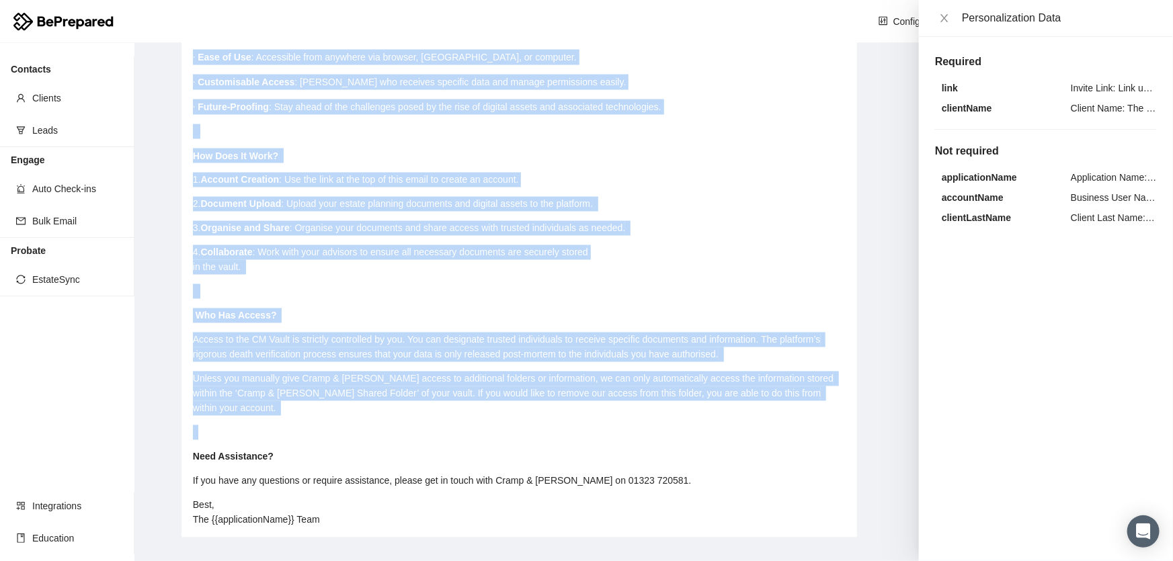
drag, startPoint x: 194, startPoint y: 339, endPoint x: 332, endPoint y: 516, distance: 223.6
copy div "Hi {{clientName}}, {{accountName}} has created a {{applicationName}} vault for …"
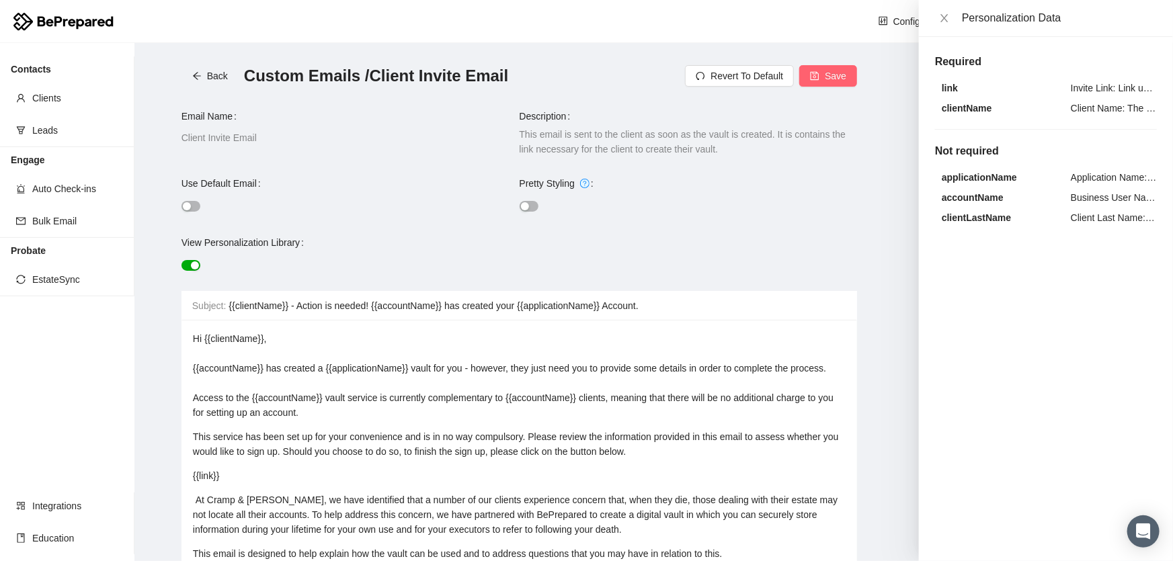
scroll to position [0, 0]
click at [401, 417] on div "Hi {{clientName}}, {{accountName}} has created a {{applicationName}} vault for …" at bounding box center [519, 377] width 653 height 89
click at [813, 79] on button "Save" at bounding box center [828, 78] width 58 height 22
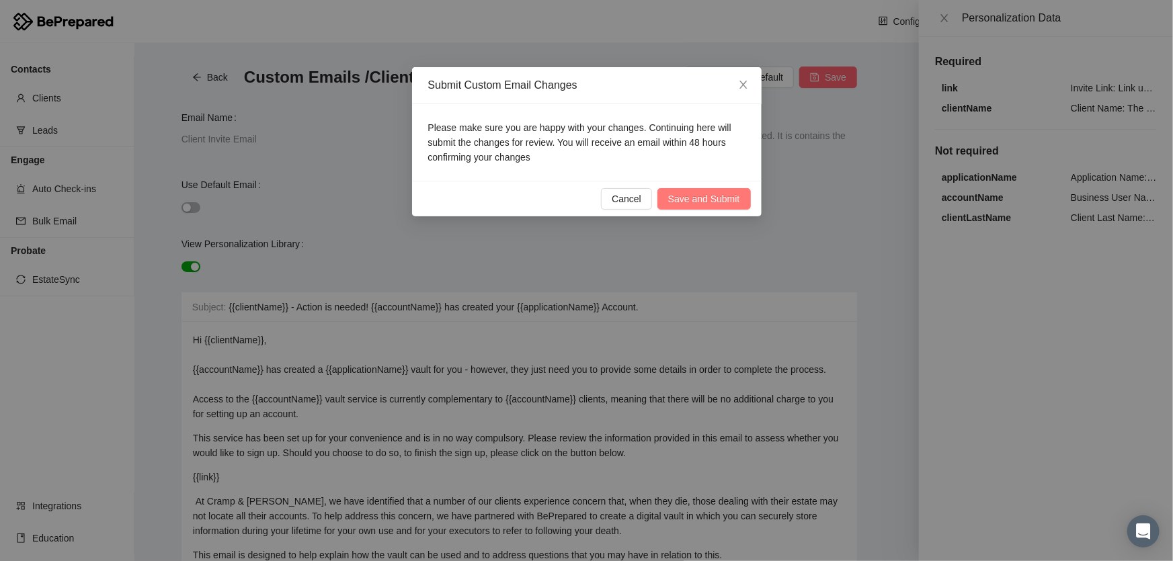
click at [708, 202] on span "Save and Submit" at bounding box center [704, 199] width 72 height 15
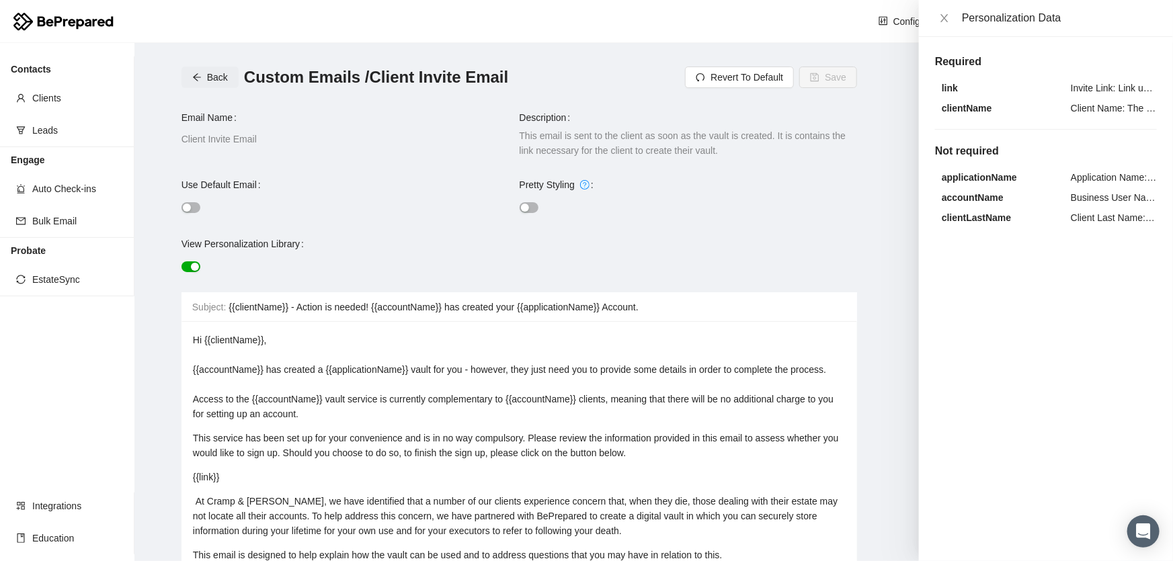
click at [212, 80] on span "Back" at bounding box center [217, 77] width 21 height 15
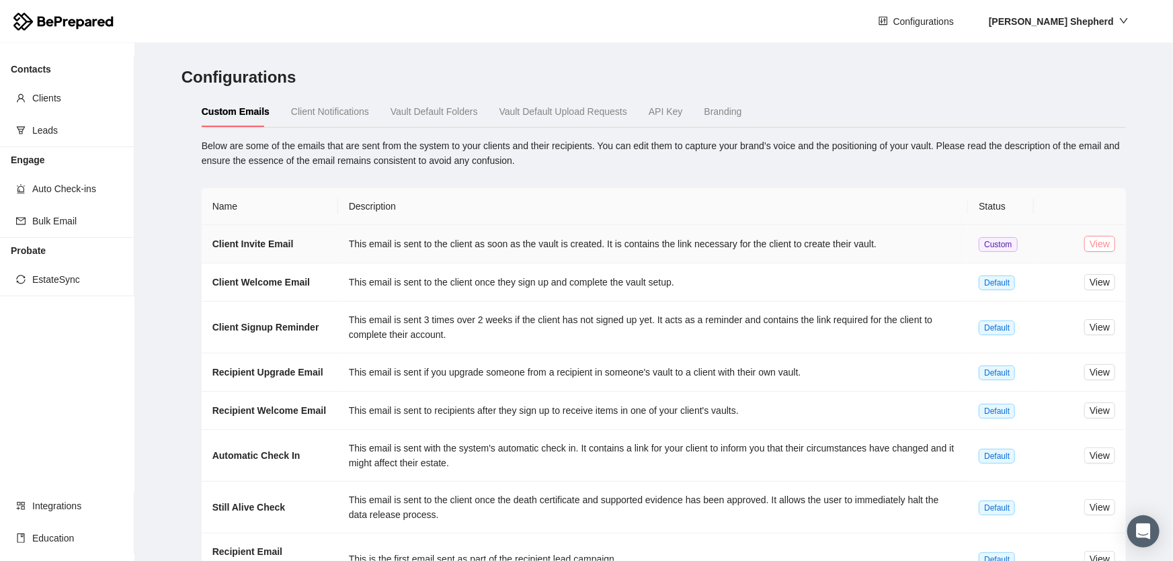
click at [1090, 245] on span "View" at bounding box center [1100, 244] width 20 height 15
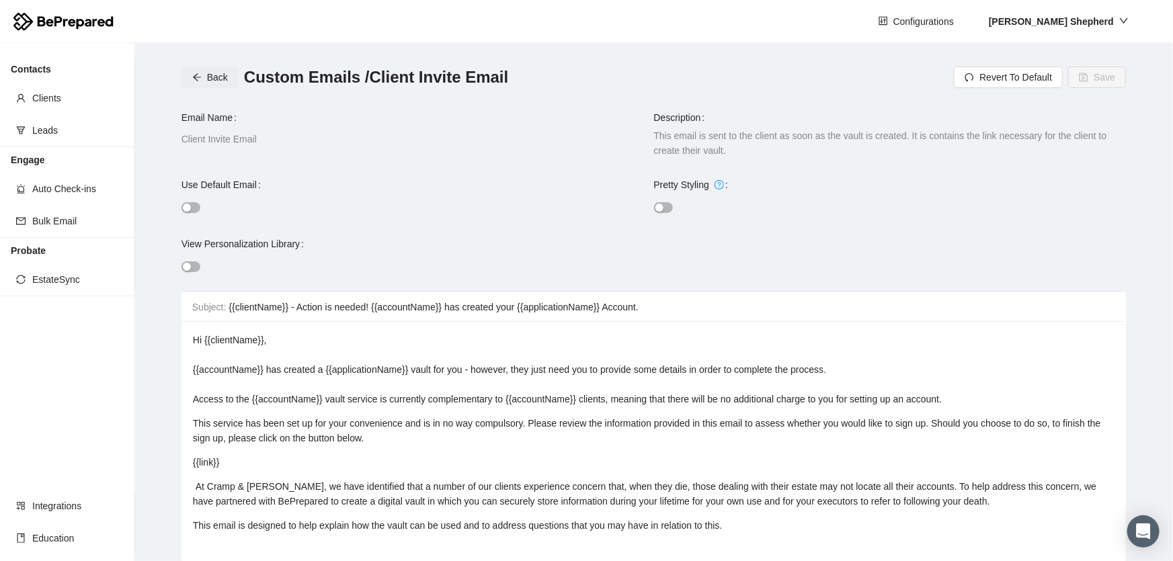
click at [211, 85] on button "Back" at bounding box center [209, 78] width 57 height 22
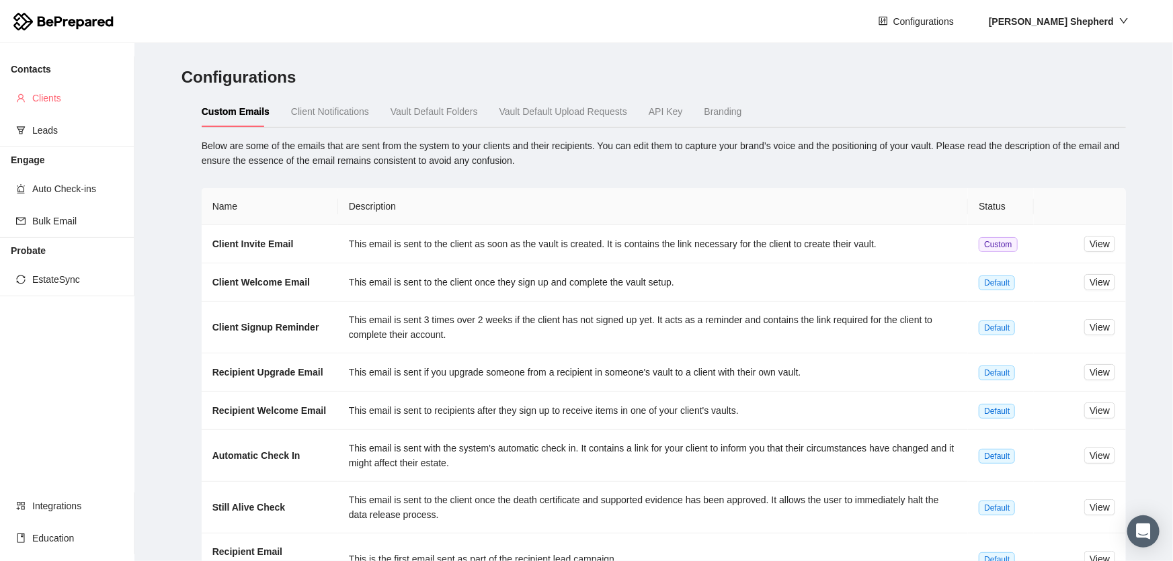
click at [78, 103] on span "Clients" at bounding box center [77, 98] width 91 height 27
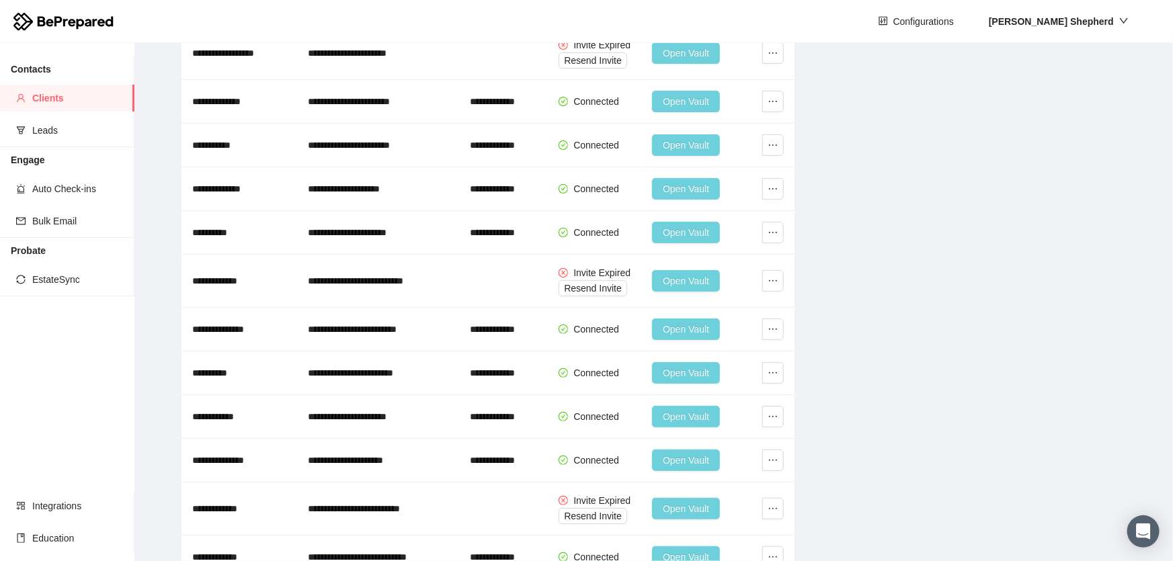
scroll to position [1598, 0]
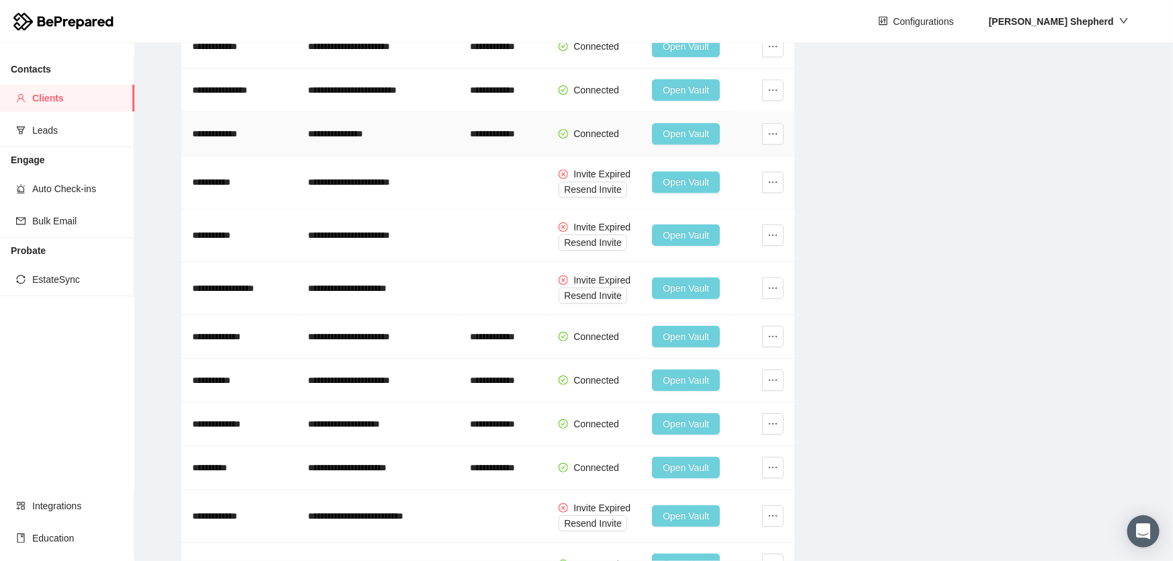
drag, startPoint x: 514, startPoint y: 134, endPoint x: 19, endPoint y: 481, distance: 603.6
drag, startPoint x: 19, startPoint y: 481, endPoint x: 868, endPoint y: 293, distance: 869.5
click at [864, 295] on main "**********" at bounding box center [653, 302] width 1038 height 518
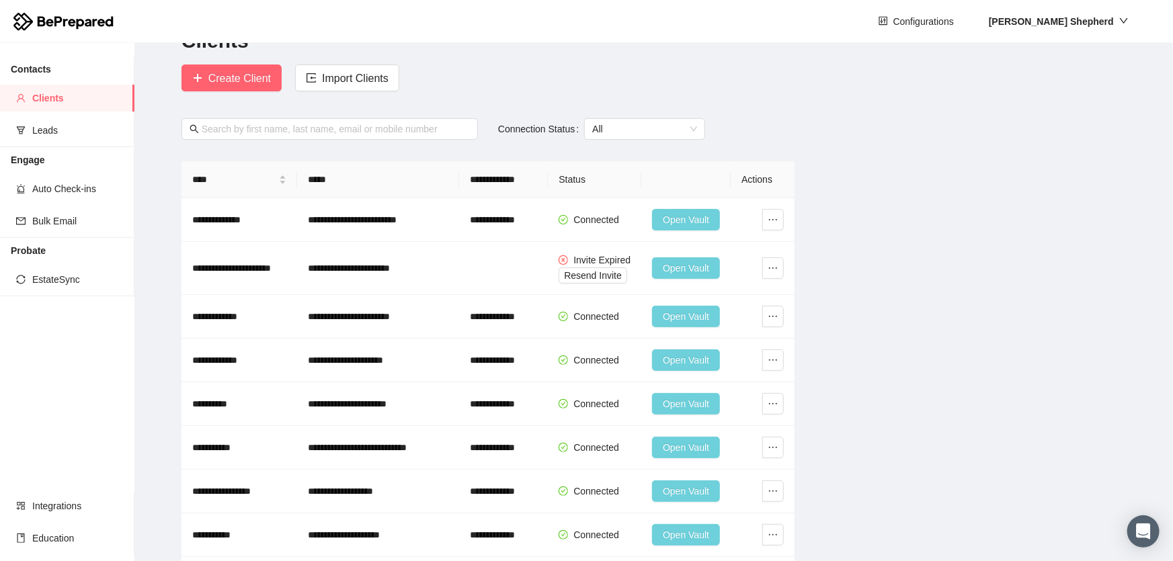
scroll to position [0, 0]
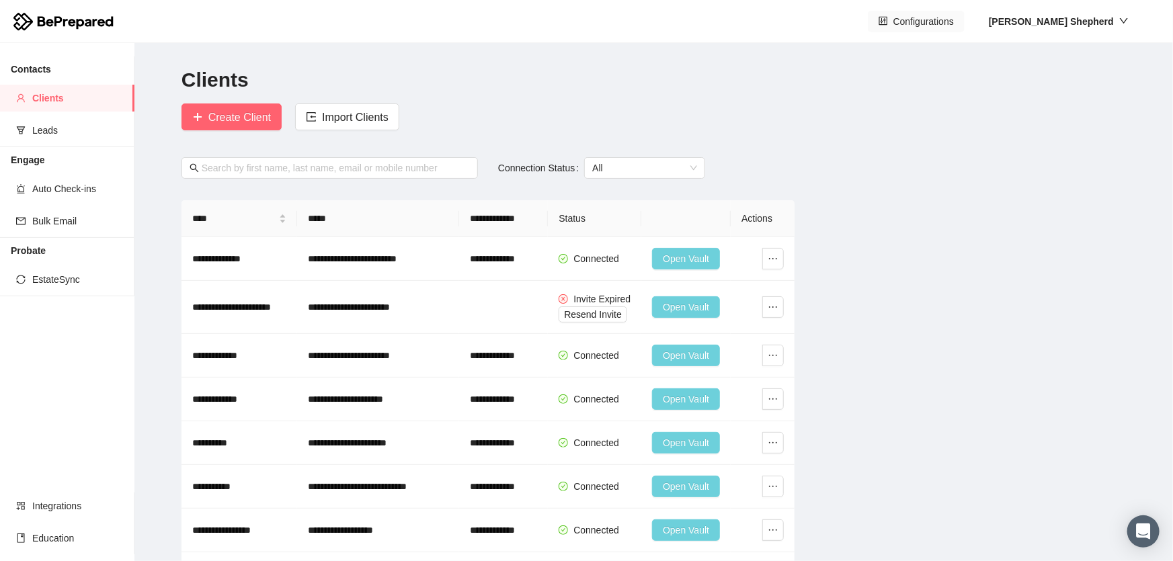
click at [949, 30] on button "Configurations" at bounding box center [916, 22] width 97 height 22
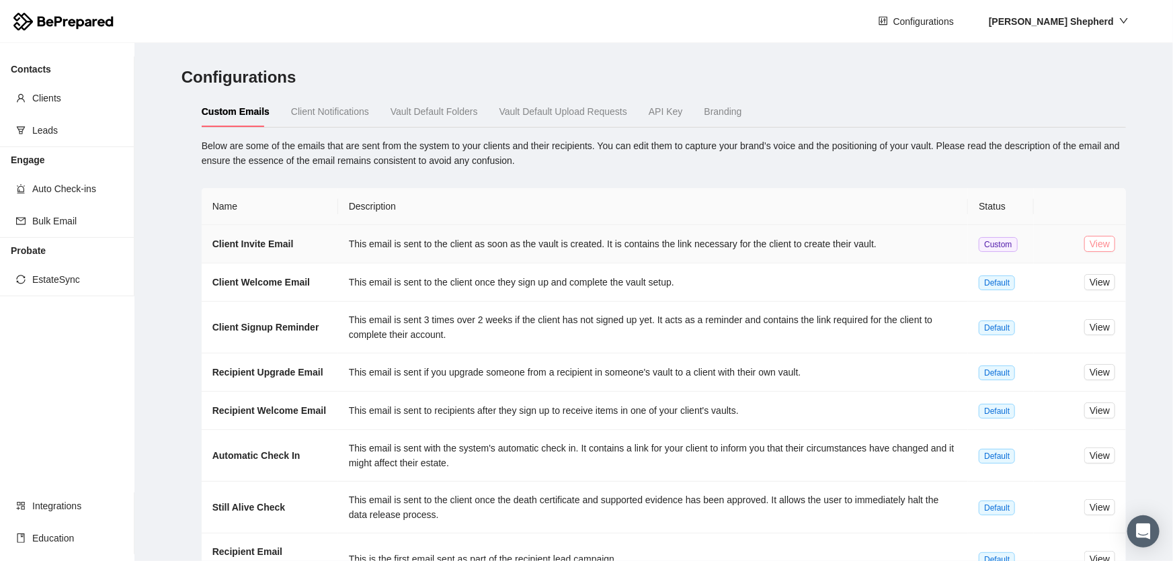
click at [1090, 238] on span "View" at bounding box center [1100, 244] width 20 height 15
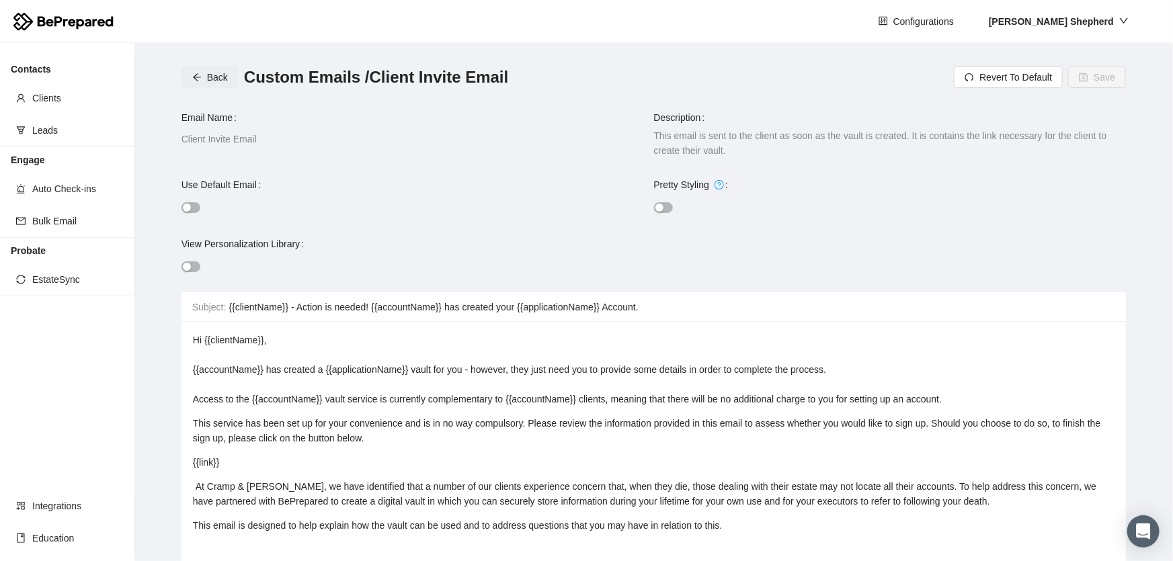
click at [213, 79] on span "Back" at bounding box center [217, 77] width 21 height 15
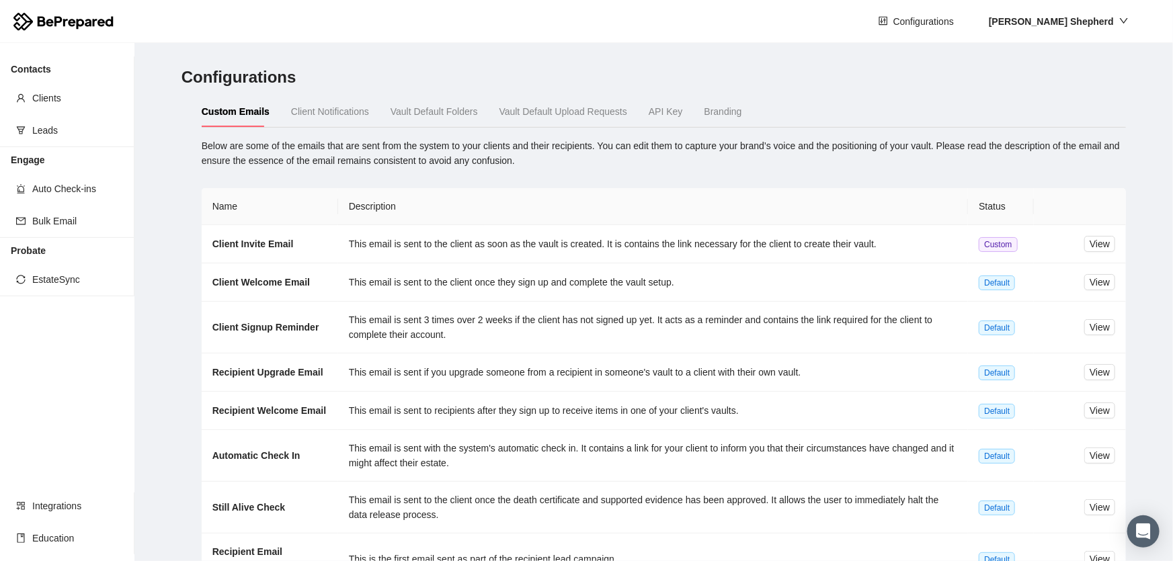
click at [556, 108] on span "Vault Default Upload Requests" at bounding box center [563, 111] width 128 height 11
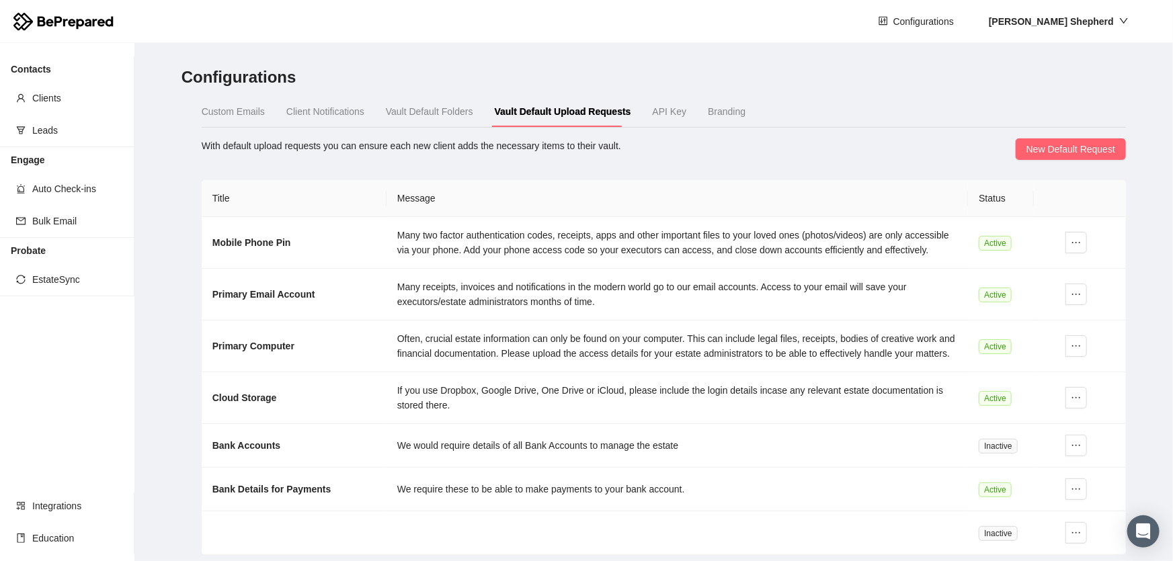
click at [411, 122] on div "Vault Default Folders" at bounding box center [429, 111] width 87 height 31
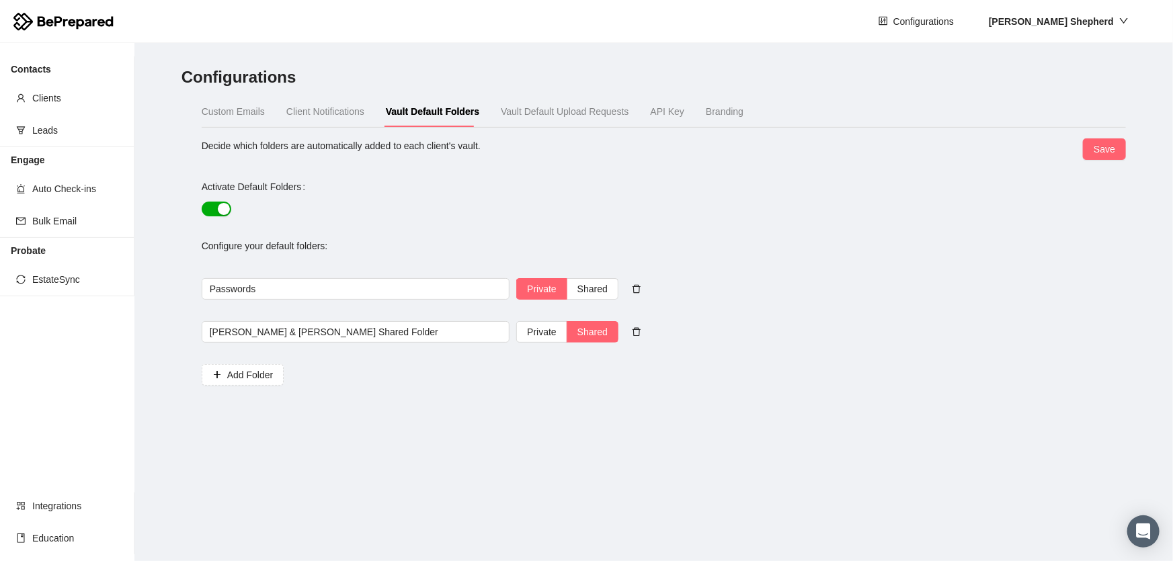
click at [323, 114] on span "Client Notifications" at bounding box center [325, 111] width 78 height 11
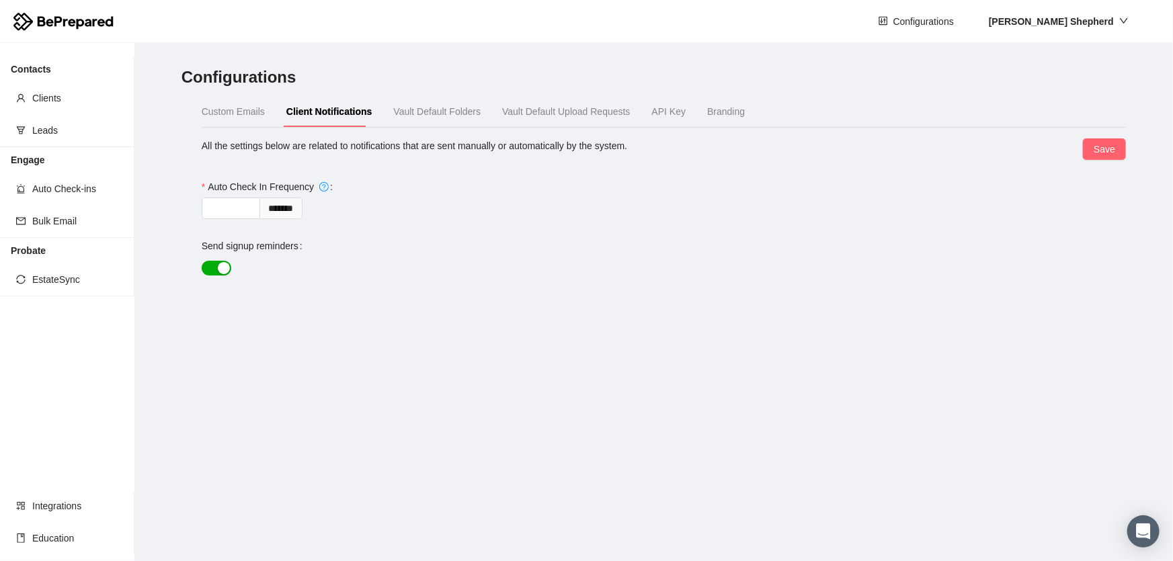
click at [233, 108] on span "Custom Emails" at bounding box center [233, 111] width 63 height 11
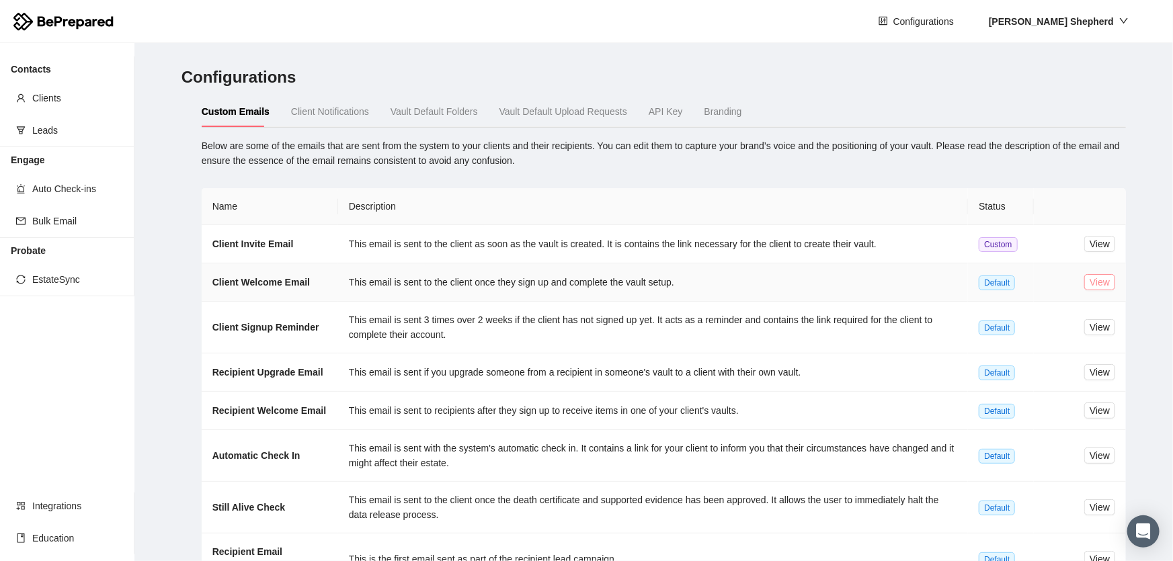
click at [1090, 283] on span "View" at bounding box center [1100, 282] width 20 height 15
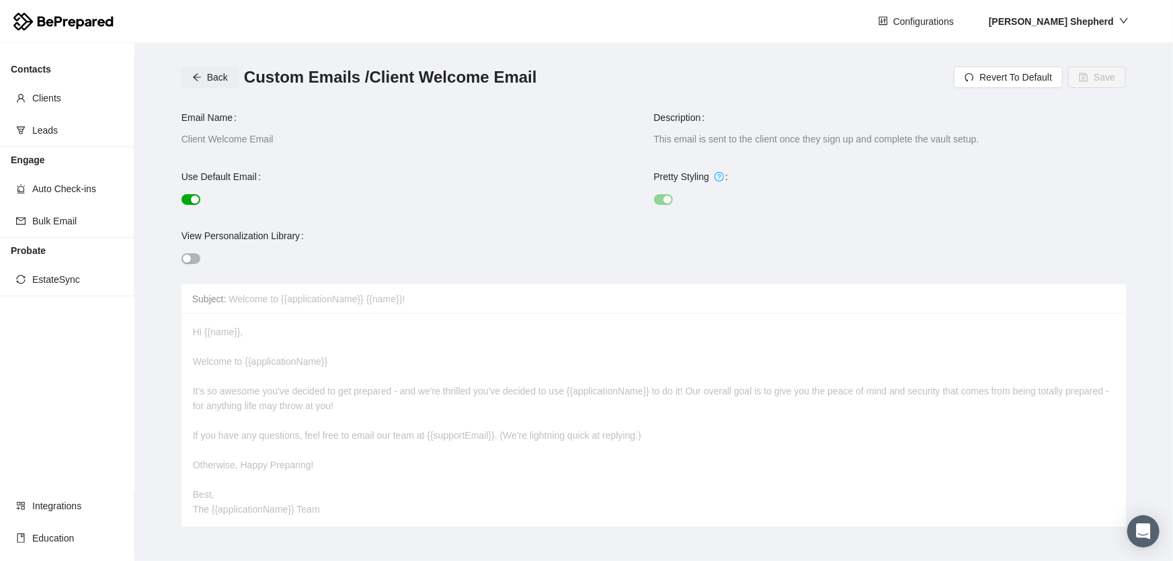
click at [209, 81] on span "Back" at bounding box center [217, 77] width 21 height 15
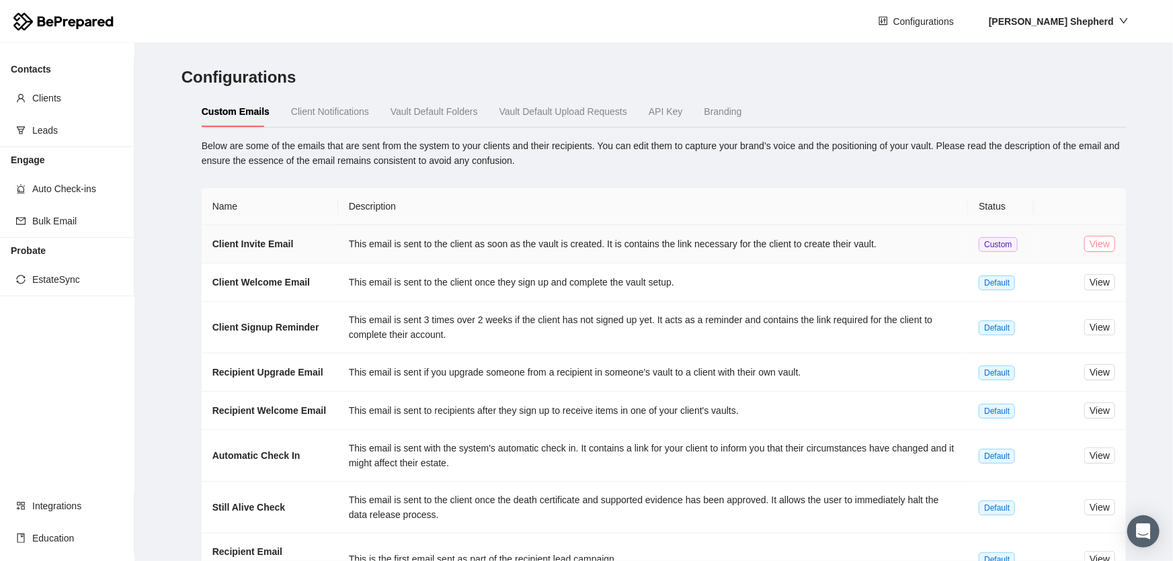
click at [1094, 248] on span "View" at bounding box center [1100, 244] width 20 height 15
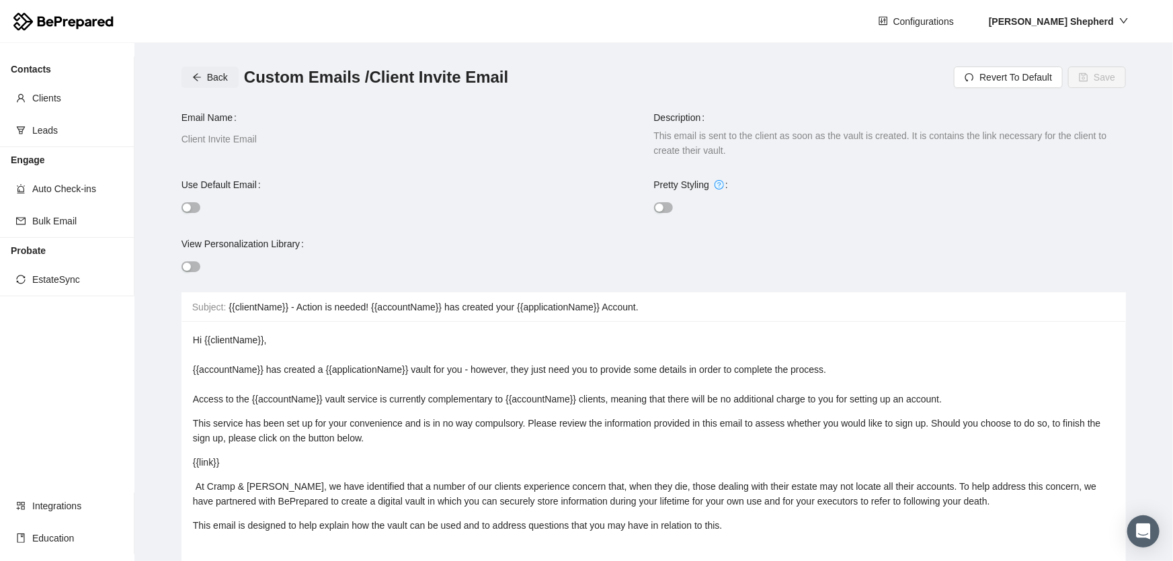
click at [215, 81] on span "Back" at bounding box center [217, 77] width 21 height 15
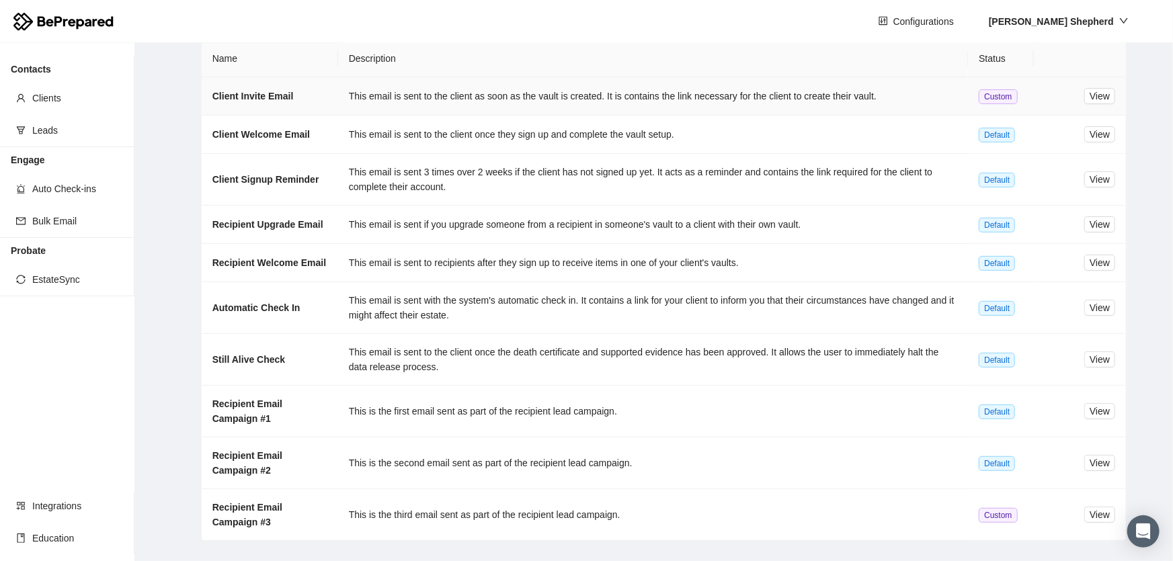
scroll to position [149, 0]
click at [1094, 307] on span "View" at bounding box center [1100, 306] width 20 height 15
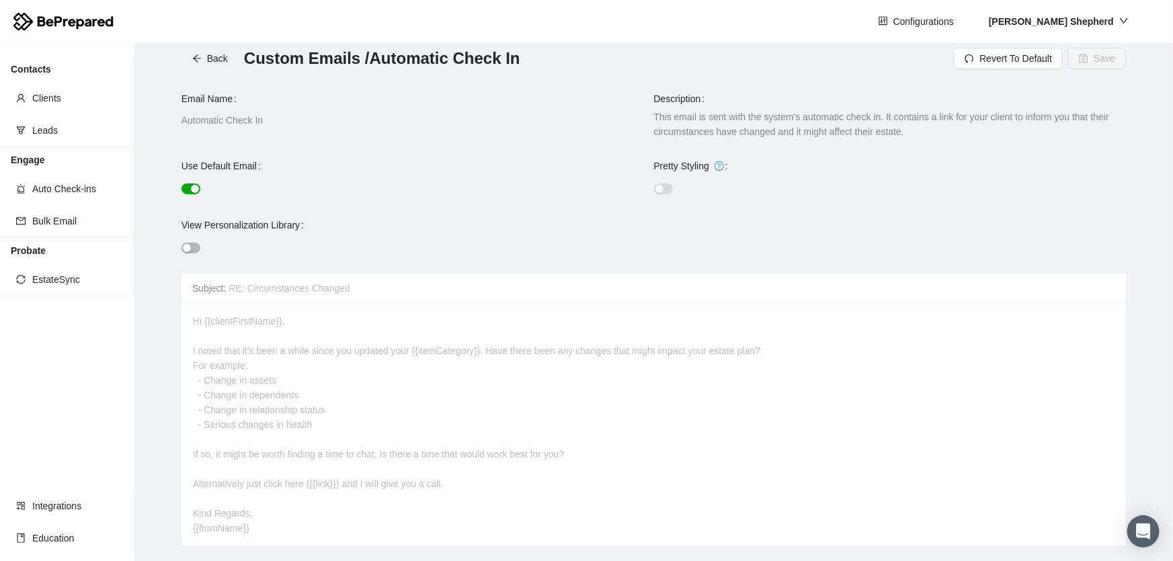
scroll to position [26, 0]
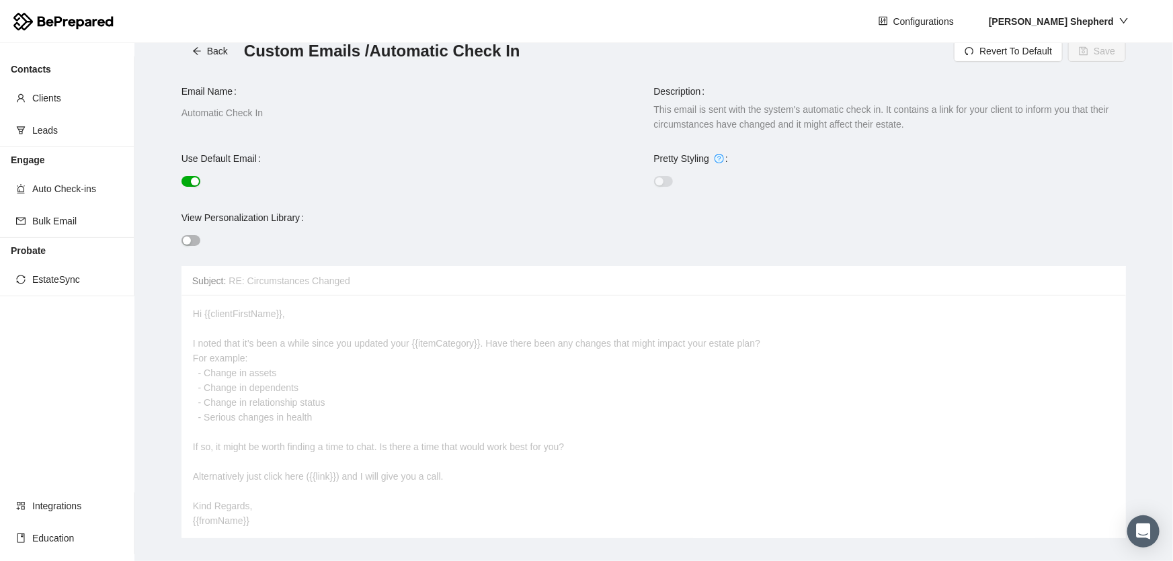
click at [192, 240] on button "button" at bounding box center [190, 240] width 19 height 11
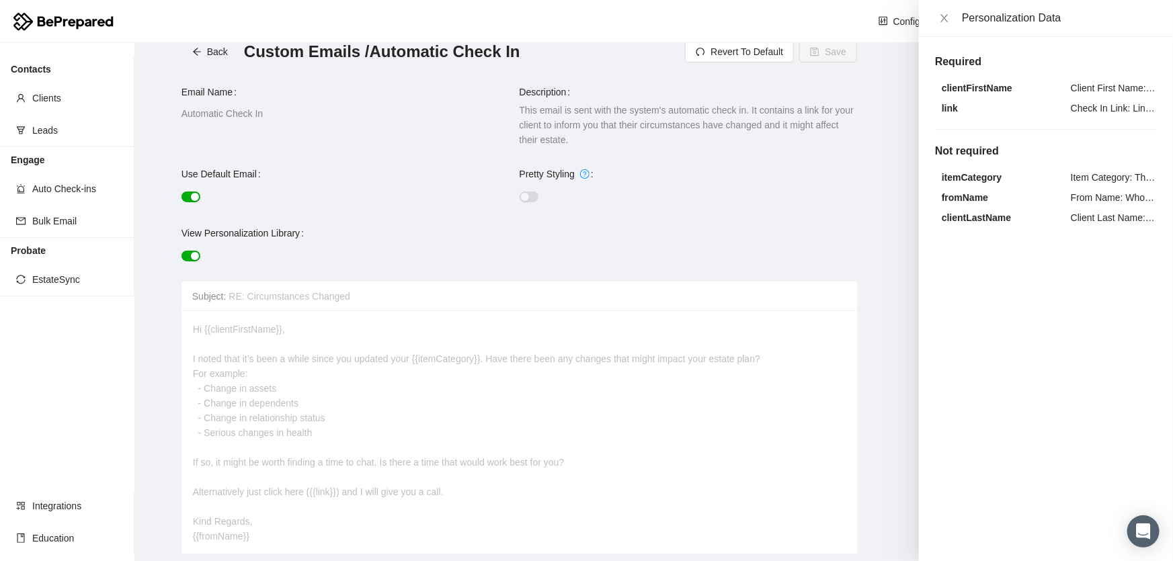
scroll to position [26, 0]
click at [940, 16] on icon "close" at bounding box center [944, 18] width 11 height 11
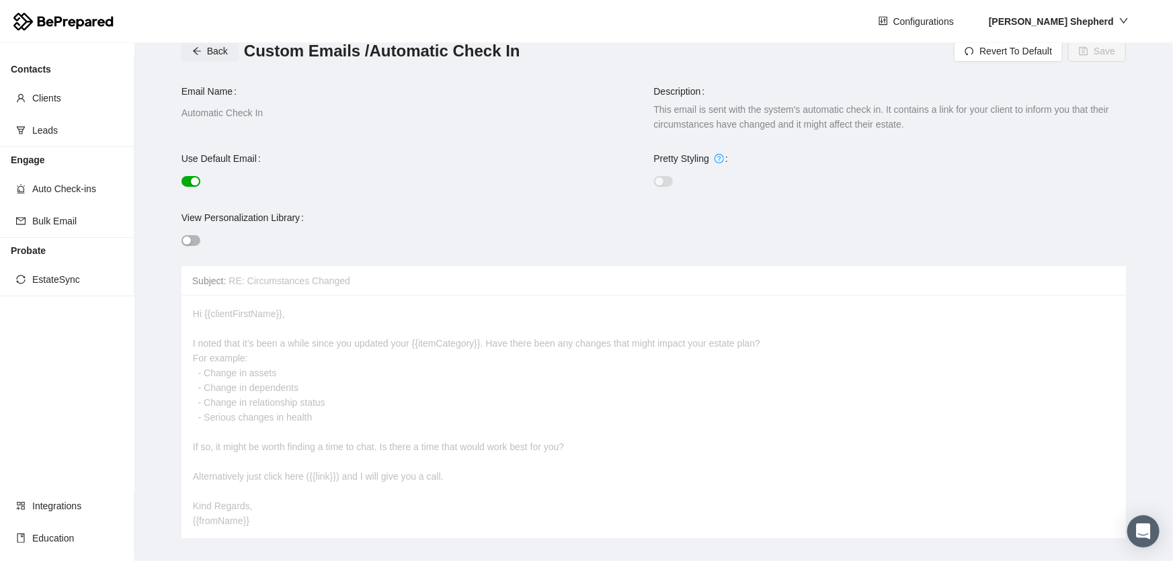
click at [202, 50] on button "Back" at bounding box center [209, 51] width 57 height 22
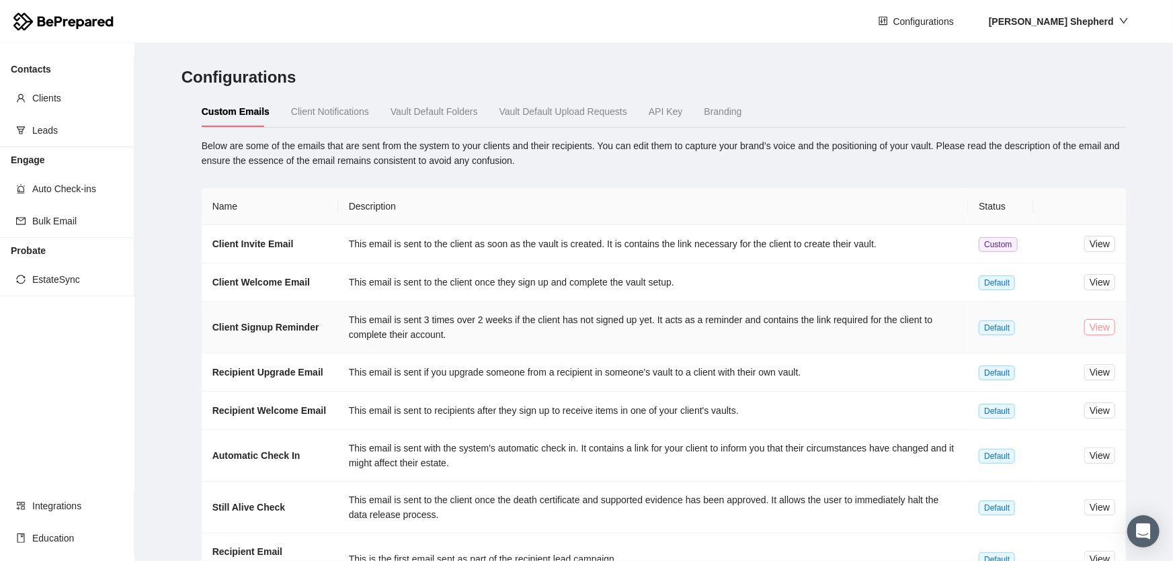
click at [1084, 326] on button "View" at bounding box center [1099, 327] width 31 height 16
click at [1092, 370] on span "View" at bounding box center [1100, 372] width 20 height 15
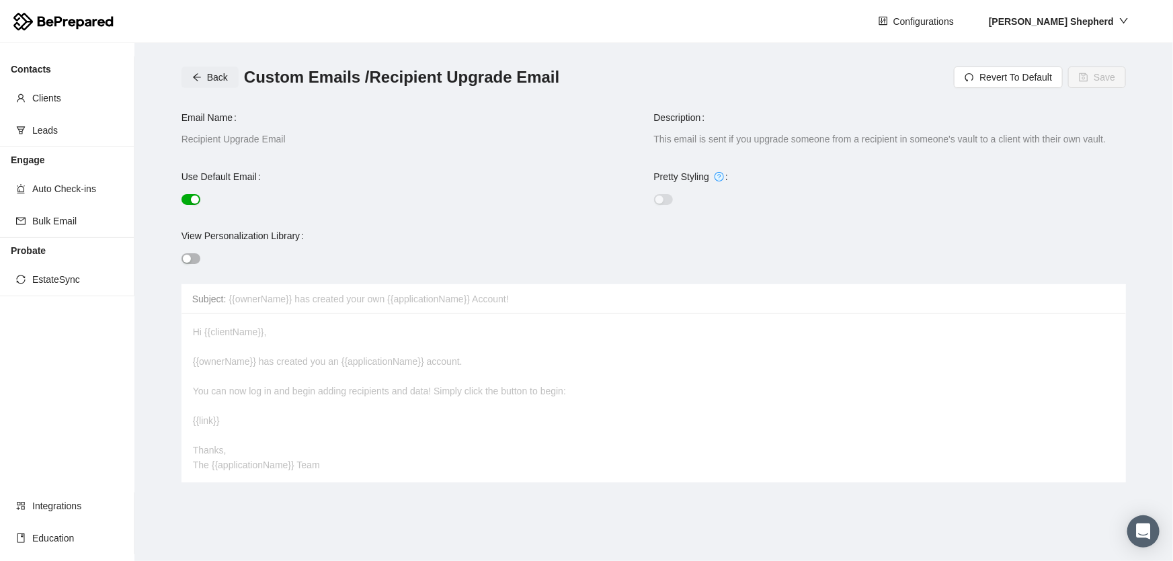
click at [196, 72] on button "Back" at bounding box center [209, 78] width 57 height 22
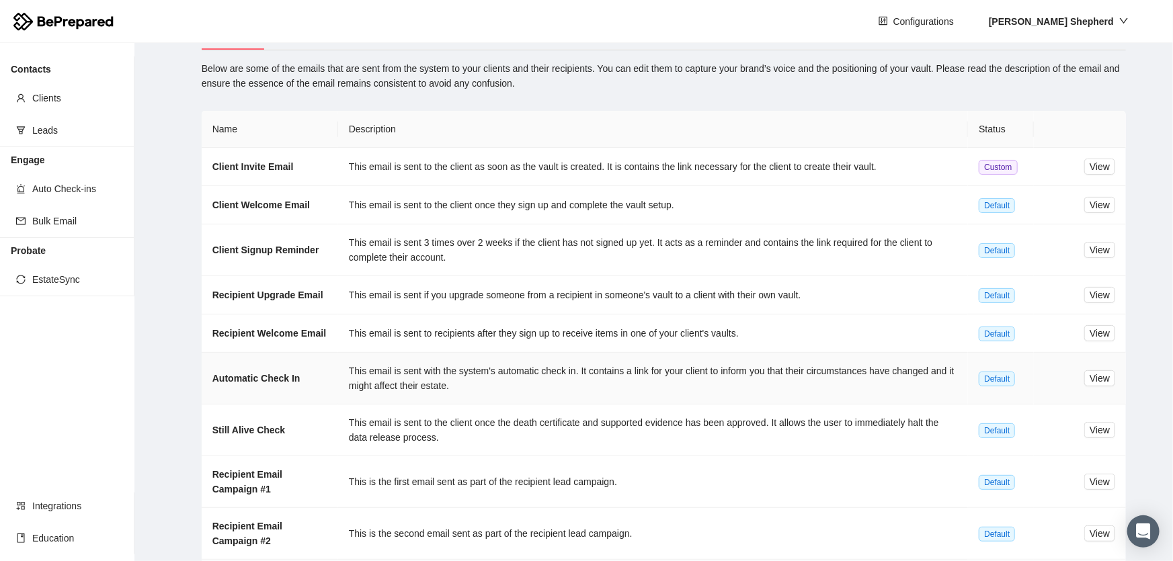
scroll to position [149, 0]
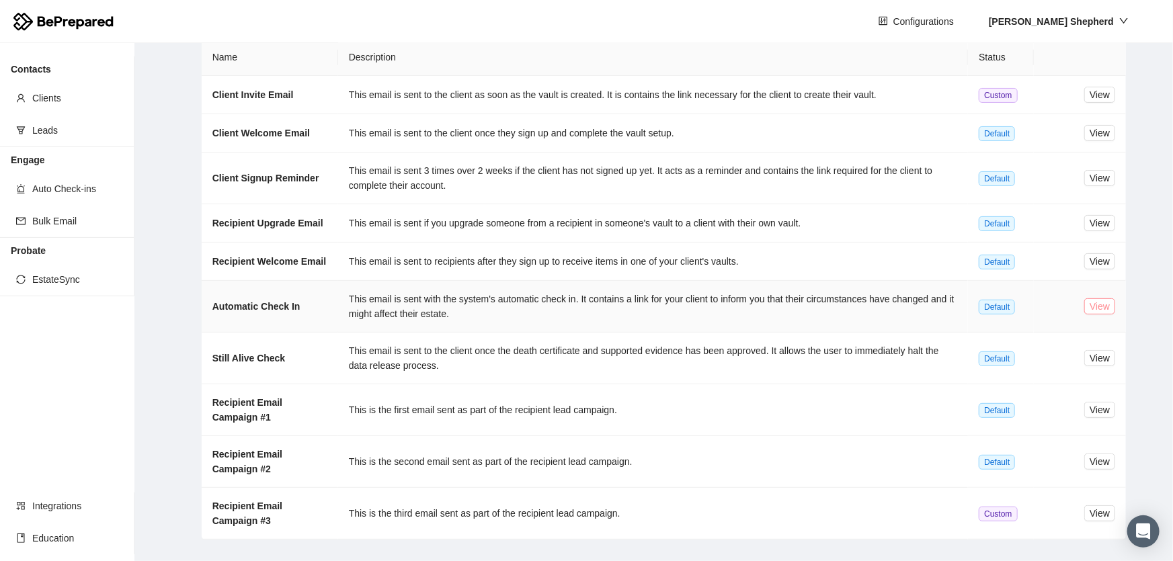
click at [1094, 309] on span "View" at bounding box center [1100, 306] width 20 height 15
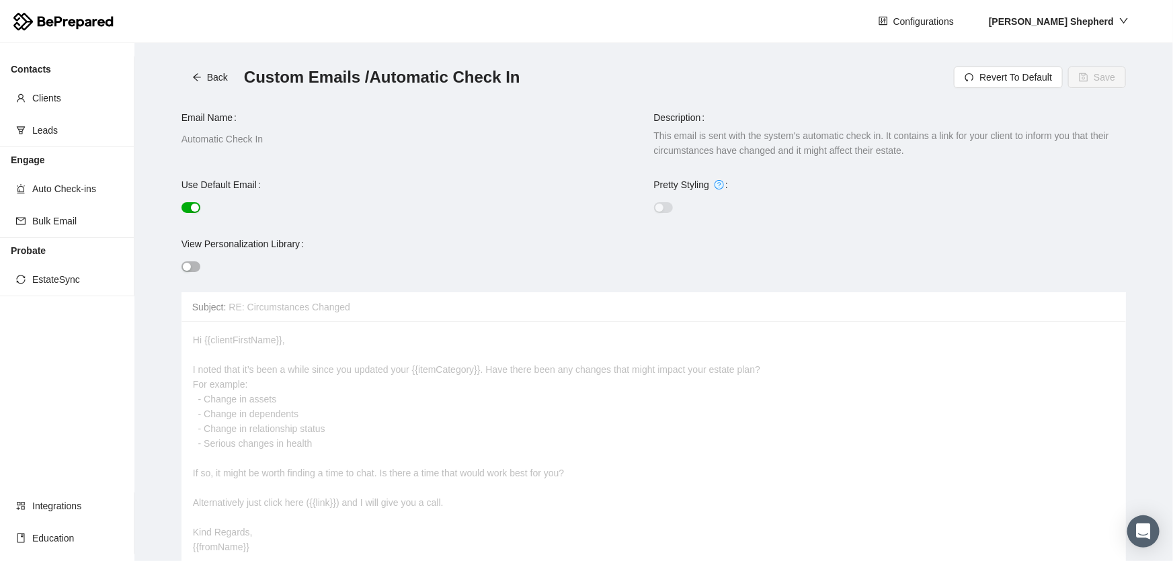
scroll to position [26, 0]
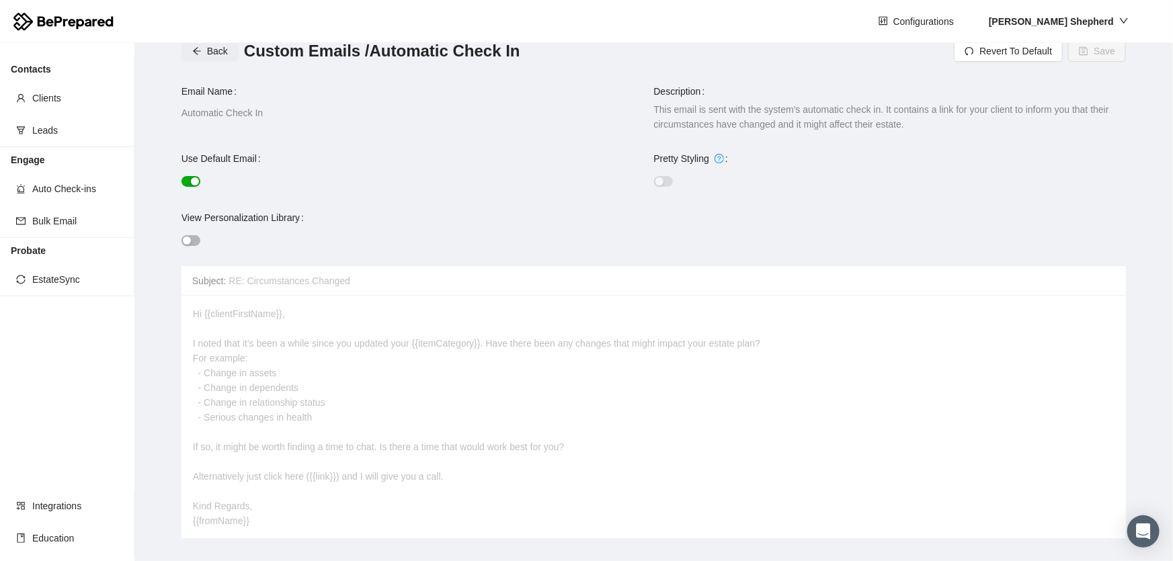
click at [217, 50] on span "Back" at bounding box center [217, 51] width 21 height 15
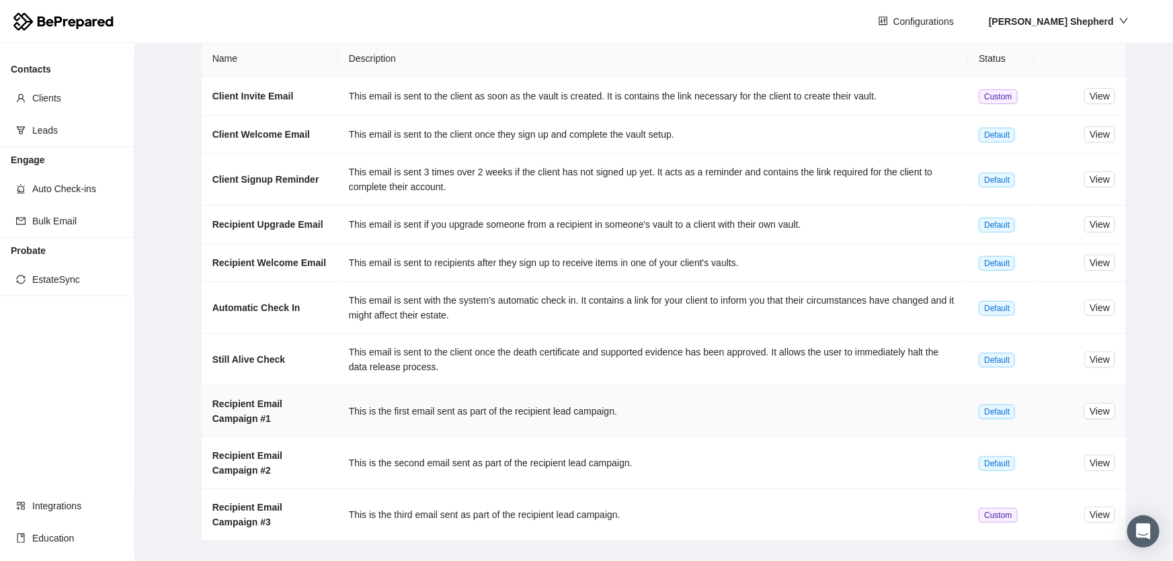
scroll to position [149, 0]
click at [1090, 360] on span "View" at bounding box center [1100, 358] width 20 height 15
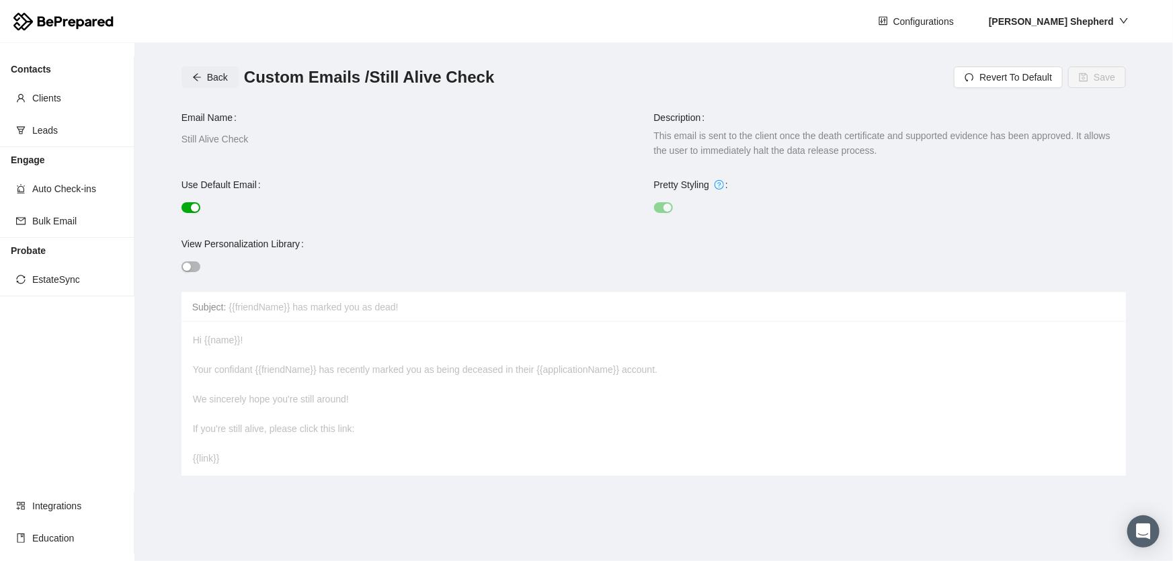
click at [208, 85] on button "Back" at bounding box center [209, 78] width 57 height 22
